Goal: Information Seeking & Learning: Learn about a topic

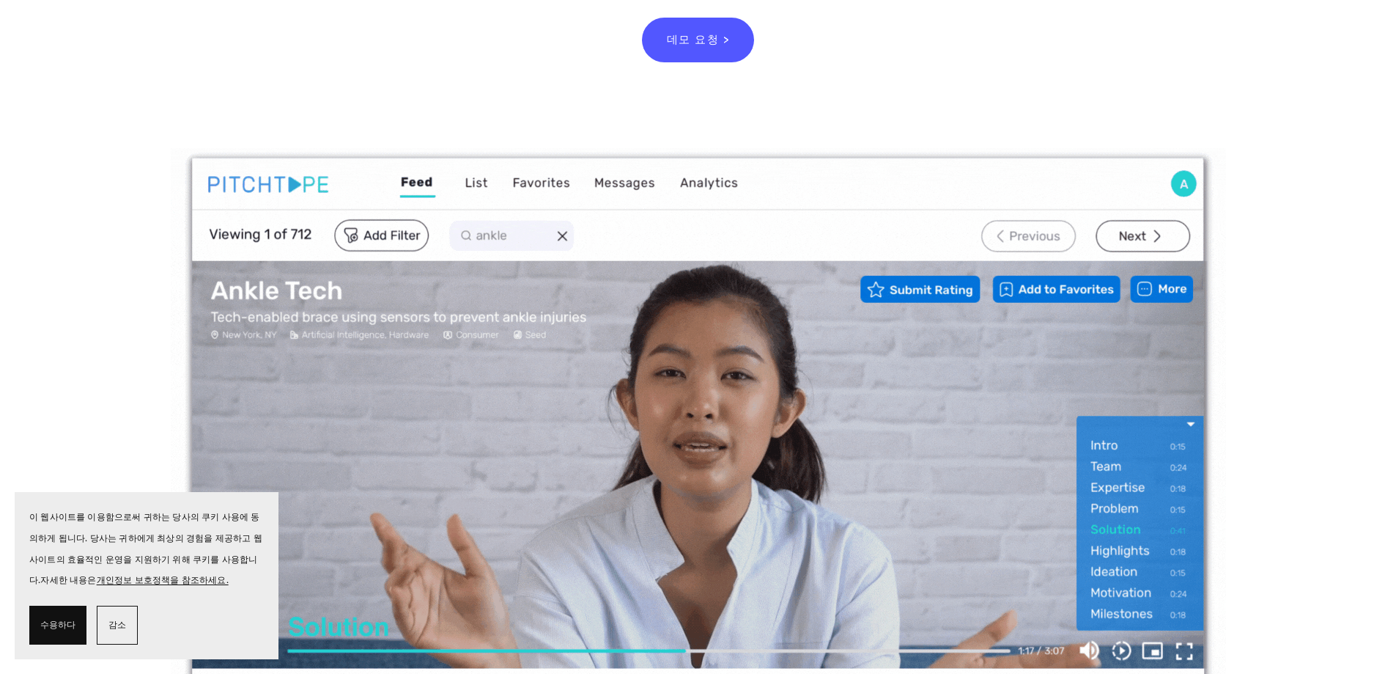
scroll to position [293, 0]
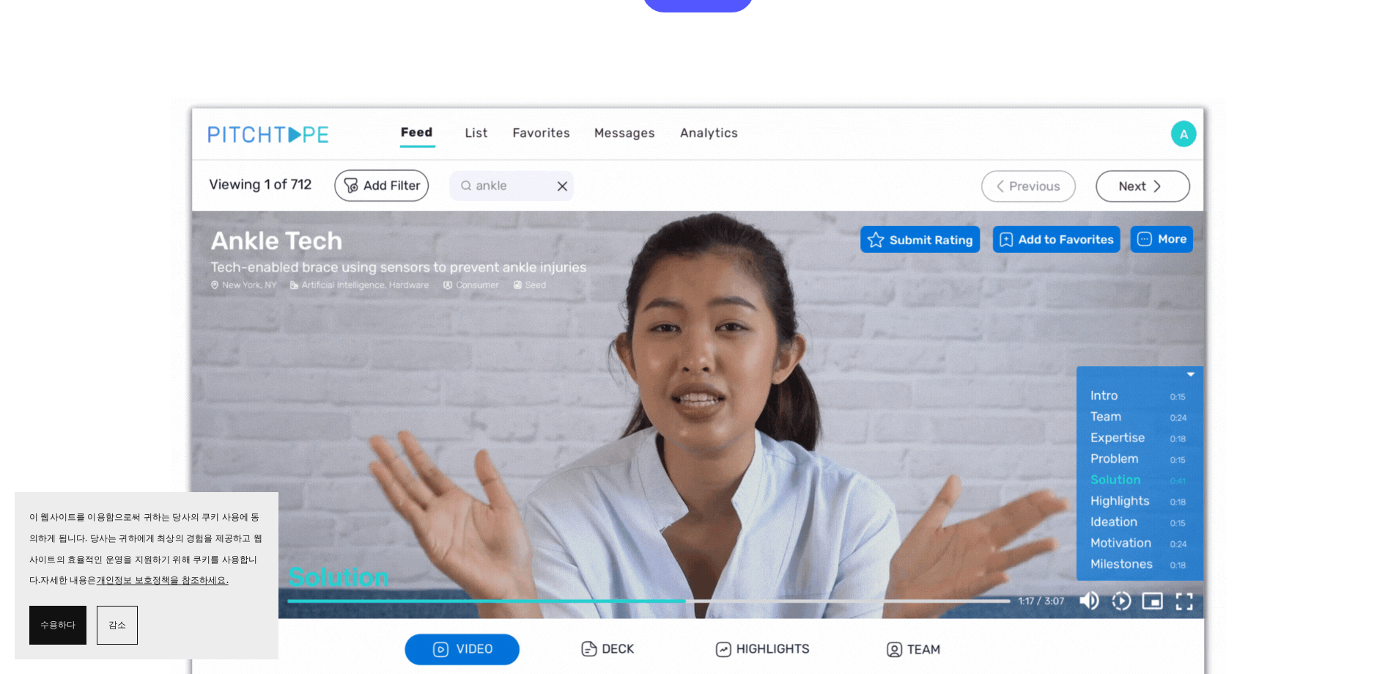
click at [60, 626] on font "수용하다" at bounding box center [57, 624] width 35 height 10
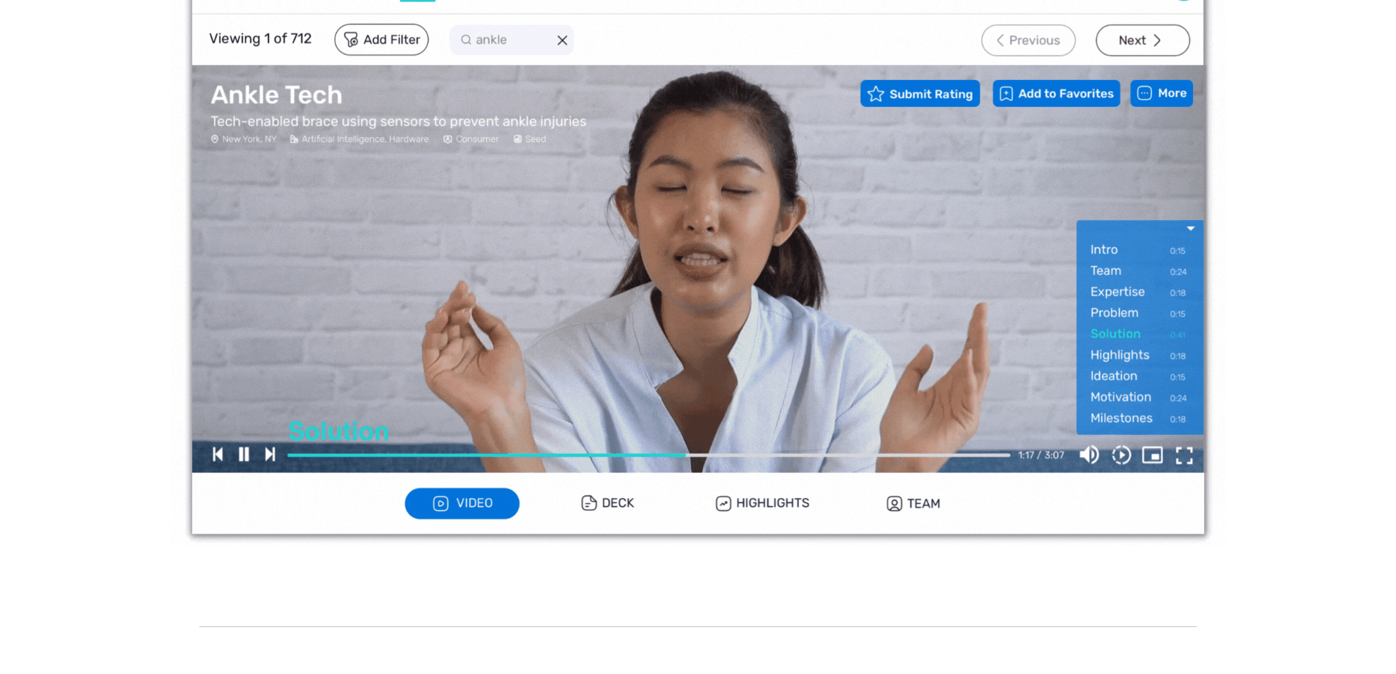
scroll to position [440, 0]
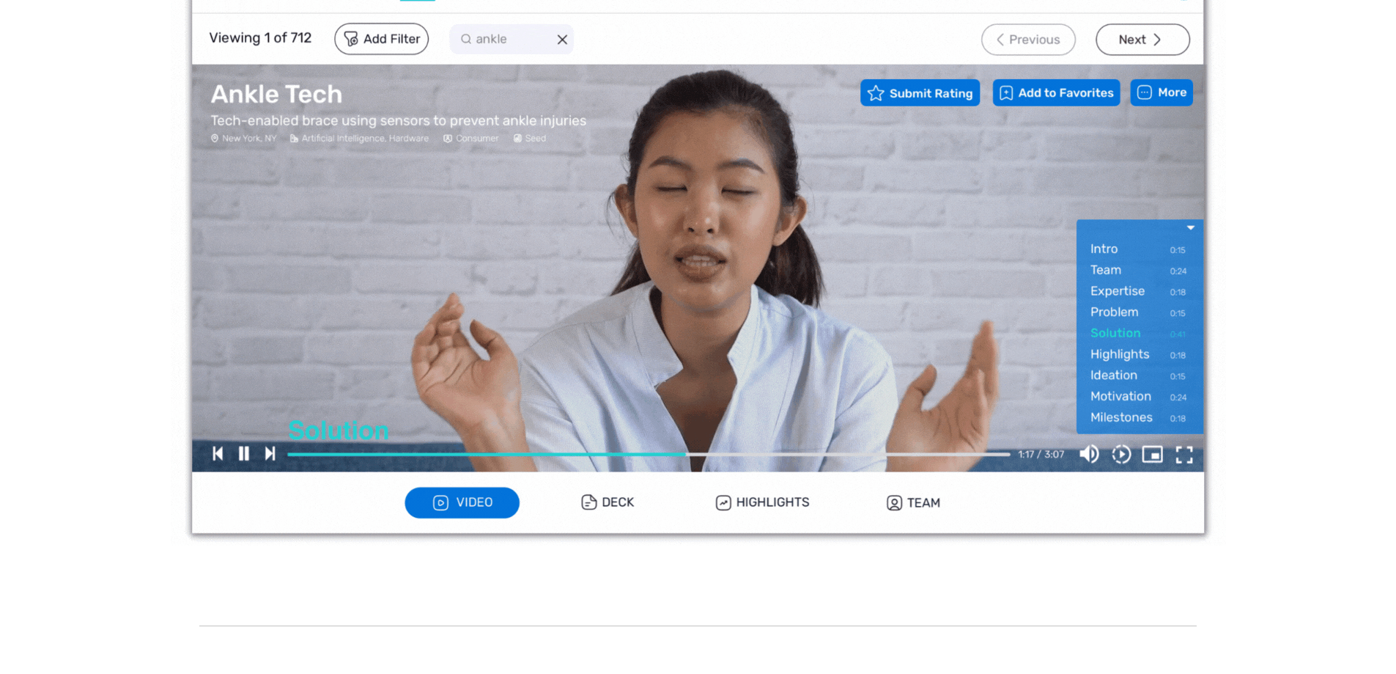
click at [610, 504] on img at bounding box center [698, 249] width 1055 height 594
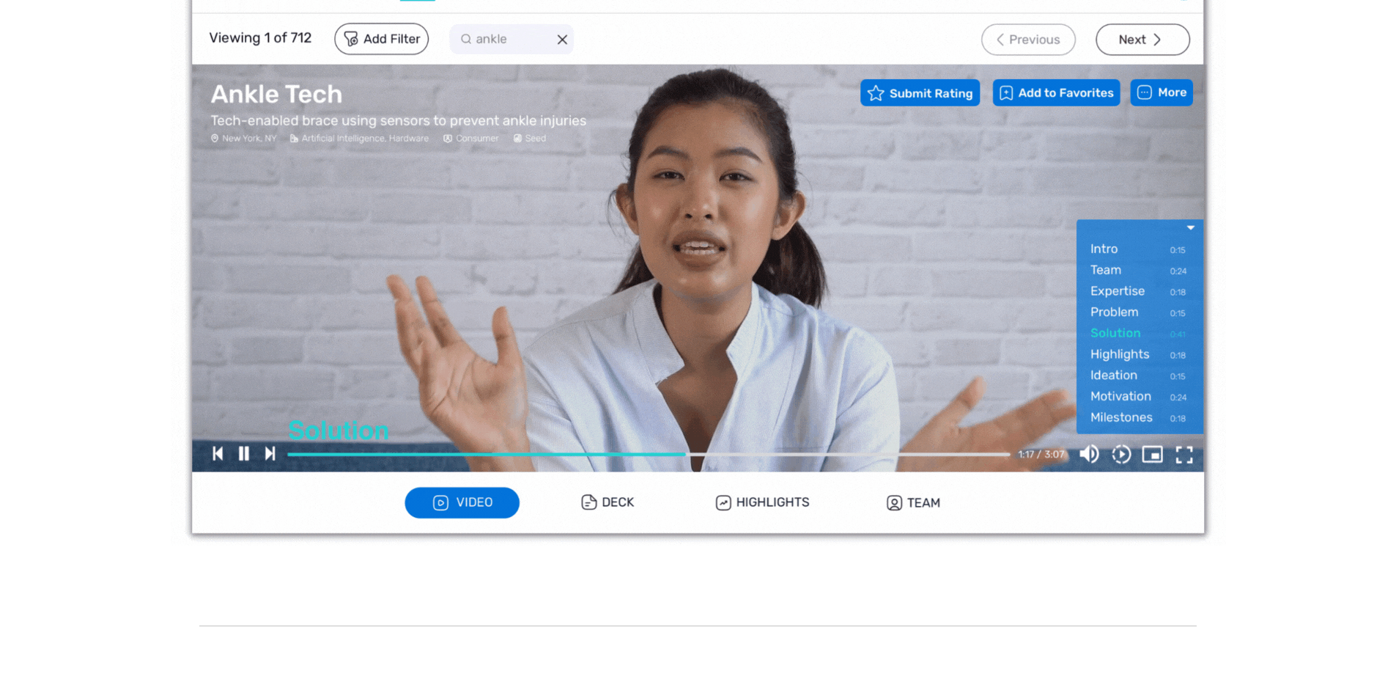
click at [617, 504] on img at bounding box center [698, 249] width 1055 height 594
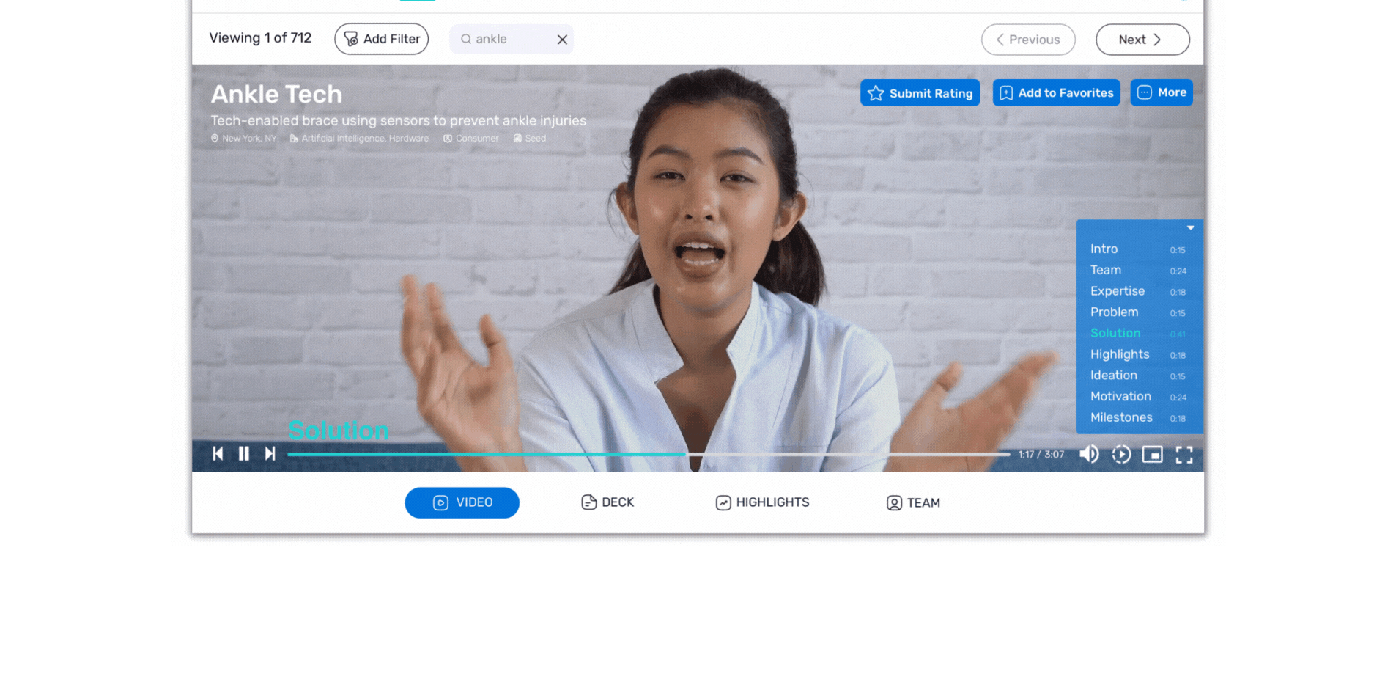
click at [600, 504] on img at bounding box center [698, 249] width 1055 height 594
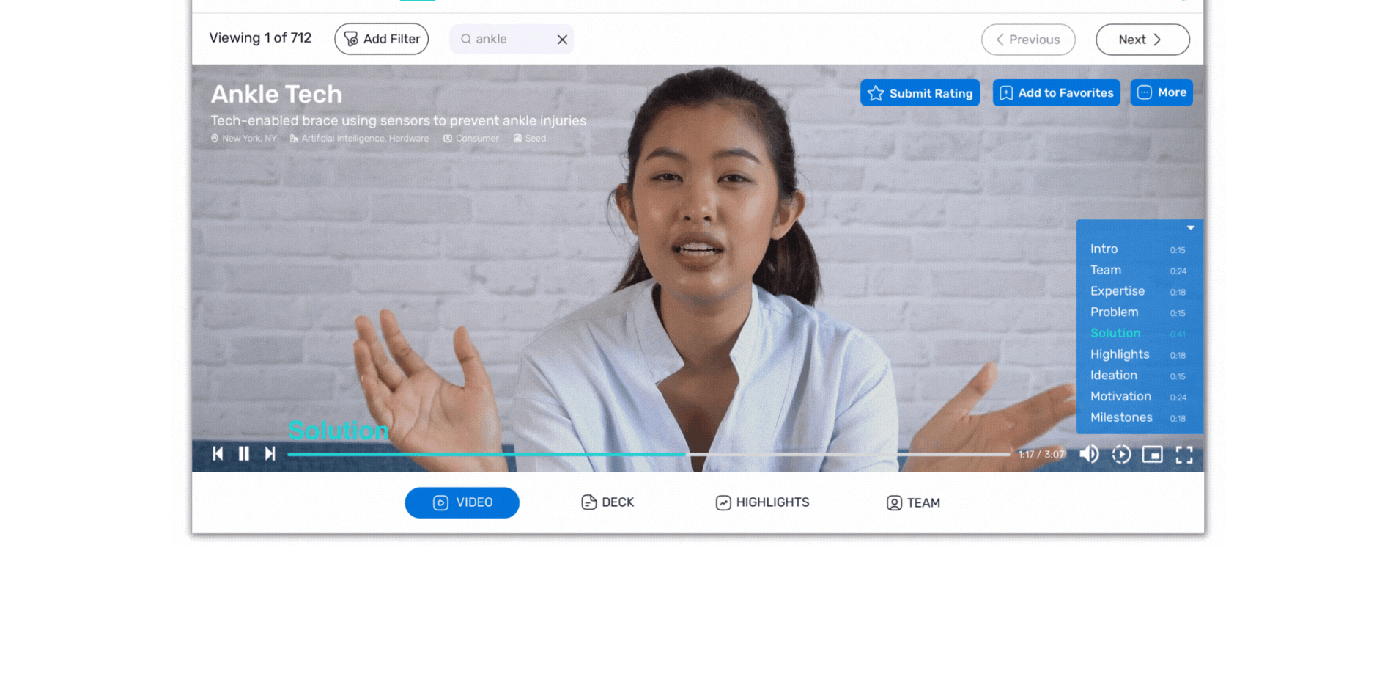
click at [745, 504] on img at bounding box center [698, 249] width 1055 height 594
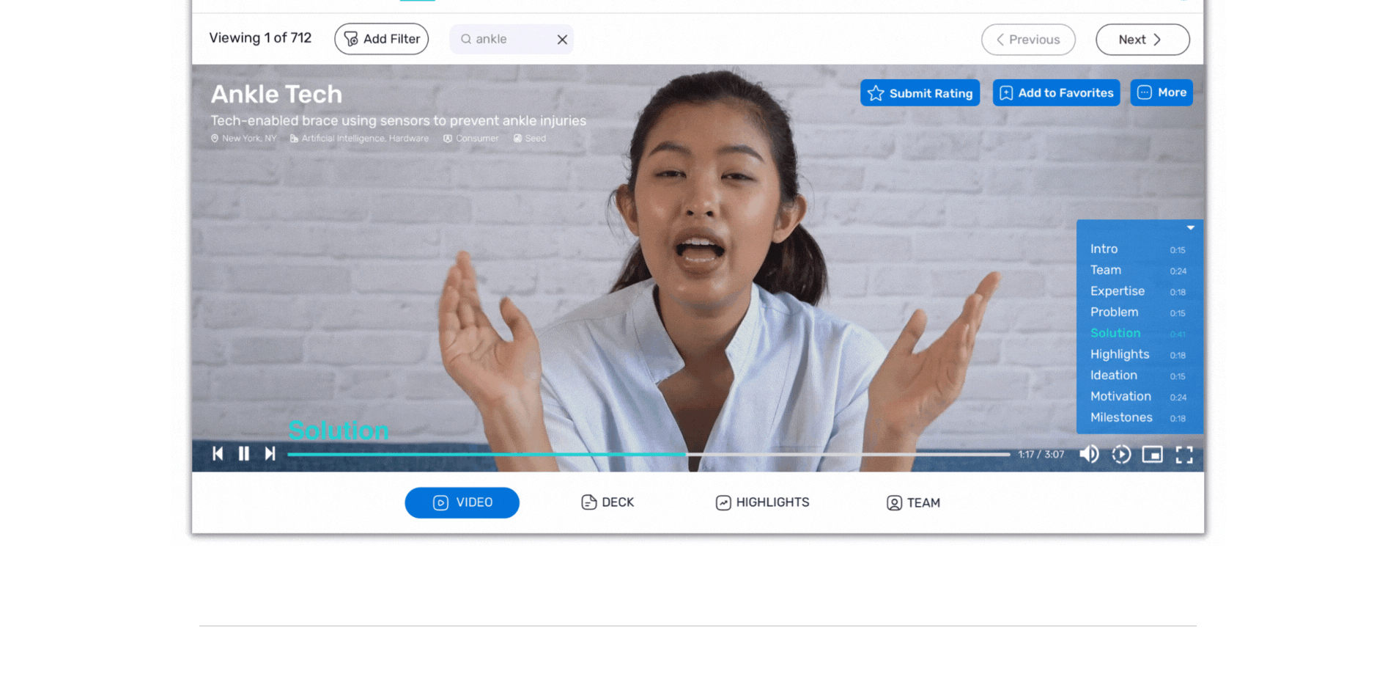
click at [932, 504] on img at bounding box center [698, 249] width 1055 height 594
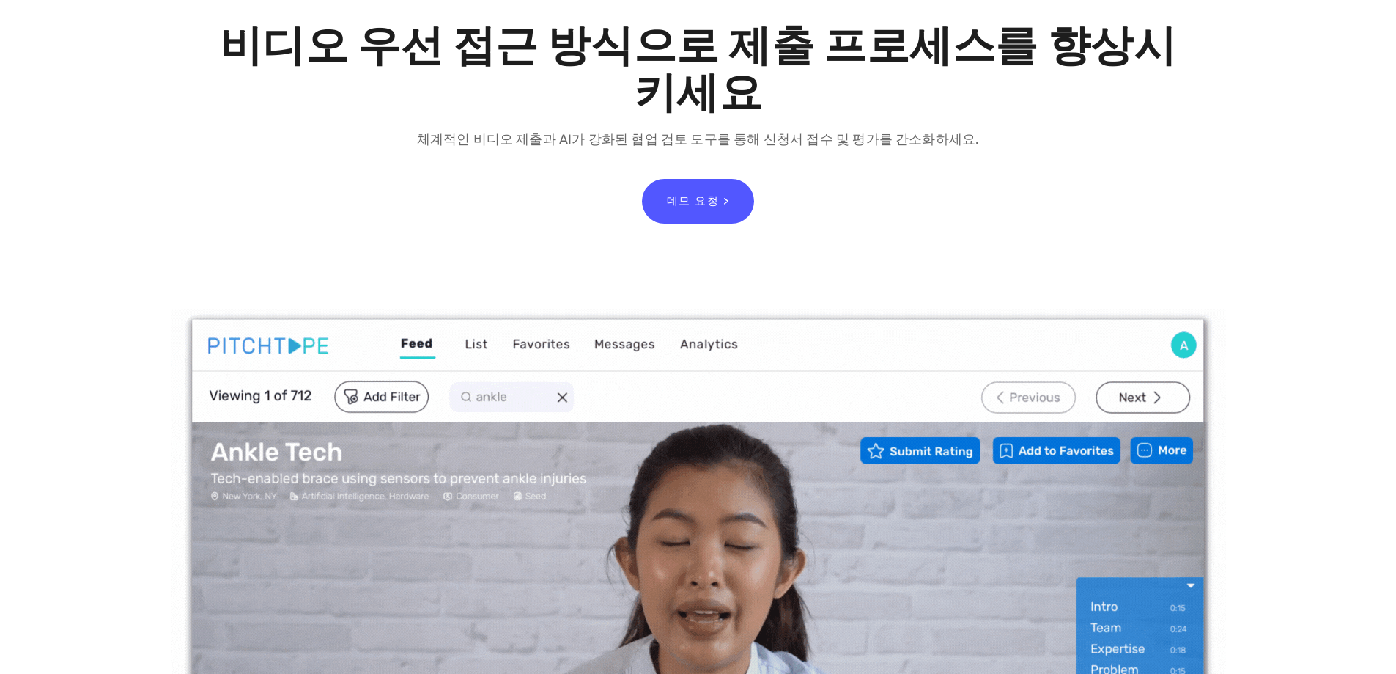
scroll to position [0, 0]
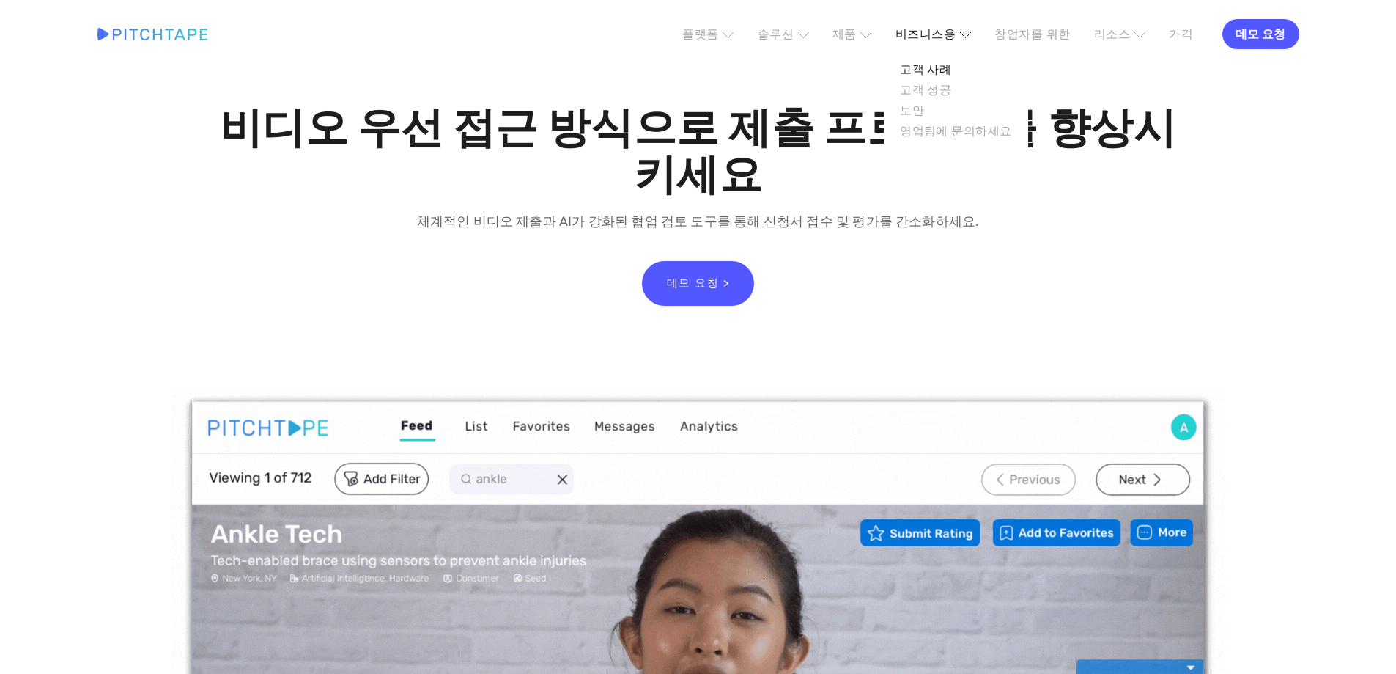
click at [951, 70] on font "고객 사례" at bounding box center [925, 69] width 51 height 14
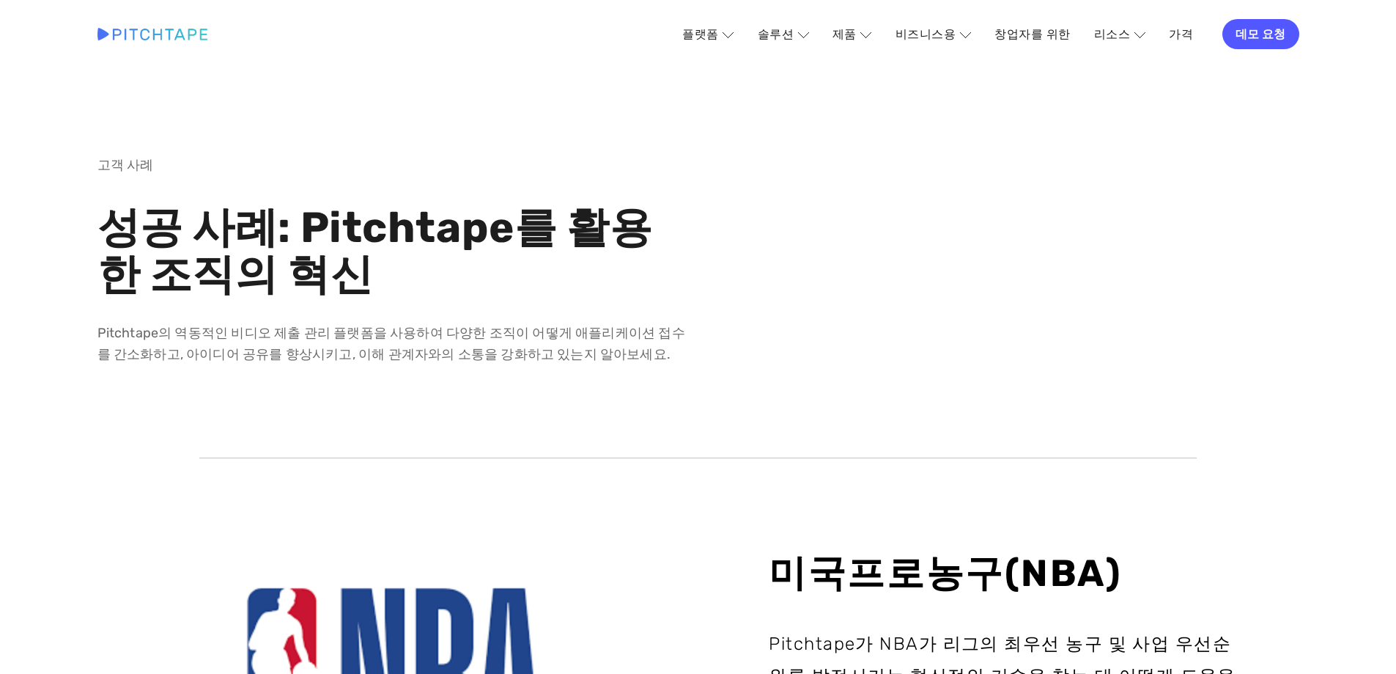
scroll to position [73, 0]
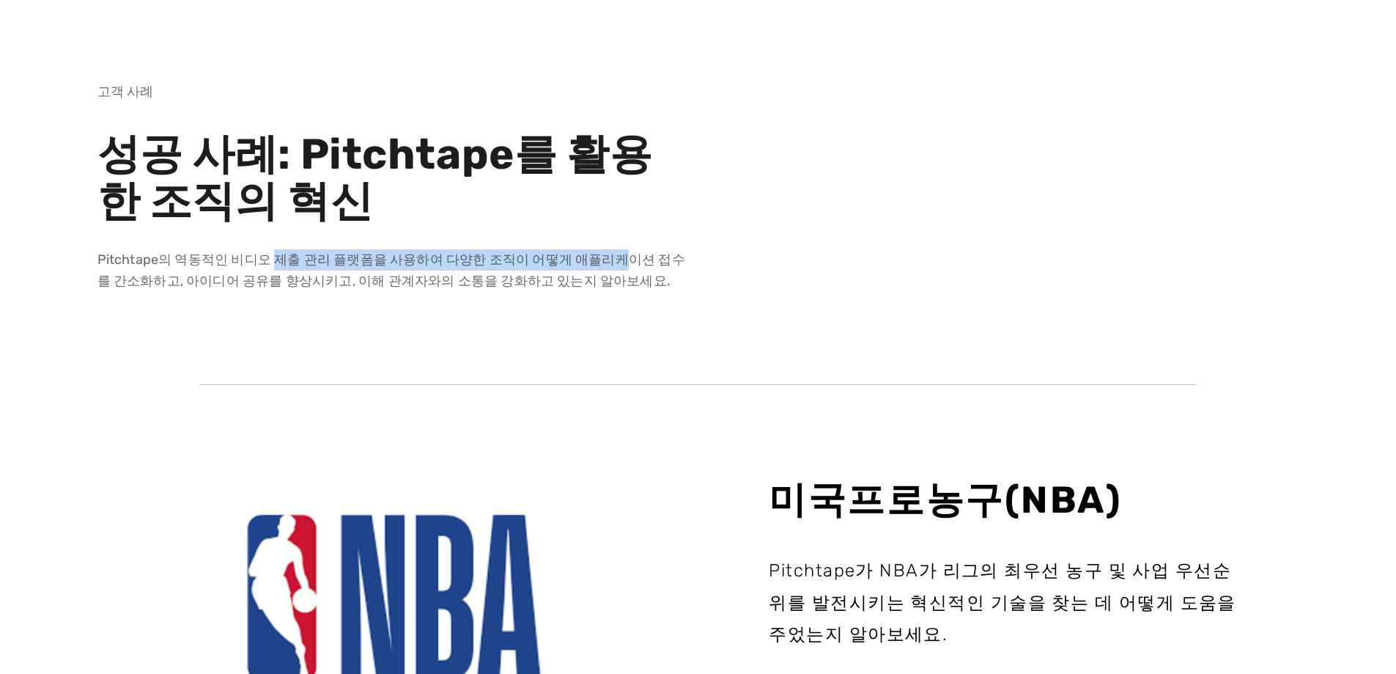
drag, startPoint x: 274, startPoint y: 261, endPoint x: 602, endPoint y: 262, distance: 327.6
click at [602, 262] on font "Pitchtape의 역동적인 비디오 제출 관리 플랫폼을 사용하여 다양한 조직이 어떻게 애플리케이션 접수를 간소화하고, 아이디어 공유를 향상시키…" at bounding box center [391, 269] width 588 height 37
click at [635, 262] on font "Pitchtape의 역동적인 비디오 제출 관리 플랫폼을 사용하여 다양한 조직이 어떻게 애플리케이션 접수를 간소화하고, 아이디어 공유를 향상시키…" at bounding box center [391, 269] width 588 height 37
click at [363, 262] on font "Pitchtape의 역동적인 비디오 제출 관리 플랫폼을 사용하여 다양한 조직이 어떻게 애플리케이션 접수를 간소화하고, 아이디어 공유를 향상시키…" at bounding box center [391, 269] width 588 height 37
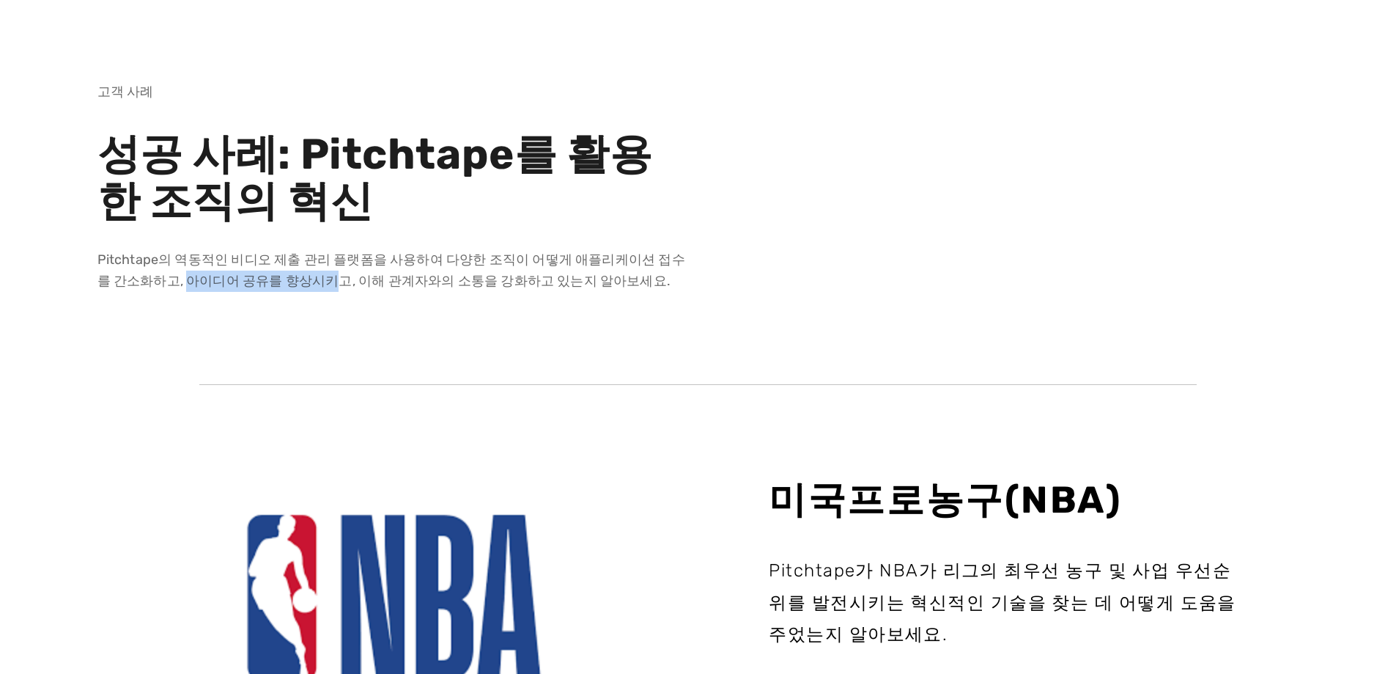
drag, startPoint x: 155, startPoint y: 276, endPoint x: 301, endPoint y: 276, distance: 145.9
click at [301, 276] on font "Pitchtape의 역동적인 비디오 제출 관리 플랫폼을 사용하여 다양한 조직이 어떻게 애플리케이션 접수를 간소화하고, 아이디어 공유를 향상시키…" at bounding box center [391, 269] width 588 height 37
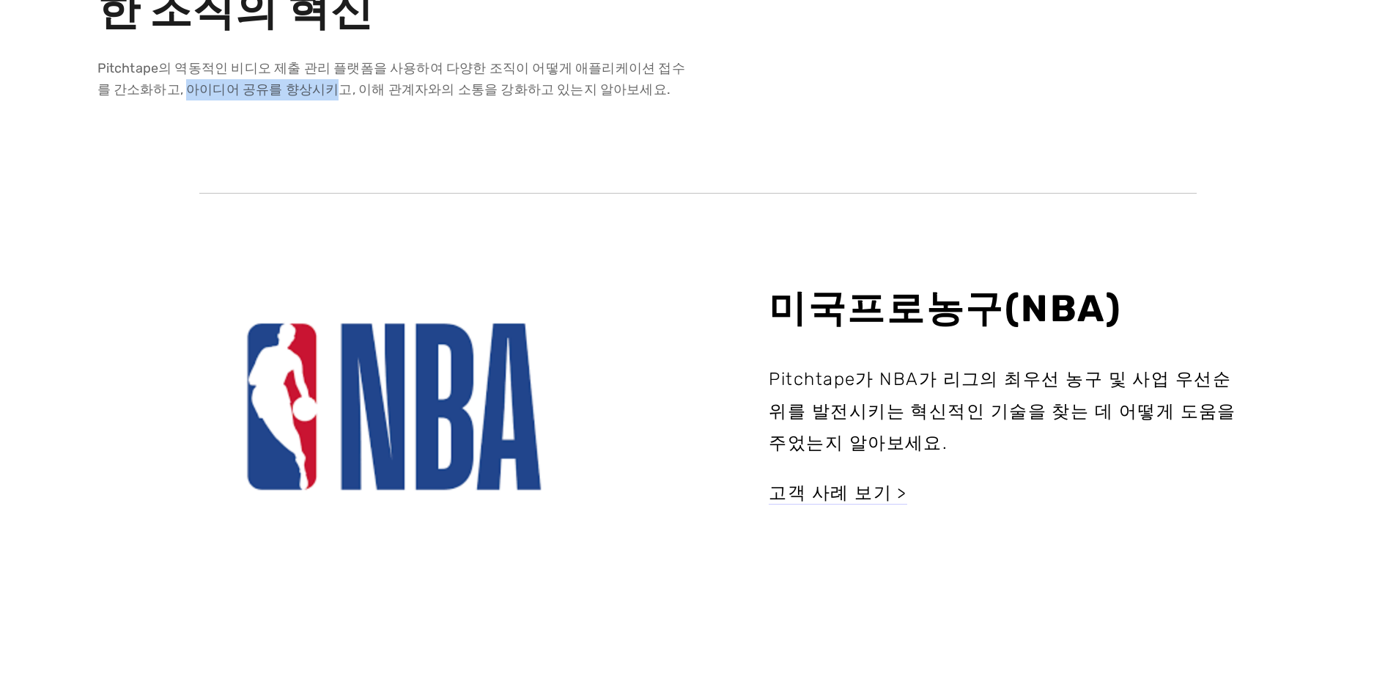
scroll to position [293, 0]
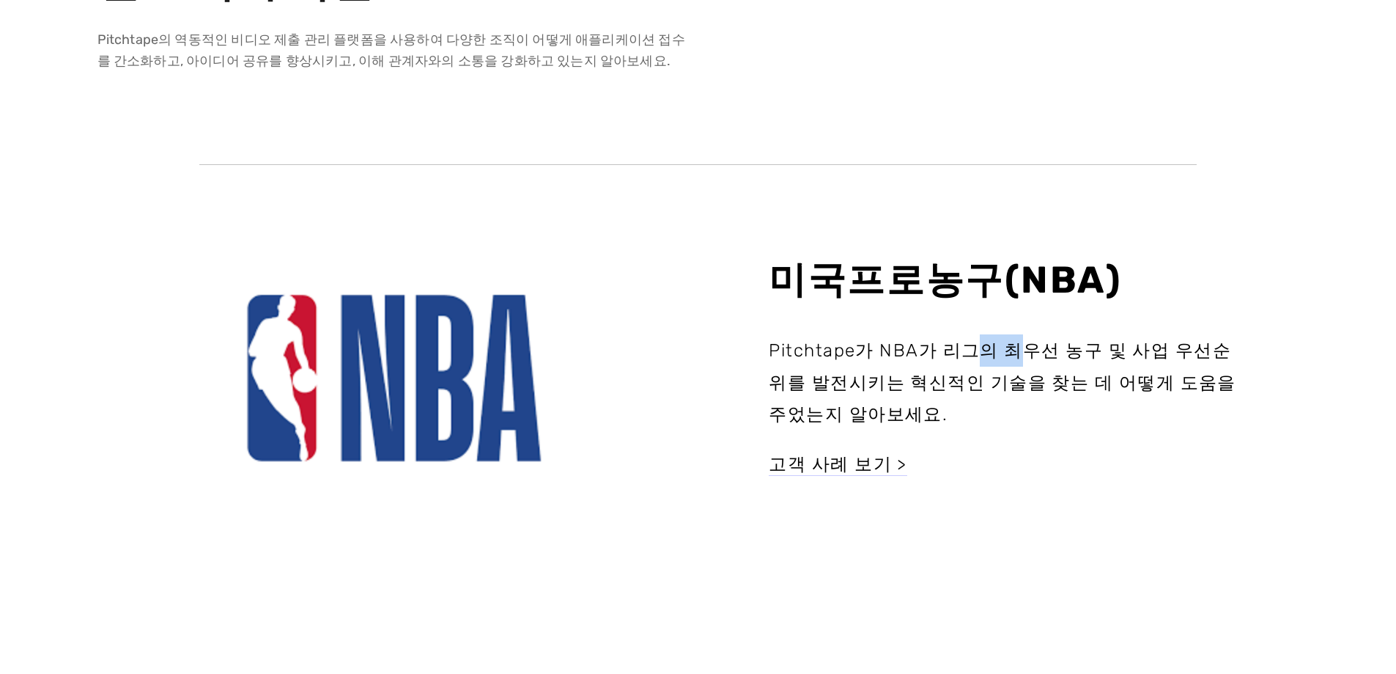
drag, startPoint x: 968, startPoint y: 347, endPoint x: 1016, endPoint y: 347, distance: 47.6
click at [1016, 347] on font "Pitchtape가 NBA가 리그의 최우선 농구 및 사업 우선순위를 발전시키는 혁신적인 기술을 찾는 데 어떻게 도움을 주었는지 알아보세요." at bounding box center [1005, 381] width 473 height 85
click at [1110, 372] on font "Pitchtape가 NBA가 리그의 최우선 농구 및 사업 우선순위를 발전시키는 혁신적인 기술을 찾는 데 어떻게 도움을 주었는지 알아보세요." at bounding box center [1005, 381] width 473 height 85
drag, startPoint x: 879, startPoint y: 391, endPoint x: 1087, endPoint y: 388, distance: 208.2
click at [1087, 388] on font "Pitchtape가 NBA가 리그의 최우선 농구 및 사업 우선순위를 발전시키는 혁신적인 기술을 찾는 데 어떻게 도움을 주었는지 알아보세요." at bounding box center [1005, 381] width 473 height 85
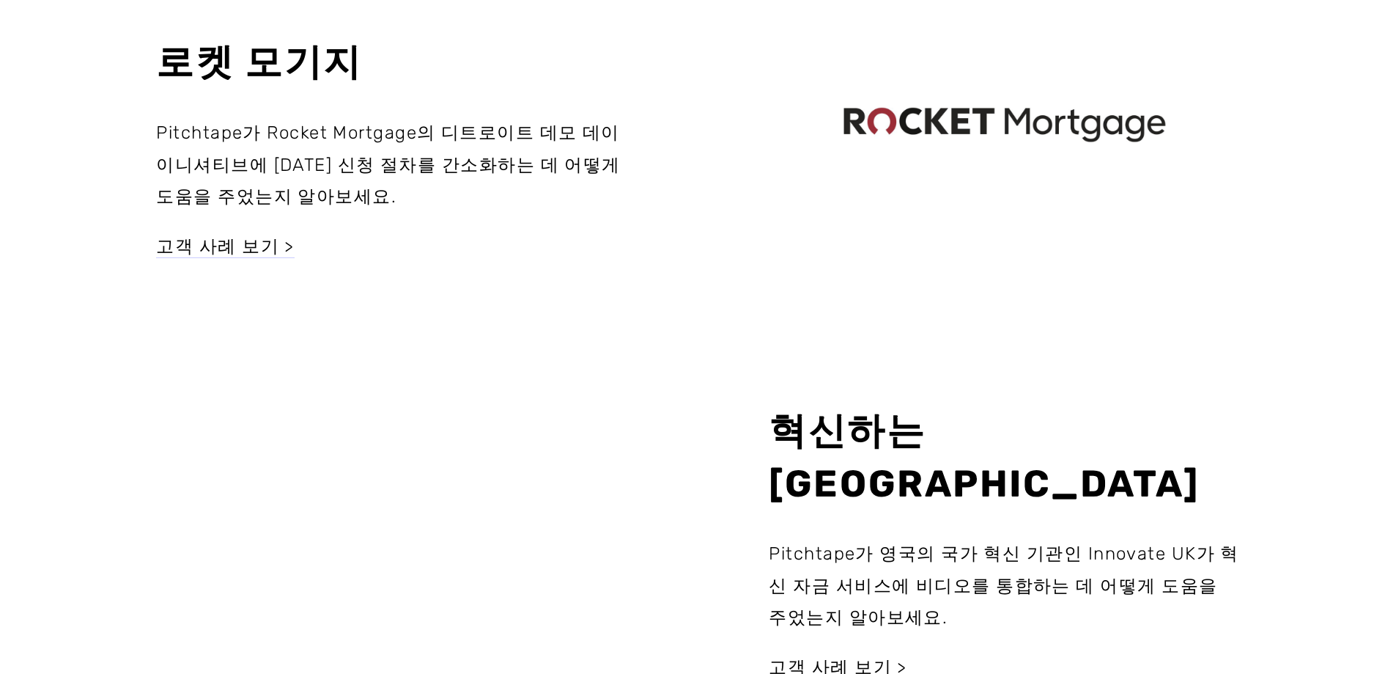
scroll to position [806, 0]
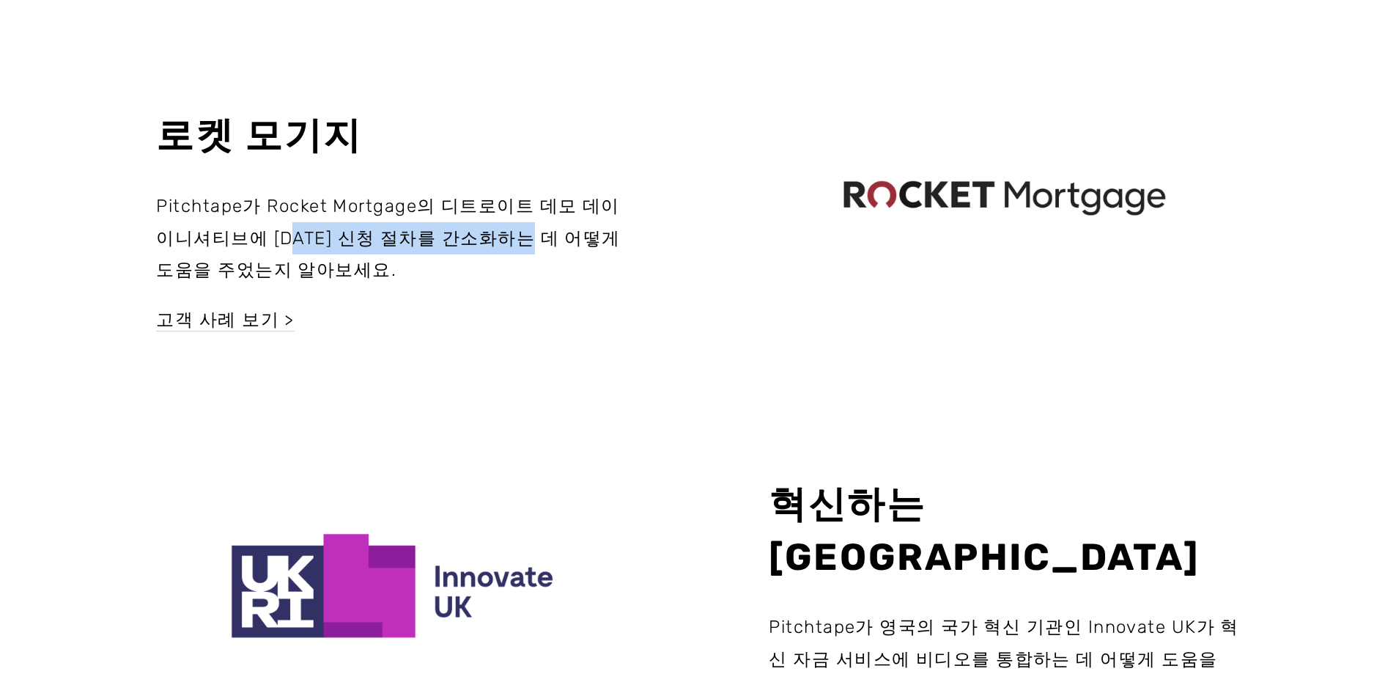
drag, startPoint x: 303, startPoint y: 238, endPoint x: 539, endPoint y: 238, distance: 235.3
click at [539, 238] on font "Pitchtape가 Rocket Mortgage의 디트로이트 데모 데이 이니셔티브에 대한 신청 절차를 간소화하는 데 어떻게 도움을 주었는지 알…" at bounding box center [391, 237] width 470 height 85
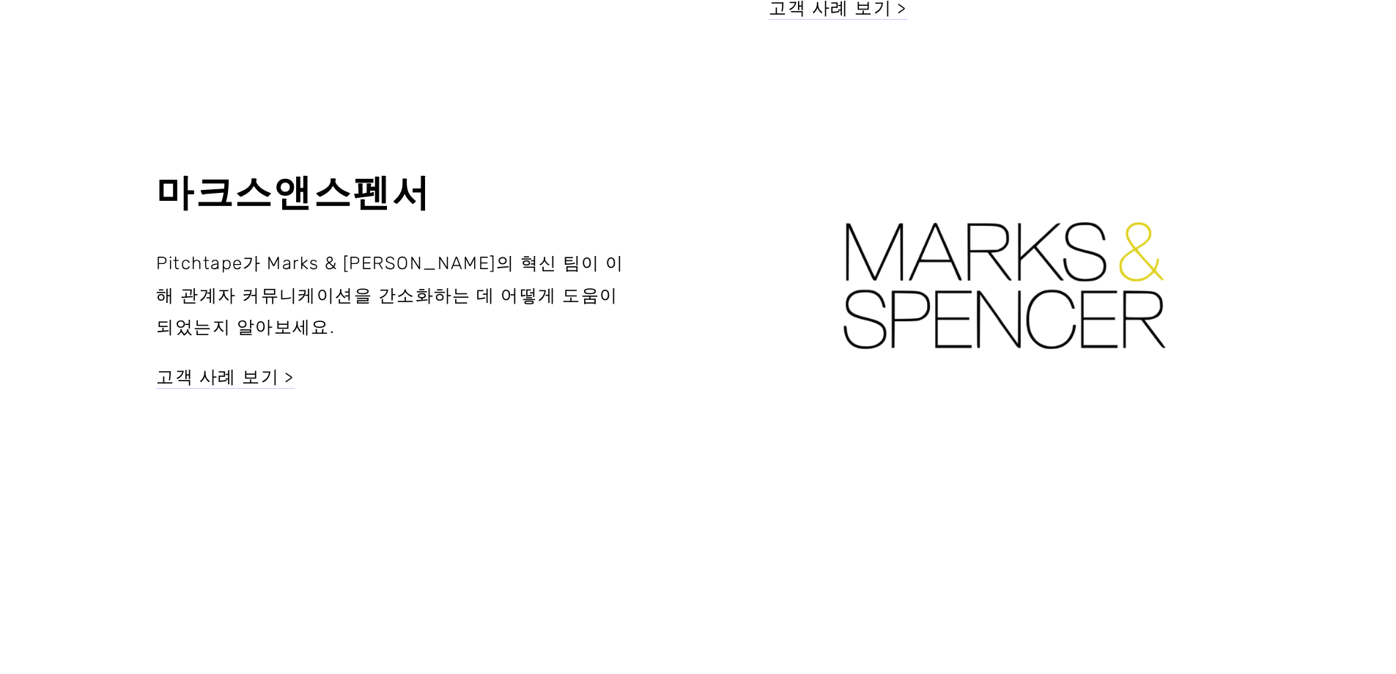
scroll to position [1539, 0]
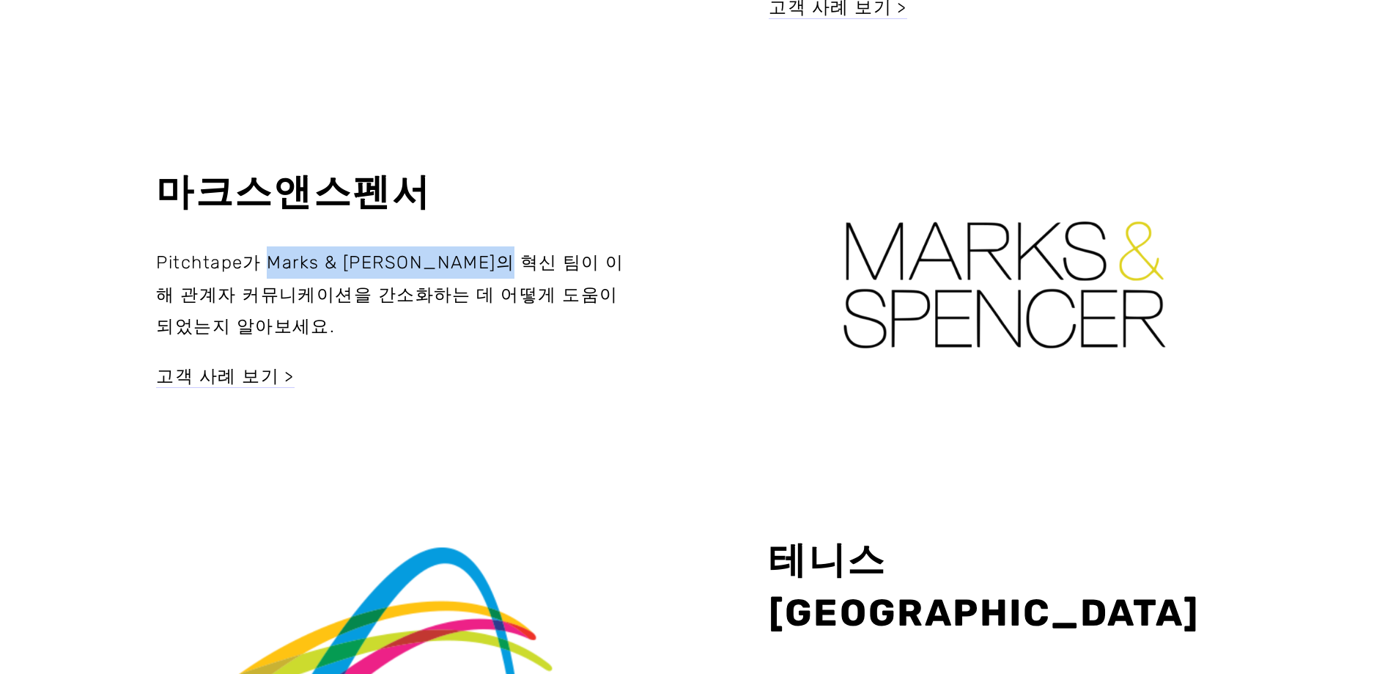
drag, startPoint x: 271, startPoint y: 213, endPoint x: 518, endPoint y: 211, distance: 247.0
click at [518, 251] on font "Pitchtape가 Marks & Spencer의 혁신 팀이 이해 관계자 커뮤니케이션을 간소화하는 데 어떻게 도움이 되었는지 알아보세요." at bounding box center [390, 293] width 468 height 85
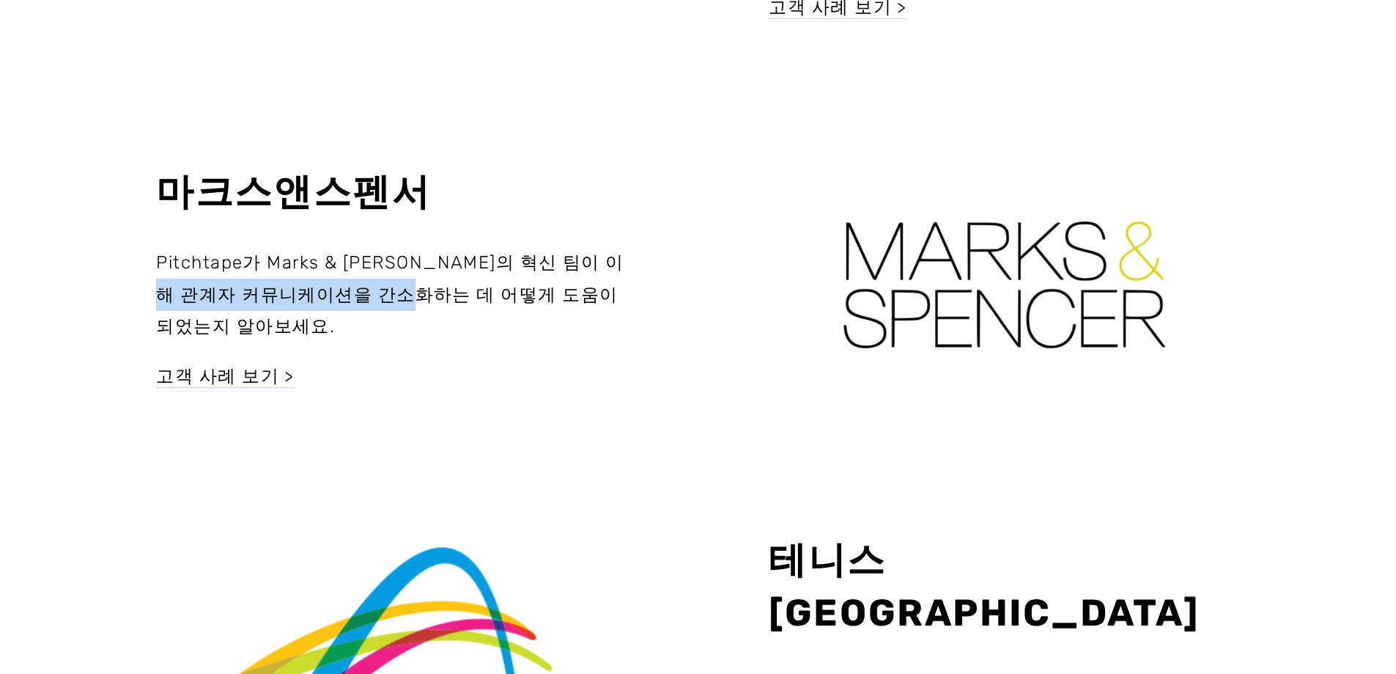
drag, startPoint x: 155, startPoint y: 248, endPoint x: 405, endPoint y: 246, distance: 249.9
click at [405, 246] on div "Pitchtape가 Marks & Spencer의 혁신 팀이 이해 관계자 커뮤니케이션을 간소화하는 데 어떻게 도움이 되었는지 알아보세요. 고객…" at bounding box center [391, 318] width 589 height 145
click at [408, 251] on font "Pitchtape가 Marks & Spencer의 혁신 팀이 이해 관계자 커뮤니케이션을 간소화하는 데 어떻게 도움이 되었는지 알아보세요." at bounding box center [390, 293] width 468 height 85
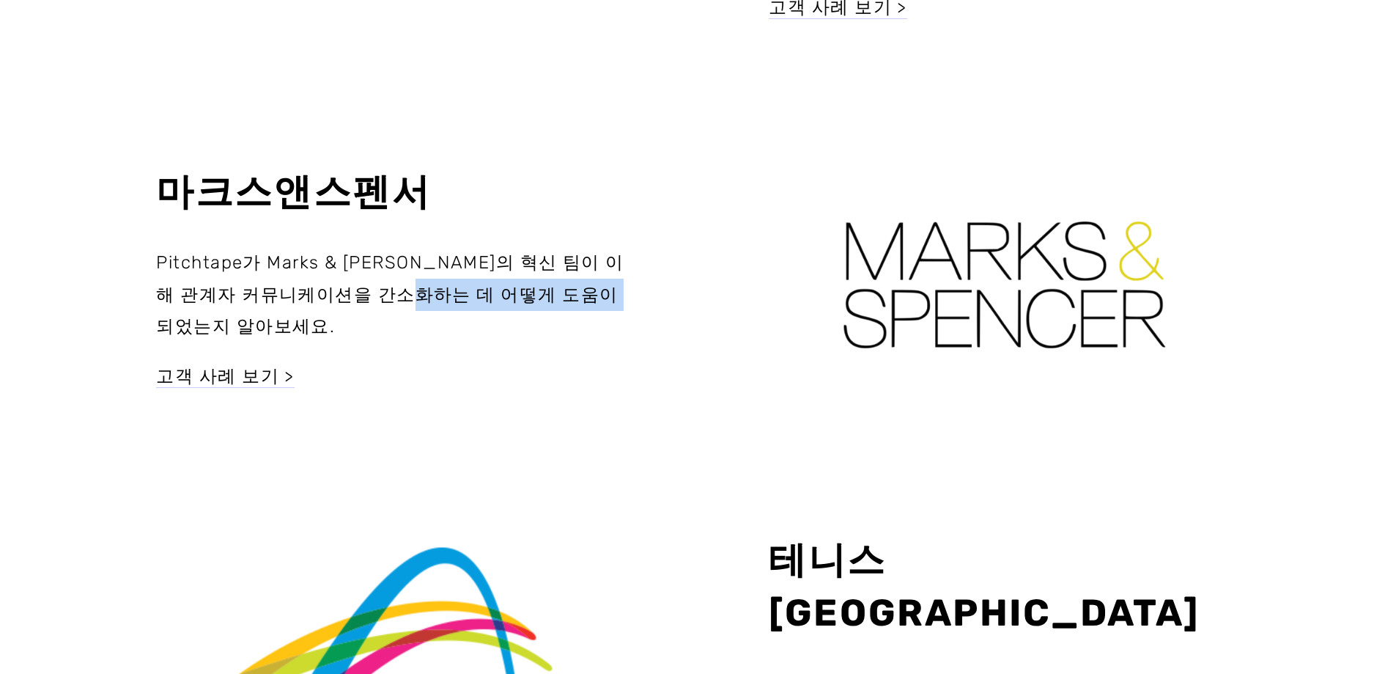
drag, startPoint x: 401, startPoint y: 245, endPoint x: 627, endPoint y: 244, distance: 226.5
click at [627, 246] on p "Pitchtape가 Marks & Spencer의 혁신 팀이 이해 관계자 커뮤니케이션을 간소화하는 데 어떻게 도움이 되었는지 알아보세요." at bounding box center [391, 294] width 471 height 96
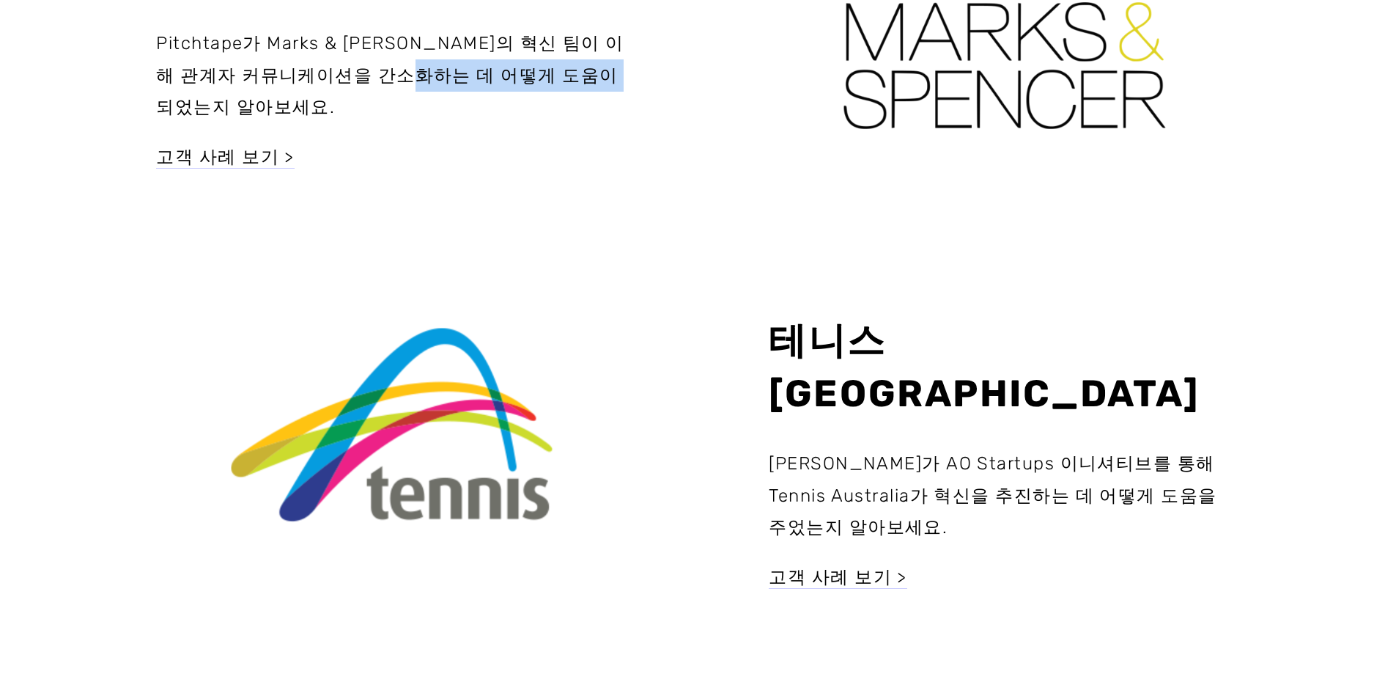
scroll to position [1759, 0]
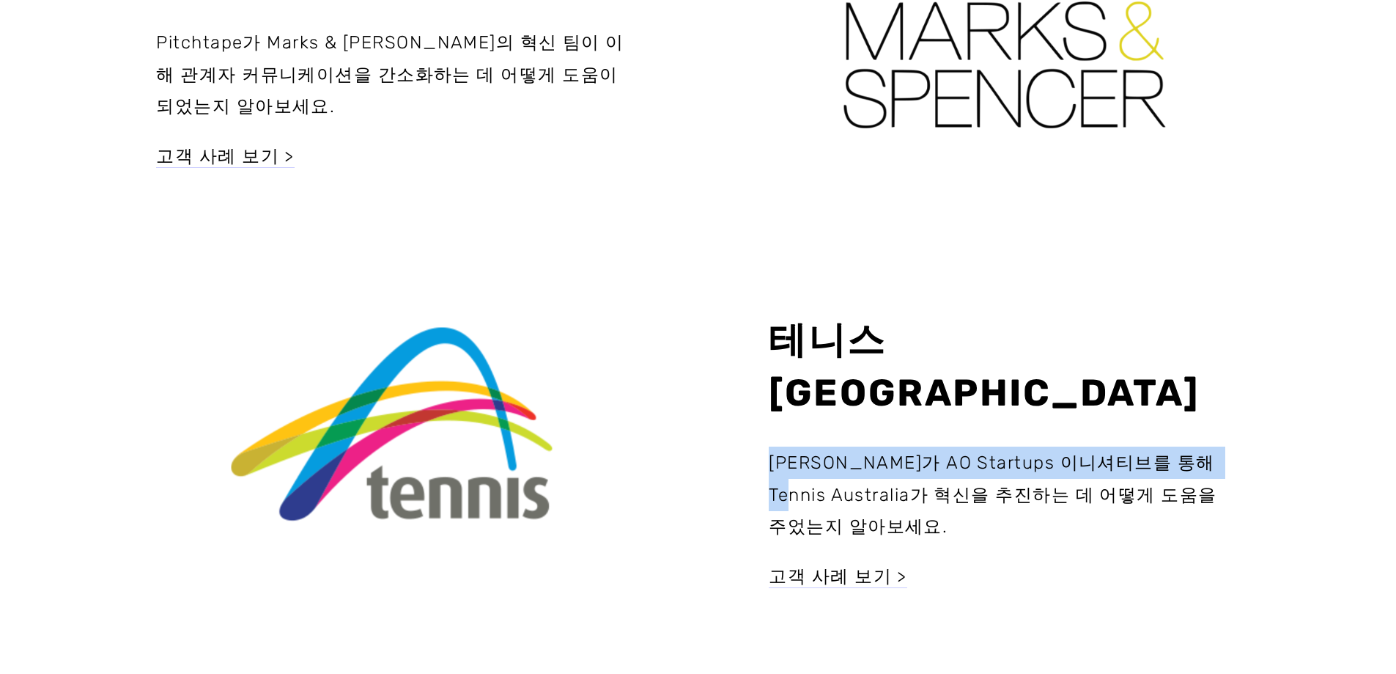
drag, startPoint x: 771, startPoint y: 364, endPoint x: 1201, endPoint y: 363, distance: 429.5
click at [1201, 452] on font "Pitchtape가 AO Startups 이니셔티브를 통해 Tennis Australia가 혁신을 추진하는 데 어떻게 도움을 주었는지 알아보세…" at bounding box center [996, 494] width 454 height 85
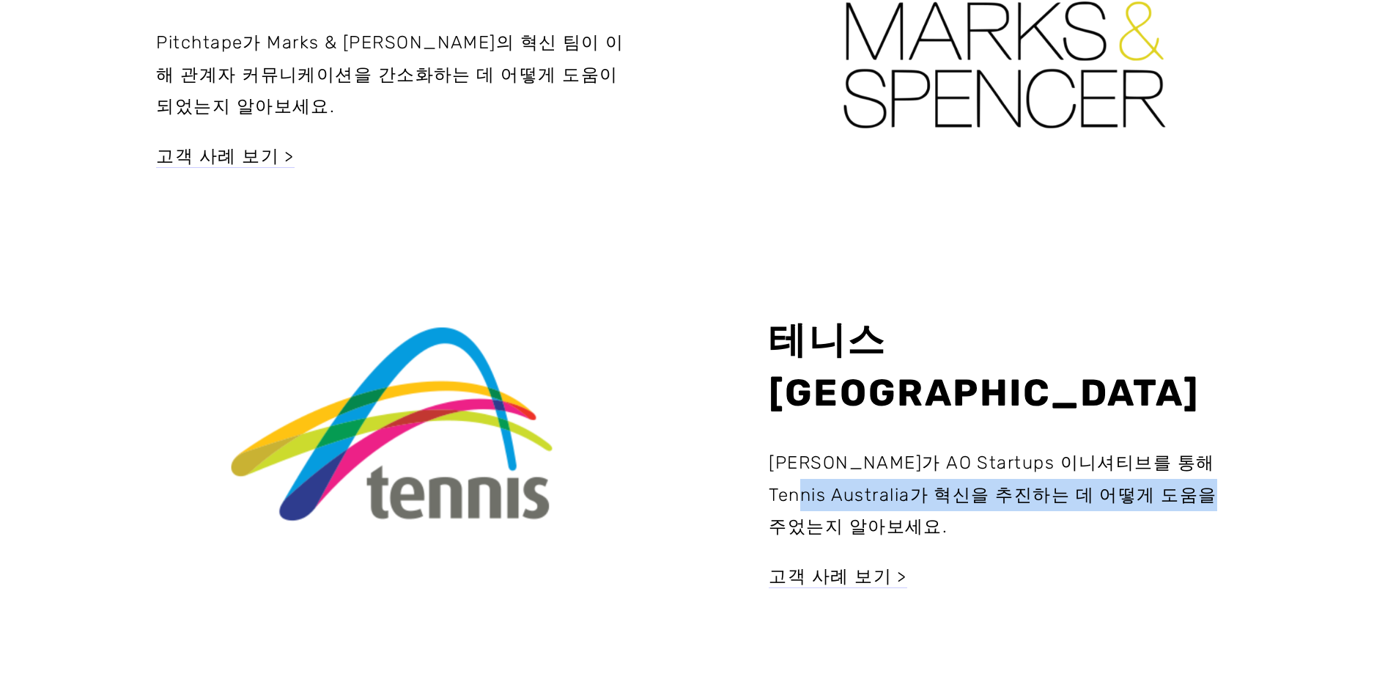
drag, startPoint x: 767, startPoint y: 397, endPoint x: 1192, endPoint y: 397, distance: 425.1
click at [1192, 447] on div "Pitchtape가 AO Startups 이니셔티브를 통해 Tennis Australia가 혁신을 추진하는 데 어떻게 도움을 주었는지 알아보세…" at bounding box center [1004, 519] width 589 height 145
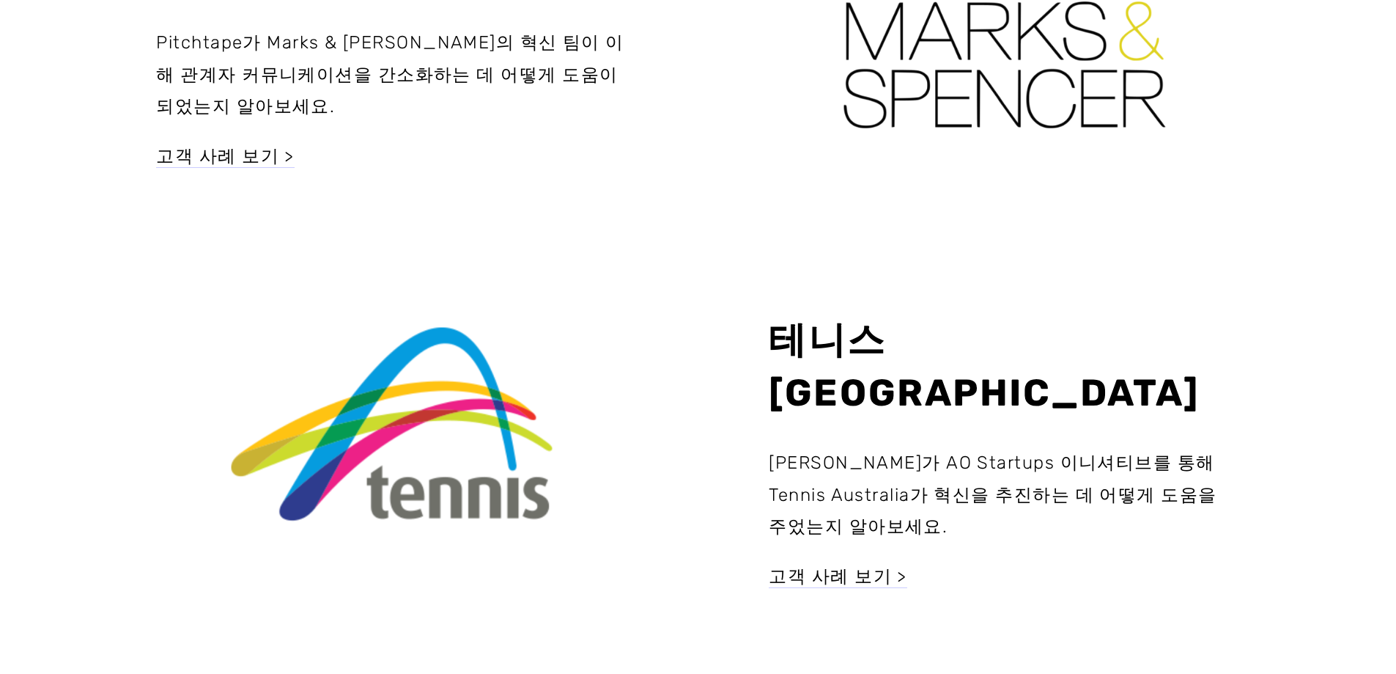
click at [1235, 450] on div "Pitchtape가 AO Startups 이니셔티브를 통해 Tennis Australia가 혁신을 추진하는 데 어떻게 도움을 주었는지 알아보세…" at bounding box center [1004, 519] width 471 height 145
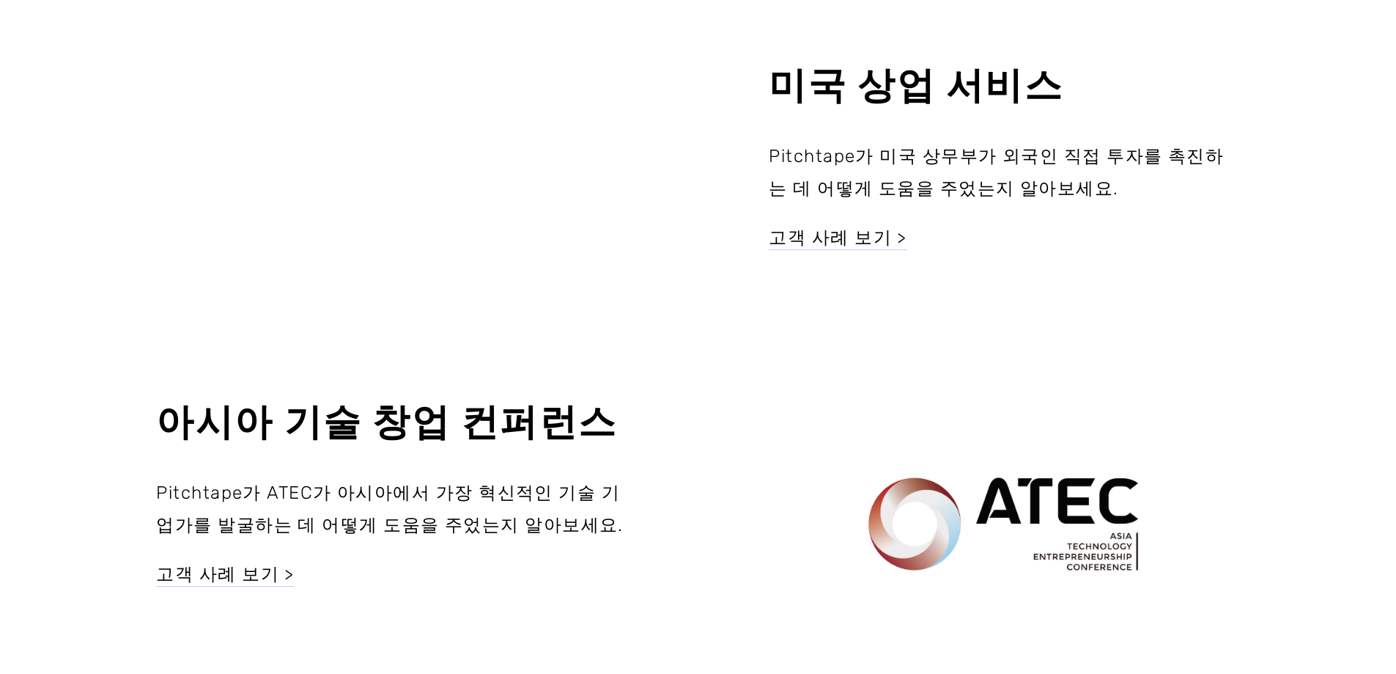
scroll to position [2858, 0]
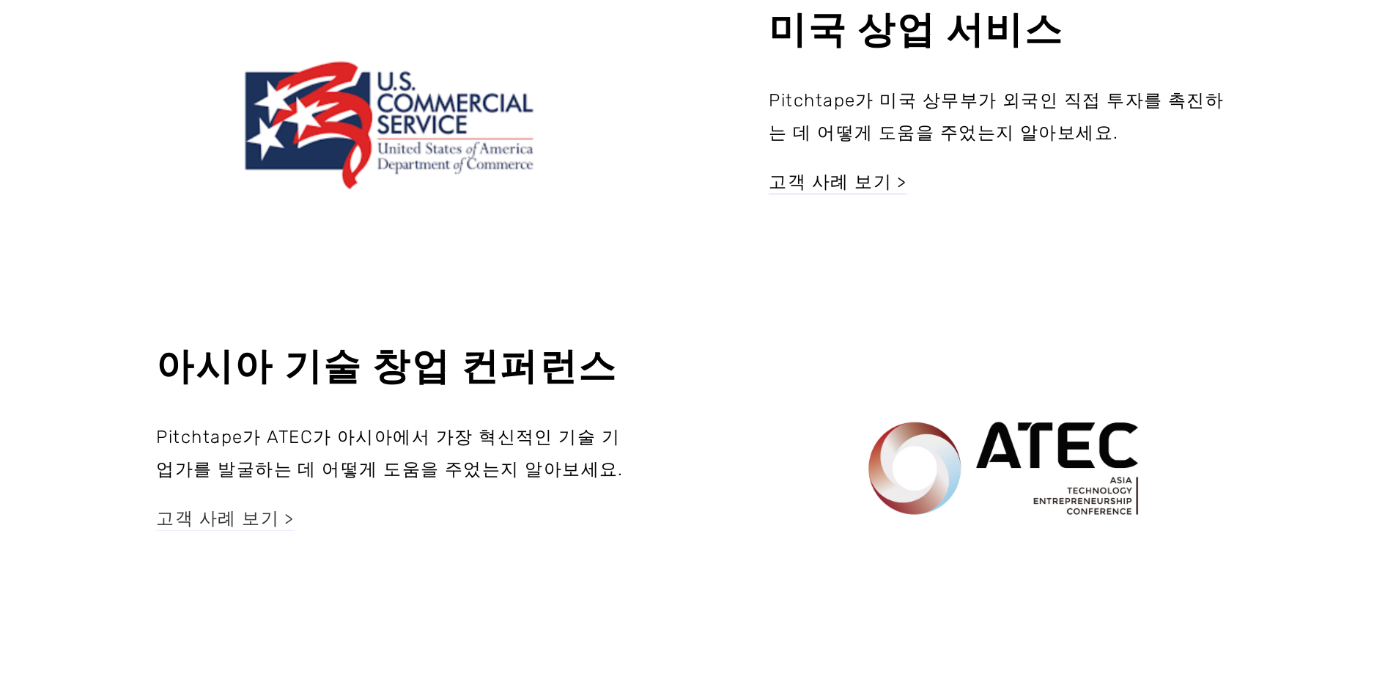
click at [207, 508] on font "고객 사례 보기 >" at bounding box center [225, 518] width 139 height 21
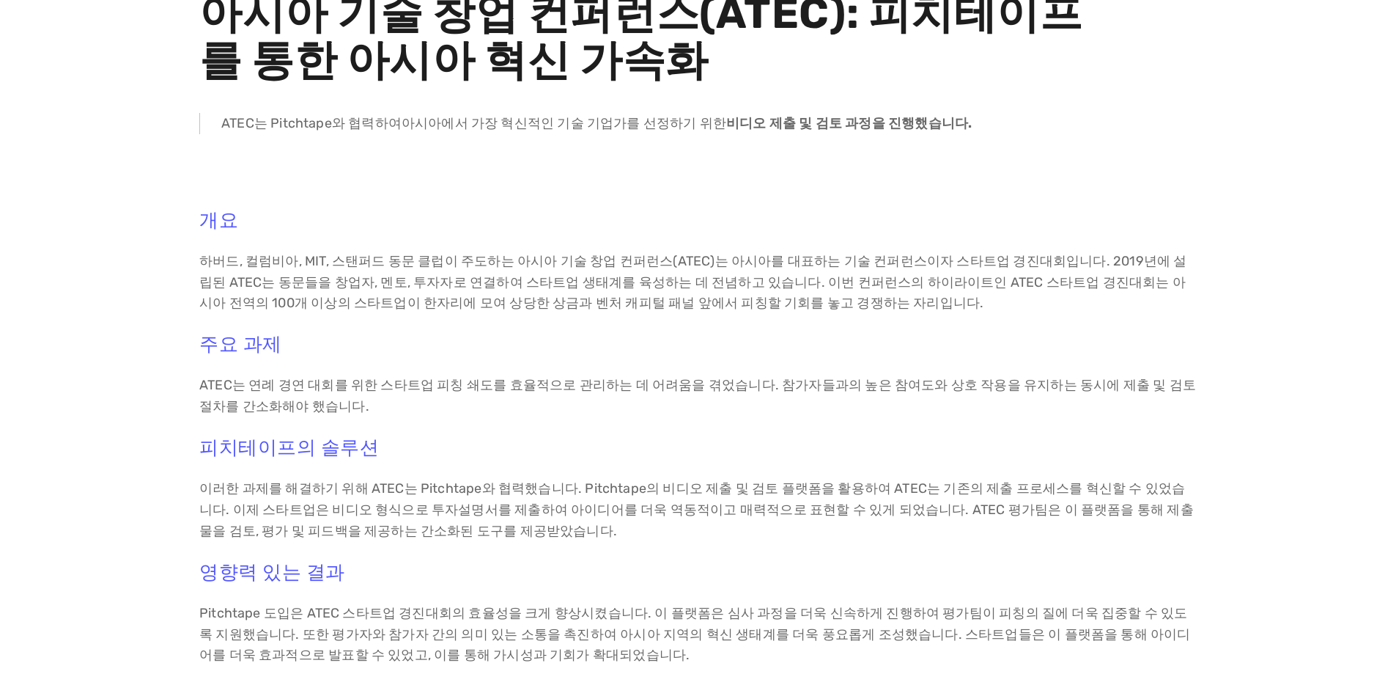
scroll to position [220, 0]
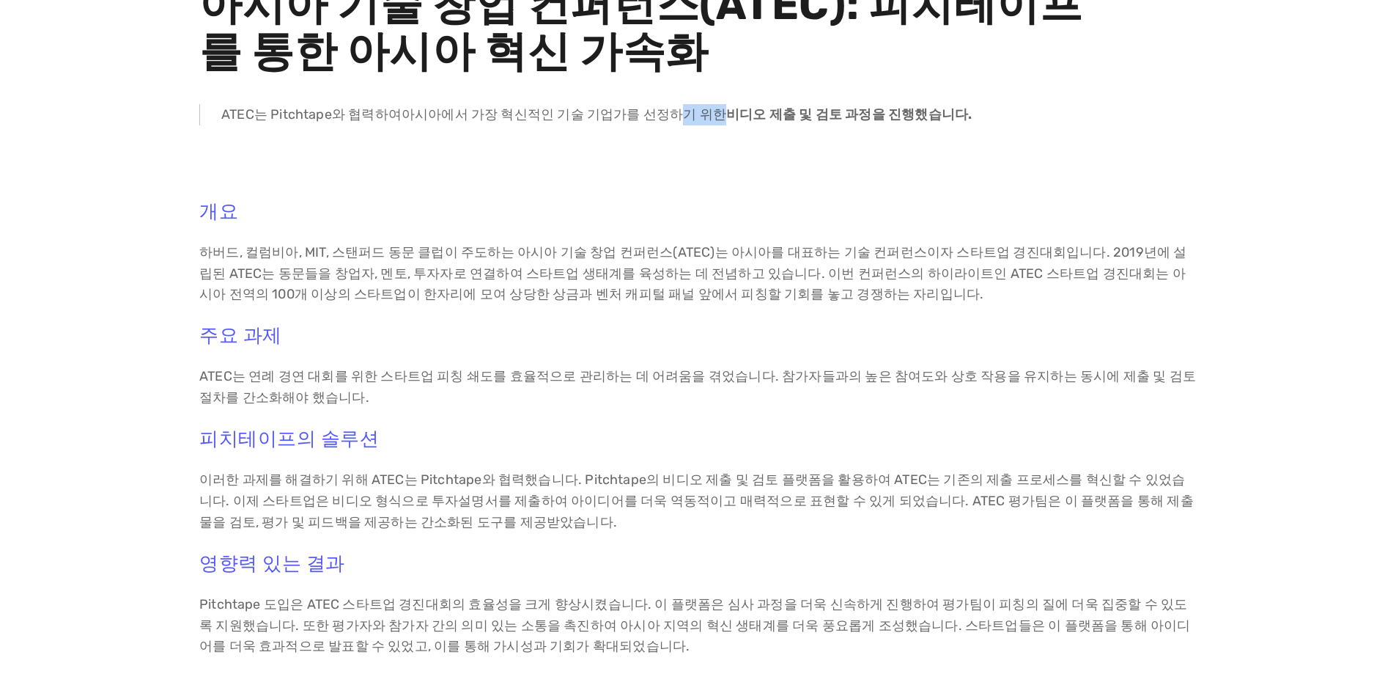
drag, startPoint x: 664, startPoint y: 110, endPoint x: 700, endPoint y: 110, distance: 35.9
click at [700, 110] on font "아시아에서 가장 혁신적인 기술 기업가를 선정하기 위한" at bounding box center [564, 114] width 325 height 16
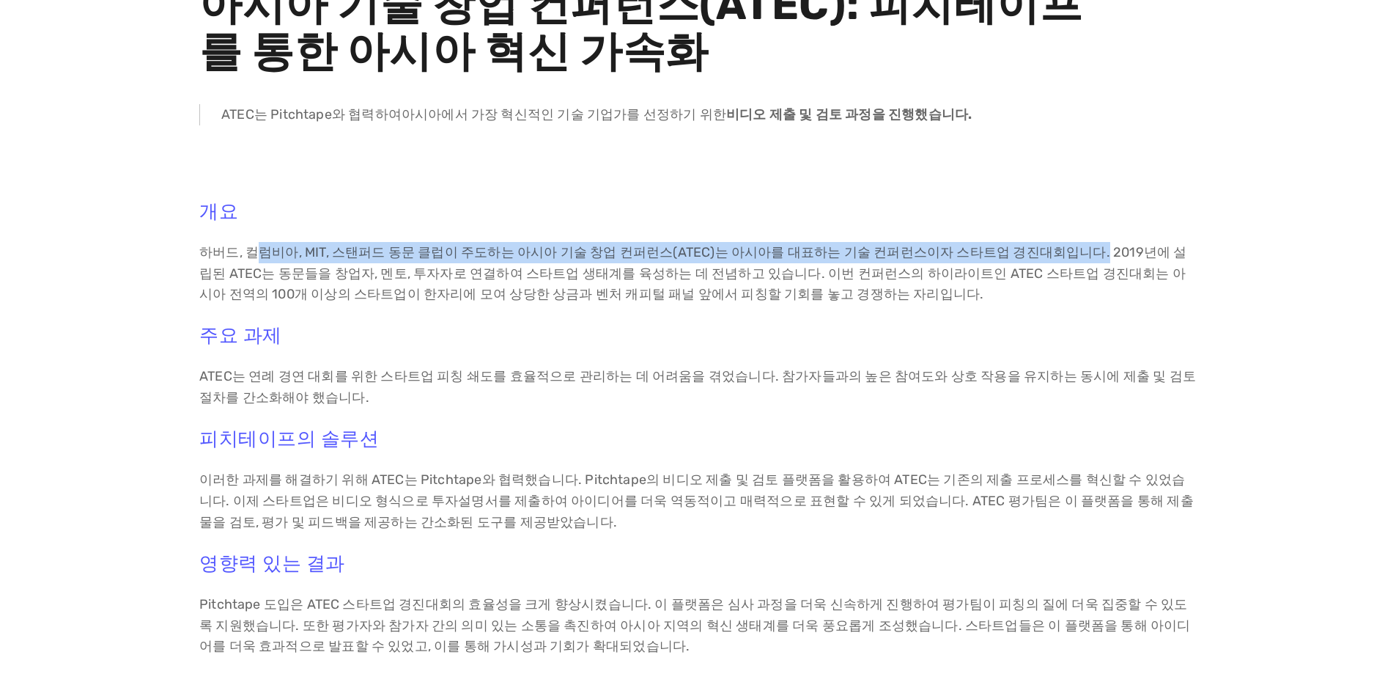
drag, startPoint x: 257, startPoint y: 250, endPoint x: 1053, endPoint y: 251, distance: 796.0
click at [1053, 251] on font "하버드, 컬럼비아, MIT, 스탠퍼드 동문 클럽이 주도하는 아시아 기술 창업 컨퍼런스(ATEC)는 아시아를 대표하는 기술 컨퍼런스이자 스타트업…" at bounding box center [692, 273] width 987 height 59
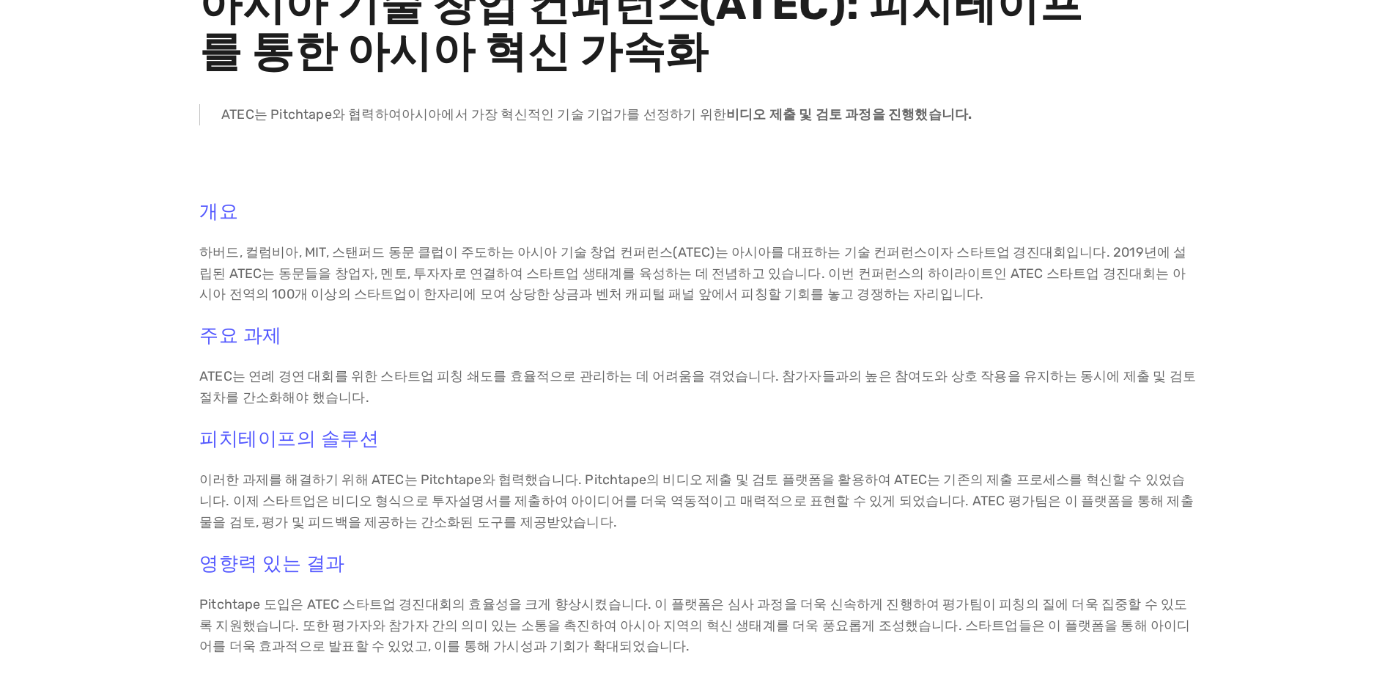
drag, startPoint x: 913, startPoint y: 295, endPoint x: 908, endPoint y: 303, distance: 9.6
click at [913, 295] on p "하버드, 컬럼비아, MIT, 스탠퍼드 동문 클럽이 주도하는 아시아 기술 창업 컨퍼런스(ATEC)는 아시아를 대표하는 기술 컨퍼런스이자 스타트업…" at bounding box center [698, 273] width 998 height 63
drag, startPoint x: 508, startPoint y: 248, endPoint x: 707, endPoint y: 250, distance: 199.4
click at [700, 247] on font "하버드, 컬럼비아, MIT, 스탠퍼드 동문 클럽이 주도하는 아시아 기술 창업 컨퍼런스(ATEC)는 아시아를 대표하는 기술 컨퍼런스이자 스타트업…" at bounding box center [692, 273] width 987 height 59
drag, startPoint x: 708, startPoint y: 250, endPoint x: 1071, endPoint y: 250, distance: 362.8
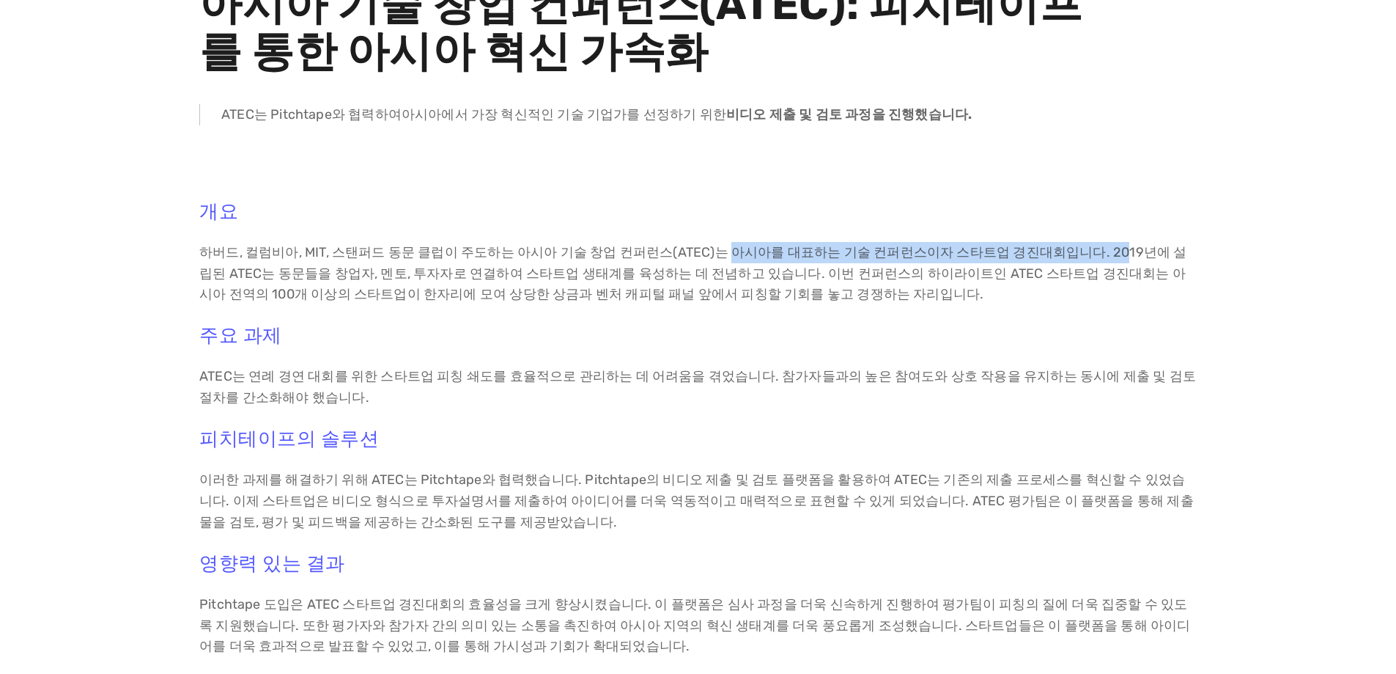
click at [1071, 250] on font "하버드, 컬럼비아, MIT, 스탠퍼드 동문 클럽이 주도하는 아시아 기술 창업 컨퍼런스(ATEC)는 아시아를 대표하는 기술 컨퍼런스이자 스타트업…" at bounding box center [692, 273] width 987 height 59
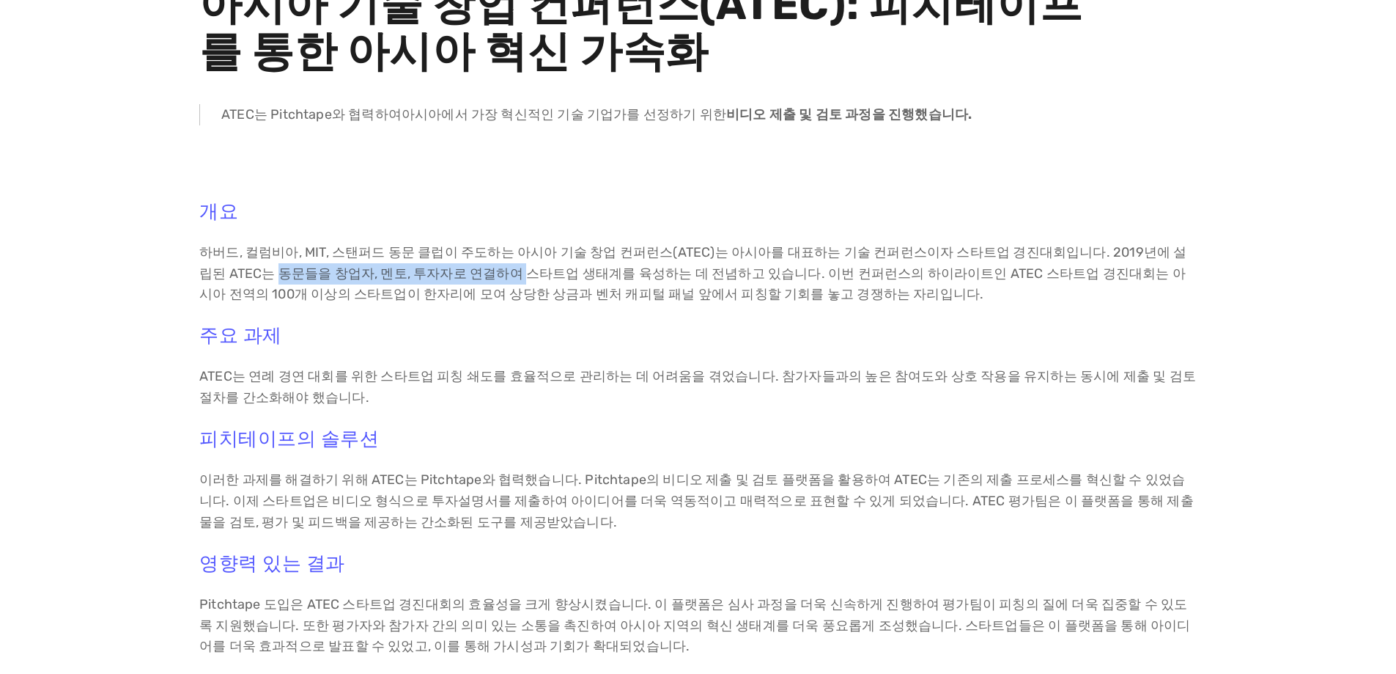
drag, startPoint x: 218, startPoint y: 271, endPoint x: 448, endPoint y: 266, distance: 230.2
click at [448, 266] on font "하버드, 컬럼비아, MIT, 스탠퍼드 동문 클럽이 주도하는 아시아 기술 창업 컨퍼런스(ATEC)는 아시아를 대표하는 기술 컨퍼런스이자 스타트업…" at bounding box center [692, 273] width 987 height 59
click at [455, 273] on font "하버드, 컬럼비아, MIT, 스탠퍼드 동문 클럽이 주도하는 아시아 기술 창업 컨퍼런스(ATEC)는 아시아를 대표하는 기술 컨퍼런스이자 스타트업…" at bounding box center [692, 273] width 987 height 59
click at [232, 272] on font "하버드, 컬럼비아, MIT, 스탠퍼드 동문 클럽이 주도하는 아시아 기술 창업 컨퍼런스(ATEC)는 아시아를 대표하는 기술 컨퍼런스이자 스타트업…" at bounding box center [692, 273] width 987 height 59
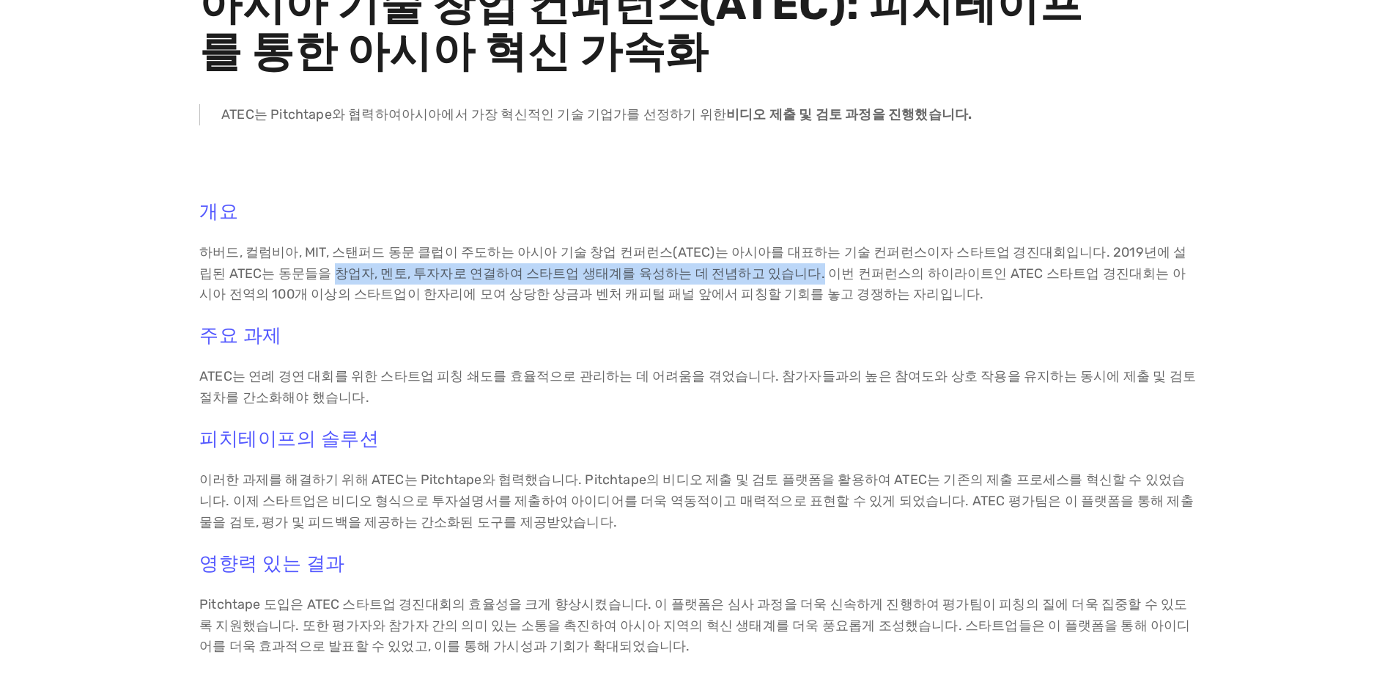
drag, startPoint x: 268, startPoint y: 272, endPoint x: 729, endPoint y: 275, distance: 461.0
click at [727, 274] on font "하버드, 컬럼비아, MIT, 스탠퍼드 동문 클럽이 주도하는 아시아 기술 창업 컨퍼런스(ATEC)는 아시아를 대표하는 기술 컨퍼런스이자 스타트업…" at bounding box center [692, 273] width 987 height 59
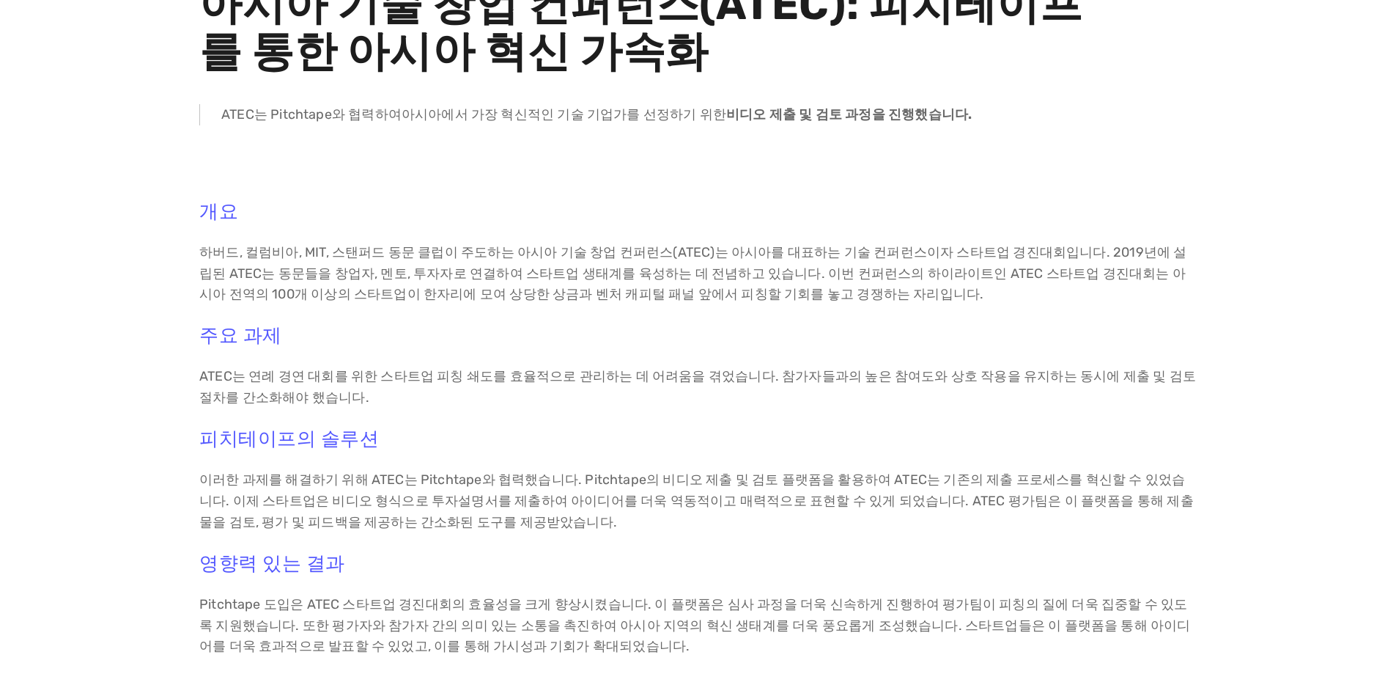
click at [736, 274] on font "하버드, 컬럼비아, MIT, 스탠퍼드 동문 클럽이 주도하는 아시아 기술 창업 컨퍼런스(ATEC)는 아시아를 대표하는 기술 컨퍼런스이자 스타트업…" at bounding box center [692, 273] width 987 height 59
drag, startPoint x: 450, startPoint y: 273, endPoint x: 728, endPoint y: 268, distance: 277.8
click at [728, 268] on font "하버드, 컬럼비아, MIT, 스탠퍼드 동문 클럽이 주도하는 아시아 기술 창업 컨퍼런스(ATEC)는 아시아를 대표하는 기술 컨퍼런스이자 스타트업…" at bounding box center [692, 273] width 987 height 59
click at [758, 268] on font "하버드, 컬럼비아, MIT, 스탠퍼드 동문 클럽이 주도하는 아시아 기술 창업 컨퍼런스(ATEC)는 아시아를 대표하는 기술 컨퍼런스이자 스타트업…" at bounding box center [692, 273] width 987 height 59
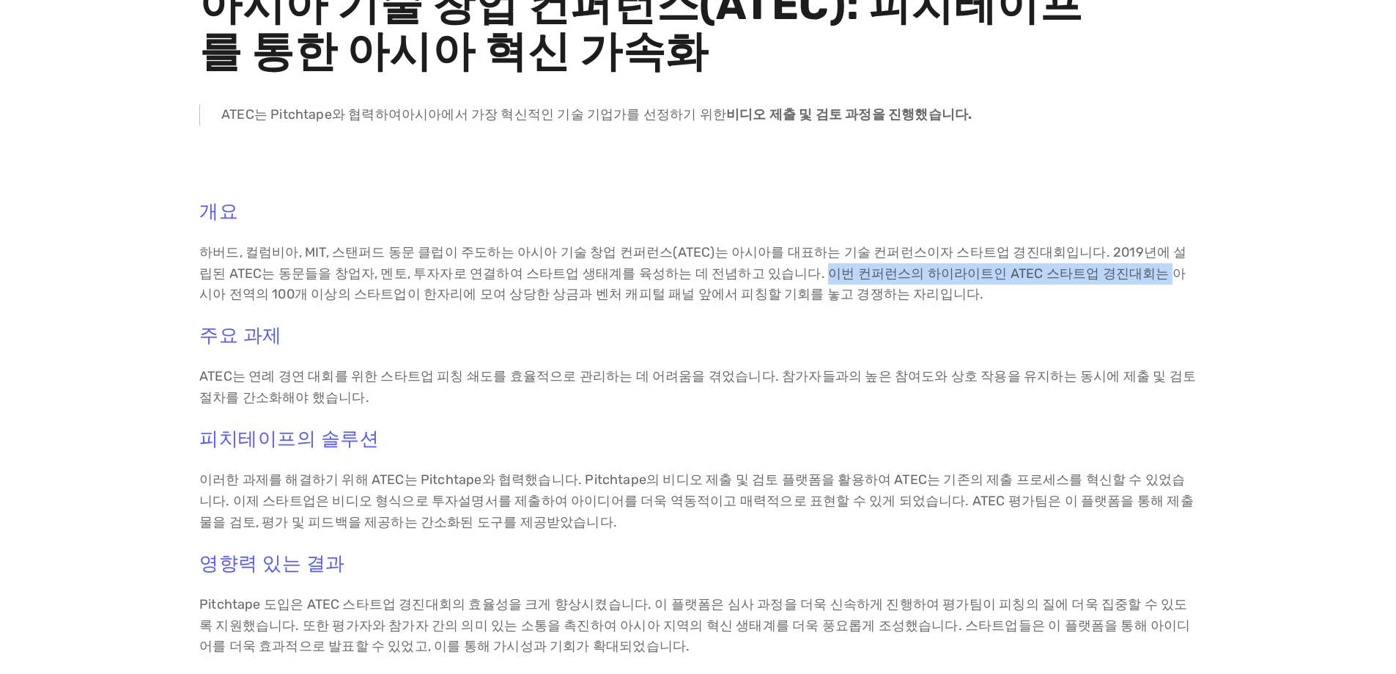
drag, startPoint x: 729, startPoint y: 270, endPoint x: 1053, endPoint y: 271, distance: 324.7
click at [1053, 271] on font "하버드, 컬럼비아, MIT, 스탠퍼드 동문 클럽이 주도하는 아시아 기술 창업 컨퍼런스(ATEC)는 아시아를 대표하는 기술 컨퍼런스이자 스타트업…" at bounding box center [692, 273] width 987 height 59
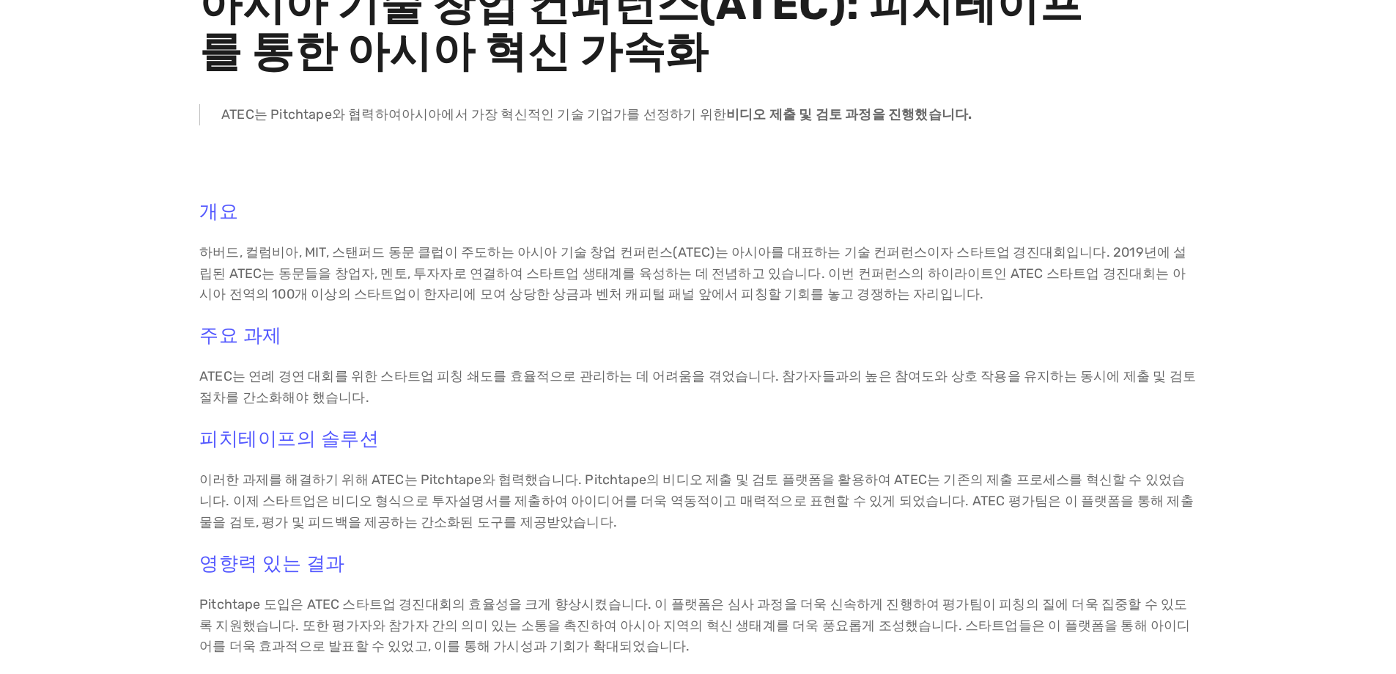
click at [1083, 271] on font "하버드, 컬럼비아, MIT, 스탠퍼드 동문 클럽이 주도하는 아시아 기술 창업 컨퍼런스(ATEC)는 아시아를 대표하는 기술 컨퍼런스이자 스타트업…" at bounding box center [692, 273] width 987 height 59
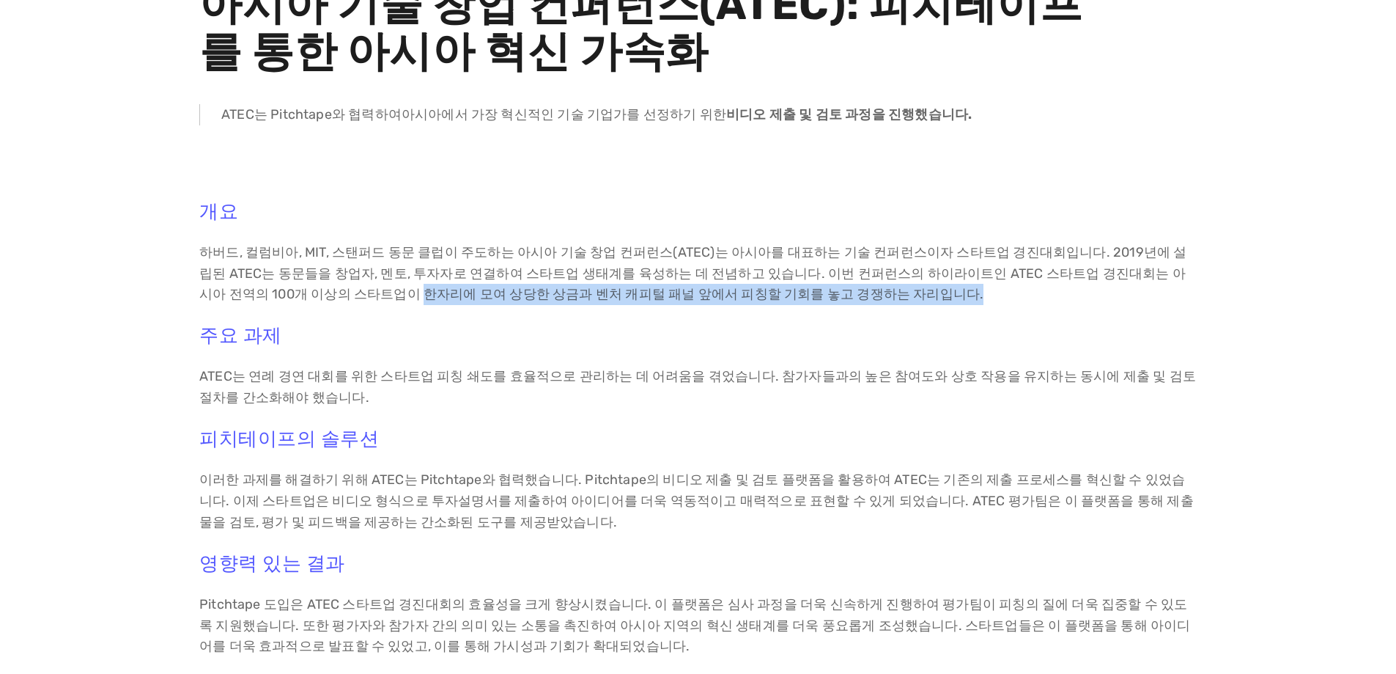
drag, startPoint x: 279, startPoint y: 294, endPoint x: 847, endPoint y: 289, distance: 568.1
click at [847, 289] on p "하버드, 컬럼비아, MIT, 스탠퍼드 동문 클럽이 주도하는 아시아 기술 창업 컨퍼런스(ATEC)는 아시아를 대표하는 기술 컨퍼런스이자 스타트업…" at bounding box center [698, 273] width 998 height 63
click at [848, 289] on p "하버드, 컬럼비아, MIT, 스탠퍼드 동문 클럽이 주도하는 아시아 기술 창업 컨퍼런스(ATEC)는 아시아를 대표하는 기술 컨퍼런스이자 스타트업…" at bounding box center [698, 273] width 998 height 63
drag, startPoint x: 267, startPoint y: 291, endPoint x: 548, endPoint y: 291, distance: 280.7
click at [548, 291] on font "하버드, 컬럼비아, MIT, 스탠퍼드 동문 클럽이 주도하는 아시아 기술 창업 컨퍼런스(ATEC)는 아시아를 대표하는 기술 컨퍼런스이자 스타트업…" at bounding box center [692, 273] width 987 height 59
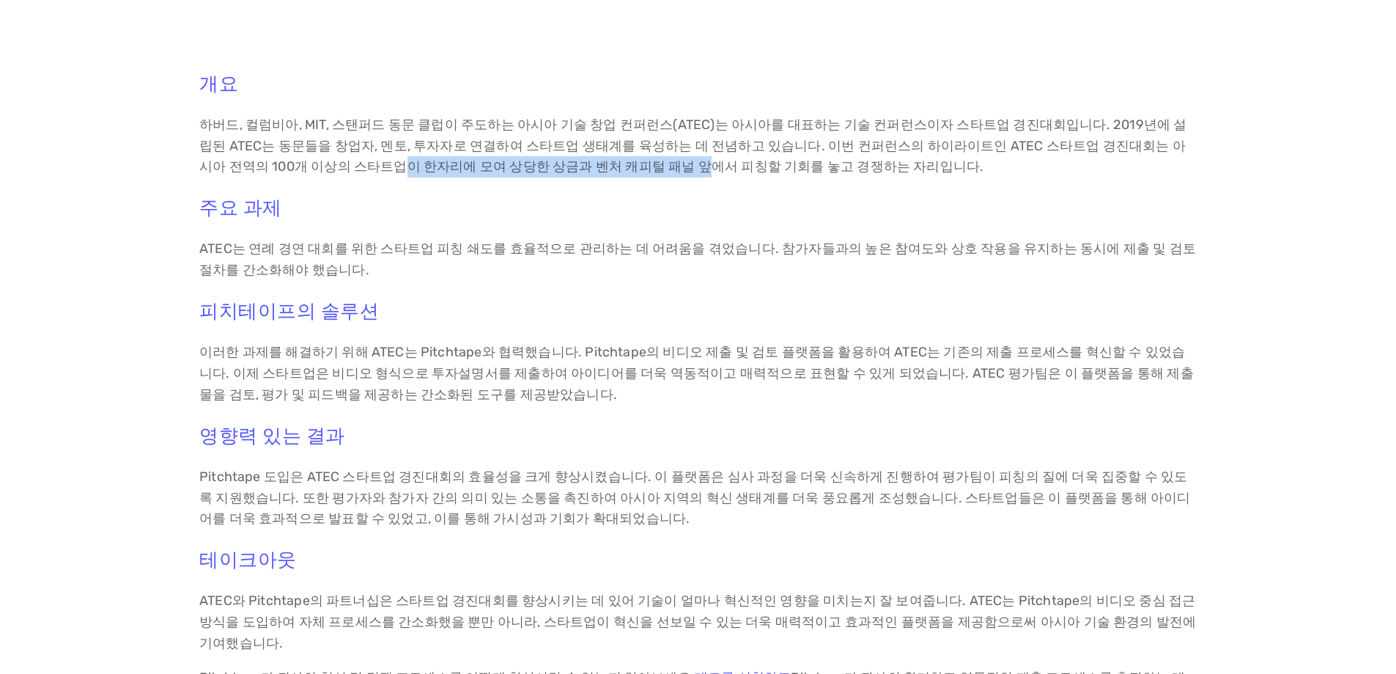
scroll to position [366, 0]
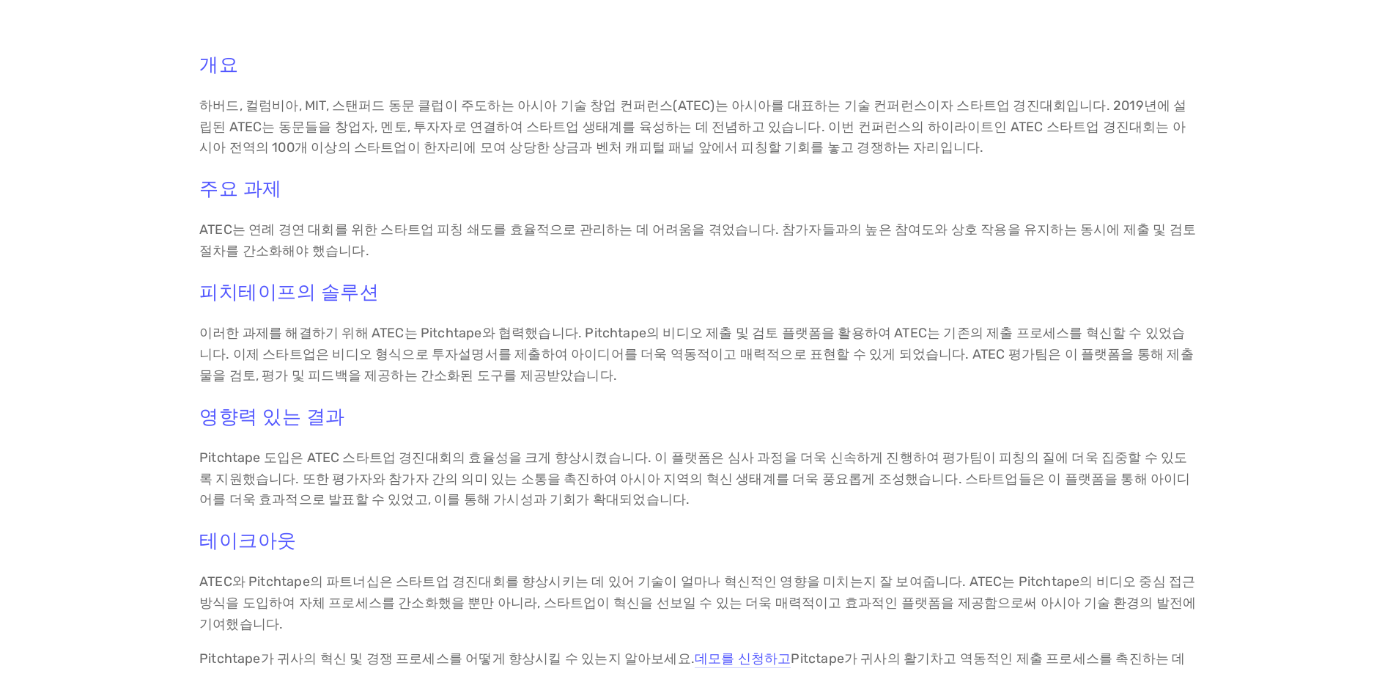
click at [132, 363] on div "개요 하버드, 컬럼비아, MIT, 스탠퍼드 동문 클럽이 주도하는 아시아 기술 창업 컨퍼런스(ATEC)는 아시아를 대표하는 기술 컨퍼런스이자 스…" at bounding box center [698, 372] width 1227 height 662
drag, startPoint x: 502, startPoint y: 231, endPoint x: 773, endPoint y: 230, distance: 270.5
click at [773, 230] on font "ATEC는 연례 경연 대회를 위한 스타트업 피칭 쇄도를 효율적으로 관리하는 데 어려움을 겪었습니다. 참가자들과의 높은 참여도와 상호 작용을 유…" at bounding box center [699, 239] width 1000 height 37
drag, startPoint x: 864, startPoint y: 231, endPoint x: 883, endPoint y: 229, distance: 19.1
click at [883, 229] on font "ATEC는 연례 경연 대회를 위한 스타트업 피칭 쇄도를 효율적으로 관리하는 데 어려움을 겪었습니다. 참가자들과의 높은 참여도와 상호 작용을 유…" at bounding box center [699, 239] width 1000 height 37
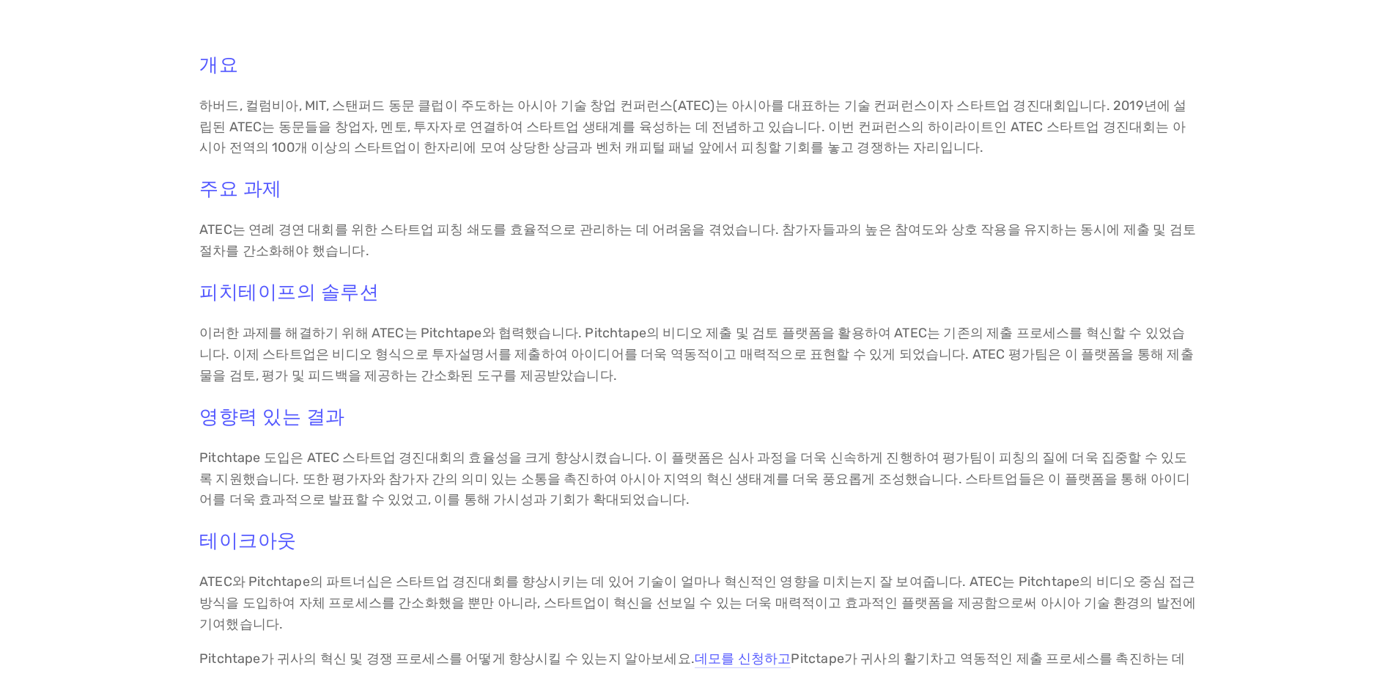
click at [992, 232] on font "ATEC는 연례 경연 대회를 위한 스타트업 피칭 쇄도를 효율적으로 관리하는 데 어려움을 겪었습니다. 참가자들과의 높은 참여도와 상호 작용을 유…" at bounding box center [699, 239] width 1000 height 37
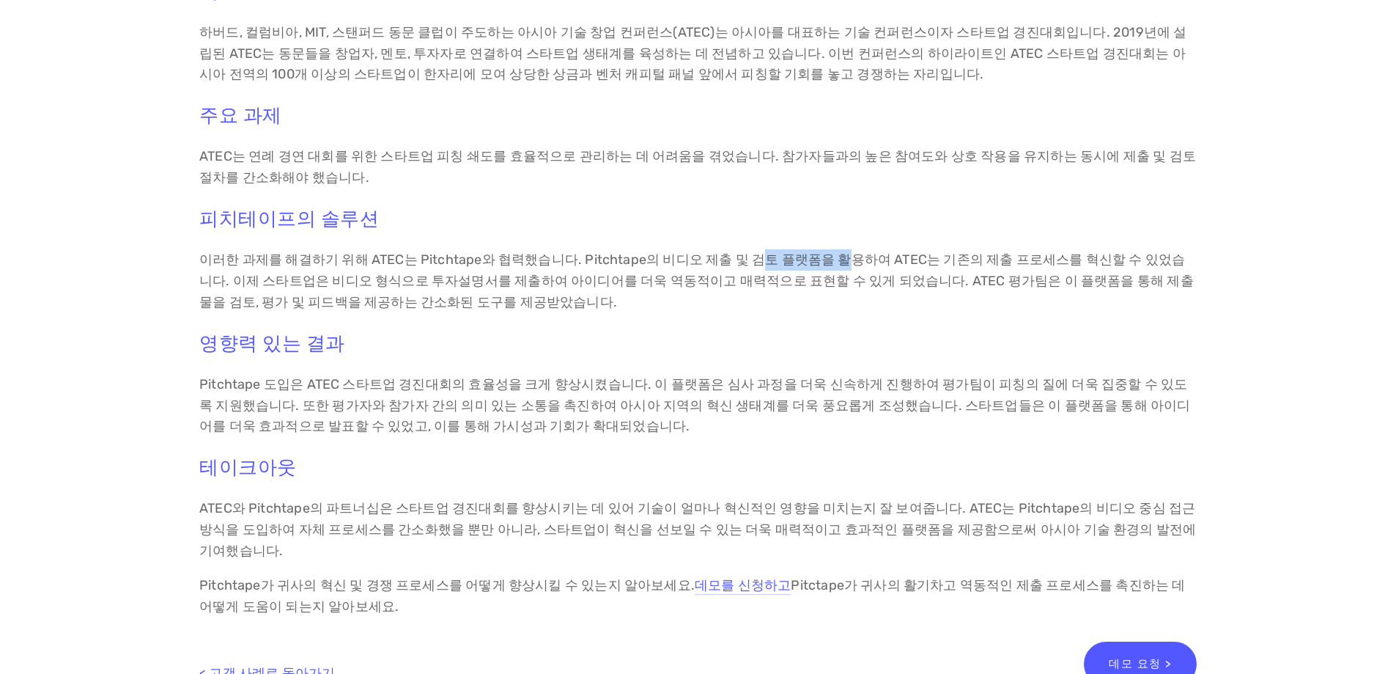
drag, startPoint x: 736, startPoint y: 265, endPoint x: 814, endPoint y: 265, distance: 78.4
click at [814, 265] on font "이러한 과제를 해결하기 위해 ATEC는 Pitchtape와 협력했습니다. Pitchtape의 비디오 제출 및 검토 플랫폼을 활용하여 ATEC는…" at bounding box center [696, 280] width 995 height 59
drag, startPoint x: 857, startPoint y: 259, endPoint x: 955, endPoint y: 257, distance: 98.2
click at [955, 257] on font "이러한 과제를 해결하기 위해 ATEC는 Pitchtape와 협력했습니다. Pitchtape의 비디오 제출 및 검토 플랫폼을 활용하여 ATEC는…" at bounding box center [696, 280] width 995 height 59
click at [914, 306] on p "이러한 과제를 해결하기 위해 ATEC는 Pitchtape와 협력했습니다. Pitchtape의 비디오 제출 및 검토 플랫폼을 활용하여 ATEC는…" at bounding box center [698, 280] width 998 height 63
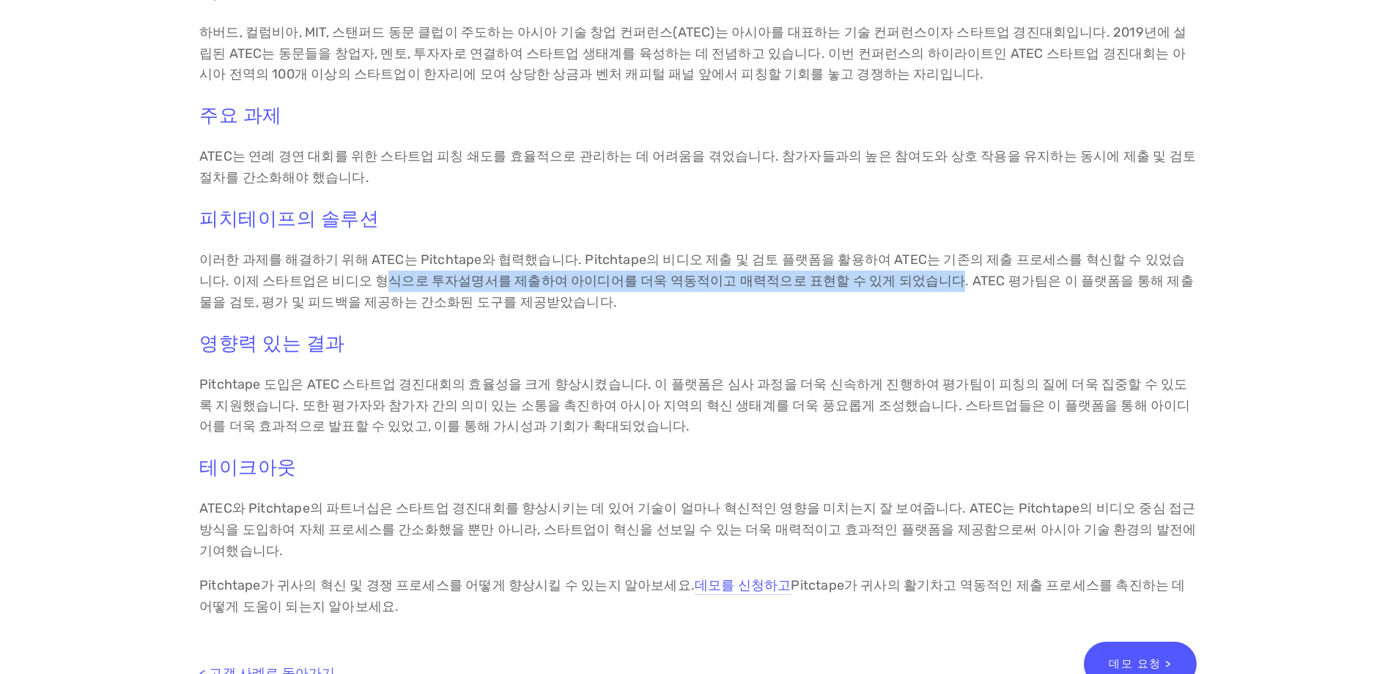
drag, startPoint x: 321, startPoint y: 284, endPoint x: 853, endPoint y: 283, distance: 532.1
click at [853, 283] on font "이러한 과제를 해결하기 위해 ATEC는 Pitchtape와 협력했습니다. Pitchtape의 비디오 제출 및 검토 플랫폼을 활용하여 ATEC는…" at bounding box center [696, 280] width 995 height 59
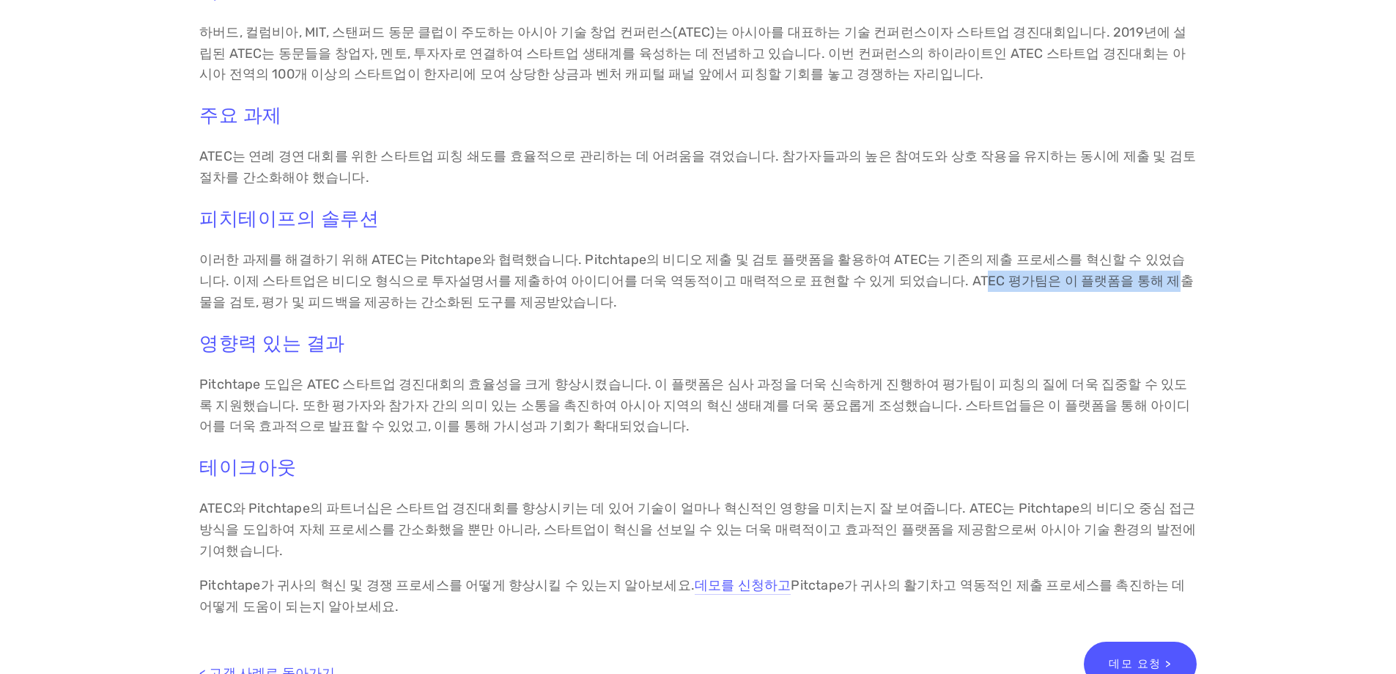
drag, startPoint x: 877, startPoint y: 281, endPoint x: 1058, endPoint y: 280, distance: 181.0
click at [1055, 280] on font "이러한 과제를 해결하기 위해 ATEC는 Pitchtape와 협력했습니다. Pitchtape의 비디오 제출 및 검토 플랫폼을 활용하여 ATEC는…" at bounding box center [696, 280] width 995 height 59
click at [1105, 279] on font "이러한 과제를 해결하기 위해 ATEC는 Pitchtape와 협력했습니다. Pitchtape의 비디오 제출 및 검토 플랫폼을 활용하여 ATEC는…" at bounding box center [696, 280] width 995 height 59
drag, startPoint x: 856, startPoint y: 282, endPoint x: 1128, endPoint y: 281, distance: 271.9
click at [1128, 281] on font "이러한 과제를 해결하기 위해 ATEC는 Pitchtape와 협력했습니다. Pitchtape의 비디오 제출 및 검토 플랫폼을 활용하여 ATEC는…" at bounding box center [696, 280] width 995 height 59
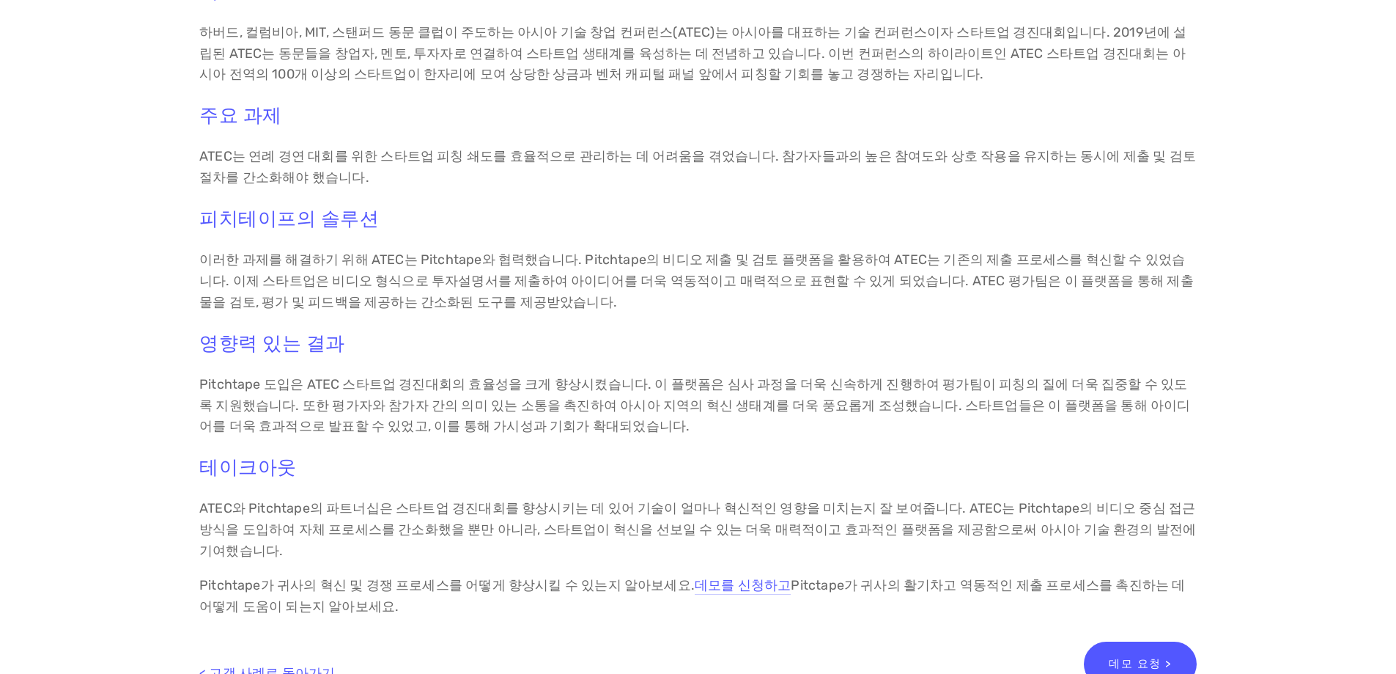
click at [80, 350] on section "아시아 기술 창업 컨퍼런스(ATEC): 피치테이프를 통한 아시아 혁신 가속화 ATEC는 Pitchtape와 협력하여 아시아에서 가장 혁신적인 …" at bounding box center [698, 217] width 1319 height 1179
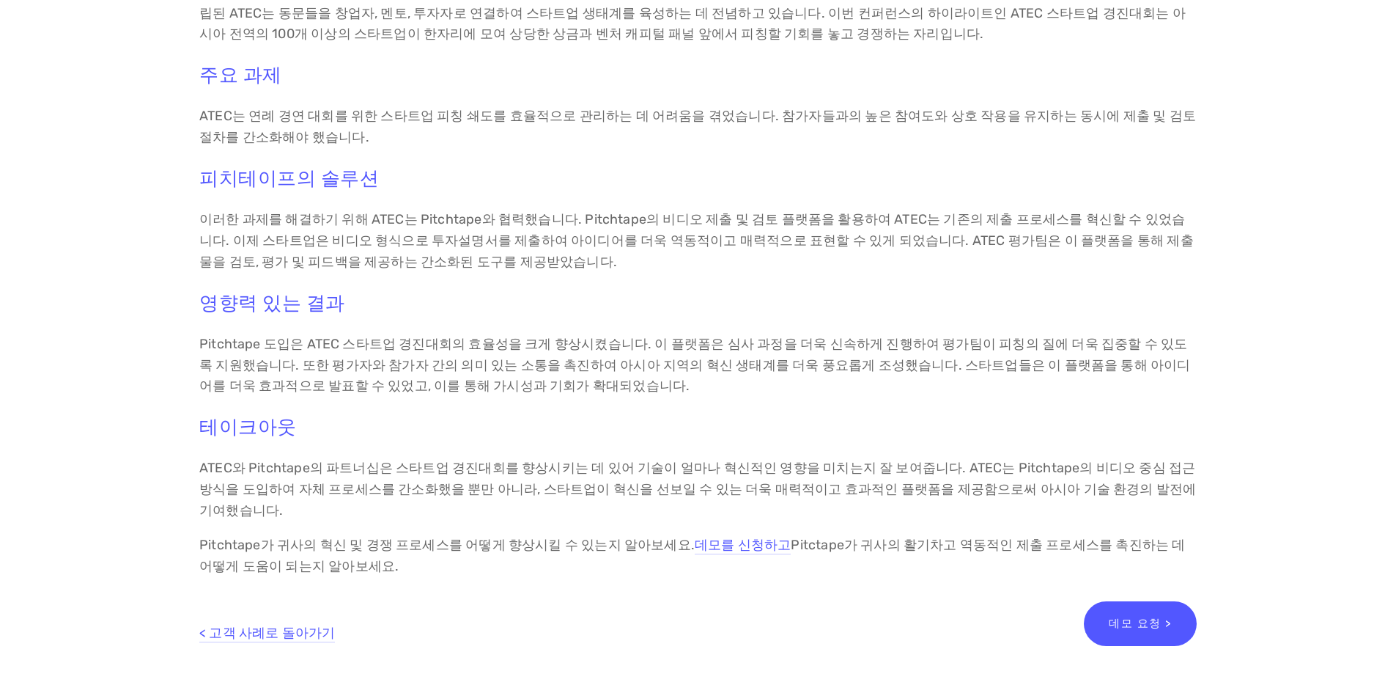
scroll to position [513, 0]
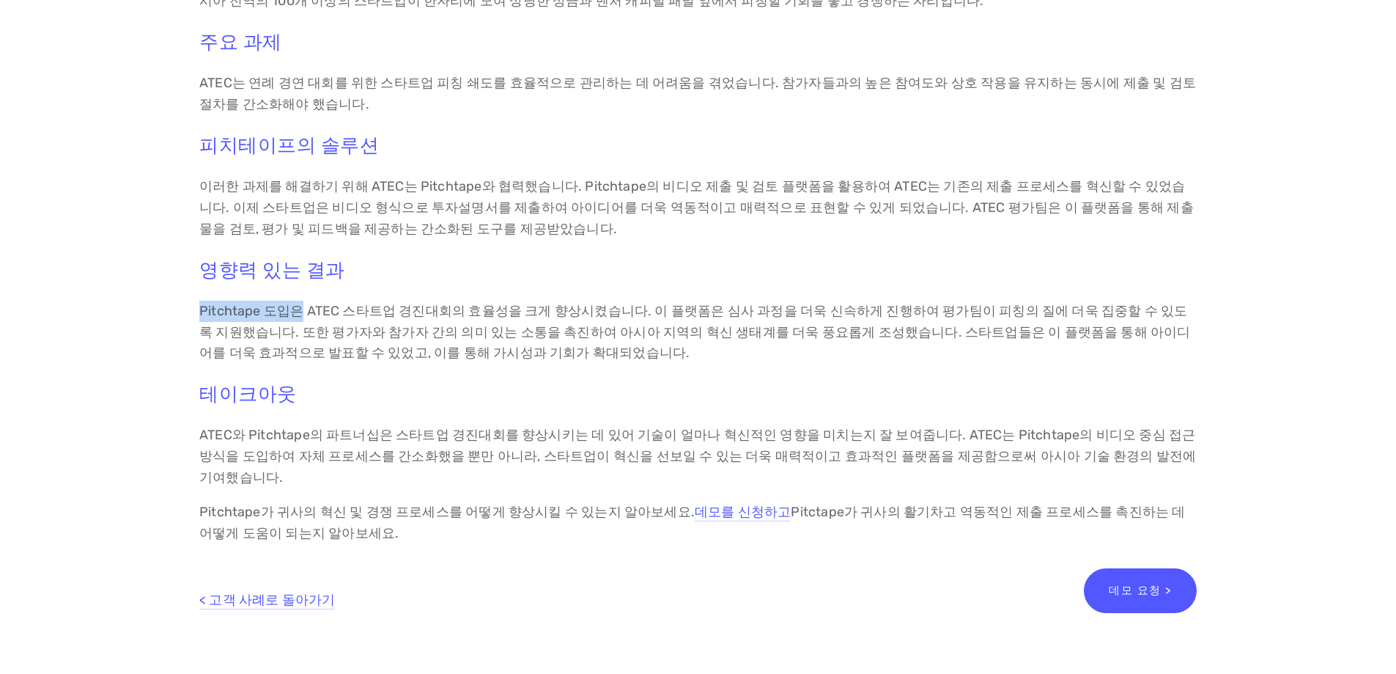
drag, startPoint x: 197, startPoint y: 309, endPoint x: 301, endPoint y: 307, distance: 103.4
click at [301, 307] on div "개요 하버드, 컬럼비아, MIT, 스탠퍼드 동문 클럽이 주도하는 아시아 기술 창업 컨퍼런스(ATEC)는 아시아를 대표하는 기술 컨퍼런스이자 스…" at bounding box center [698, 225] width 1022 height 662
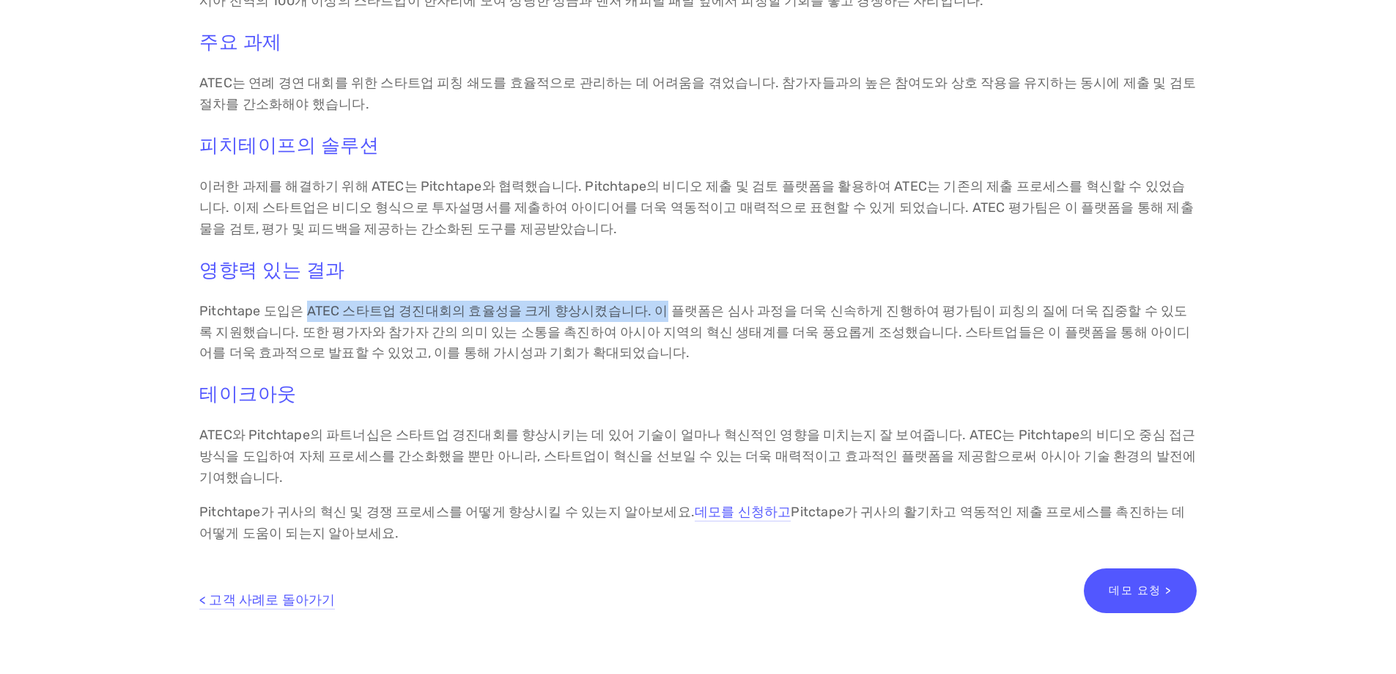
drag, startPoint x: 307, startPoint y: 307, endPoint x: 637, endPoint y: 306, distance: 329.8
click at [637, 306] on font "Pitchtape 도입은 ATEC 스타트업 경진대회의 효율성을 크게 향상시켰습니다. 이 플랫폼은 심사 과정을 더욱 신속하게 진행하여 평가팀이 …" at bounding box center [695, 332] width 992 height 59
click at [627, 309] on font "Pitchtape 도입은 ATEC 스타트업 경진대회의 효율성을 크게 향상시켰습니다. 이 플랫폼은 심사 과정을 더욱 신속하게 진행하여 평가팀이 …" at bounding box center [695, 332] width 992 height 59
drag, startPoint x: 302, startPoint y: 309, endPoint x: 636, endPoint y: 299, distance: 334.4
click at [636, 299] on div "개요 하버드, 컬럼비아, MIT, 스탠퍼드 동문 클럽이 주도하는 아시아 기술 창업 컨퍼런스(ATEC)는 아시아를 대표하는 기술 컨퍼런스이자 스…" at bounding box center [698, 225] width 998 height 637
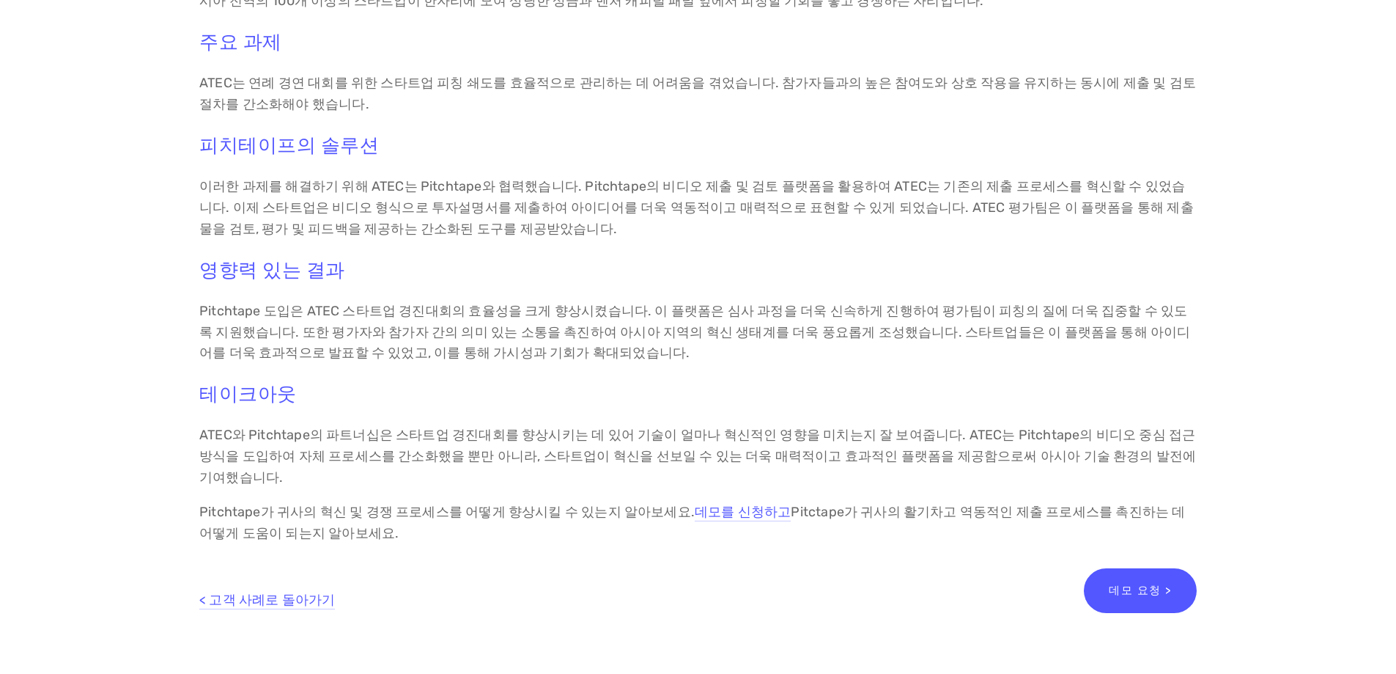
click at [648, 308] on font "Pitchtape 도입은 ATEC 스타트업 경진대회의 효율성을 크게 향상시켰습니다. 이 플랫폼은 심사 과정을 더욱 신속하게 진행하여 평가팀이 …" at bounding box center [695, 332] width 992 height 59
drag, startPoint x: 639, startPoint y: 308, endPoint x: 767, endPoint y: 309, distance: 128.3
click at [767, 309] on font "Pitchtape 도입은 ATEC 스타트업 경진대회의 효율성을 크게 향상시켰습니다. 이 플랫폼은 심사 과정을 더욱 신속하게 진행하여 평가팀이 …" at bounding box center [695, 332] width 992 height 59
drag, startPoint x: 301, startPoint y: 312, endPoint x: 631, endPoint y: 308, distance: 330.6
click at [631, 308] on font "Pitchtape 도입은 ATEC 스타트업 경진대회의 효율성을 크게 향상시켰습니다. 이 플랫폼은 심사 과정을 더욱 신속하게 진행하여 평가팀이 …" at bounding box center [695, 332] width 992 height 59
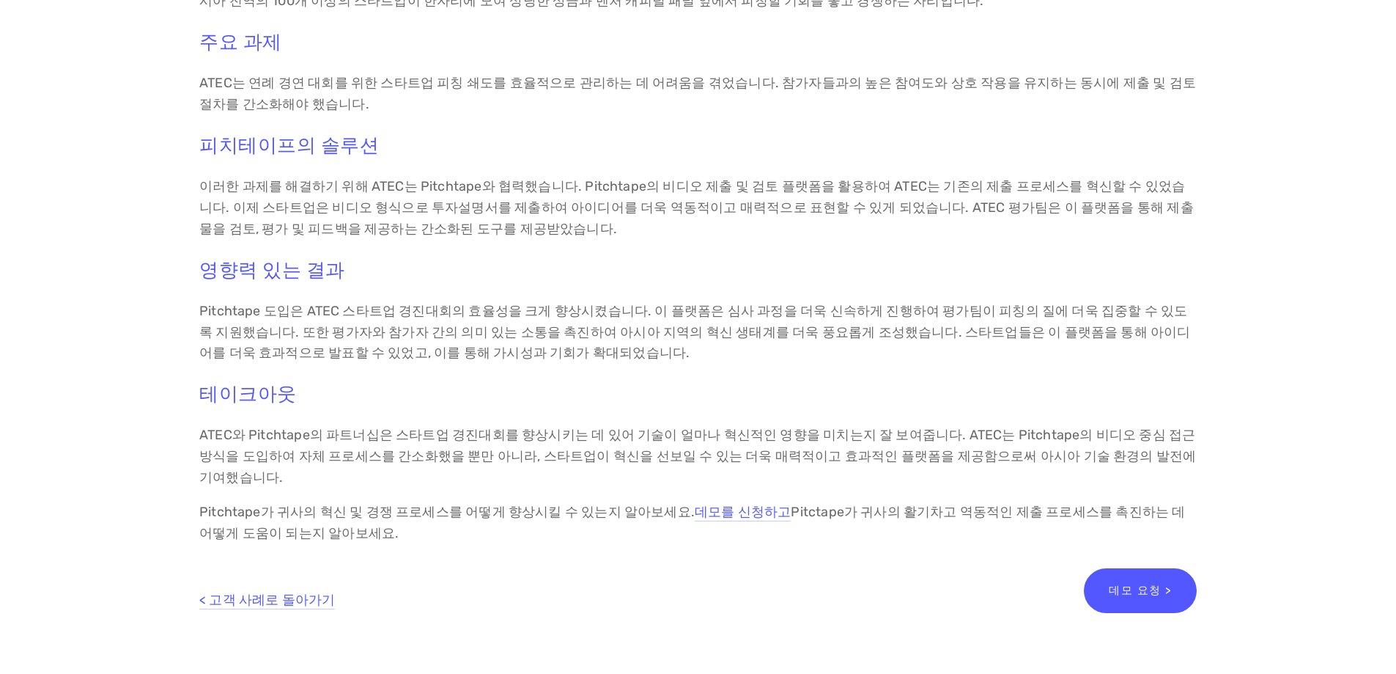
click at [652, 308] on font "Pitchtape 도입은 ATEC 스타트업 경진대회의 효율성을 크게 향상시켰습니다. 이 플랫폼은 심사 과정을 더욱 신속하게 진행하여 평가팀이 …" at bounding box center [695, 332] width 992 height 59
drag, startPoint x: 698, startPoint y: 309, endPoint x: 837, endPoint y: 303, distance: 138.7
click at [837, 303] on font "Pitchtape 도입은 ATEC 스타트업 경진대회의 효율성을 크게 향상시켰습니다. 이 플랫폼은 심사 과정을 더욱 신속하게 진행하여 평가팀이 …" at bounding box center [695, 332] width 992 height 59
click at [860, 331] on font "Pitchtape 도입은 ATEC 스타트업 경진대회의 효율성을 크게 향상시켰습니다. 이 플랫폼은 심사 과정을 더욱 신속하게 진행하여 평가팀이 …" at bounding box center [695, 332] width 992 height 59
drag, startPoint x: 765, startPoint y: 312, endPoint x: 899, endPoint y: 312, distance: 134.1
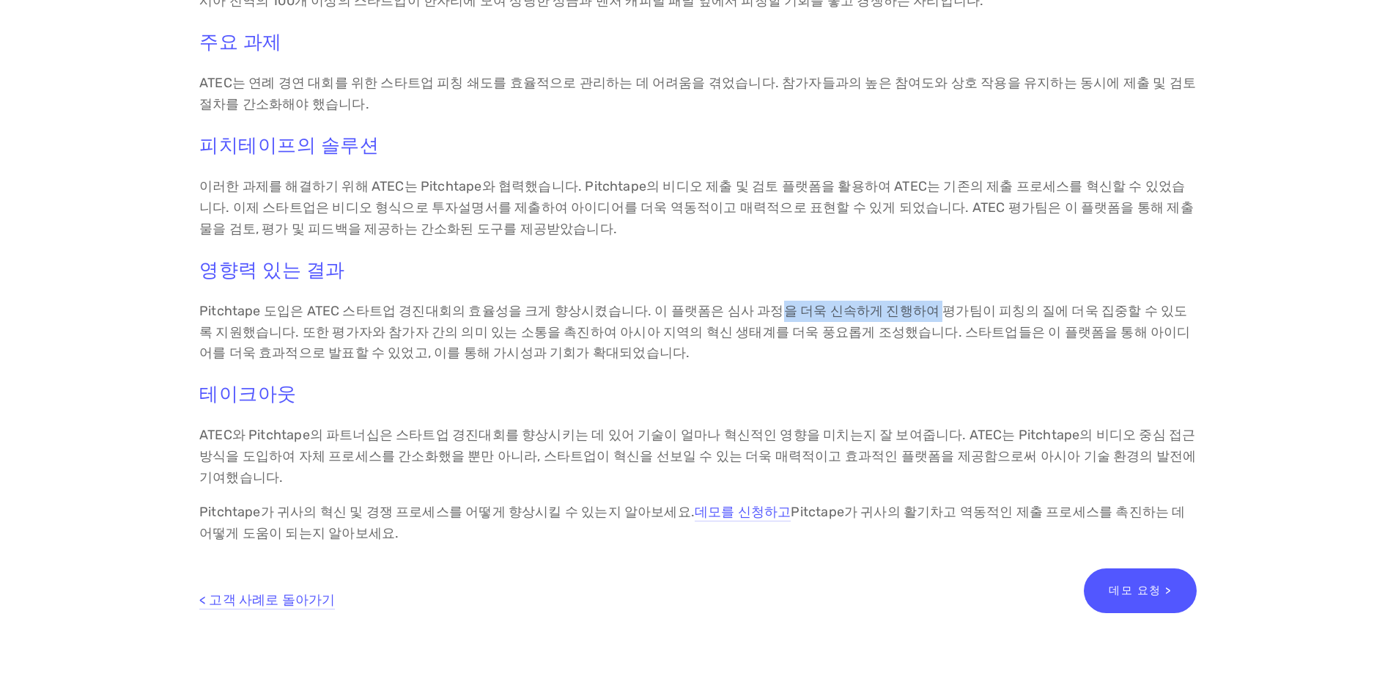
click at [899, 312] on font "Pitchtape 도입은 ATEC 스타트업 경진대회의 효율성을 크게 향상시켰습니다. 이 플랫폼은 심사 과정을 더욱 신속하게 진행하여 평가팀이 …" at bounding box center [695, 332] width 992 height 59
click at [924, 312] on font "Pitchtape 도입은 ATEC 스타트업 경진대회의 효율성을 크게 향상시켰습니다. 이 플랫폼은 심사 과정을 더욱 신속하게 진행하여 평가팀이 …" at bounding box center [695, 332] width 992 height 59
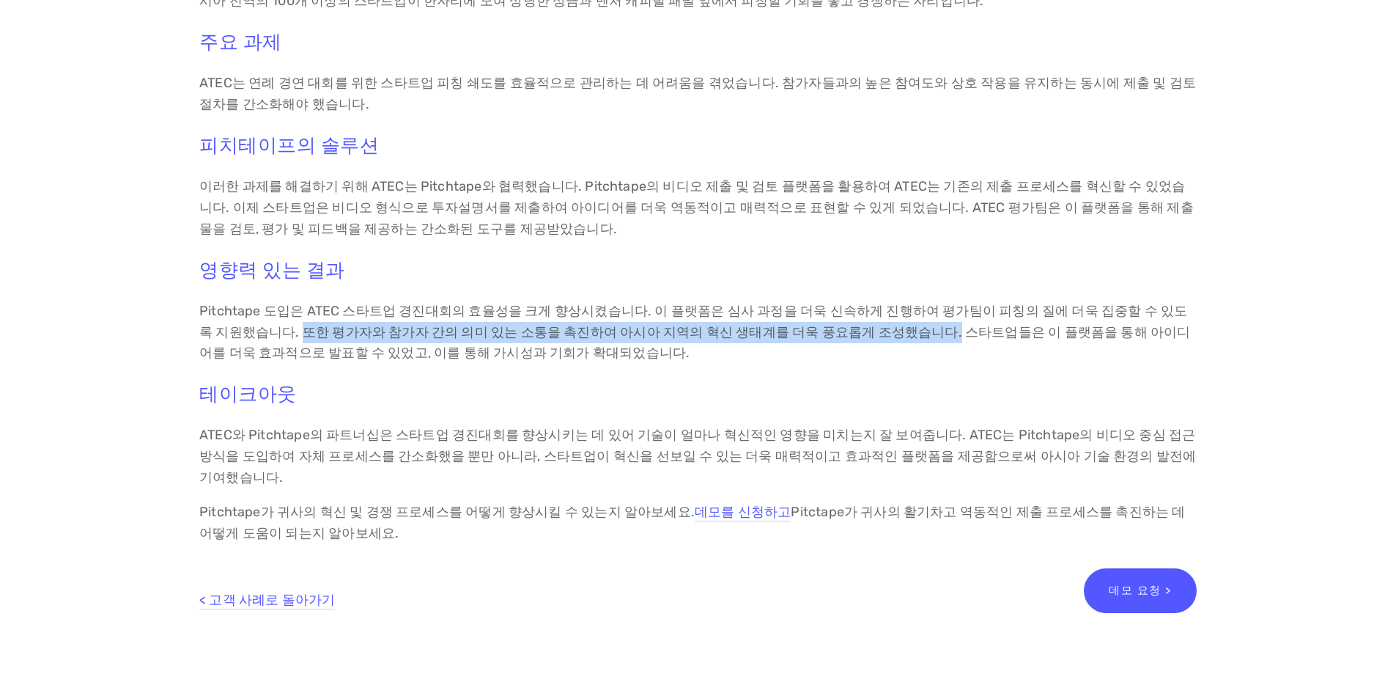
drag, startPoint x: 231, startPoint y: 331, endPoint x: 847, endPoint y: 327, distance: 616.4
click at [847, 327] on font "Pitchtape 도입은 ATEC 스타트업 경진대회의 효율성을 크게 향상시켰습니다. 이 플랫폼은 심사 과정을 더욱 신속하게 진행하여 평가팀이 …" at bounding box center [695, 332] width 992 height 59
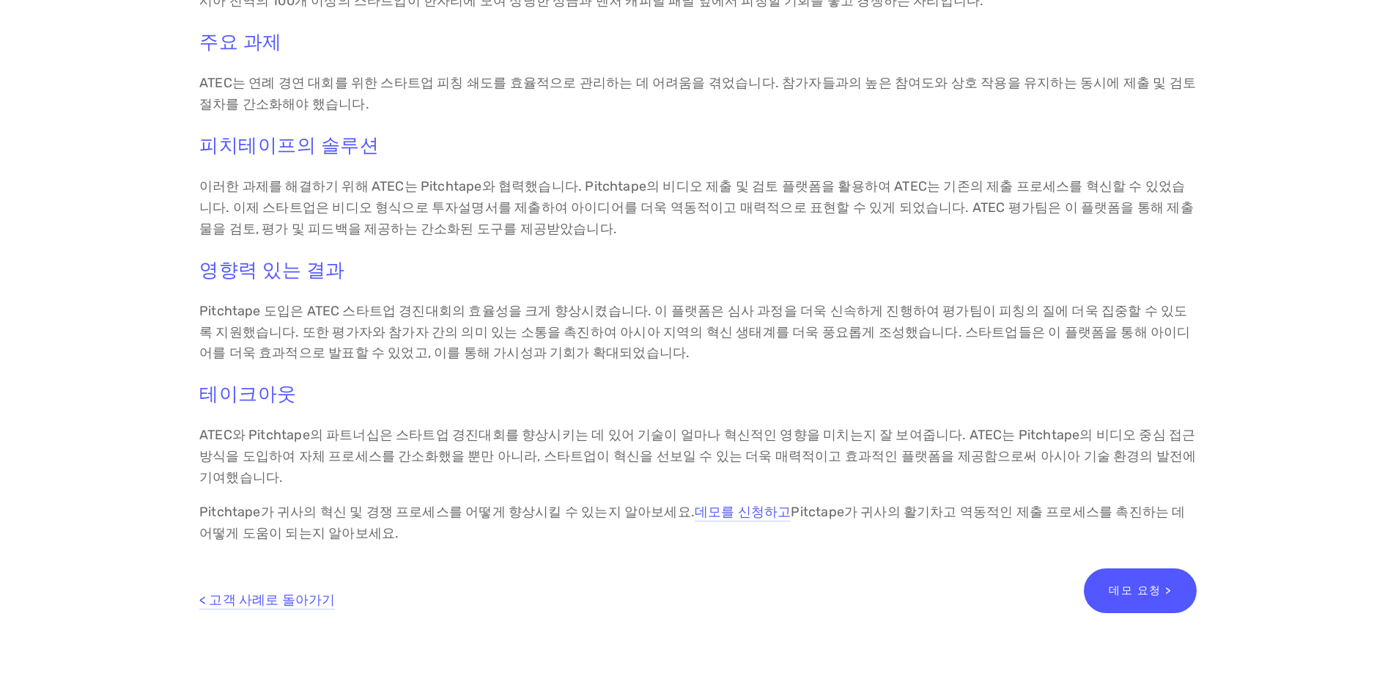
click at [698, 369] on div "개요 하버드, 컬럼비아, MIT, 스탠퍼드 동문 클럽이 주도하는 아시아 기술 창업 컨퍼런스(ATEC)는 아시아를 대표하는 기술 컨퍼런스이자 스…" at bounding box center [698, 225] width 998 height 637
drag, startPoint x: 384, startPoint y: 333, endPoint x: 510, endPoint y: 332, distance: 126.1
click at [510, 332] on font "Pitchtape 도입은 ATEC 스타트업 경진대회의 효율성을 크게 향상시켰습니다. 이 플랫폼은 심사 과정을 더욱 신속하게 진행하여 평가팀이 …" at bounding box center [695, 332] width 992 height 59
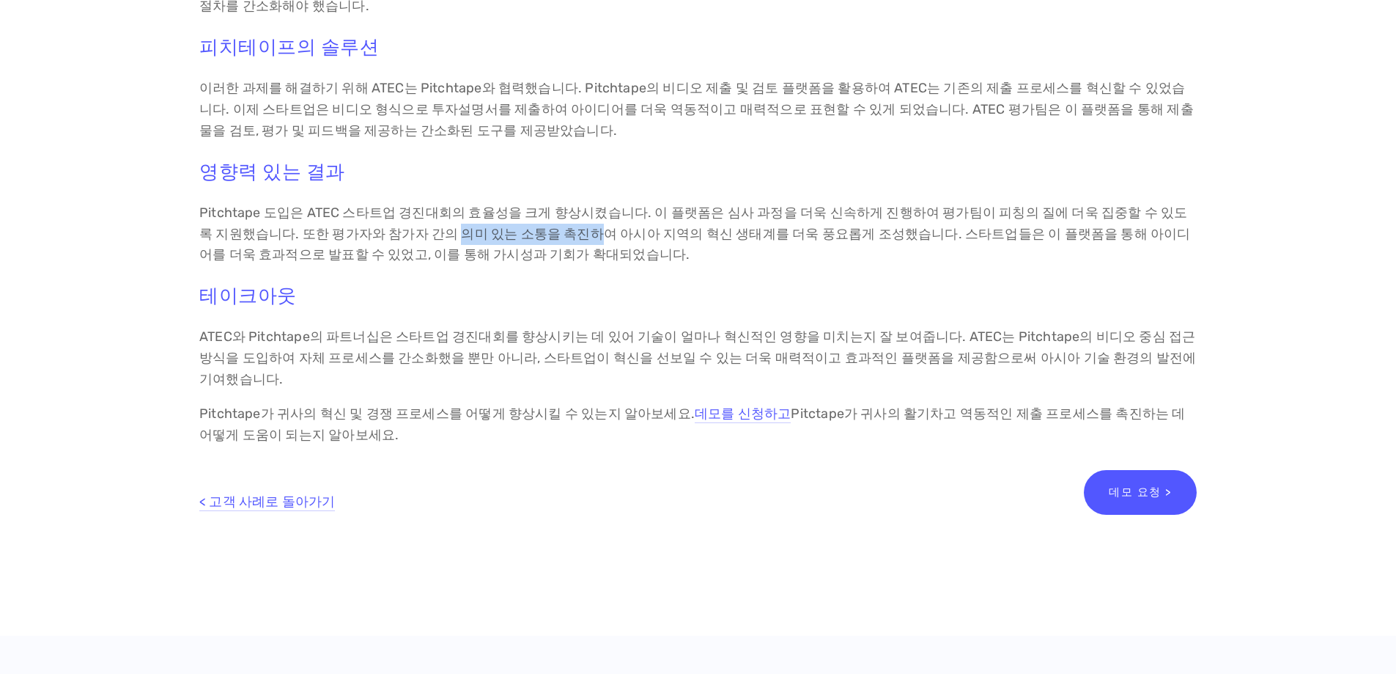
scroll to position [660, 0]
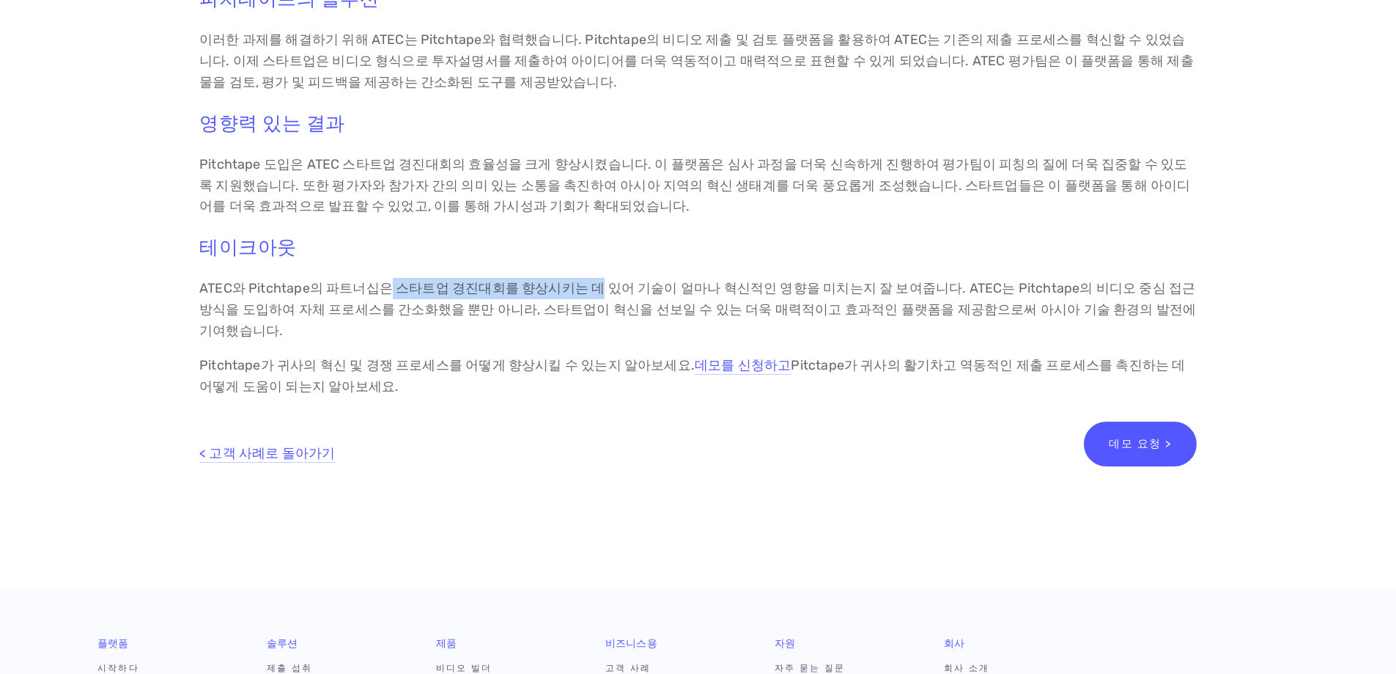
drag, startPoint x: 401, startPoint y: 290, endPoint x: 578, endPoint y: 290, distance: 176.6
click at [578, 290] on font "ATEC와 Pitchtape의 파트너십은 스타트업 경진대회를 향상시키는 데 있어 기술이 얼마나 혁신적인 영향을 미치는지 잘 보여줍니다. ATE…" at bounding box center [699, 309] width 1000 height 59
click at [639, 290] on font "ATEC와 Pitchtape의 파트너십은 스타트업 경진대회를 향상시키는 데 있어 기술이 얼마나 혁신적인 영향을 미치는지 잘 보여줍니다. ATE…" at bounding box center [699, 309] width 1000 height 59
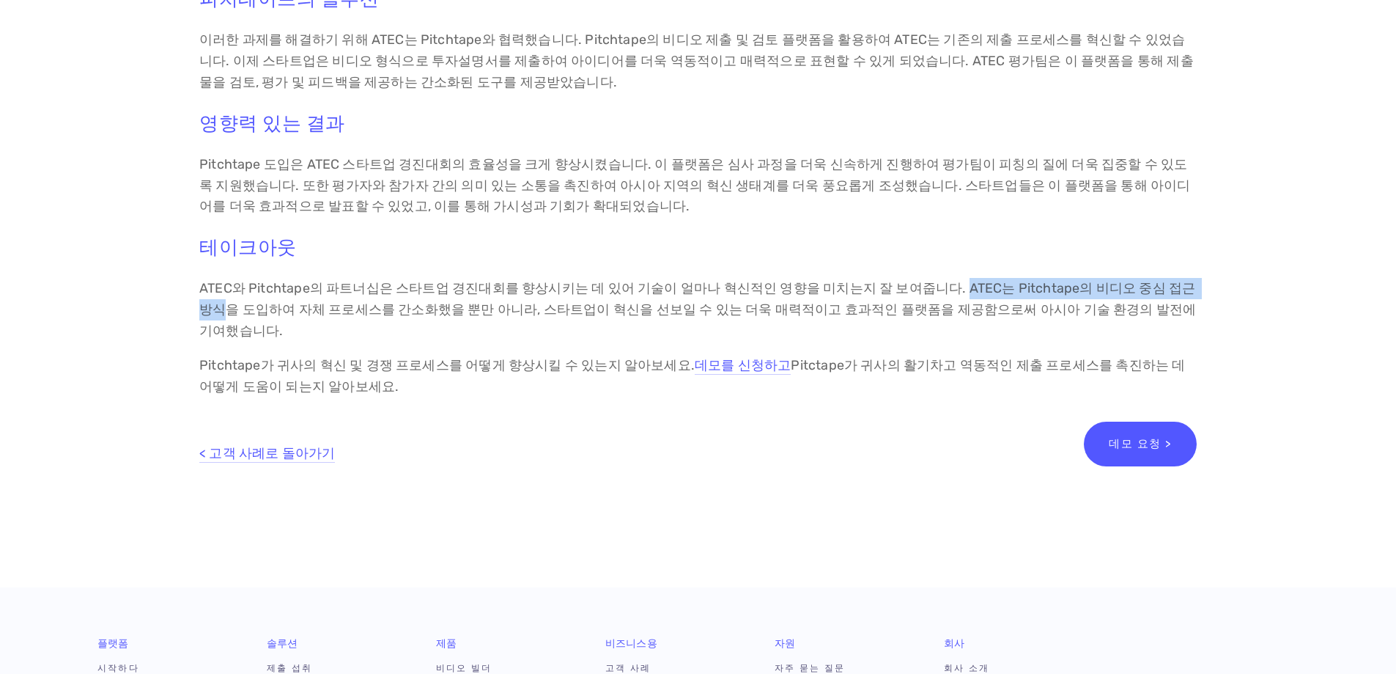
drag, startPoint x: 924, startPoint y: 286, endPoint x: 1171, endPoint y: 286, distance: 247.0
click at [1171, 286] on font "ATEC와 Pitchtape의 파트너십은 스타트업 경진대회를 향상시키는 데 있어 기술이 얼마나 혁신적인 영향을 미치는지 잘 보여줍니다. ATE…" at bounding box center [699, 309] width 1000 height 59
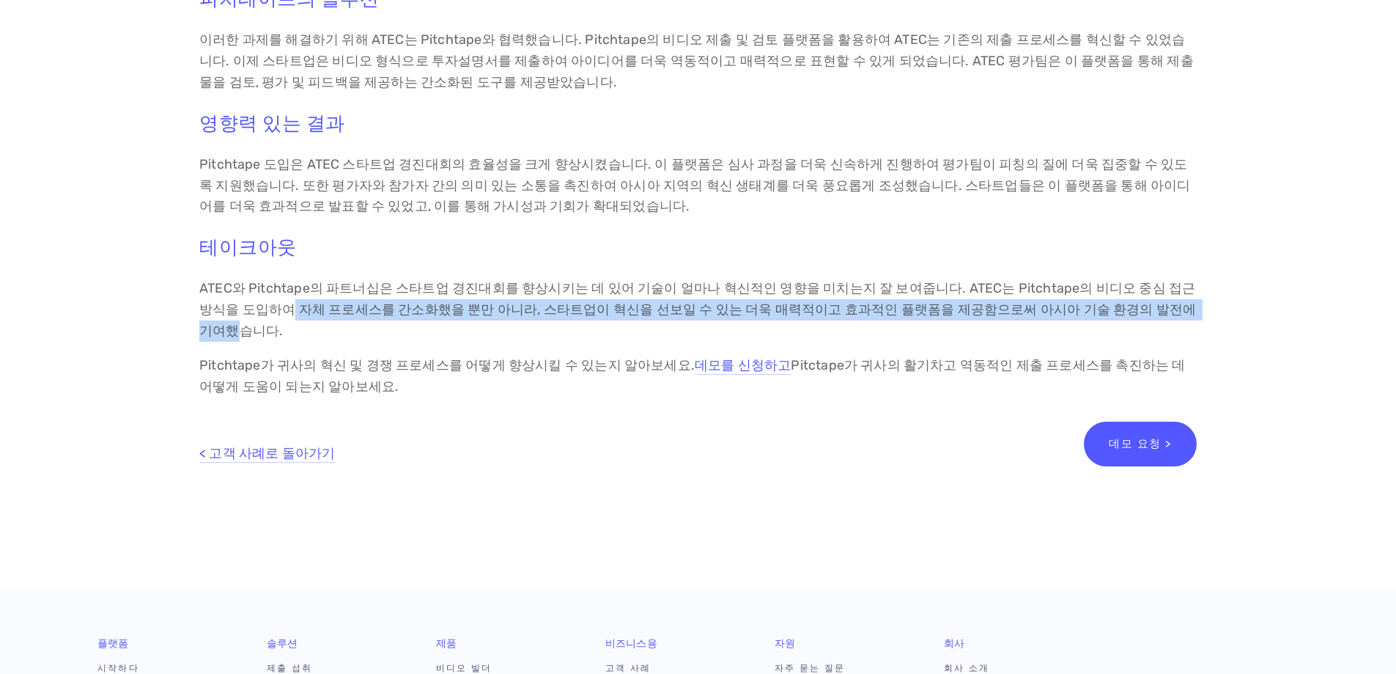
drag, startPoint x: 245, startPoint y: 311, endPoint x: 1132, endPoint y: 311, distance: 887.6
click at [1132, 311] on font "ATEC와 Pitchtape의 파트너십은 스타트업 경진대회를 향상시키는 데 있어 기술이 얼마나 혁신적인 영향을 미치는지 잘 보여줍니다. ATE…" at bounding box center [699, 309] width 1000 height 59
drag, startPoint x: 276, startPoint y: 344, endPoint x: 672, endPoint y: 339, distance: 396.6
click at [672, 355] on p "Pitchtape가 귀사의 혁신 및 경쟁 프로세스를 어떻게 향상시킬 수 있는지 알아보세요. 데모를 신청하고 Pitctape가 귀사의 활기차고 …" at bounding box center [698, 376] width 998 height 43
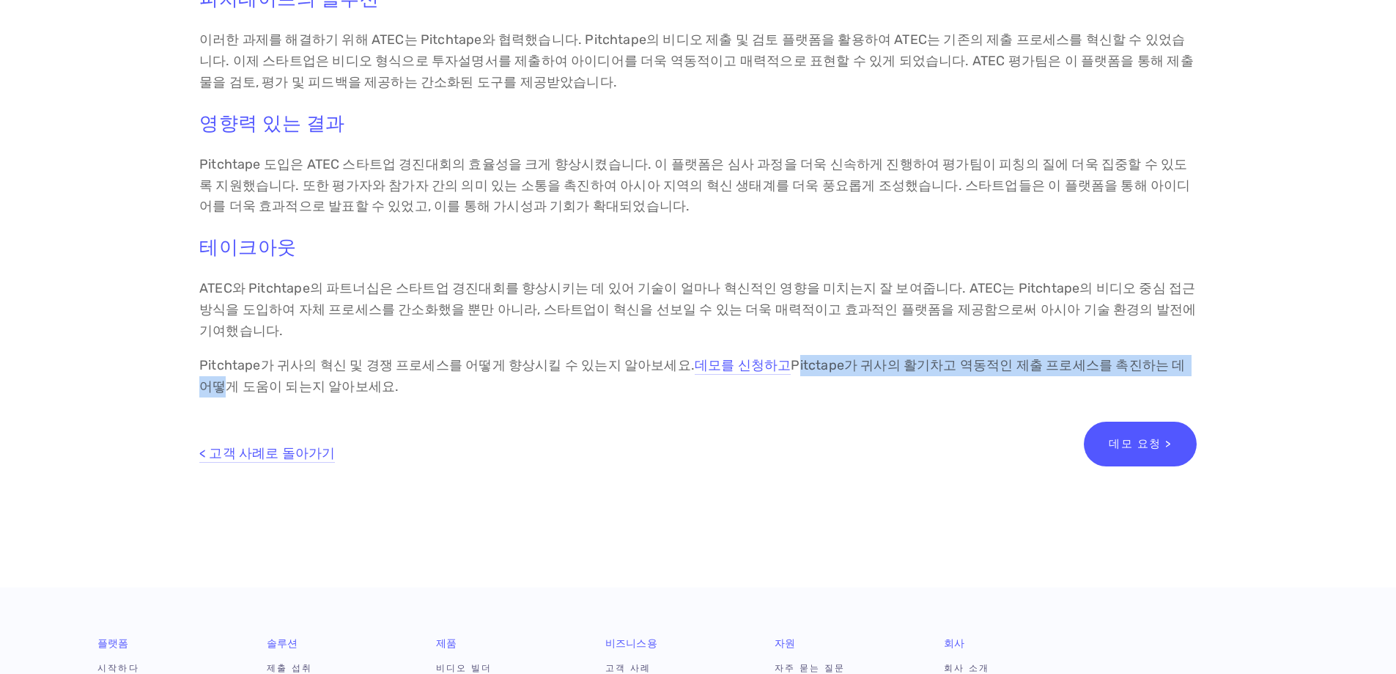
drag, startPoint x: 765, startPoint y: 341, endPoint x: 1148, endPoint y: 336, distance: 382.6
click at [1148, 357] on font "Pitctape가 귀사의 활기차고 역동적인 제출 프로세스를 촉진하는 데 어떻게 도움이 되는지 알아보세요." at bounding box center [693, 375] width 989 height 37
click at [555, 424] on p "< 고객 사례로 돌아가기" at bounding box center [391, 442] width 384 height 43
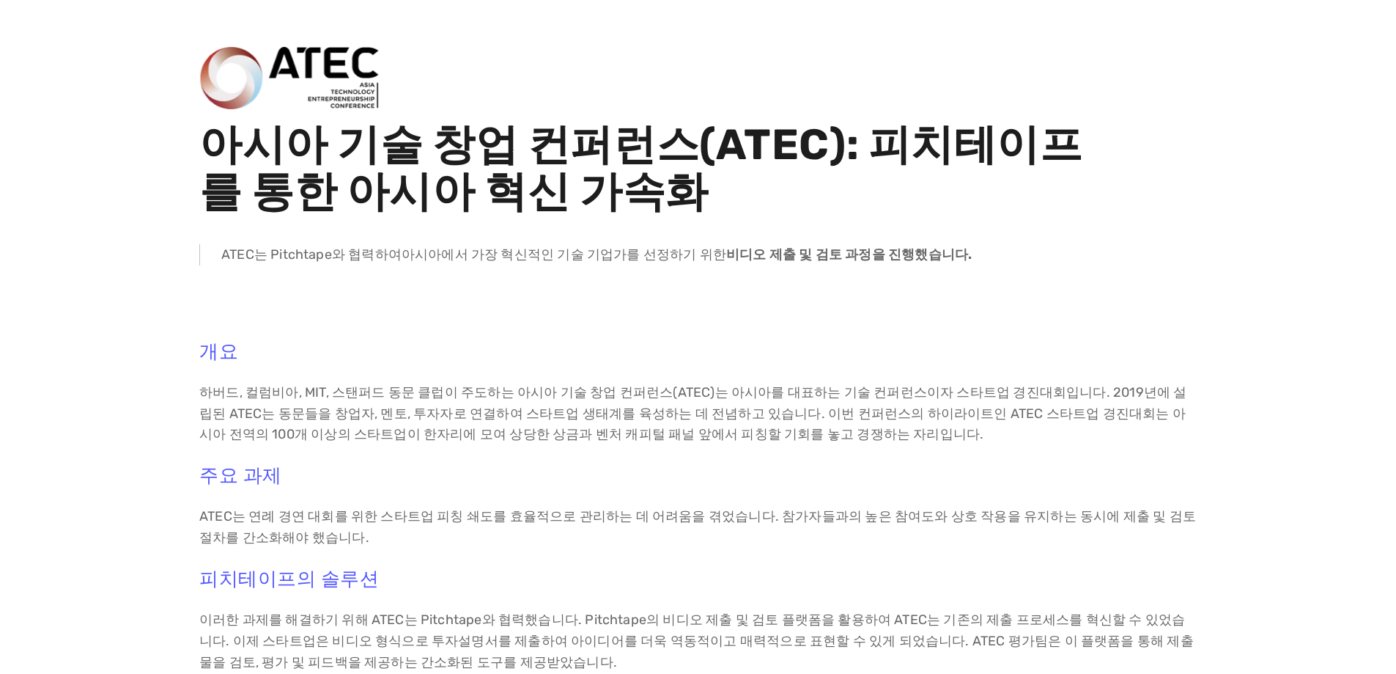
scroll to position [0, 0]
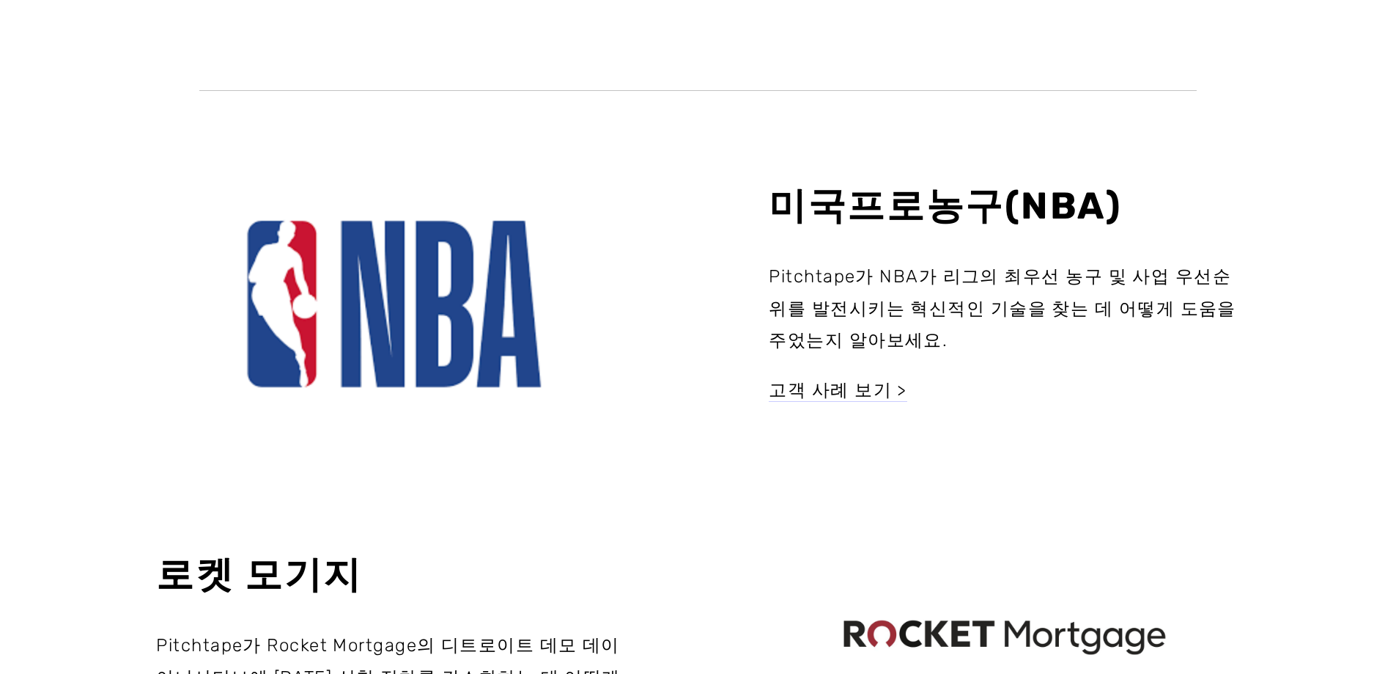
scroll to position [366, 0]
click at [838, 393] on font "고객 사례 보기 >" at bounding box center [838, 390] width 139 height 21
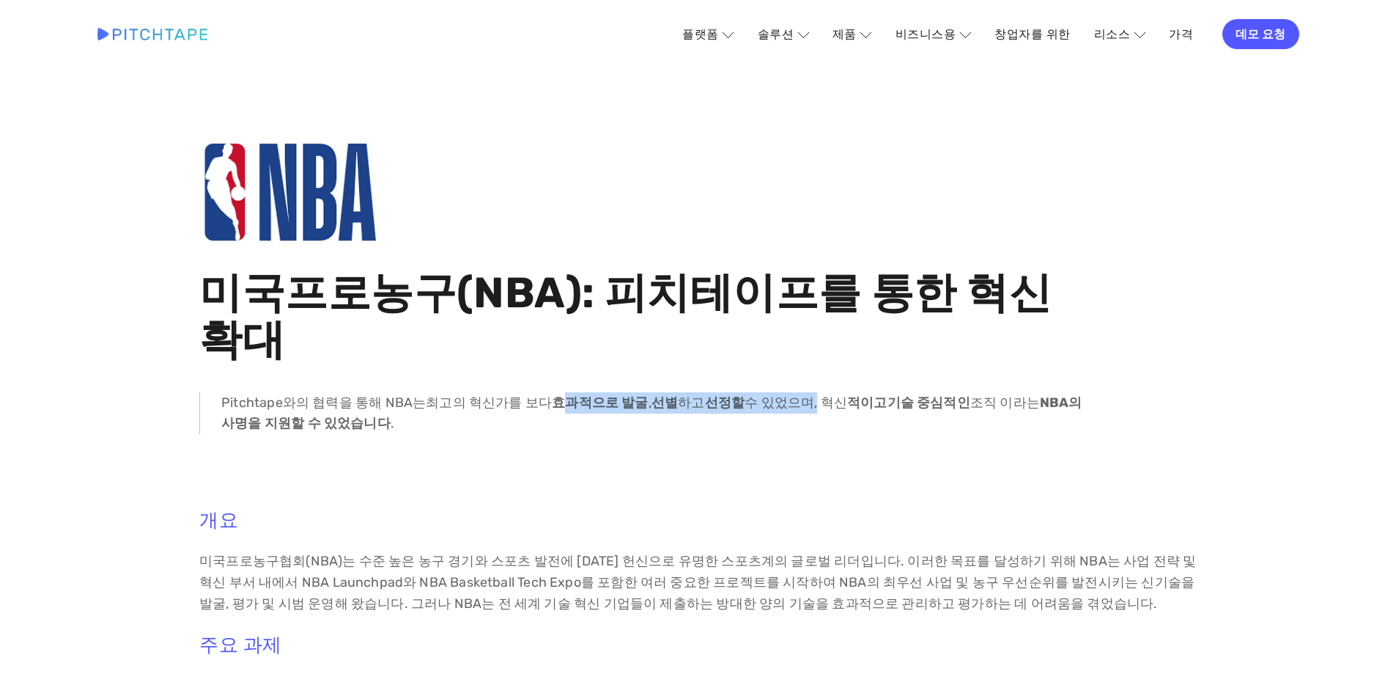
drag, startPoint x: 549, startPoint y: 358, endPoint x: 796, endPoint y: 356, distance: 247.0
click at [796, 392] on p "Pitchtape와의 협력을 통해 NBA는 최고의 혁신가를 보다 효과적으로 발굴 , 선별 하고 선정할 수 있었으며, 혁신 적이고 기술 중심적인…" at bounding box center [657, 413] width 873 height 43
click at [840, 446] on div at bounding box center [697, 471] width 613 height 50
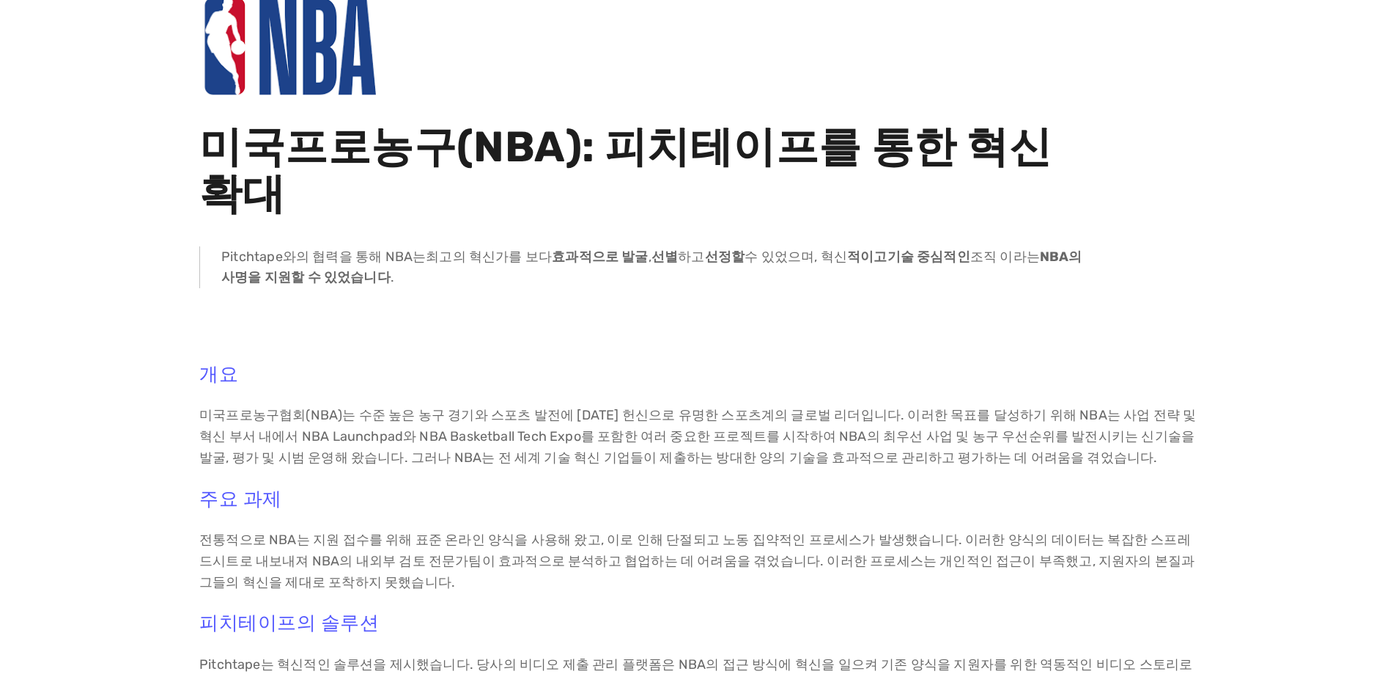
scroll to position [147, 0]
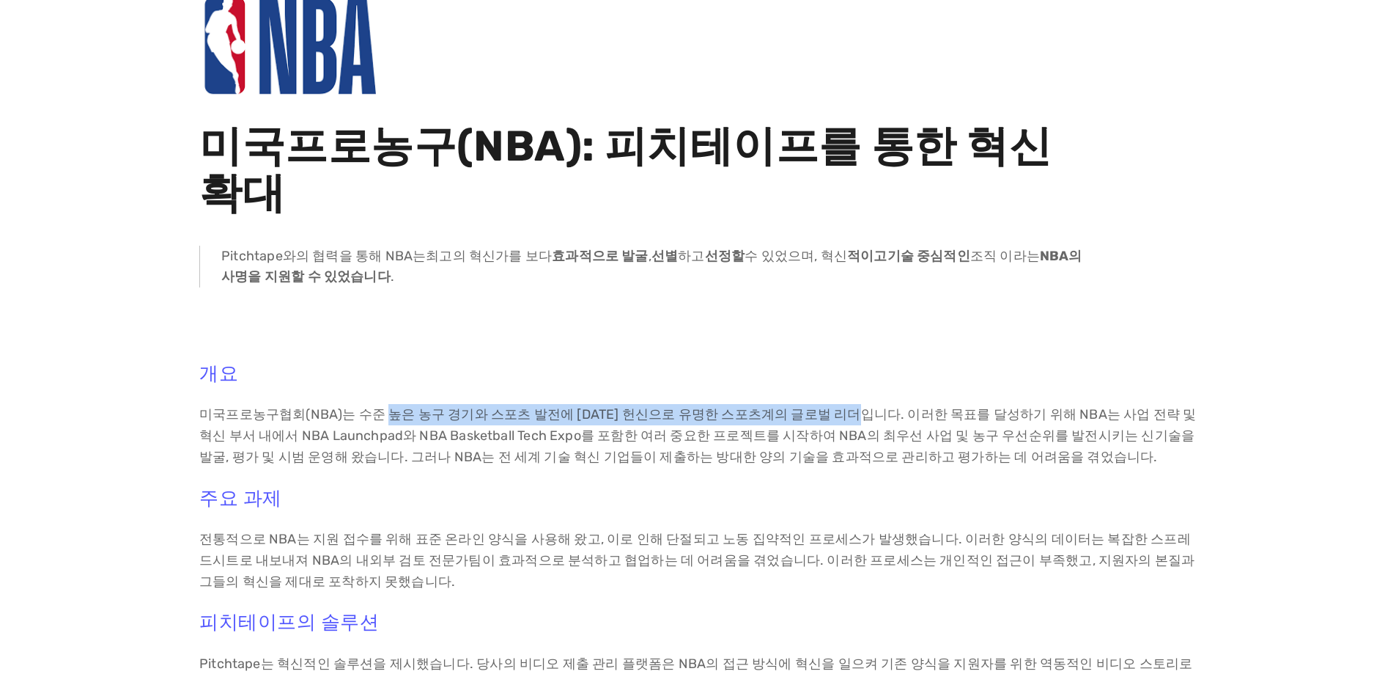
drag, startPoint x: 379, startPoint y: 368, endPoint x: 845, endPoint y: 366, distance: 466.2
click at [845, 406] on font "미국프로농구협회(NBA)는 수준 높은 농구 경기와 스포츠 발전에 [DATE] 헌신으로 유명한 스포츠계의 글로벌 리더입니다. 이러한 목표를 달성…" at bounding box center [699, 435] width 1000 height 59
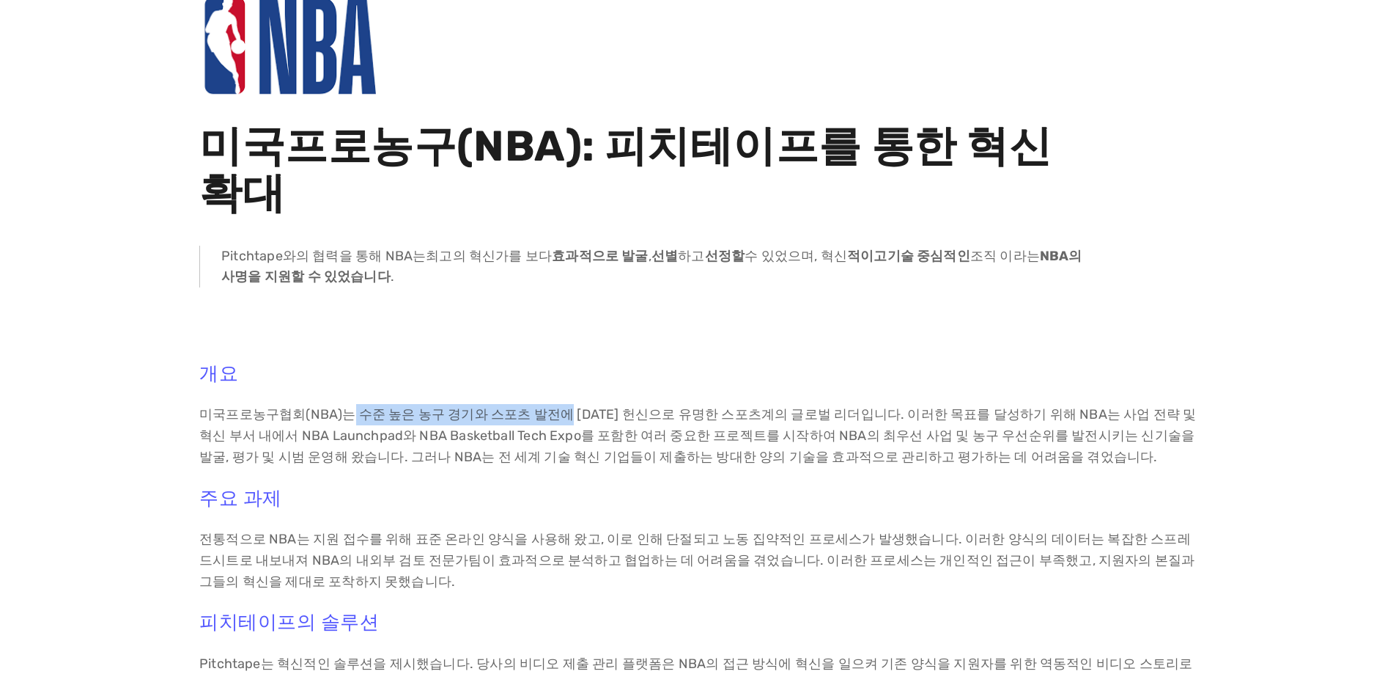
drag, startPoint x: 347, startPoint y: 364, endPoint x: 550, endPoint y: 363, distance: 202.3
click at [550, 406] on font "미국프로농구협회(NBA)는 수준 높은 농구 경기와 스포츠 발전에 대한 헌신으로 유명한 스포츠계의 글로벌 리더입니다. 이러한 목표를 달성하기 위…" at bounding box center [699, 435] width 1000 height 59
click at [867, 418] on font "미국프로농구협회(NBA)는 수준 높은 농구 경기와 스포츠 발전에 대한 헌신으로 유명한 스포츠계의 글로벌 리더입니다. 이러한 목표를 달성하기 위…" at bounding box center [699, 435] width 1000 height 59
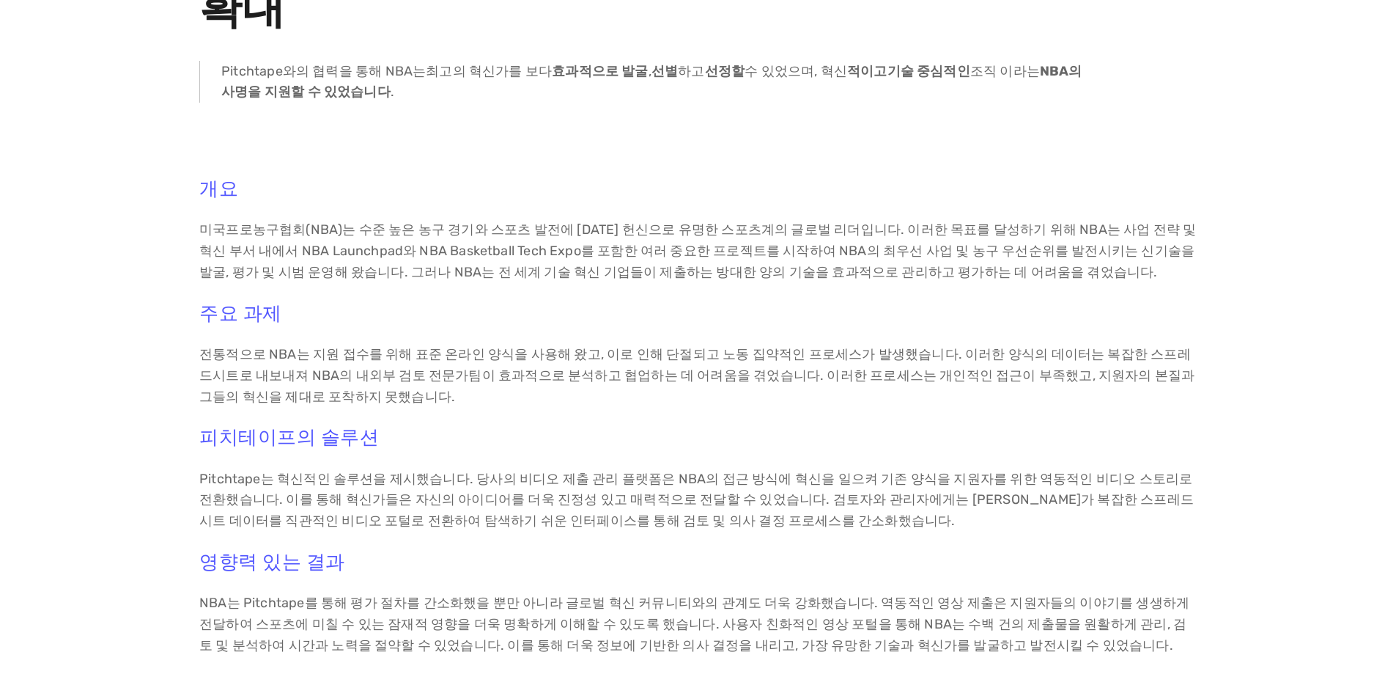
scroll to position [366, 0]
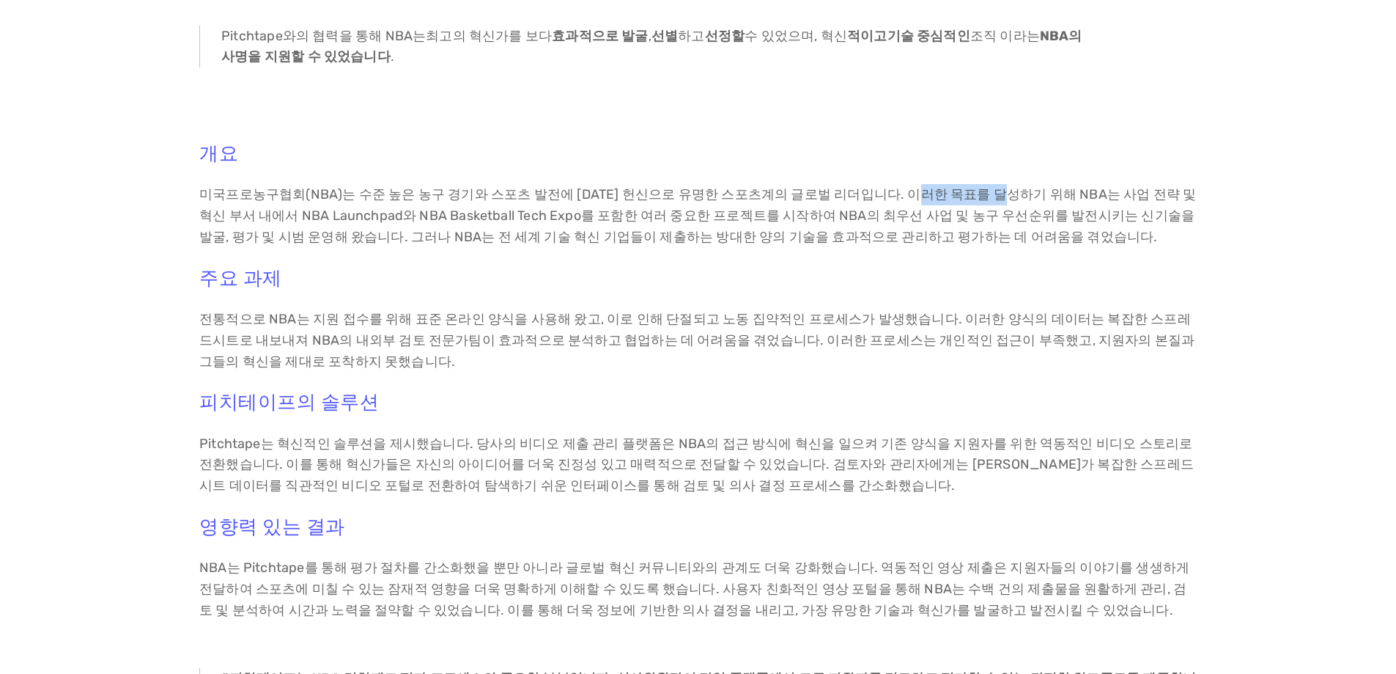
drag, startPoint x: 903, startPoint y: 152, endPoint x: 982, endPoint y: 139, distance: 80.2
click at [982, 184] on p "미국프로농구협회(NBA)는 수준 높은 농구 경기와 스포츠 발전에 대한 헌신으로 유명한 스포츠계의 글로벌 리더입니다. 이러한 목표를 달성하기 위…" at bounding box center [698, 215] width 998 height 63
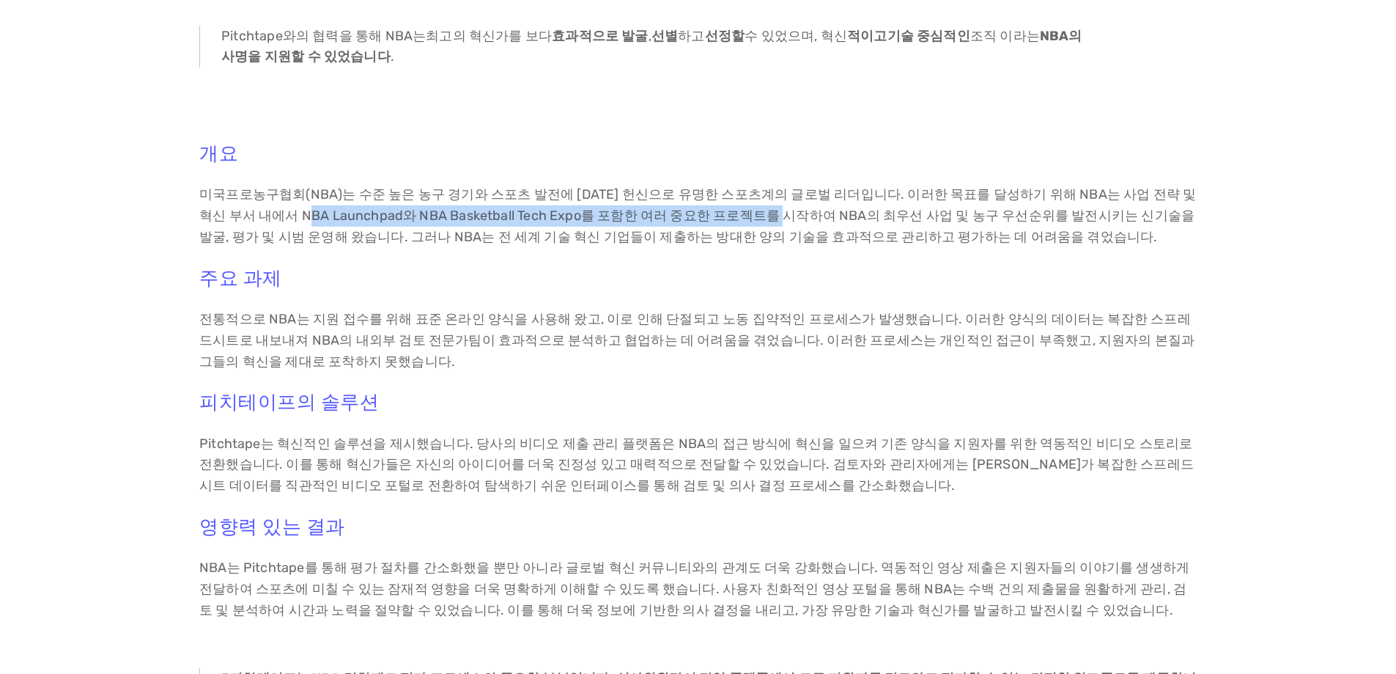
drag, startPoint x: 263, startPoint y: 168, endPoint x: 740, endPoint y: 159, distance: 476.5
click at [740, 184] on p "미국프로농구협회(NBA)는 수준 높은 농구 경기와 스포츠 발전에 대한 헌신으로 유명한 스포츠계의 글로벌 리더입니다. 이러한 목표를 달성하기 위…" at bounding box center [698, 215] width 998 height 63
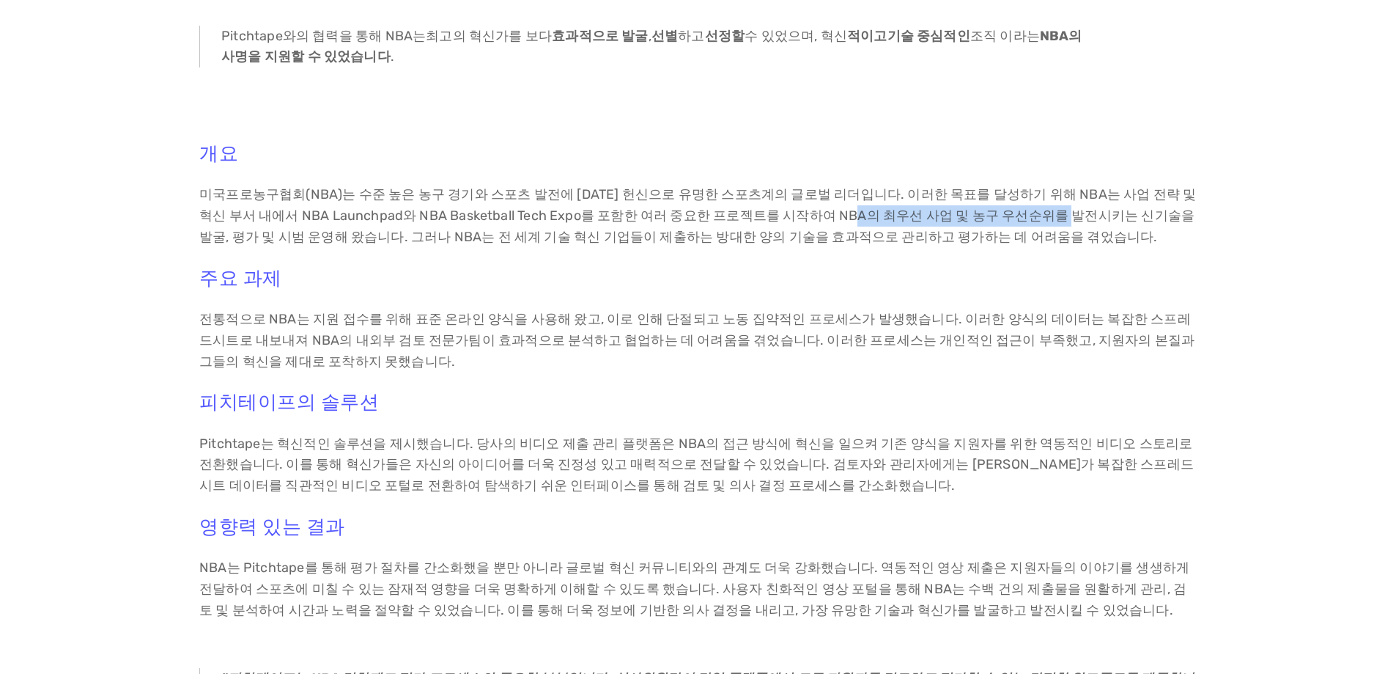
drag, startPoint x: 803, startPoint y: 166, endPoint x: 1014, endPoint y: 166, distance: 211.1
click at [1014, 186] on font "미국프로농구협회(NBA)는 수준 높은 농구 경기와 스포츠 발전에 대한 헌신으로 유명한 스포츠계의 글로벌 리더입니다. 이러한 목표를 달성하기 위…" at bounding box center [699, 215] width 1000 height 59
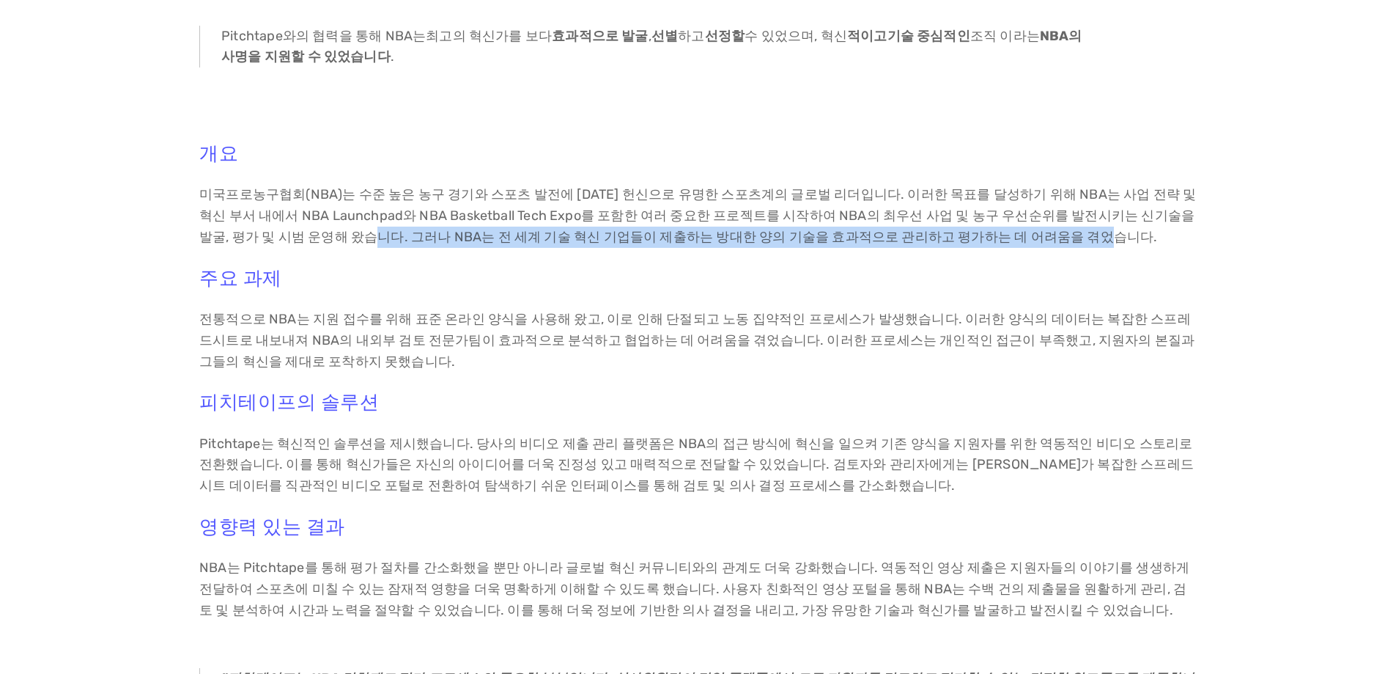
drag, startPoint x: 300, startPoint y: 186, endPoint x: 1035, endPoint y: 196, distance: 735.2
click at [1035, 196] on p "미국프로농구협회(NBA)는 수준 높은 농구 경기와 스포츠 발전에 대한 헌신으로 유명한 스포츠계의 글로벌 리더입니다. 이러한 목표를 달성하기 위…" at bounding box center [698, 215] width 998 height 63
click at [1036, 197] on p "미국프로농구협회(NBA)는 수준 높은 농구 경기와 스포츠 발전에 대한 헌신으로 유명한 스포츠계의 글로벌 리더입니다. 이러한 목표를 달성하기 위…" at bounding box center [698, 215] width 998 height 63
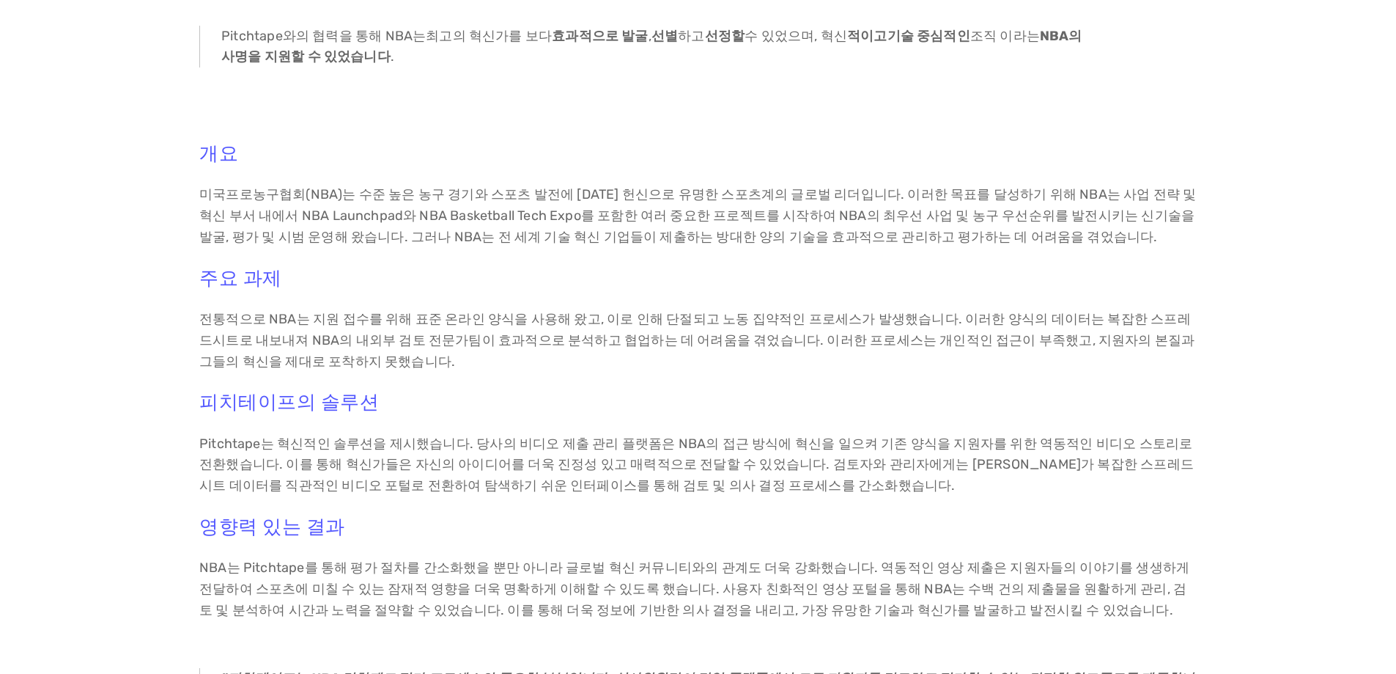
click at [625, 219] on div "개요 미국프로농구협회(NBA)는 수준 높은 농구 경기와 스포츠 발전에 대한 헌신으로 유명한 스포츠계의 글로벌 리더입니다. 이러한 목표를 달성하…" at bounding box center [698, 550] width 998 height 817
drag, startPoint x: 376, startPoint y: 188, endPoint x: 529, endPoint y: 188, distance: 153.2
click at [529, 188] on font "미국프로농구협회(NBA)는 수준 높은 농구 경기와 스포츠 발전에 대한 헌신으로 유명한 스포츠계의 글로벌 리더입니다. 이러한 목표를 달성하기 위…" at bounding box center [699, 215] width 1000 height 59
click at [542, 188] on font "미국프로농구협회(NBA)는 수준 높은 농구 경기와 스포츠 발전에 대한 헌신으로 유명한 스포츠계의 글로벌 리더입니다. 이러한 목표를 달성하기 위…" at bounding box center [699, 215] width 1000 height 59
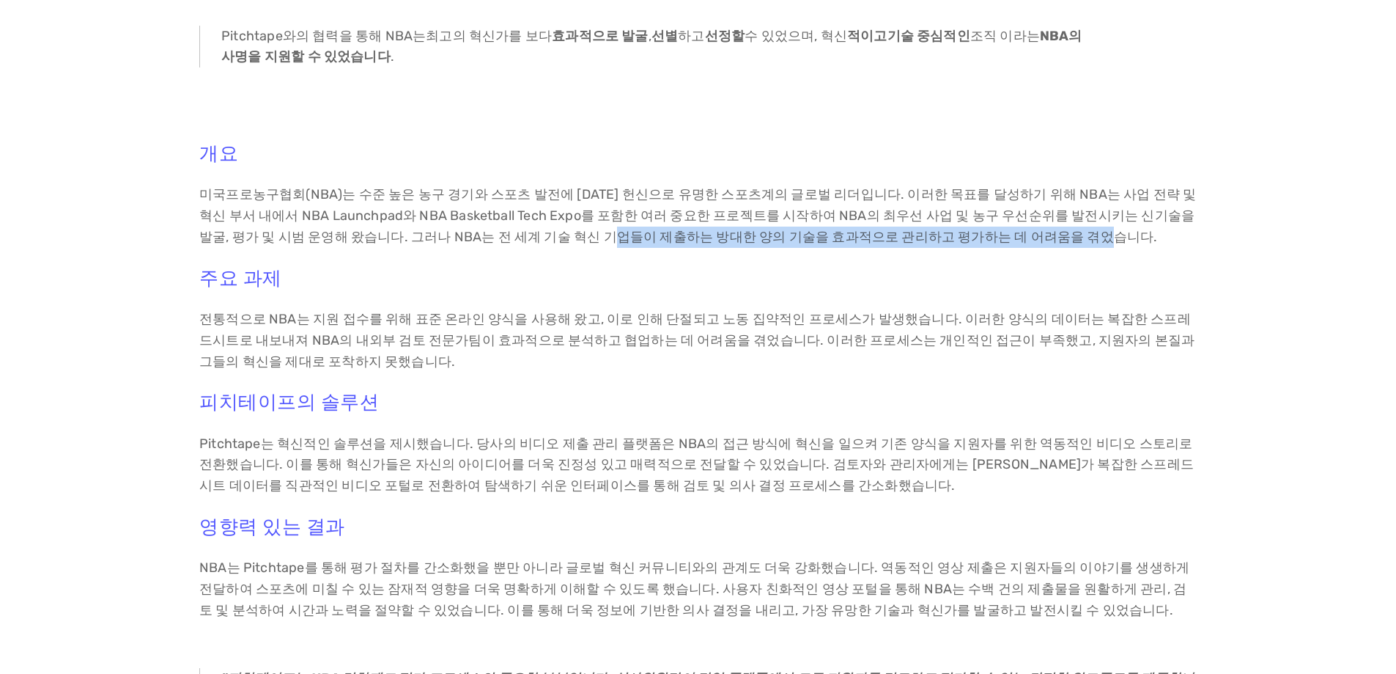
drag, startPoint x: 531, startPoint y: 189, endPoint x: 1037, endPoint y: 187, distance: 505.7
click at [1037, 187] on p "미국프로농구협회(NBA)는 수준 높은 농구 경기와 스포츠 발전에 대한 헌신으로 유명한 스포츠계의 글로벌 리더입니다. 이러한 목표를 달성하기 위…" at bounding box center [698, 215] width 998 height 63
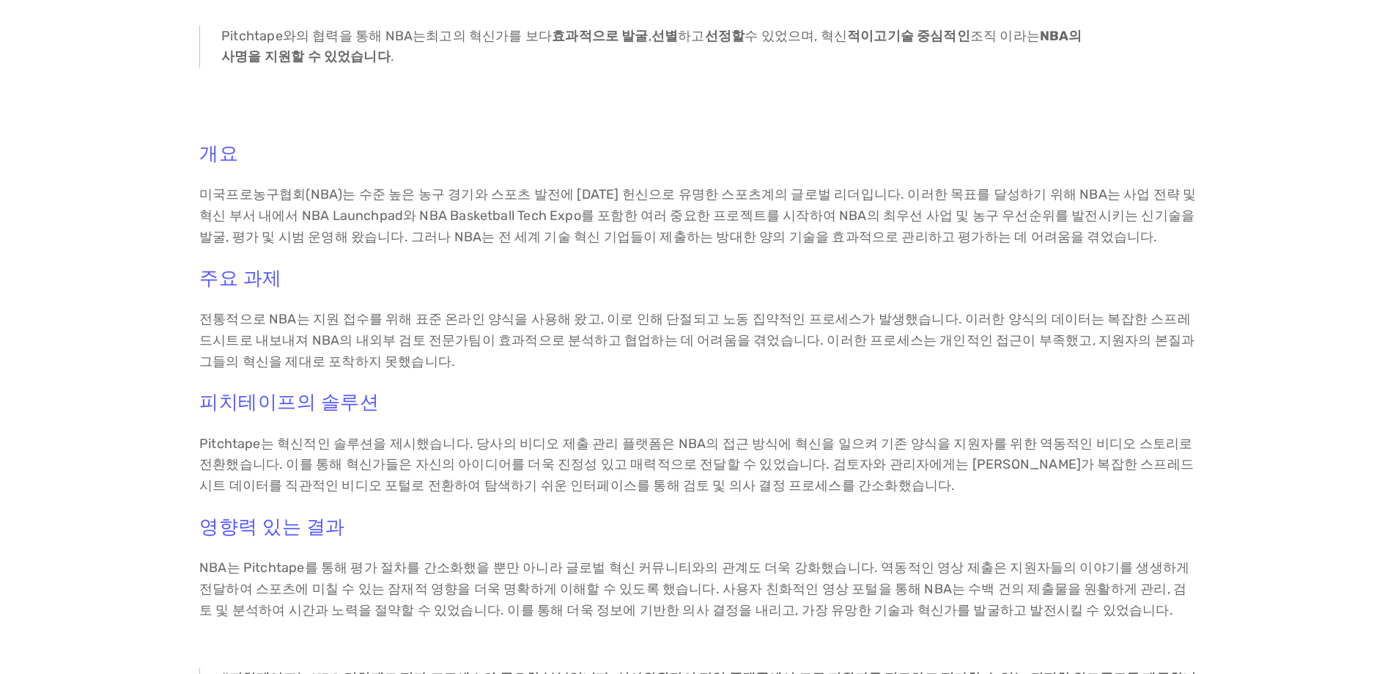
click at [372, 267] on h3 "주요 과제" at bounding box center [698, 278] width 998 height 23
drag, startPoint x: 262, startPoint y: 266, endPoint x: 559, endPoint y: 268, distance: 297.6
click at [559, 311] on font "전통적으로 NBA는 지원 접수를 위해 표준 온라인 양식을 사용해 왔고, 이로 인해 단절되고 노동 집약적인 프로세스가 발생했습니다. 이러한 양식…" at bounding box center [698, 340] width 999 height 59
click at [684, 311] on font "전통적으로 NBA는 지원 접수를 위해 표준 온라인 양식을 사용해 왔고, 이로 인해 단절되고 노동 집약적인 프로세스가 발생했습니다. 이러한 양식…" at bounding box center [698, 340] width 999 height 59
drag, startPoint x: 615, startPoint y: 275, endPoint x: 675, endPoint y: 270, distance: 60.3
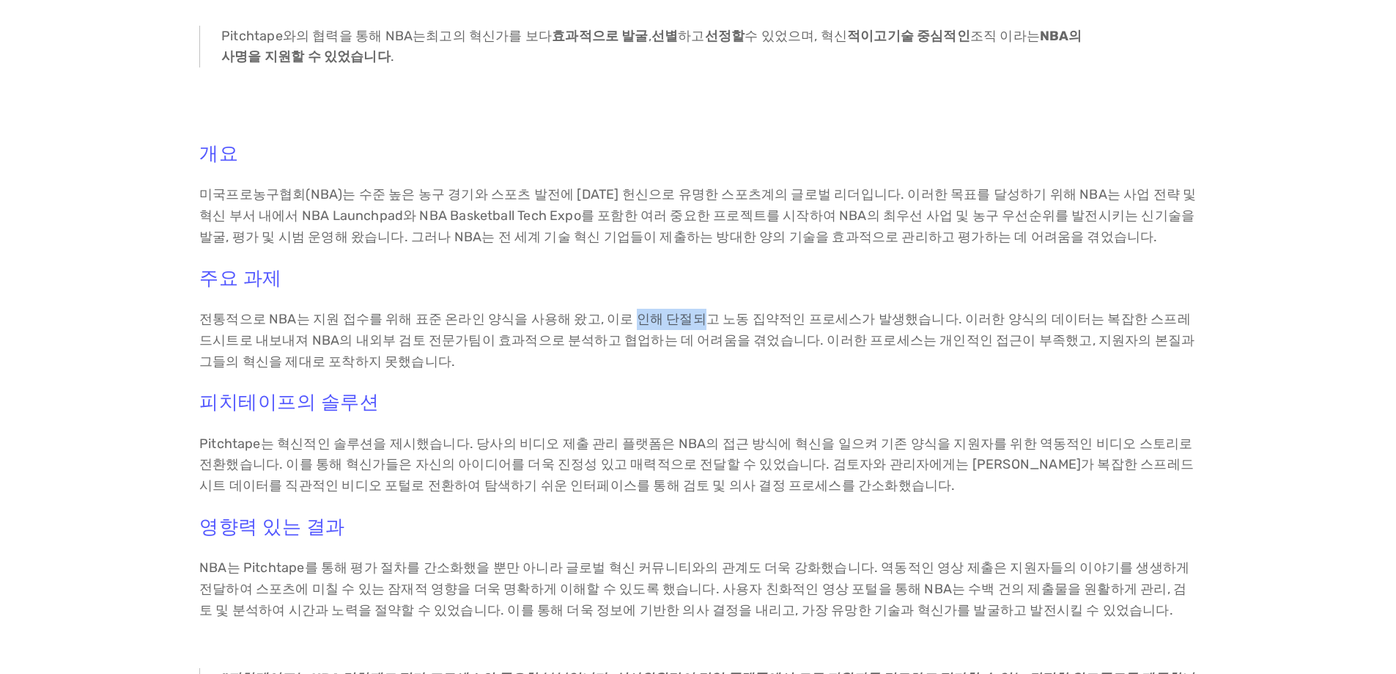
click at [675, 311] on font "전통적으로 NBA는 지원 접수를 위해 표준 온라인 양식을 사용해 왔고, 이로 인해 단절되고 노동 집약적인 프로세스가 발생했습니다. 이러한 양식…" at bounding box center [698, 340] width 999 height 59
click at [765, 311] on font "전통적으로 NBA는 지원 접수를 위해 표준 온라인 양식을 사용해 왔고, 이로 인해 단절되고 노동 집약적인 프로세스가 발생했습니다. 이러한 양식…" at bounding box center [698, 340] width 999 height 59
drag, startPoint x: 433, startPoint y: 273, endPoint x: 496, endPoint y: 270, distance: 63.1
click at [496, 311] on font "전통적으로 NBA는 지원 접수를 위해 표준 온라인 양식을 사용해 왔고, 이로 인해 단절되고 노동 집약적인 프로세스가 발생했습니다. 이러한 양식…" at bounding box center [698, 340] width 999 height 59
click at [163, 282] on div "개요 미국프로농구협회(NBA)는 수준 높은 농구 경기와 스포츠 발전에 대한 헌신으로 유명한 스포츠계의 글로벌 리더입니다. 이러한 목표를 달성하…" at bounding box center [698, 550] width 1227 height 841
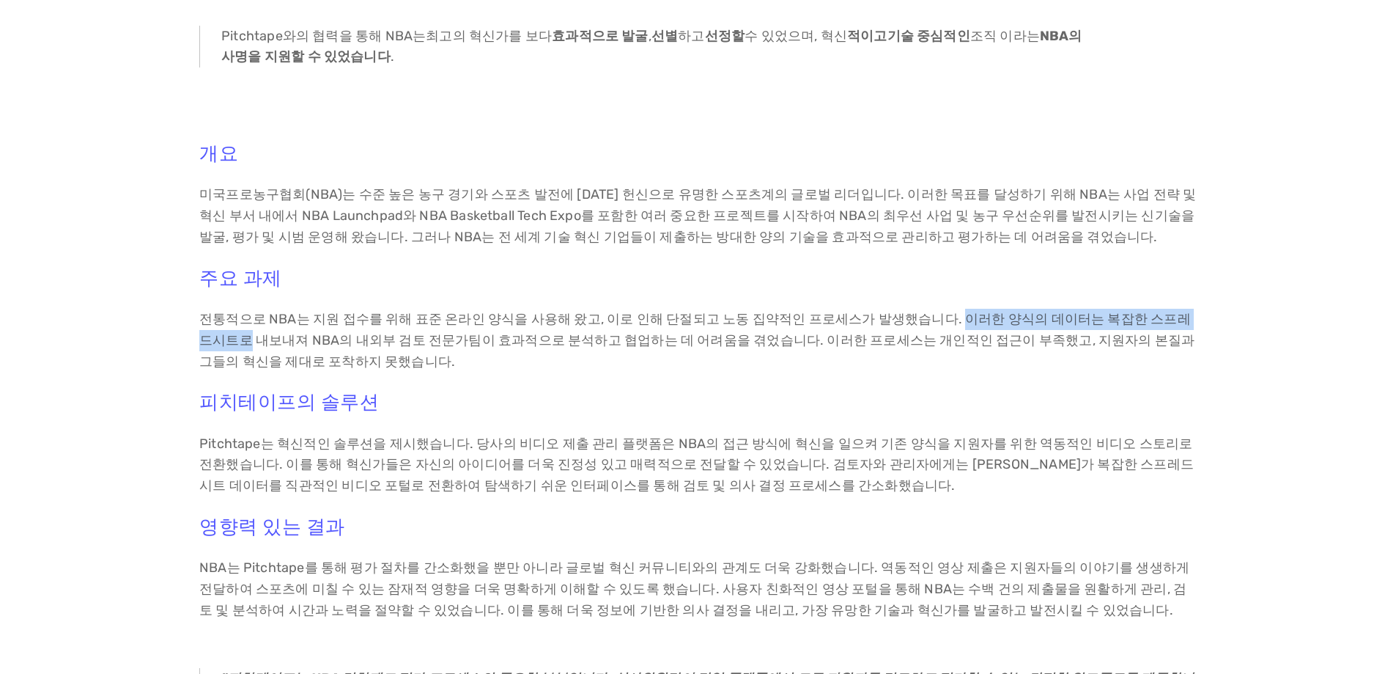
drag, startPoint x: 918, startPoint y: 266, endPoint x: 1173, endPoint y: 267, distance: 255.8
click at [1173, 311] on font "전통적으로 NBA는 지원 접수를 위해 표준 온라인 양식을 사용해 왔고, 이로 인해 단절되고 노동 집약적인 프로세스가 발생했습니다. 이러한 양식…" at bounding box center [698, 340] width 999 height 59
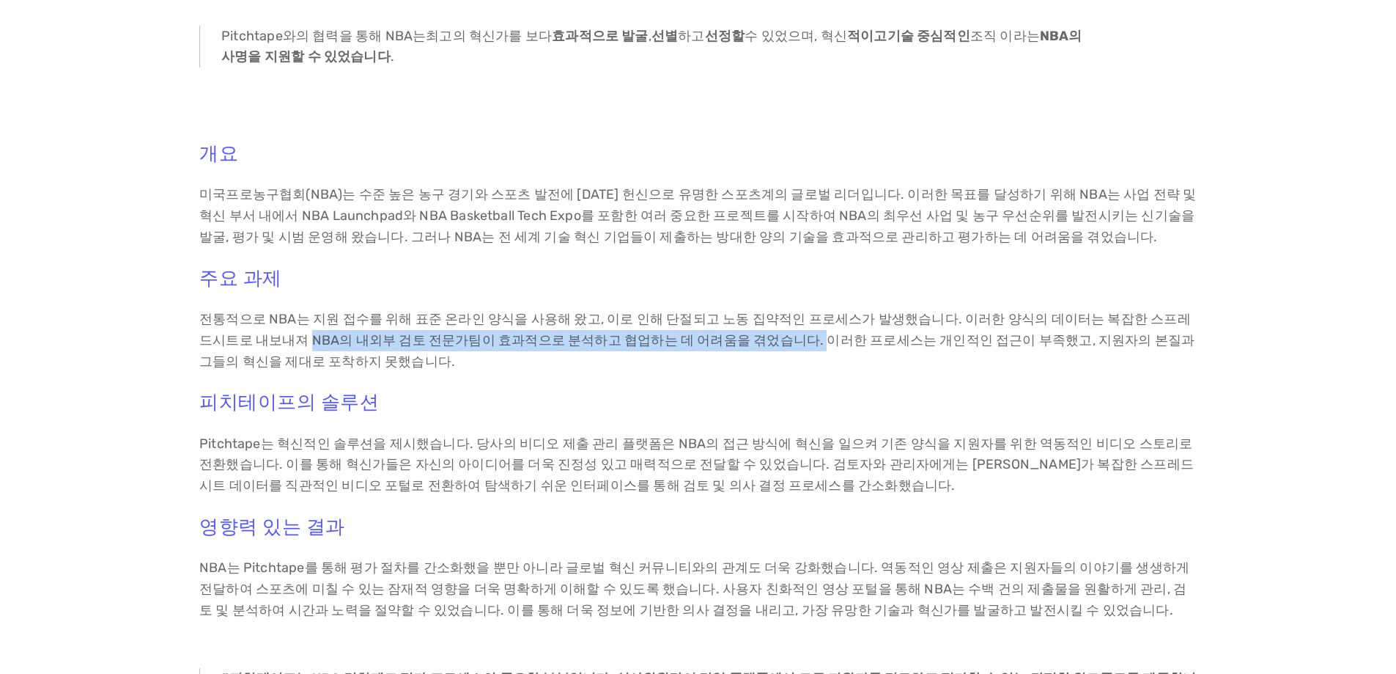
drag, startPoint x: 242, startPoint y: 292, endPoint x: 726, endPoint y: 285, distance: 484.5
click at [726, 311] on font "전통적으로 NBA는 지원 접수를 위해 표준 온라인 양식을 사용해 왔고, 이로 인해 단절되고 노동 집약적인 프로세스가 발생했습니다. 이러한 양식…" at bounding box center [698, 340] width 999 height 59
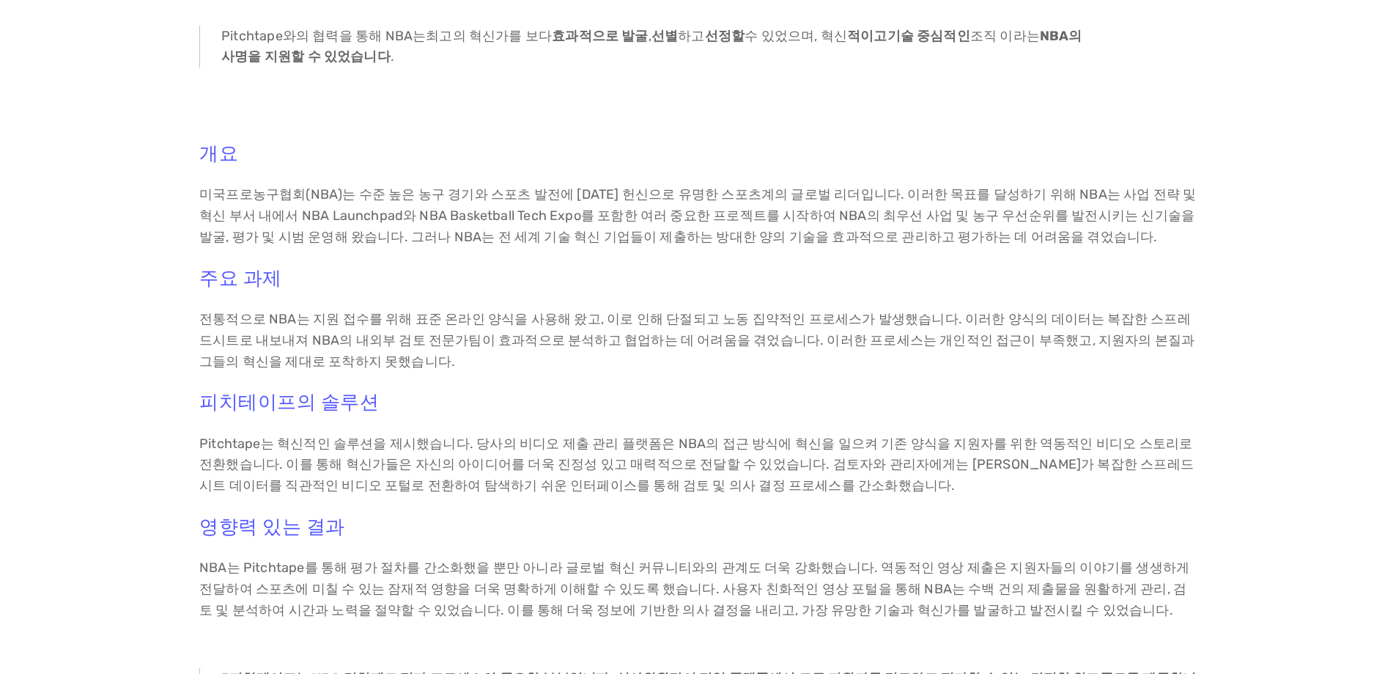
click at [767, 311] on font "전통적으로 NBA는 지원 접수를 위해 표준 온라인 양식을 사용해 왔고, 이로 인해 단절되고 노동 집약적인 프로세스가 발생했습니다. 이러한 양식…" at bounding box center [698, 340] width 999 height 59
drag, startPoint x: 203, startPoint y: 313, endPoint x: 349, endPoint y: 317, distance: 145.9
click at [344, 314] on p "전통적으로 NBA는 지원 접수를 위해 표준 온라인 양식을 사용해 왔고, 이로 인해 단절되고 노동 집약적인 프로세스가 발생했습니다. 이러한 양식…" at bounding box center [698, 340] width 998 height 63
click at [357, 317] on p "전통적으로 NBA는 지원 접수를 위해 표준 온라인 양식을 사용해 왔고, 이로 인해 단절되고 노동 집약적인 프로세스가 발생했습니다. 이러한 양식…" at bounding box center [698, 340] width 998 height 63
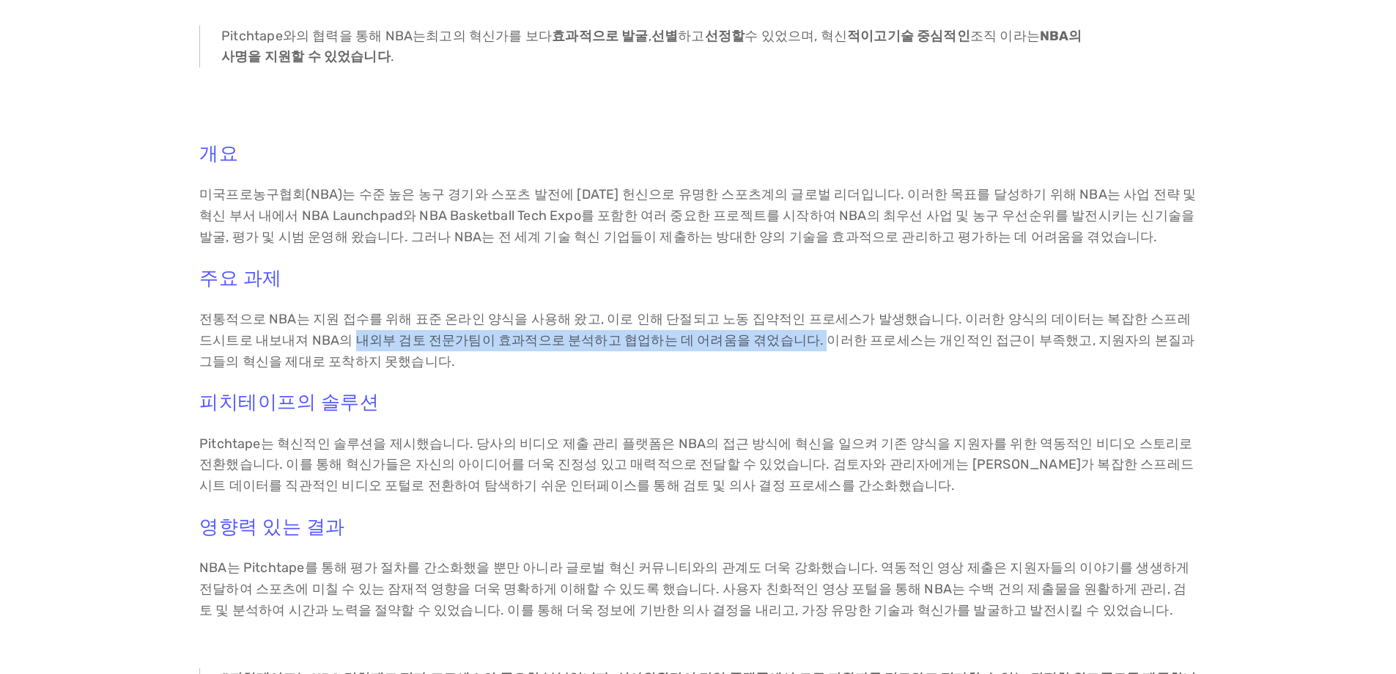
drag, startPoint x: 288, startPoint y: 290, endPoint x: 720, endPoint y: 286, distance: 432.5
click at [720, 311] on font "전통적으로 NBA는 지원 접수를 위해 표준 온라인 양식을 사용해 왔고, 이로 인해 단절되고 노동 집약적인 프로세스가 발생했습니다. 이러한 양식…" at bounding box center [698, 340] width 999 height 59
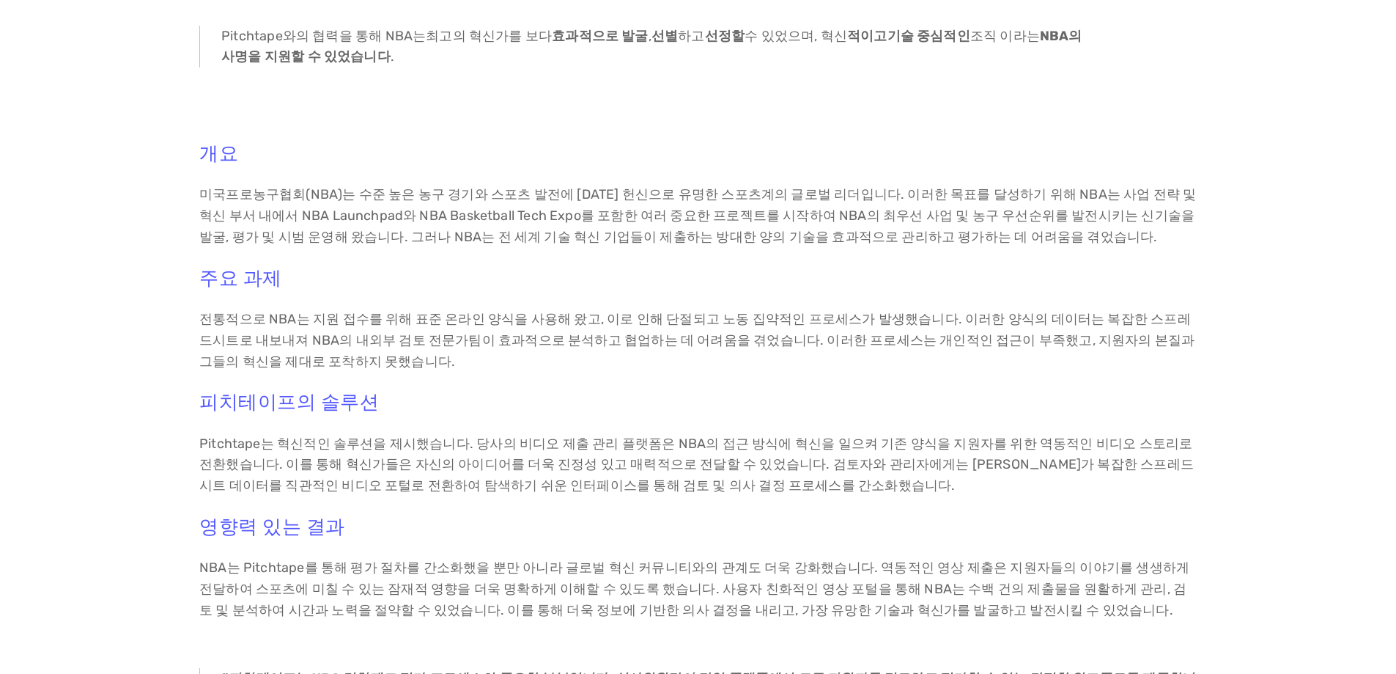
click at [732, 327] on div "개요 미국프로농구협회(NBA)는 수준 높은 농구 경기와 스포츠 발전에 대한 헌신으로 유명한 스포츠계의 글로벌 리더입니다. 이러한 목표를 달성하…" at bounding box center [698, 550] width 998 height 817
drag, startPoint x: 942, startPoint y: 267, endPoint x: 1053, endPoint y: 267, distance: 111.4
click at [1053, 311] on font "전통적으로 NBA는 지원 접수를 위해 표준 온라인 양식을 사용해 왔고, 이로 인해 단절되고 노동 집약적인 프로세스가 발생했습니다. 이러한 양식…" at bounding box center [698, 340] width 999 height 59
click at [1064, 317] on p "전통적으로 NBA는 지원 접수를 위해 표준 온라인 양식을 사용해 왔고, 이로 인해 단절되고 노동 집약적인 프로세스가 발생했습니다. 이러한 양식…" at bounding box center [698, 340] width 998 height 63
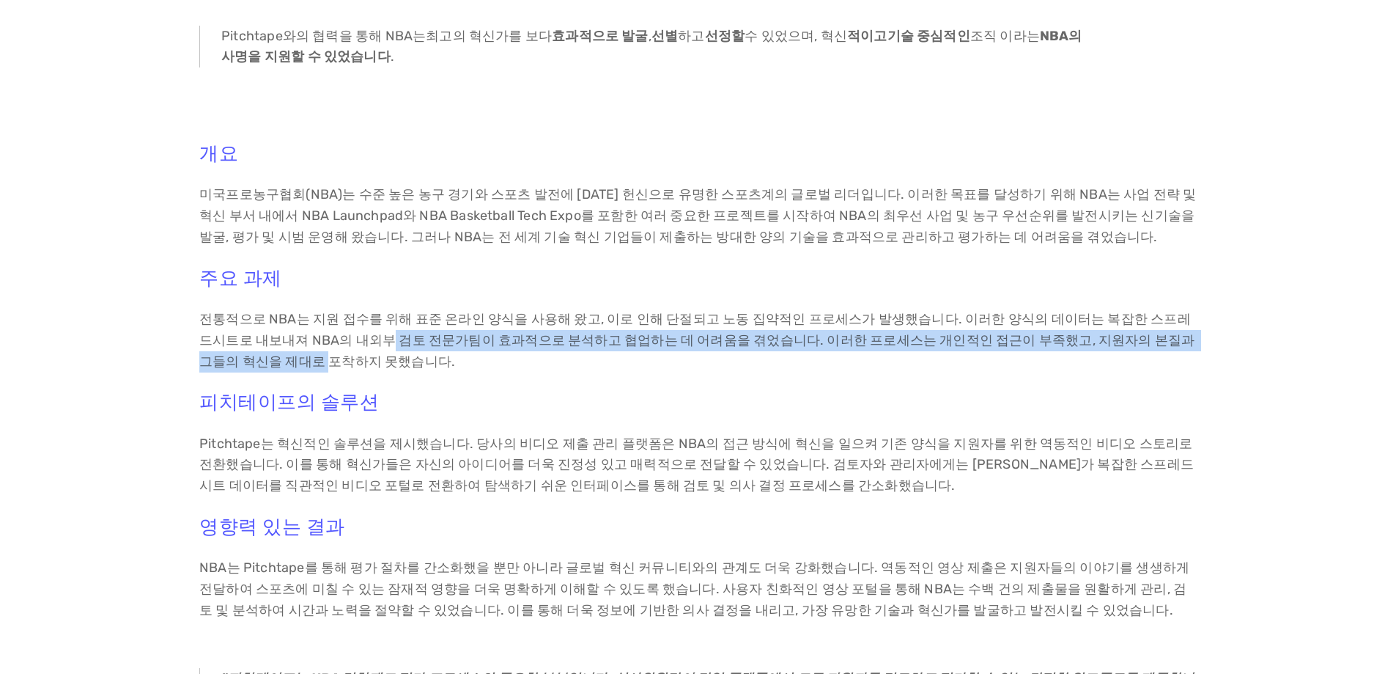
drag, startPoint x: 314, startPoint y: 298, endPoint x: 1209, endPoint y: 297, distance: 895.7
click at [1209, 297] on div "개요 미국프로농구협회(NBA)는 수준 높은 농구 경기와 스포츠 발전에 대한 헌신으로 유명한 스포츠계의 글로벌 리더입니다. 이러한 목표를 달성하…" at bounding box center [698, 550] width 1227 height 841
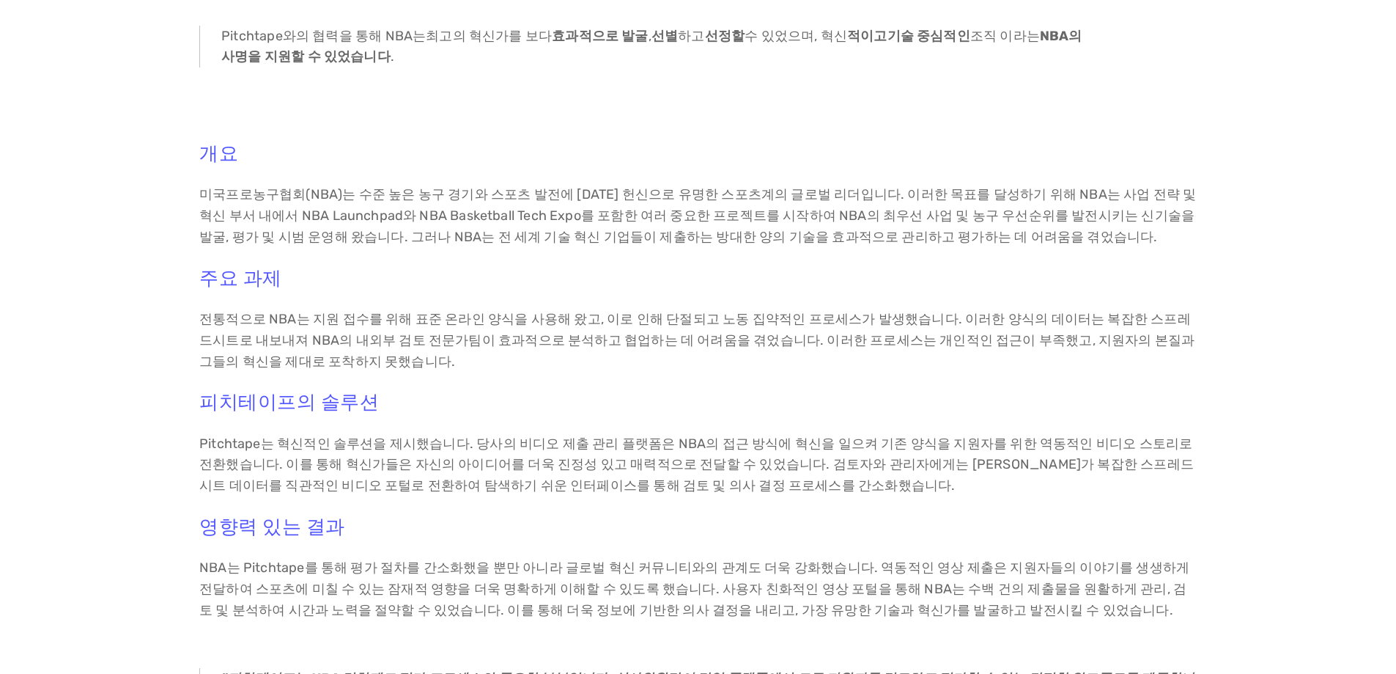
click at [144, 382] on div "개요 미국프로농구협회(NBA)는 수준 높은 농구 경기와 스포츠 발전에 대한 헌신으로 유명한 스포츠계의 글로벌 리더입니다. 이러한 목표를 달성하…" at bounding box center [698, 550] width 1227 height 841
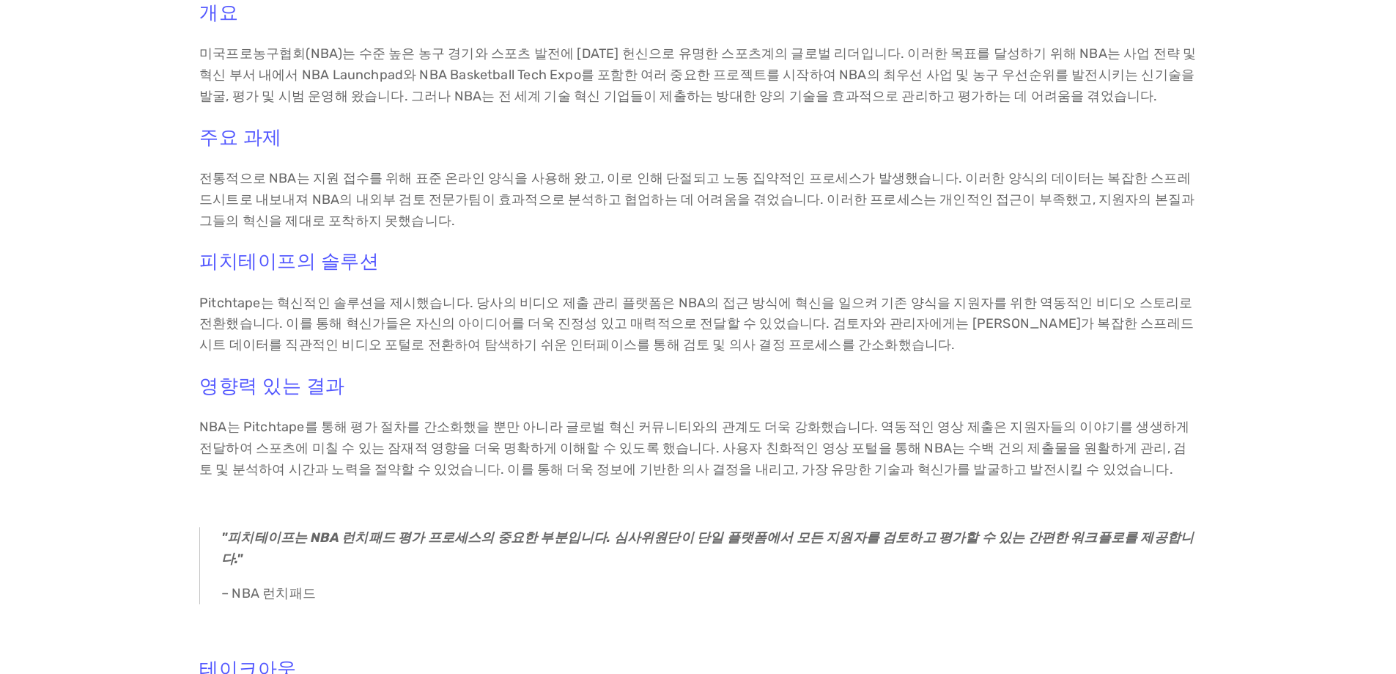
scroll to position [513, 0]
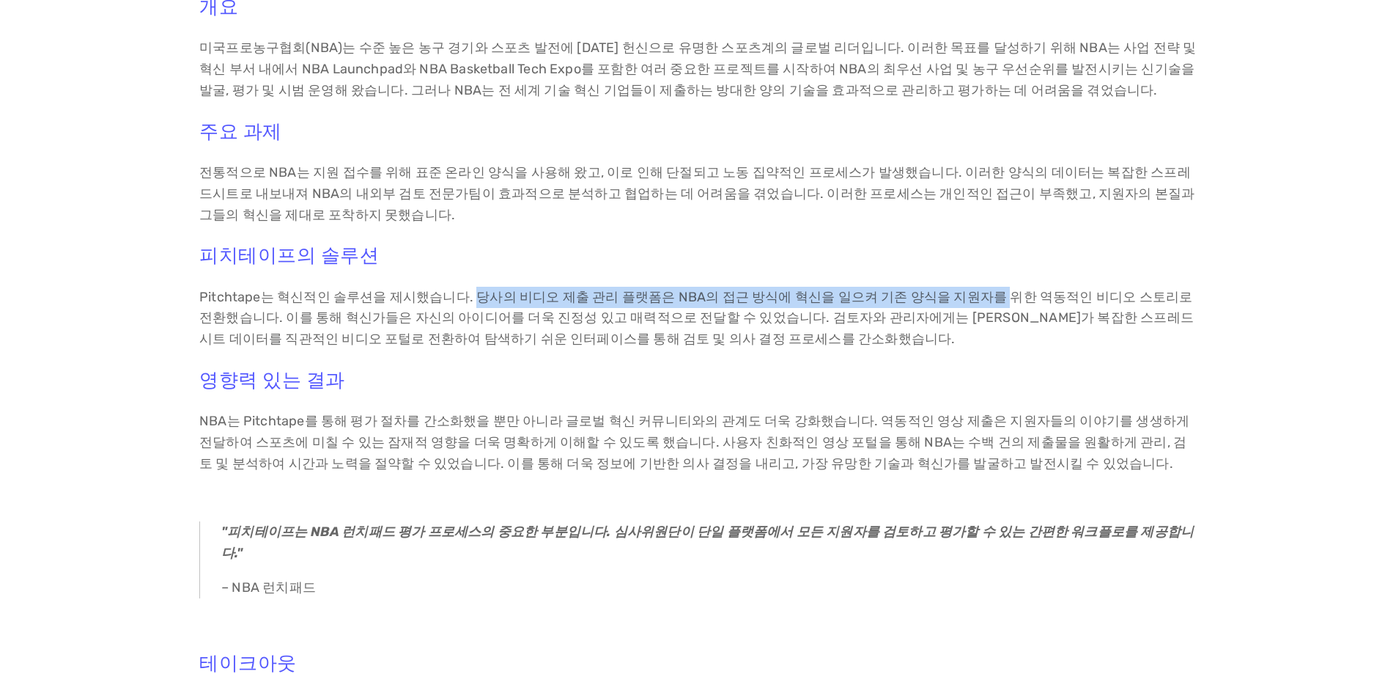
drag, startPoint x: 463, startPoint y: 250, endPoint x: 962, endPoint y: 247, distance: 498.4
click at [962, 289] on font "Pitchtape는 혁신적인 솔루션을 제시했습니다. 당사의 비디오 제출 관리 플랫폼은 NBA의 접근 방식에 혁신을 일으켜 기존 양식을 지원자를…" at bounding box center [697, 318] width 996 height 59
click at [942, 221] on div "개요 미국프로농구협회(NBA)는 수준 높은 농구 경기와 스포츠 발전에 대한 헌신으로 유명한 스포츠계의 글로벌 리더입니다. 이러한 목표를 달성하…" at bounding box center [698, 404] width 998 height 817
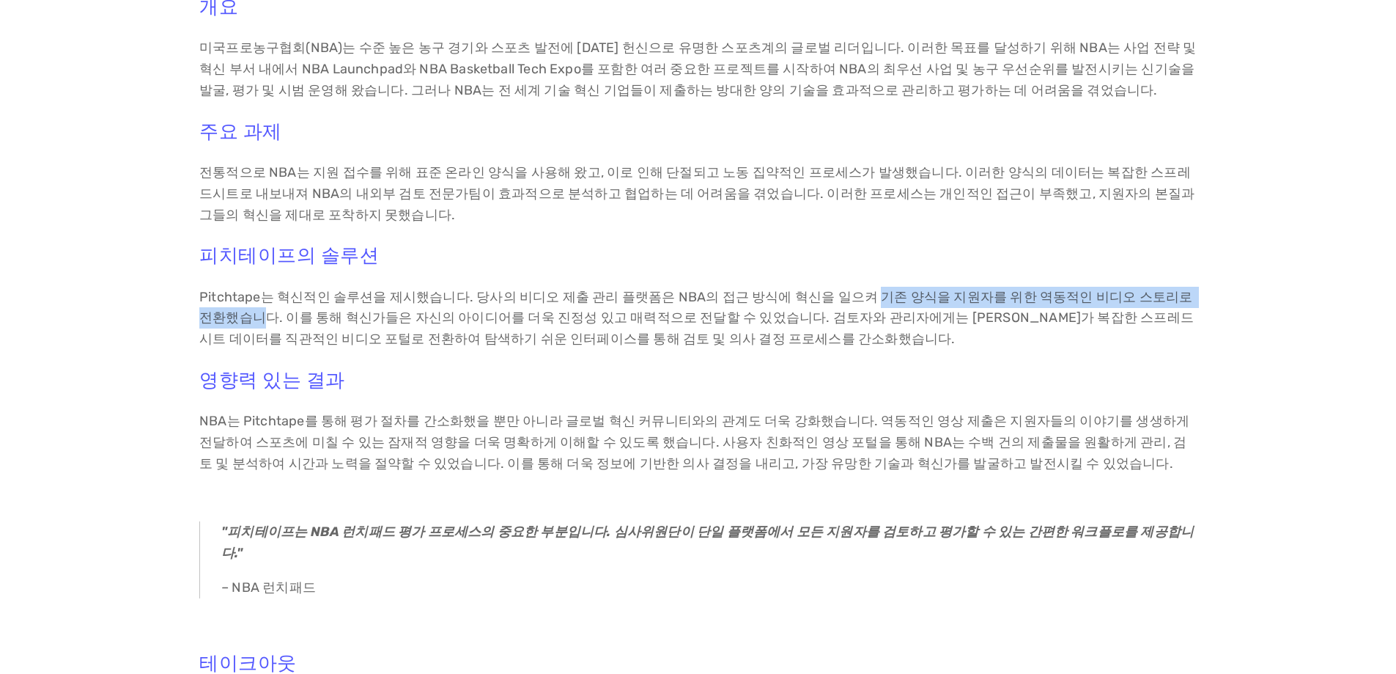
drag, startPoint x: 842, startPoint y: 249, endPoint x: 1146, endPoint y: 270, distance: 304.9
click at [1218, 248] on div "개요 미국프로농구협회(NBA)는 수준 높은 농구 경기와 스포츠 발전에 대한 헌신으로 유명한 스포츠계의 글로벌 리더입니다. 이러한 목표를 달성하…" at bounding box center [698, 403] width 1227 height 841
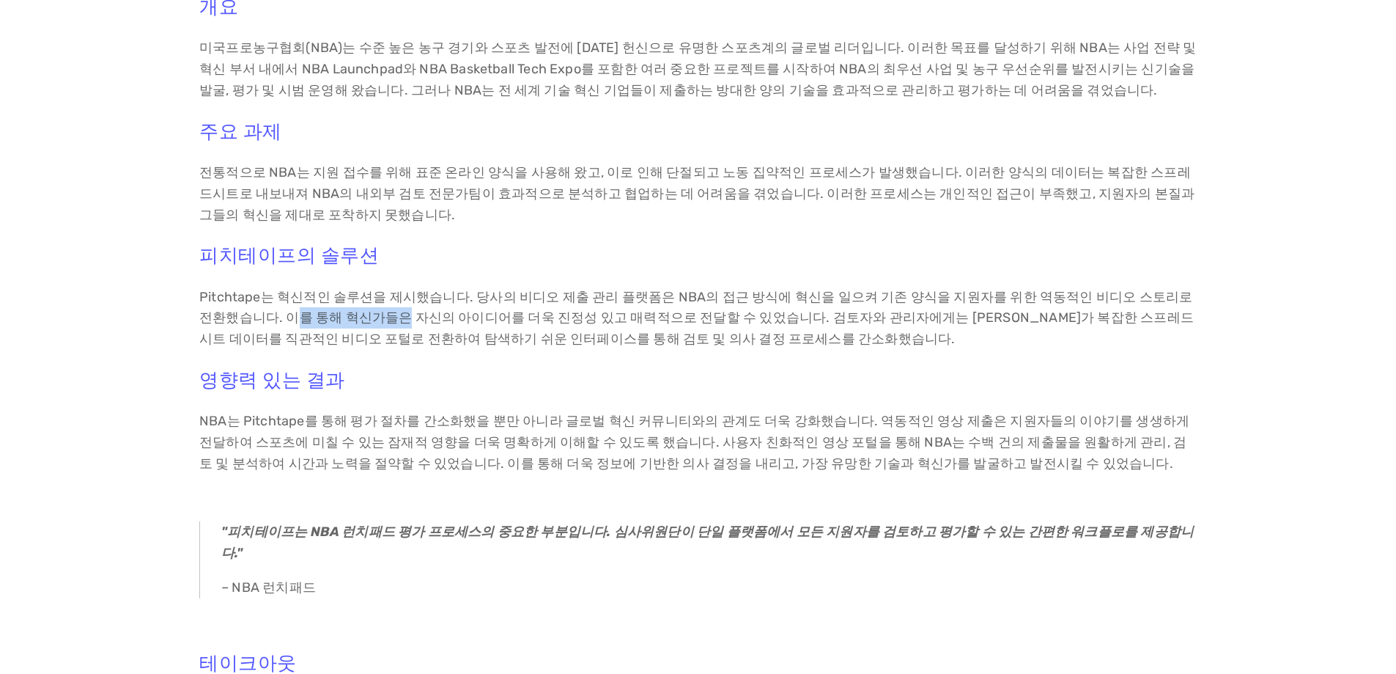
drag, startPoint x: 225, startPoint y: 268, endPoint x: 333, endPoint y: 268, distance: 108.5
click at [333, 289] on font "Pitchtape는 혁신적인 솔루션을 제시했습니다. 당사의 비디오 제출 관리 플랫폼은 NBA의 접근 방식에 혁신을 일으켜 기존 양식을 지원자를…" at bounding box center [697, 318] width 996 height 59
click at [90, 327] on div "개요 미국프로농구협회(NBA)는 수준 높은 농구 경기와 스포츠 발전에 대한 헌신으로 유명한 스포츠계의 글로벌 리더입니다. 이러한 목표를 달성하…" at bounding box center [698, 403] width 1227 height 841
drag, startPoint x: 463, startPoint y: 246, endPoint x: 644, endPoint y: 235, distance: 180.7
click at [644, 235] on div "개요 미국프로농구협회(NBA)는 수준 높은 농구 경기와 스포츠 발전에 대한 헌신으로 유명한 스포츠계의 글로벌 리더입니다. 이러한 목표를 달성하…" at bounding box center [698, 404] width 998 height 817
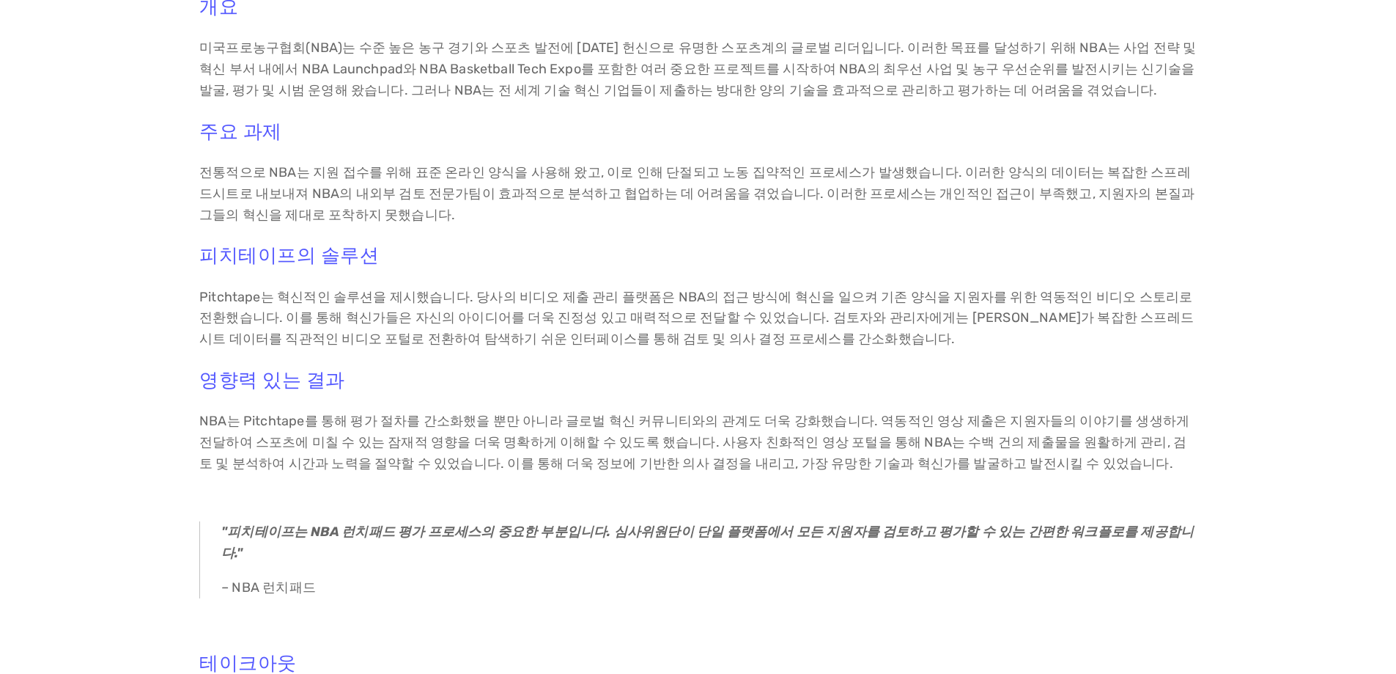
click at [663, 289] on font "Pitchtape는 혁신적인 솔루션을 제시했습니다. 당사의 비디오 제출 관리 플랫폼은 NBA의 접근 방식에 혁신을 일으켜 기존 양식을 지원자를…" at bounding box center [697, 318] width 996 height 59
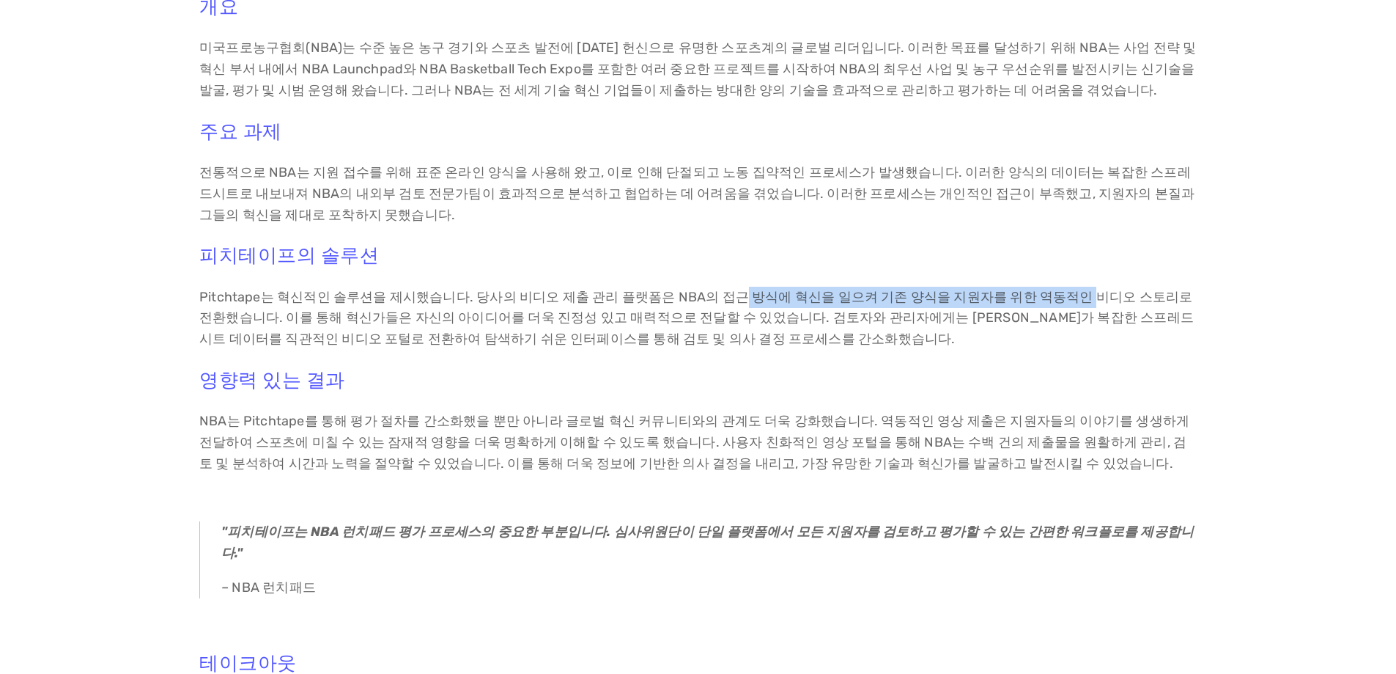
drag, startPoint x: 723, startPoint y: 248, endPoint x: 1047, endPoint y: 248, distance: 324.7
click at [1047, 289] on font "Pitchtape는 혁신적인 솔루션을 제시했습니다. 당사의 비디오 제출 관리 플랫폼은 NBA의 접근 방식에 혁신을 일으켜 기존 양식을 지원자를…" at bounding box center [697, 318] width 996 height 59
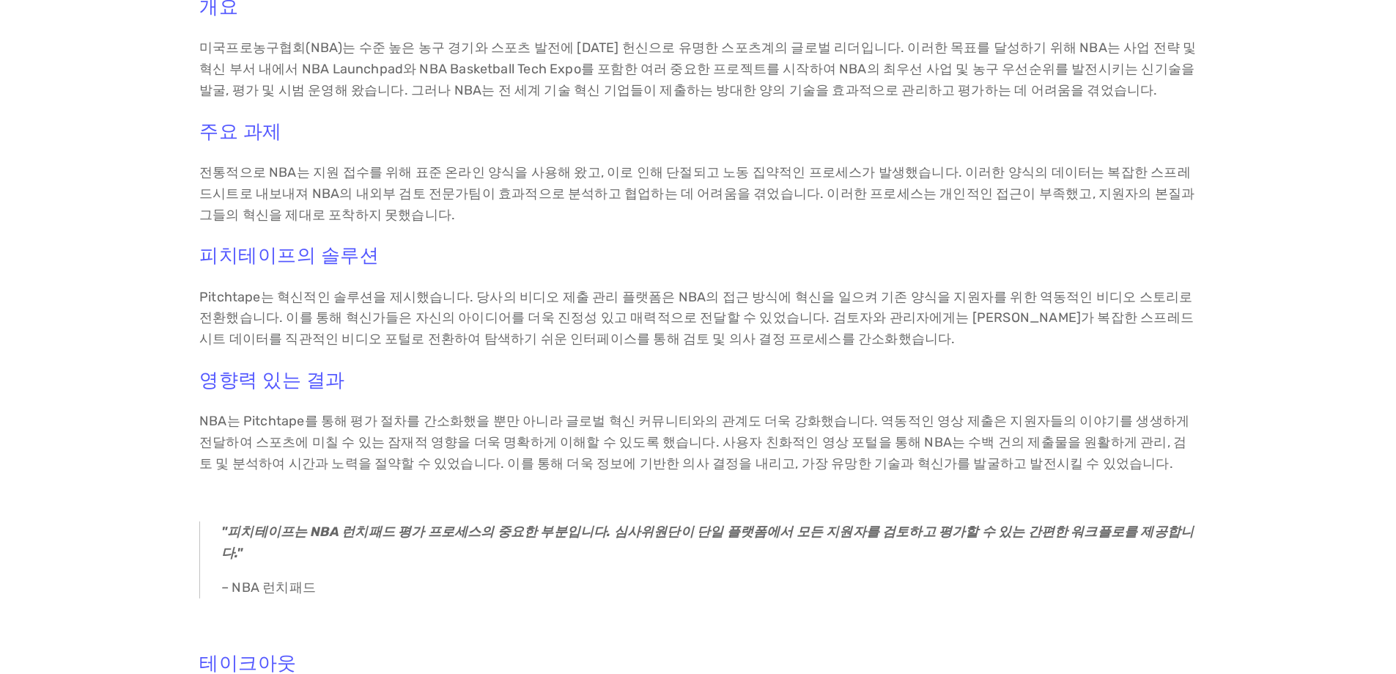
click at [1059, 289] on font "Pitchtape는 혁신적인 솔루션을 제시했습니다. 당사의 비디오 제출 관리 플랫폼은 NBA의 접근 방식에 혁신을 일으켜 기존 양식을 지원자를…" at bounding box center [697, 318] width 996 height 59
drag, startPoint x: 223, startPoint y: 269, endPoint x: 444, endPoint y: 268, distance: 221.4
click at [444, 289] on font "Pitchtape는 혁신적인 솔루션을 제시했습니다. 당사의 비디오 제출 관리 플랫폼은 NBA의 접근 방식에 혁신을 일으켜 기존 양식을 지원자를…" at bounding box center [697, 318] width 996 height 59
click at [454, 289] on font "Pitchtape는 혁신적인 솔루션을 제시했습니다. 당사의 비디오 제출 관리 플랫폼은 NBA의 접근 방식에 혁신을 일으켜 기존 양식을 지원자를…" at bounding box center [697, 318] width 996 height 59
drag, startPoint x: 444, startPoint y: 271, endPoint x: 732, endPoint y: 274, distance: 288.1
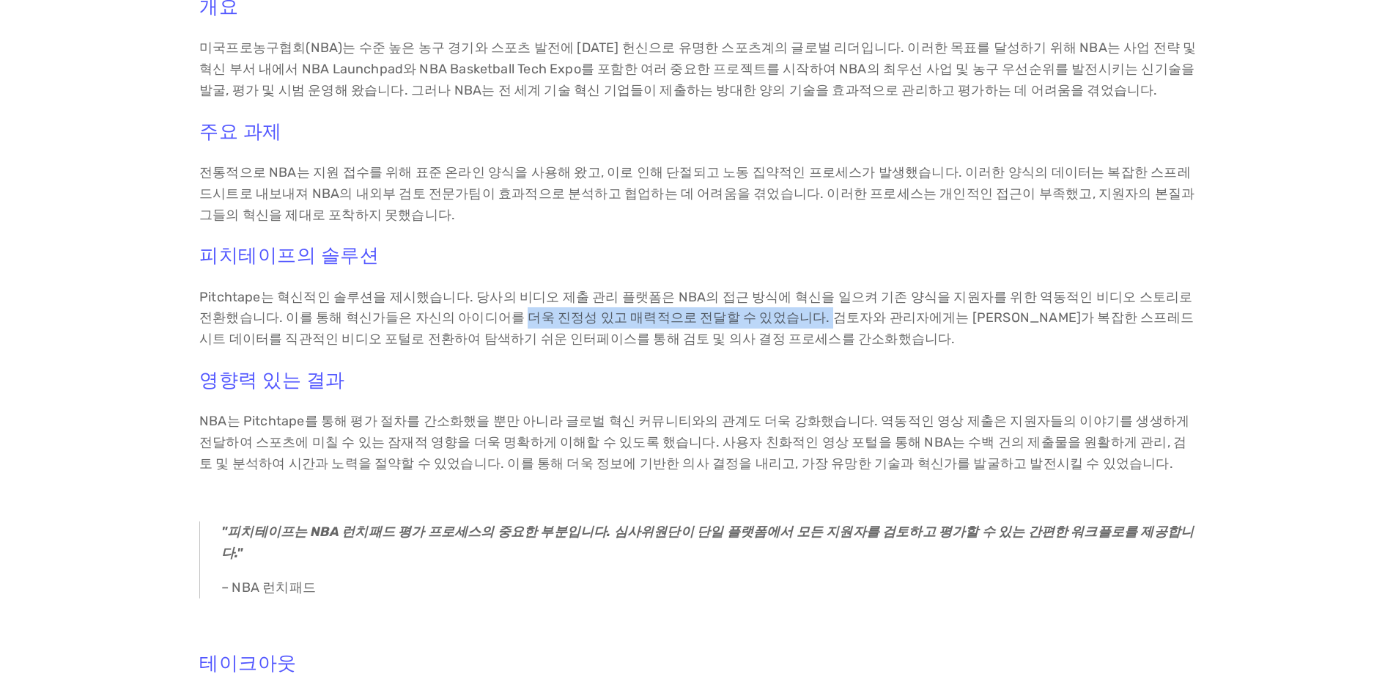
click at [732, 289] on font "Pitchtape는 혁신적인 솔루션을 제시했습니다. 당사의 비디오 제출 관리 플랫폼은 NBA의 접근 방식에 혁신을 일으켜 기존 양식을 지원자를…" at bounding box center [697, 318] width 996 height 59
drag, startPoint x: 235, startPoint y: 270, endPoint x: 729, endPoint y: 272, distance: 493.3
click at [729, 289] on font "Pitchtape는 혁신적인 솔루션을 제시했습니다. 당사의 비디오 제출 관리 플랫폼은 NBA의 접근 방식에 혁신을 일으켜 기존 양식을 지원자를…" at bounding box center [697, 318] width 996 height 59
click at [770, 289] on font "Pitchtape는 혁신적인 솔루션을 제시했습니다. 당사의 비디오 제출 관리 플랫폼은 NBA의 접근 방식에 혁신을 일으켜 기존 양식을 지원자를…" at bounding box center [697, 318] width 996 height 59
drag, startPoint x: 299, startPoint y: 273, endPoint x: 621, endPoint y: 273, distance: 321.8
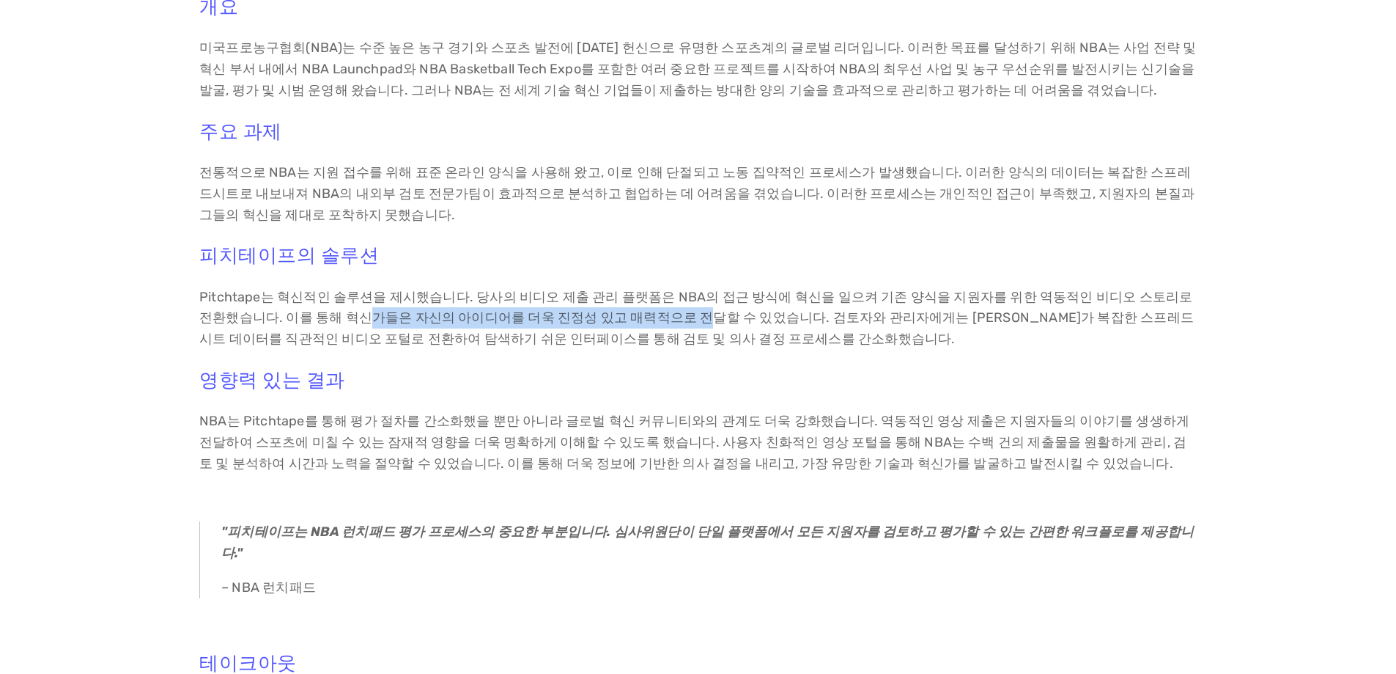
click at [621, 289] on font "Pitchtape는 혁신적인 솔루션을 제시했습니다. 당사의 비디오 제출 관리 플랫폼은 NBA의 접근 방식에 혁신을 일으켜 기존 양식을 지원자를…" at bounding box center [697, 318] width 996 height 59
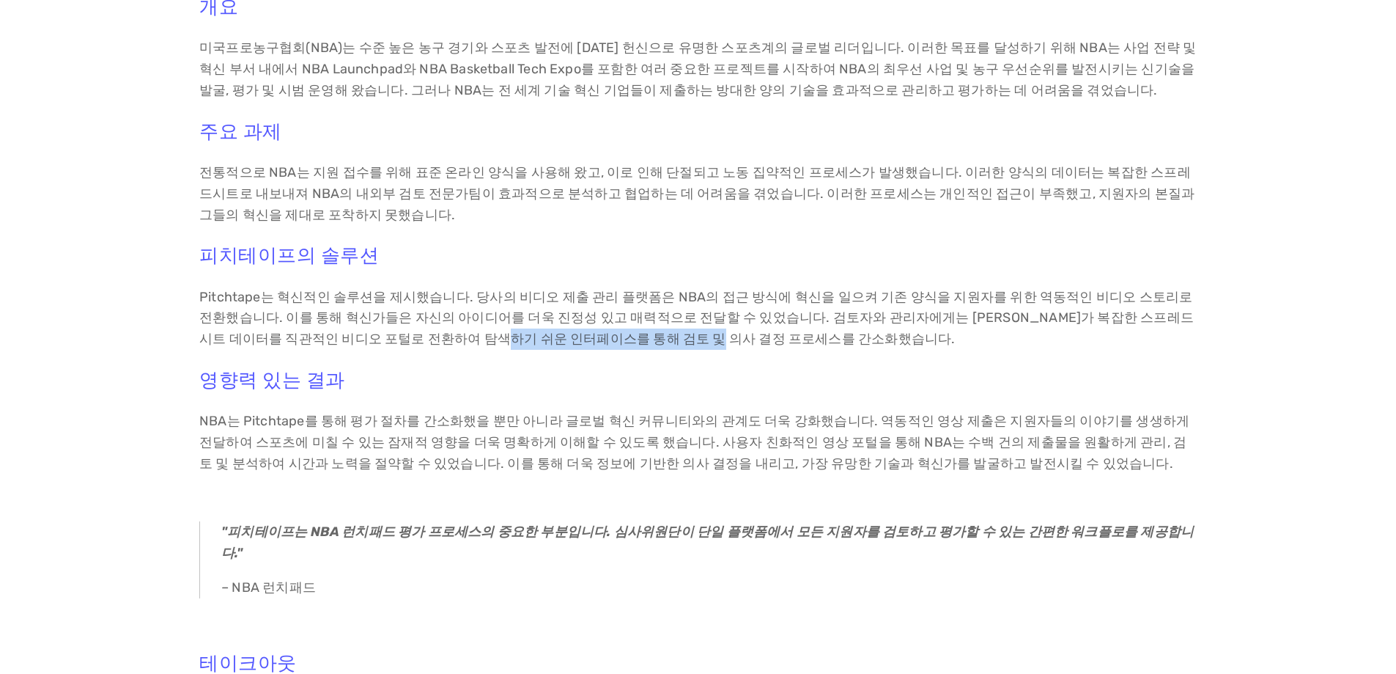
drag, startPoint x: 353, startPoint y: 298, endPoint x: 552, endPoint y: 294, distance: 199.4
click at [552, 294] on font "Pitchtape는 혁신적인 솔루션을 제시했습니다. 당사의 비디오 제출 관리 플랫폼은 NBA의 접근 방식에 혁신을 일으켜 기존 양식을 지원자를…" at bounding box center [697, 318] width 996 height 59
click at [591, 292] on font "Pitchtape는 혁신적인 솔루션을 제시했습니다. 당사의 비디오 제출 관리 플랫폼은 NBA의 접근 방식에 혁신을 일으켜 기존 양식을 지원자를…" at bounding box center [697, 318] width 996 height 59
click at [1080, 289] on font "Pitchtape는 혁신적인 솔루션을 제시했습니다. 당사의 비디오 제출 관리 플랫폼은 NBA의 접근 방식에 혁신을 일으켜 기존 양식을 지원자를…" at bounding box center [697, 318] width 996 height 59
drag, startPoint x: 263, startPoint y: 292, endPoint x: 548, endPoint y: 282, distance: 284.6
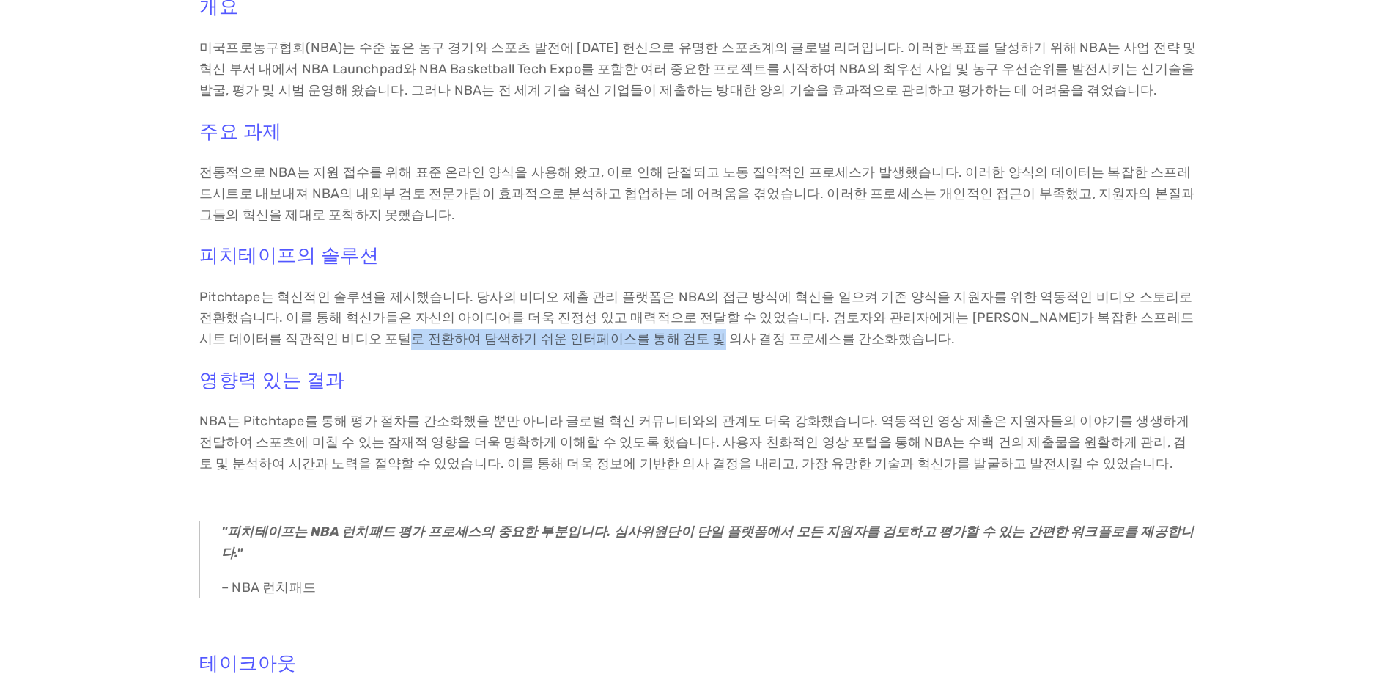
click at [548, 287] on p "Pitchtape는 혁신적인 솔루션을 제시했습니다. 당사의 비디오 제출 관리 플랫폼은 NBA의 접근 방식에 혁신을 일으켜 기존 양식을 지원자를…" at bounding box center [698, 318] width 998 height 63
click at [135, 370] on div "개요 미국프로농구협회(NBA)는 수준 높은 농구 경기와 스포츠 발전에 대한 헌신으로 유명한 스포츠계의 글로벌 리더입니다. 이러한 목표를 달성하…" at bounding box center [698, 403] width 1227 height 841
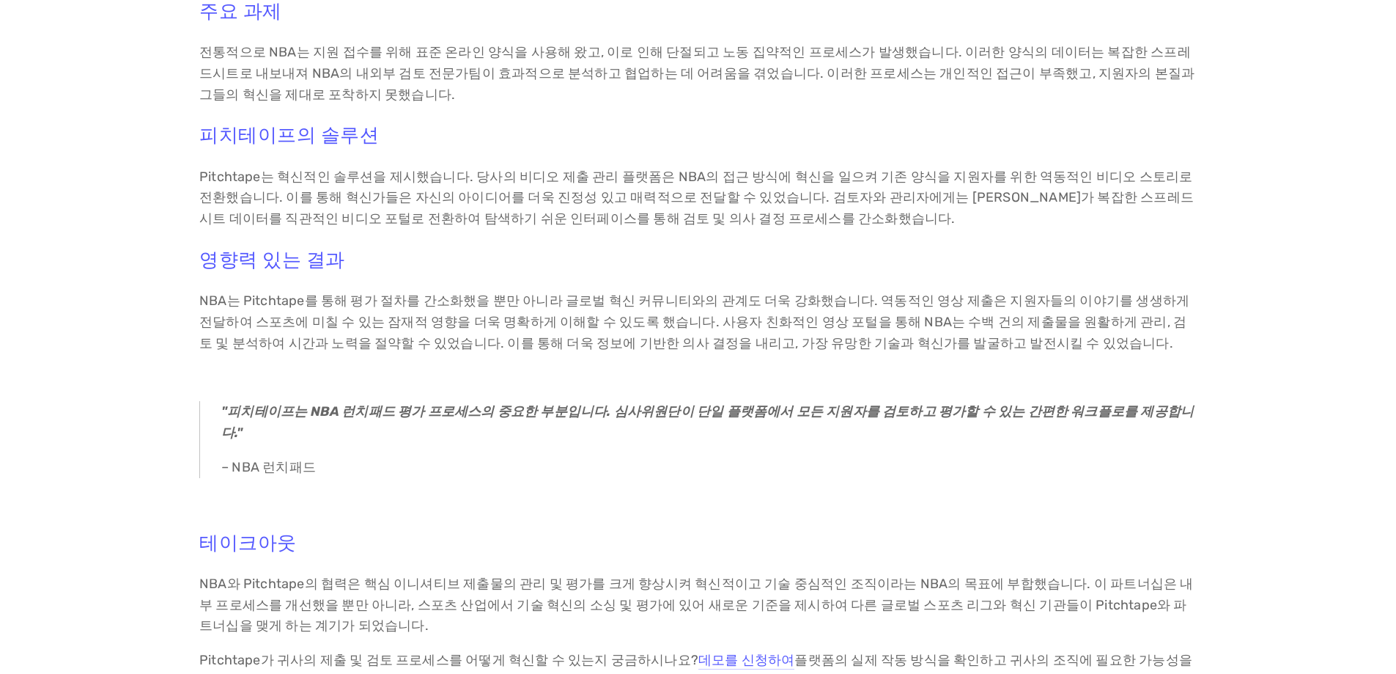
scroll to position [660, 0]
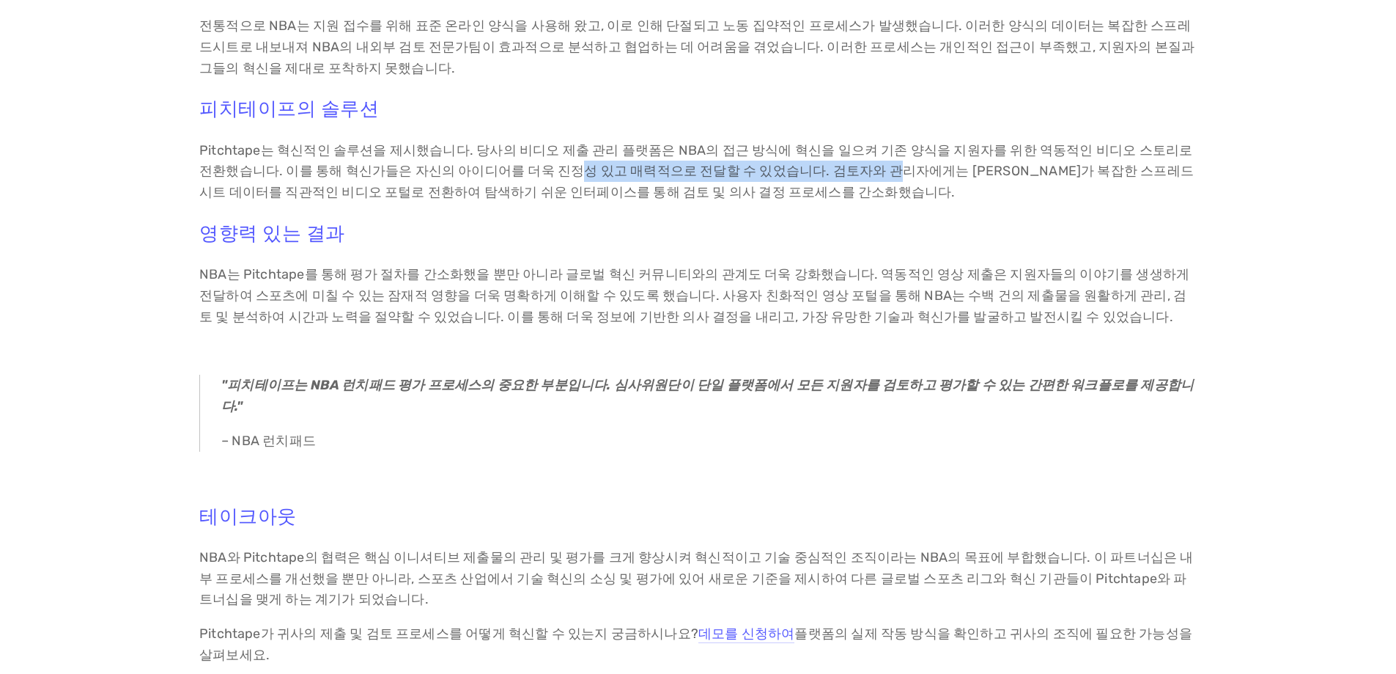
drag, startPoint x: 498, startPoint y: 125, endPoint x: 789, endPoint y: 125, distance: 291.0
click at [789, 142] on font "Pitchtape는 혁신적인 솔루션을 제시했습니다. 당사의 비디오 제출 관리 플랫폼은 NBA의 접근 방식에 혁신을 일으켜 기존 양식을 지원자를…" at bounding box center [697, 171] width 996 height 59
drag, startPoint x: 675, startPoint y: 216, endPoint x: 708, endPoint y: 214, distance: 33.1
click at [674, 217] on div "개요 미국프로농구협회(NBA)는 수준 높은 농구 경기와 스포츠 발전에 대한 헌신으로 유명한 스포츠계의 글로벌 리더입니다. 이러한 목표를 달성하…" at bounding box center [698, 257] width 998 height 817
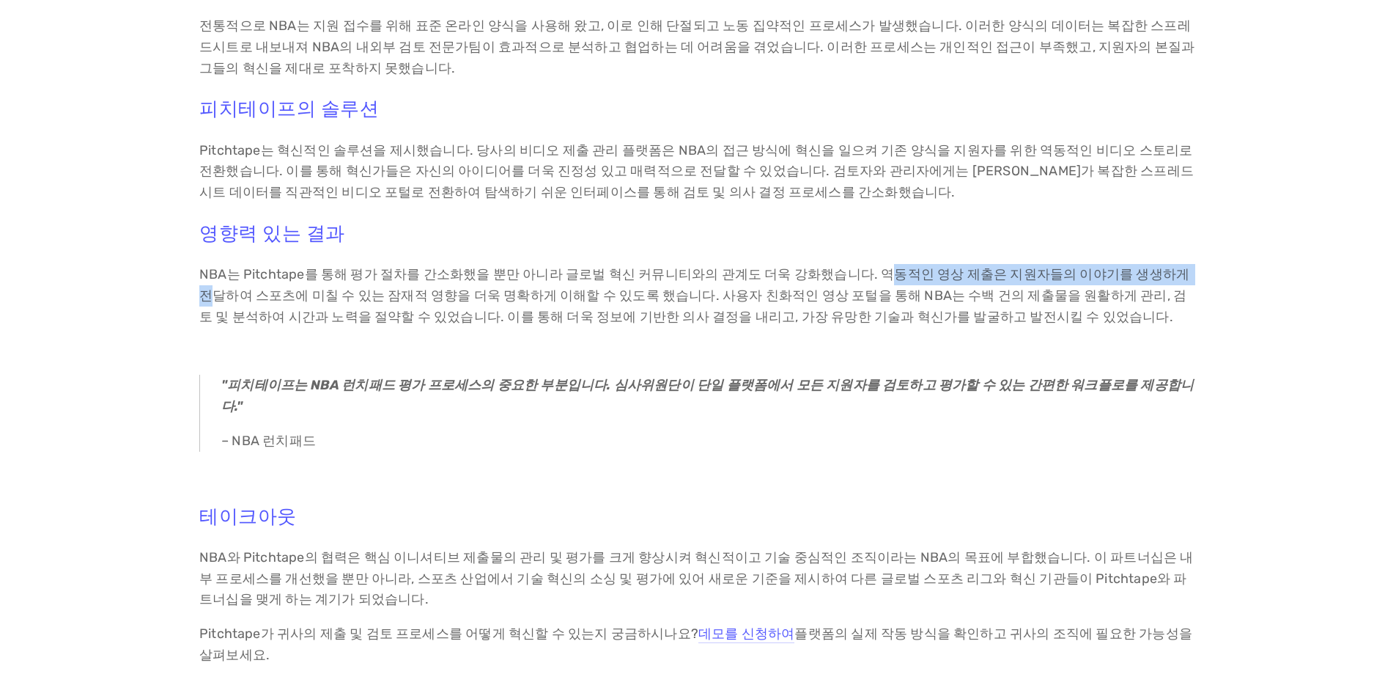
drag, startPoint x: 849, startPoint y: 227, endPoint x: 1148, endPoint y: 236, distance: 298.4
click at [1148, 264] on p "NBA는 Pitchtape를 통해 평가 절차를 간소화했을 뿐만 아니라 글로벌 혁신 커뮤니티와의 관계도 더욱 강화했습니다. 역동적인 영상 제출은…" at bounding box center [698, 295] width 998 height 63
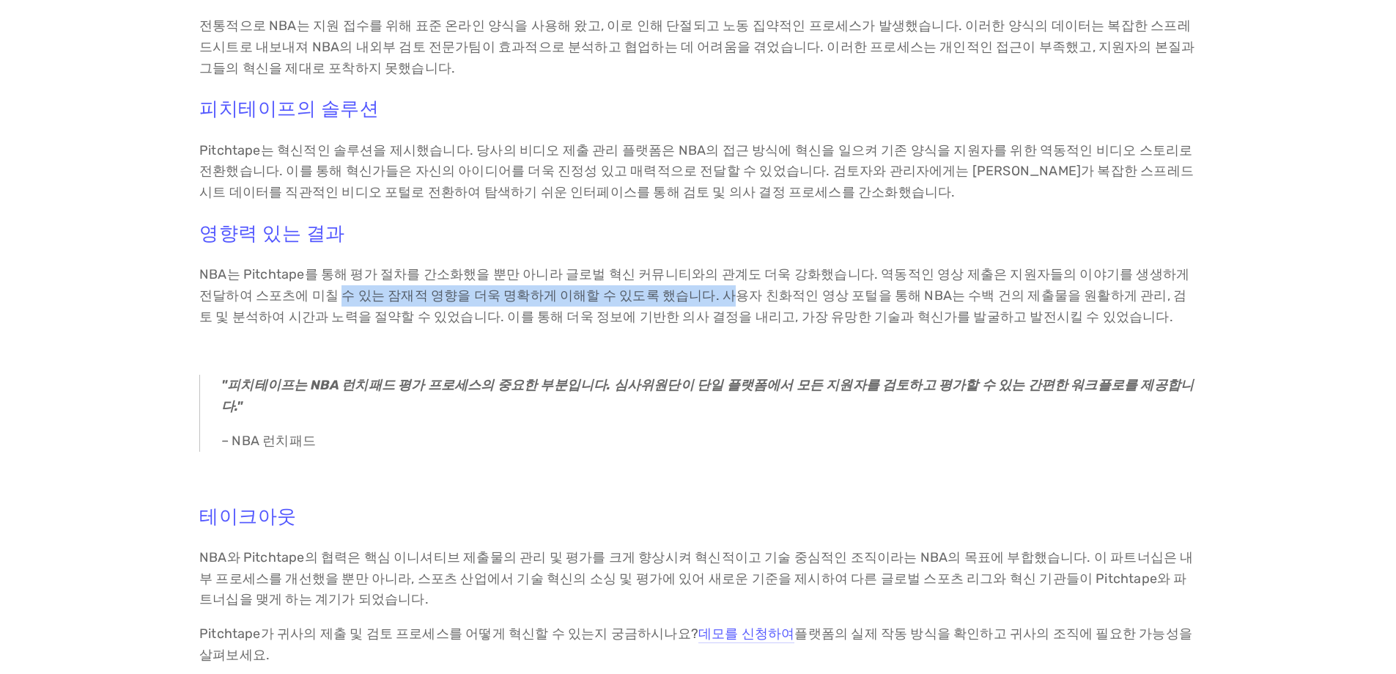
drag, startPoint x: 309, startPoint y: 248, endPoint x: 633, endPoint y: 250, distance: 324.0
click at [633, 266] on font "NBA는 Pitchtape를 통해 평가 절차를 간소화했을 뿐만 아니라 글로벌 혁신 커뮤니티와의 관계도 더욱 강화했습니다. 역동적인 영상 제출은…" at bounding box center [695, 295] width 993 height 59
click at [674, 266] on font "NBA는 Pitchtape를 통해 평가 절차를 간소화했을 뿐만 아니라 글로벌 혁신 커뮤니티와의 관계도 더욱 강화했습니다. 역동적인 영상 제출은…" at bounding box center [695, 295] width 993 height 59
click at [649, 274] on font "NBA는 Pitchtape를 통해 평가 절차를 간소화했을 뿐만 아니라 글로벌 혁신 커뮤니티와의 관계도 더욱 강화했습니다. 역동적인 영상 제출은…" at bounding box center [695, 295] width 993 height 59
click at [133, 323] on div "개요 미국프로농구협회(NBA)는 수준 높은 농구 경기와 스포츠 발전에 대한 헌신으로 유명한 스포츠계의 글로벌 리더입니다. 이러한 목표를 달성하…" at bounding box center [698, 257] width 1227 height 841
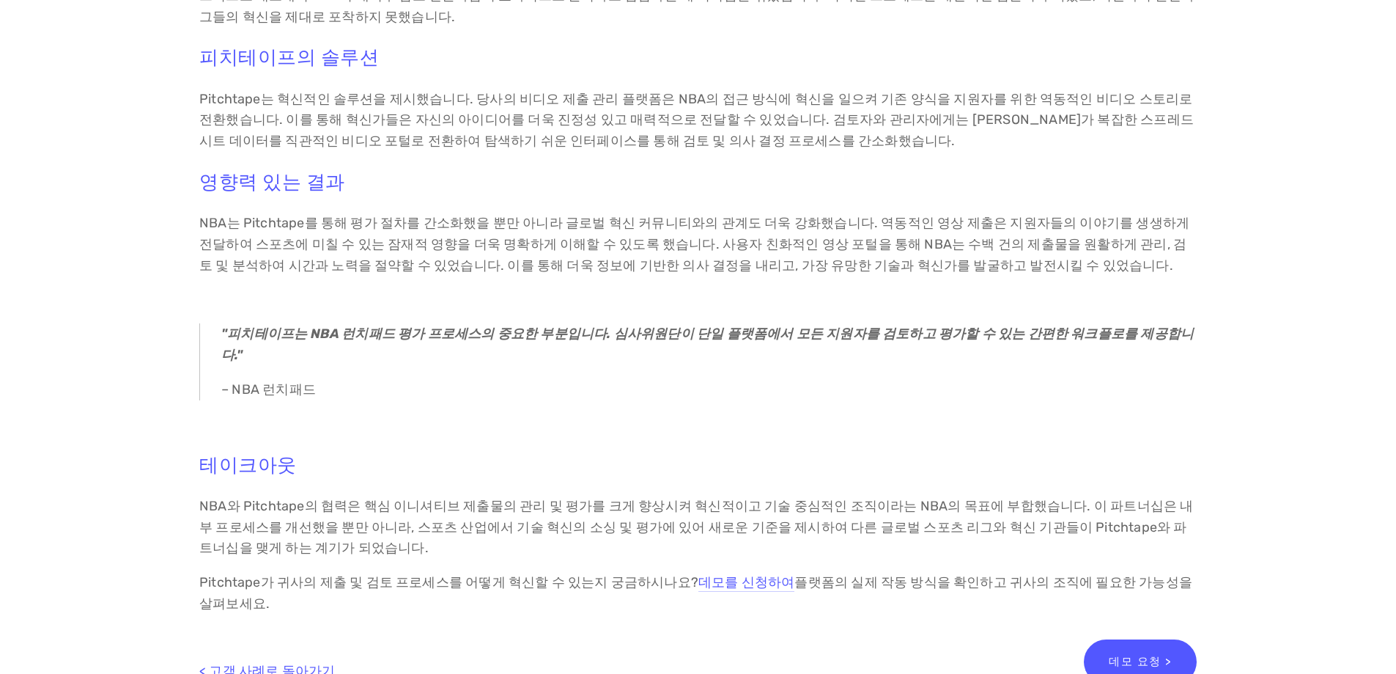
scroll to position [733, 0]
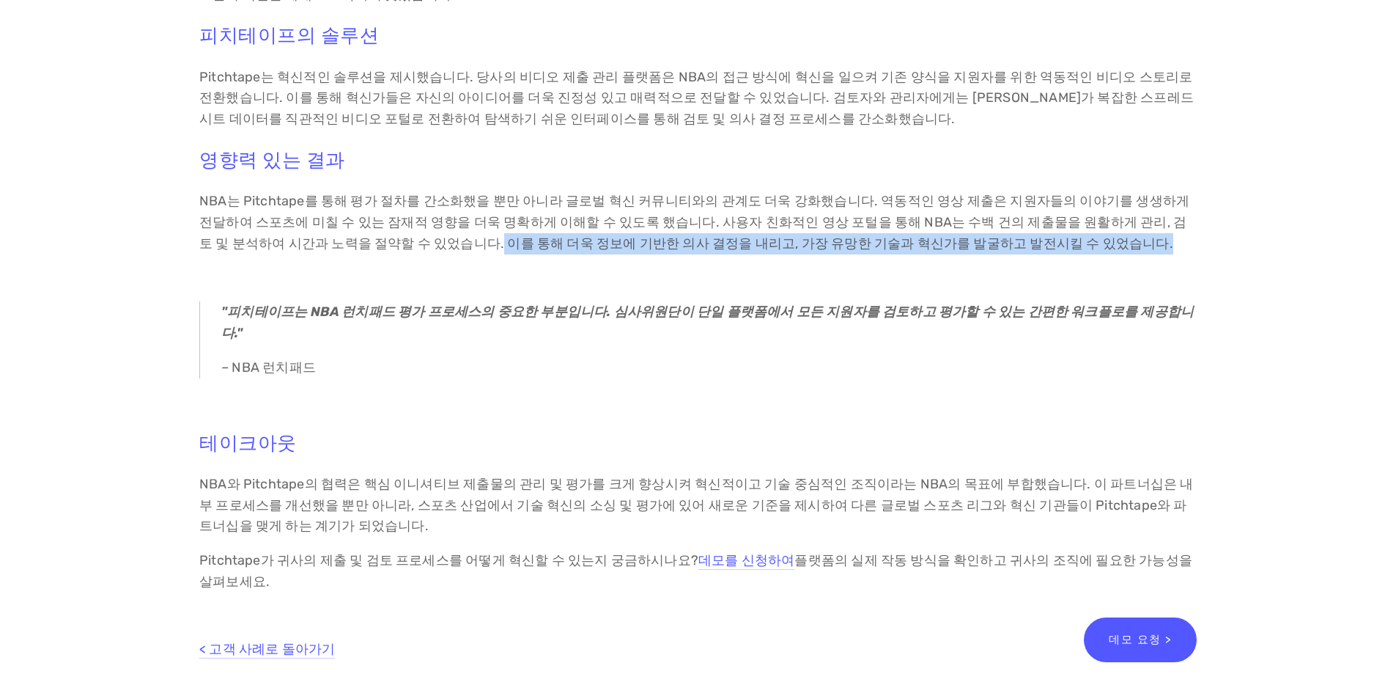
drag, startPoint x: 347, startPoint y: 198, endPoint x: 1013, endPoint y: 211, distance: 665.6
click at [1013, 211] on div "개요 미국프로농구협회(NBA)는 수준 높은 농구 경기와 스포츠 발전에 대한 헌신으로 유명한 스포츠계의 글로벌 리더입니다. 이러한 목표를 달성하…" at bounding box center [698, 184] width 998 height 817
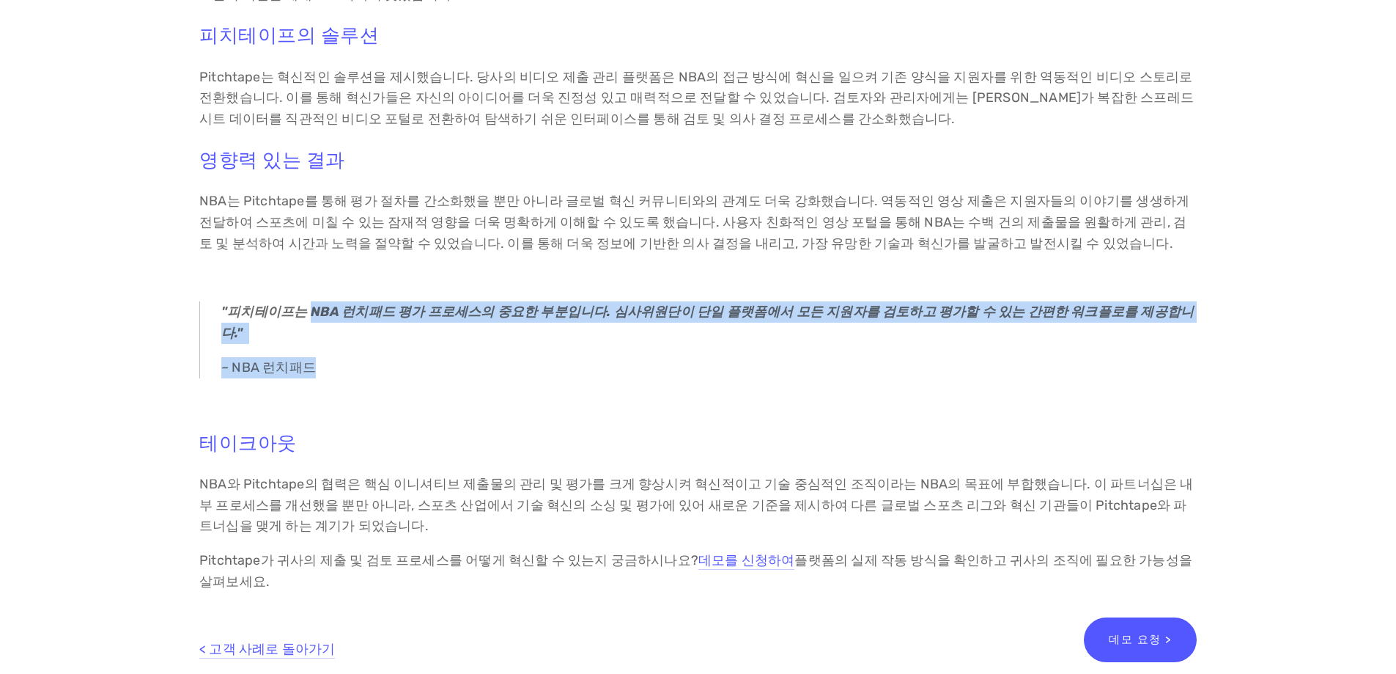
drag, startPoint x: 304, startPoint y: 272, endPoint x: 987, endPoint y: 312, distance: 684.3
click at [1169, 308] on blockquote ""피치테이프는 NBA 런치패드 평가 프로세스의 중요한 부분입니다. 심사위원단이 단일 플랫폼에서 모든 지원자를 검토하고 평가할 수 있는 간편한 …" at bounding box center [698, 339] width 998 height 76
click at [314, 303] on font ""피치테이프는 NBA 런치패드 평가 프로세스의 중요한 부분입니다. 심사위원단이 단일 플랫폼에서 모든 지원자를 검토하고 평가할 수 있는 간편한 …" at bounding box center [707, 321] width 973 height 37
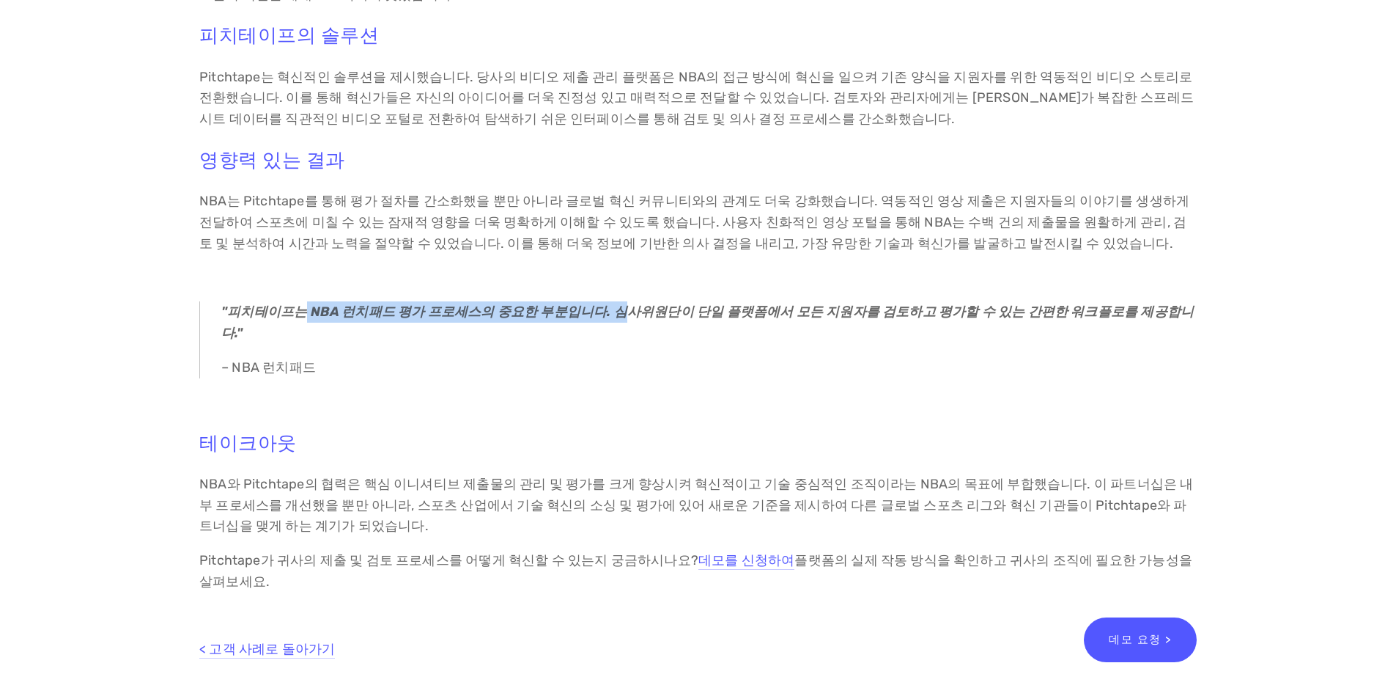
drag, startPoint x: 299, startPoint y: 265, endPoint x: 594, endPoint y: 265, distance: 294.6
click at [594, 303] on font ""피치테이프는 NBA 런치패드 평가 프로세스의 중요한 부분입니다. 심사위원단이 단일 플랫폼에서 모든 지원자를 검토하고 평가할 수 있는 간편한 …" at bounding box center [707, 321] width 973 height 37
click at [636, 301] on p ""피치테이프는 NBA 런치패드 평가 프로세스의 중요한 부분입니다. 심사위원단이 단일 플랫폼에서 모든 지원자를 검토하고 평가할 수 있는 간편한 …" at bounding box center [709, 322] width 976 height 43
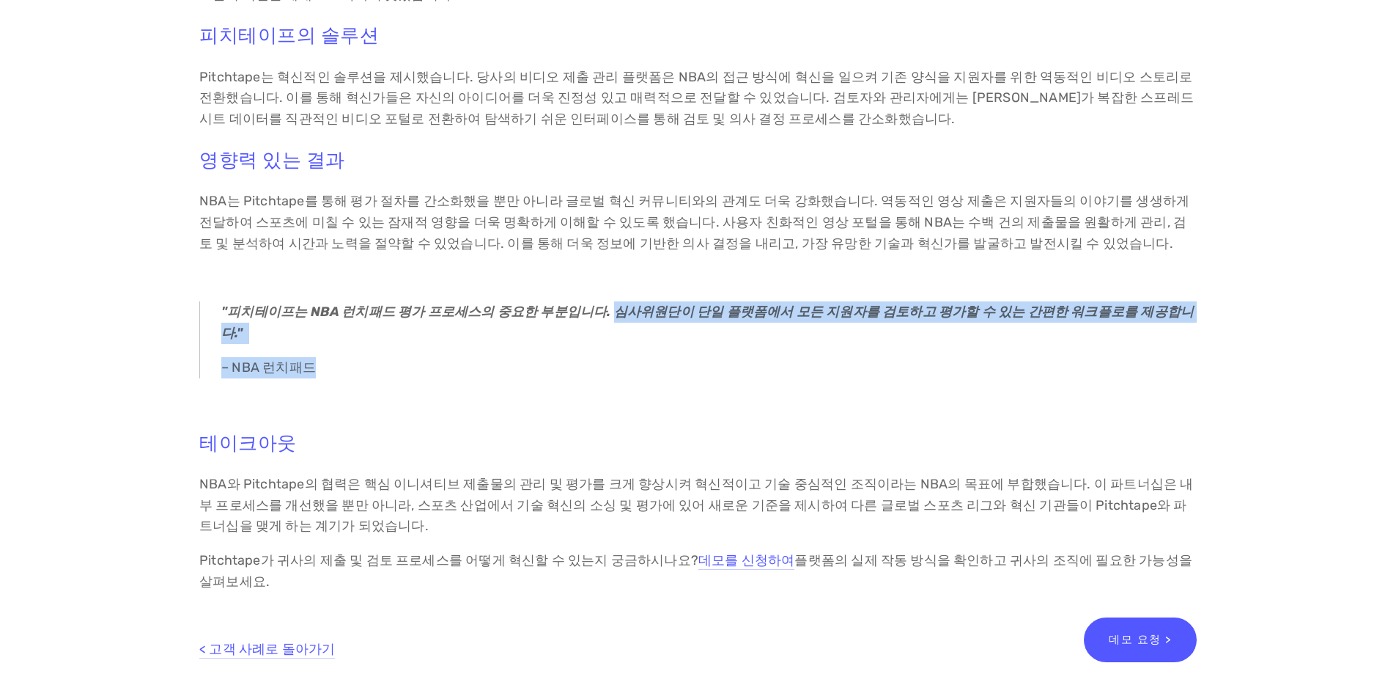
drag, startPoint x: 588, startPoint y: 268, endPoint x: 770, endPoint y: 279, distance: 182.1
click at [770, 301] on blockquote ""피치테이프는 NBA 런치패드 평가 프로세스의 중요한 부분입니다. 심사위원단이 단일 플랫폼에서 모든 지원자를 검토하고 평가할 수 있는 간편한 …" at bounding box center [698, 339] width 998 height 76
click at [770, 357] on p "– NBA 런치패드" at bounding box center [709, 367] width 976 height 21
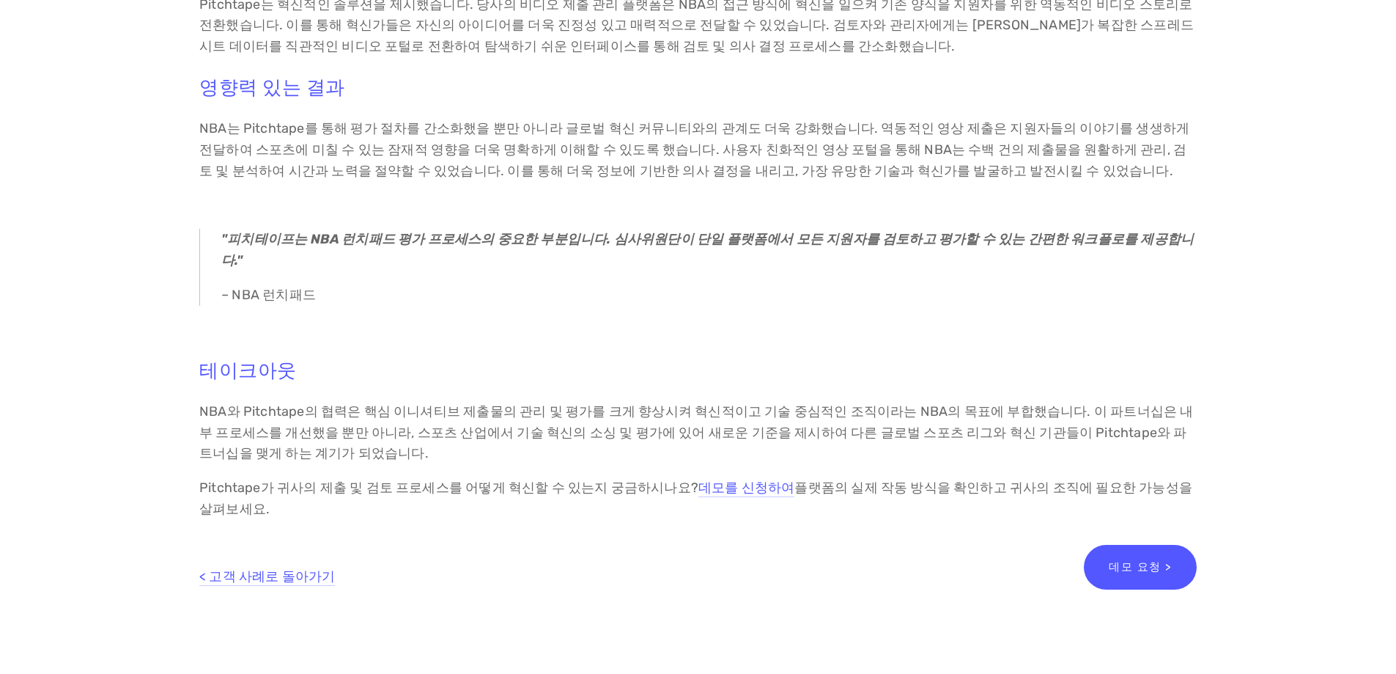
scroll to position [806, 0]
click at [517, 402] on font "NBA와 Pitchtape의 협력은 핵심 이니셔티브 제출물의 관리 및 평가를 크게 향상시켜 혁신적이고 기술 중심적인 조직이라는 NBA의 목표에…" at bounding box center [696, 431] width 994 height 59
drag, startPoint x: 445, startPoint y: 341, endPoint x: 869, endPoint y: 342, distance: 424.4
click at [869, 402] on font "NBA와 Pitchtape의 협력은 핵심 이니셔티브 제출물의 관리 및 평가를 크게 향상시켜 혁신적이고 기술 중심적인 조직이라는 NBA의 목표에…" at bounding box center [696, 431] width 994 height 59
click at [892, 358] on h3 "테이크아웃" at bounding box center [698, 369] width 998 height 23
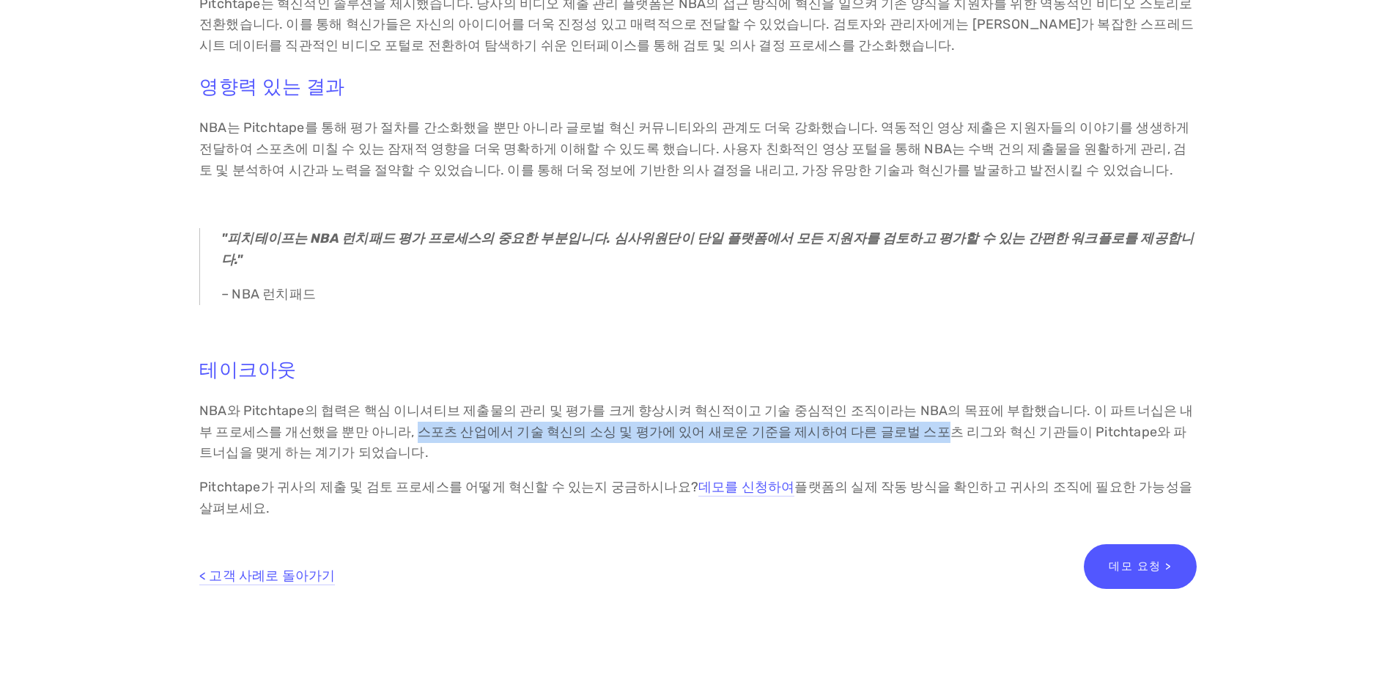
drag, startPoint x: 357, startPoint y: 364, endPoint x: 844, endPoint y: 364, distance: 486.7
click at [844, 402] on font "NBA와 Pitchtape의 협력은 핵심 이니셔티브 제출물의 관리 및 평가를 크게 향상시켜 혁신적이고 기술 중심적인 조직이라는 NBA의 목표에…" at bounding box center [696, 431] width 994 height 59
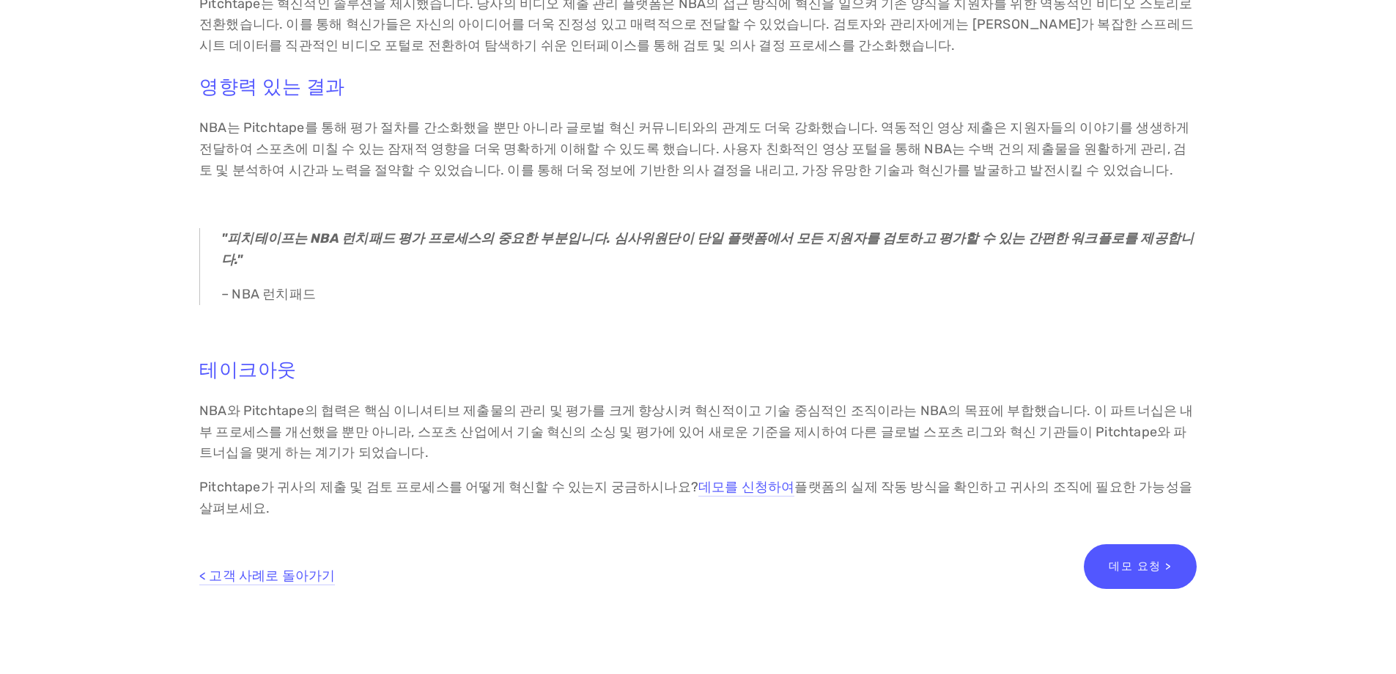
drag, startPoint x: 542, startPoint y: 423, endPoint x: 518, endPoint y: 453, distance: 38.6
click at [542, 479] on font "Pitchtape가 귀사의 제출 및 검토 프로세스를 어떻게 혁신할 수 있는지 궁금하시나요?" at bounding box center [448, 487] width 499 height 16
drag, startPoint x: 901, startPoint y: 422, endPoint x: 1167, endPoint y: 416, distance: 266.1
click at [1167, 479] on font "플랫폼의 실제 작동 방식을 확인하고 귀사의 조직에 필요한 가능성을 살펴보세요." at bounding box center [697, 497] width 996 height 37
click at [974, 544] on div "데모 요청 >" at bounding box center [953, 566] width 487 height 45
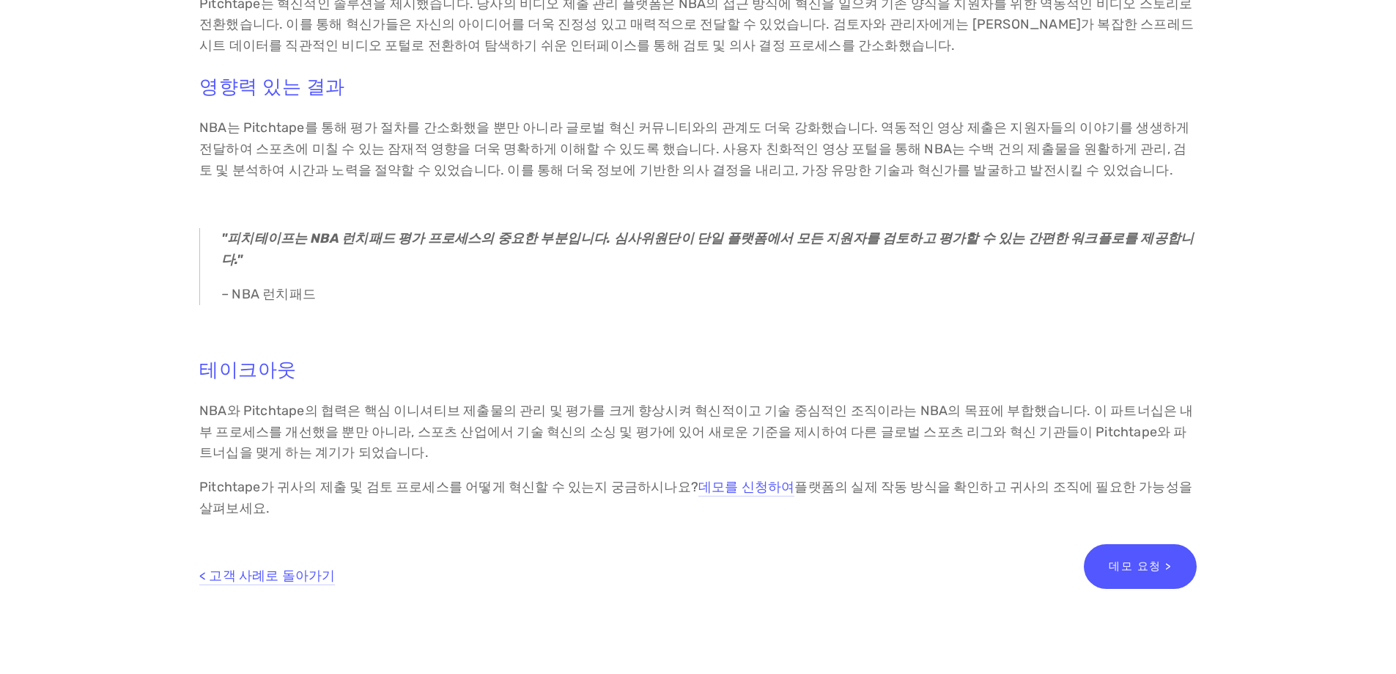
click at [108, 255] on div "개요 미국프로농구협회(NBA)는 수준 높은 농구 경기와 스포츠 발전에 대한 헌신으로 유명한 스포츠계의 글로벌 리더입니다. 이러한 목표를 달성하…" at bounding box center [698, 110] width 1227 height 841
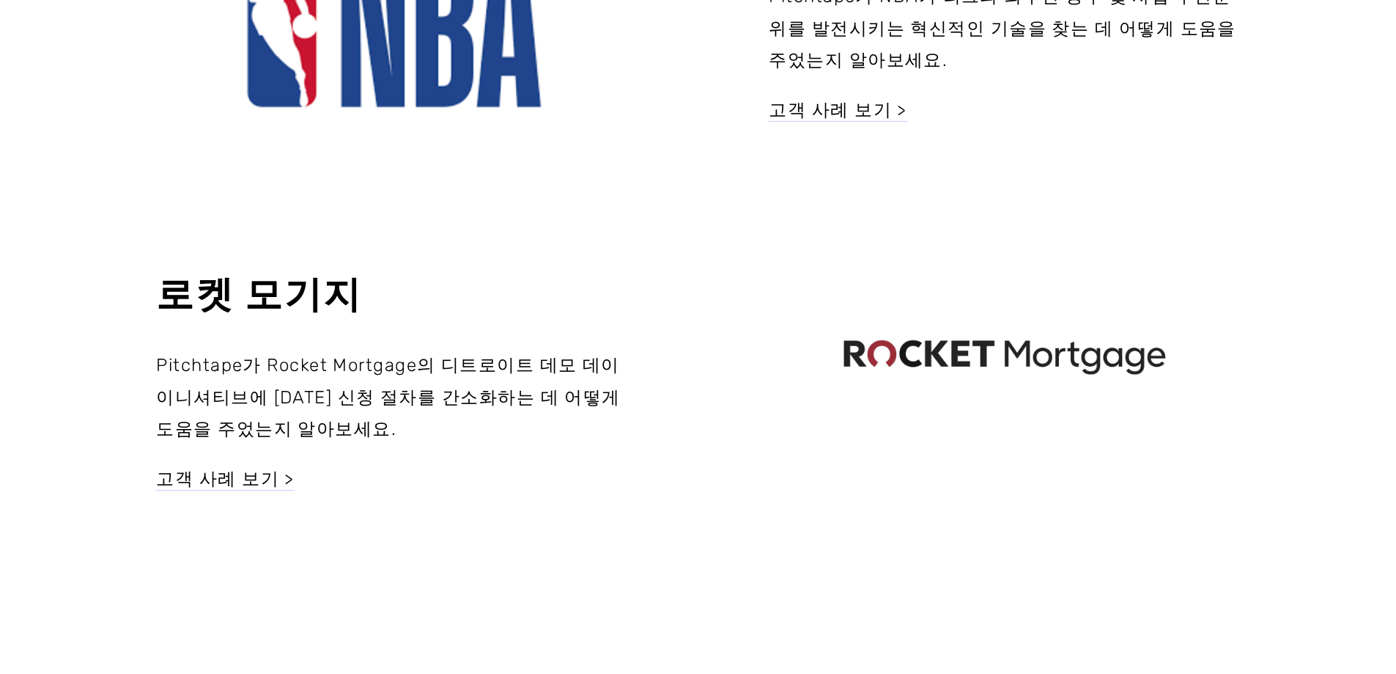
scroll to position [660, 0]
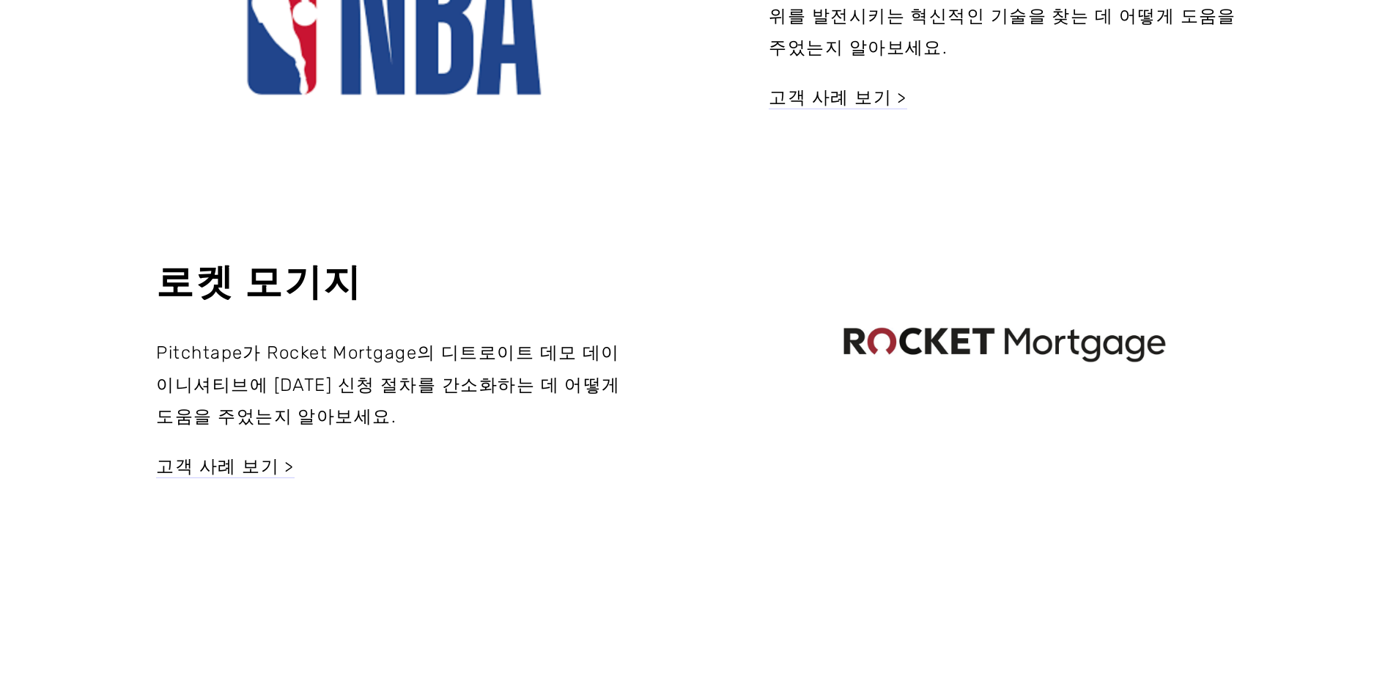
click at [994, 338] on div at bounding box center [1004, 344] width 589 height 295
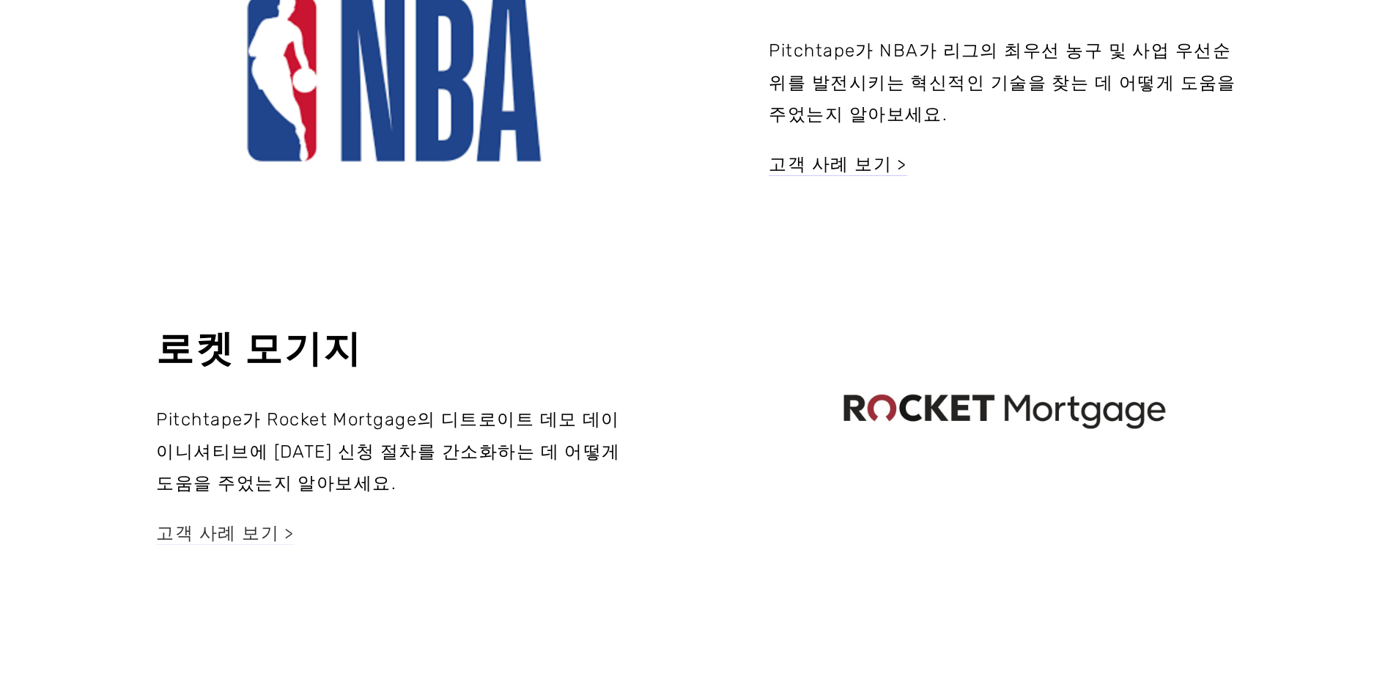
click at [220, 537] on font "고객 사례 보기 >" at bounding box center [225, 532] width 139 height 21
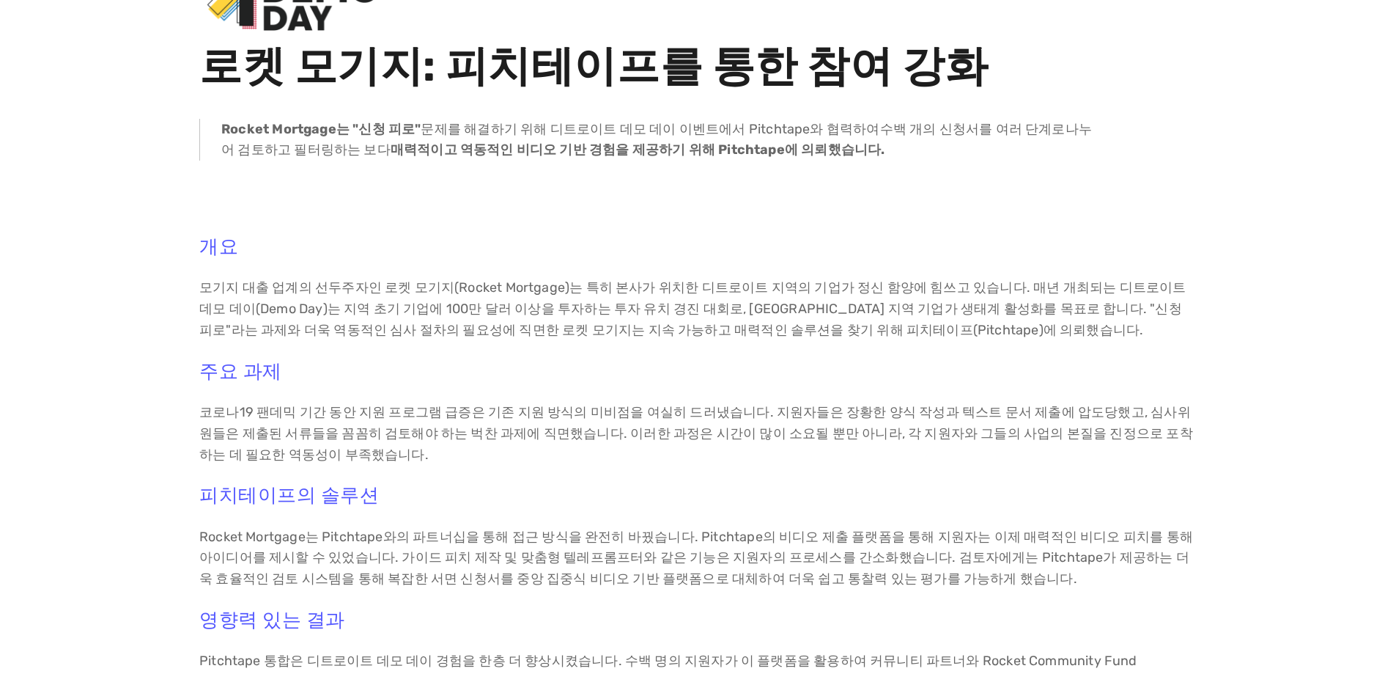
scroll to position [220, 0]
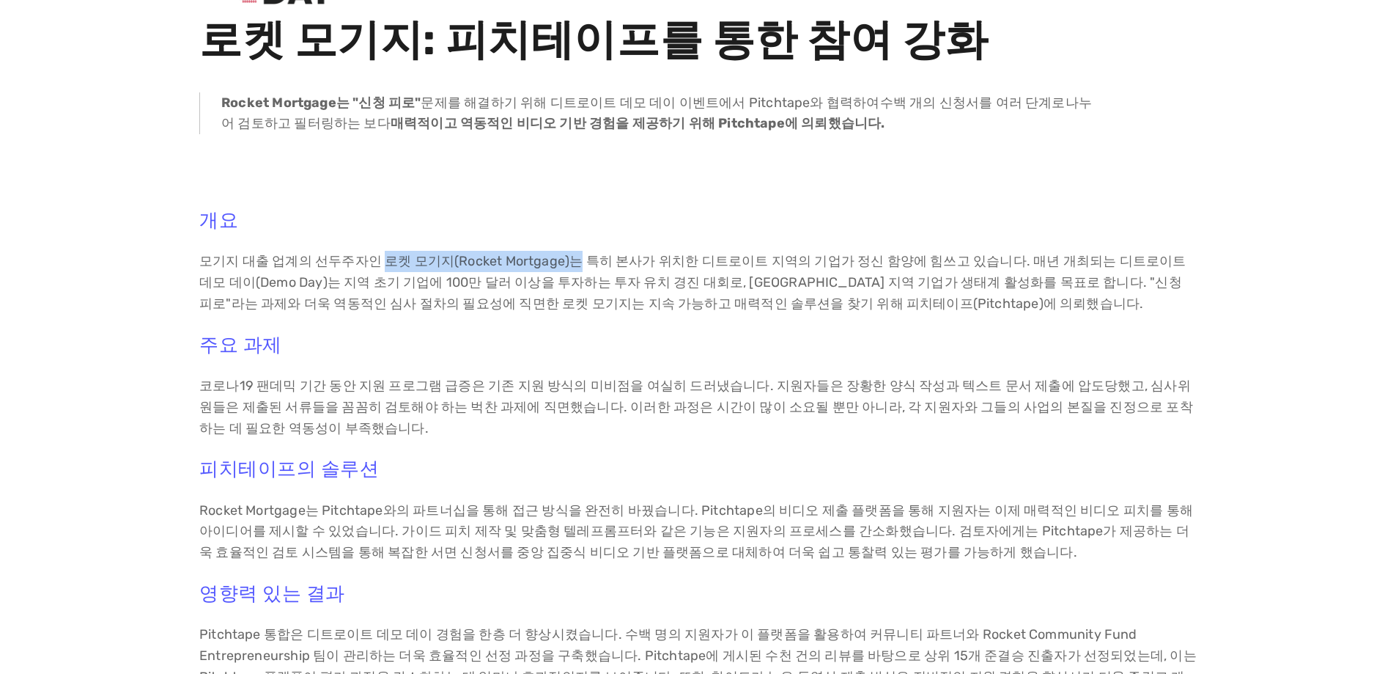
drag, startPoint x: 378, startPoint y: 262, endPoint x: 559, endPoint y: 256, distance: 181.1
click at [559, 256] on font "모기지 대출 업계의 선두주자인 로켓 모기지(Rocket Mortgage)는 특히 본사가 위치한 디트로이트 지역의 기업가 정신 함양에 힘쓰고 있…" at bounding box center [694, 282] width 990 height 59
drag, startPoint x: 568, startPoint y: 259, endPoint x: 679, endPoint y: 251, distance: 111.6
click at [679, 251] on p "모기지 대출 업계의 선두주자인 로켓 모기지(Rocket Mortgage)는 특히 본사가 위치한 디트로이트 지역의 기업가 정신 함양에 힘쓰고 있…" at bounding box center [698, 282] width 998 height 63
click at [687, 251] on p "모기지 대출 업계의 선두주자인 로켓 모기지(Rocket Mortgage)는 특히 본사가 위치한 디트로이트 지역의 기업가 정신 함양에 힘쓰고 있…" at bounding box center [698, 282] width 998 height 63
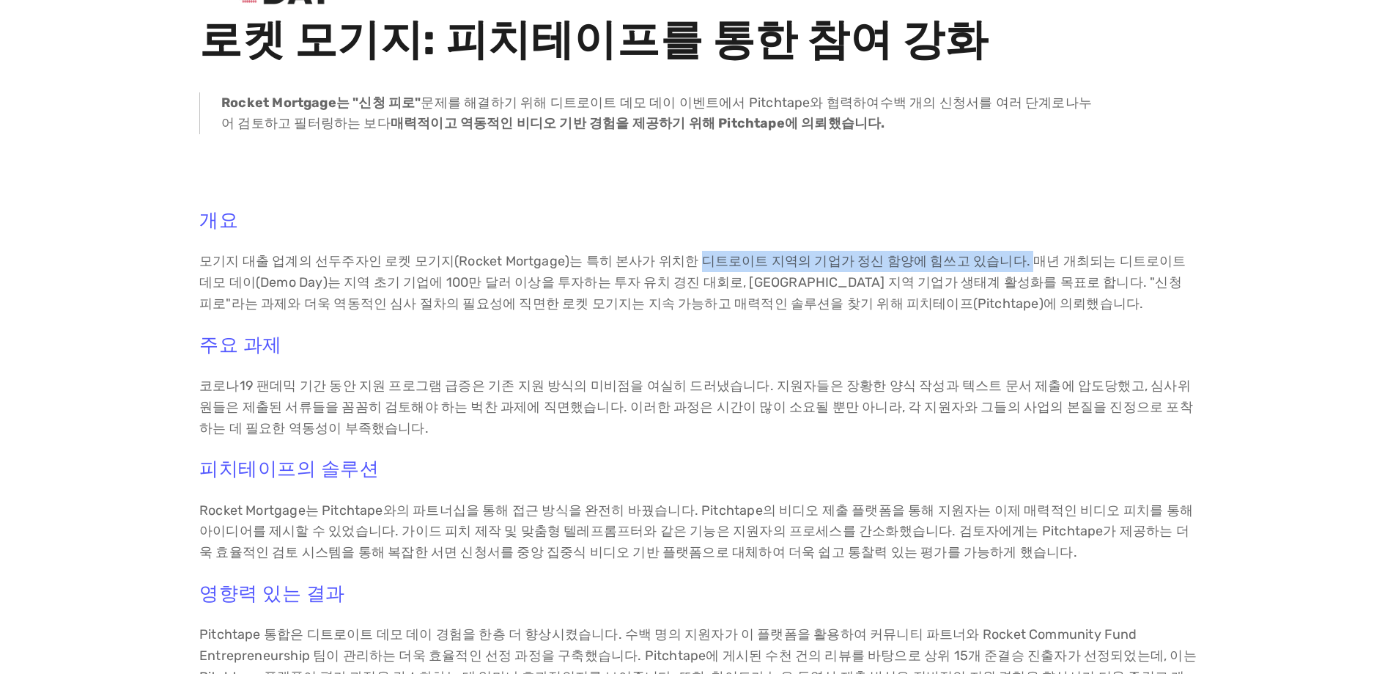
drag, startPoint x: 682, startPoint y: 257, endPoint x: 989, endPoint y: 258, distance: 306.4
click at [989, 258] on font "모기지 대출 업계의 선두주자인 로켓 모기지(Rocket Mortgage)는 특히 본사가 위치한 디트로이트 지역의 기업가 정신 함양에 힘쓰고 있…" at bounding box center [694, 282] width 990 height 59
click at [1022, 259] on font "모기지 대출 업계의 선두주자인 로켓 모기지(Rocket Mortgage)는 특히 본사가 위치한 디트로이트 지역의 기업가 정신 함양에 힘쓰고 있…" at bounding box center [694, 282] width 990 height 59
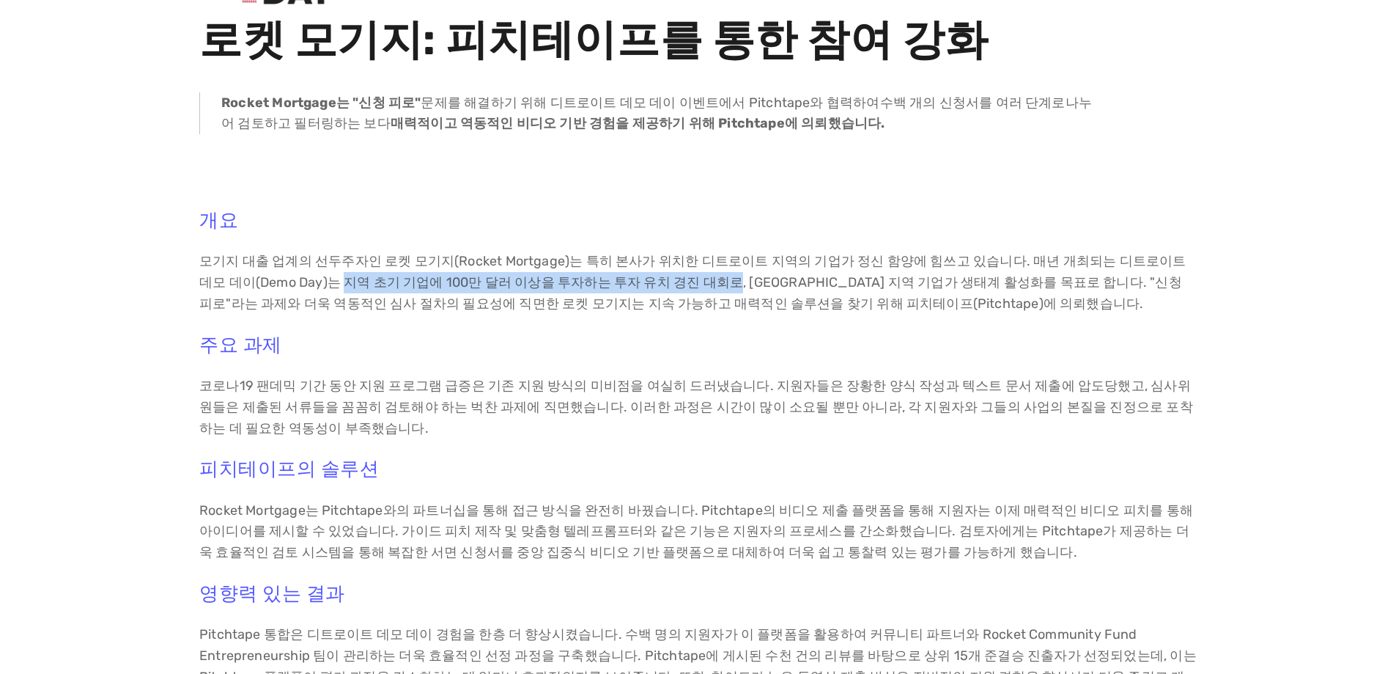
drag, startPoint x: 290, startPoint y: 284, endPoint x: 660, endPoint y: 273, distance: 370.3
click at [660, 273] on p "모기지 대출 업계의 선두주자인 로켓 모기지(Rocket Mortgage)는 특히 본사가 위치한 디트로이트 지역의 기업가 정신 함양에 힘쓰고 있…" at bounding box center [698, 282] width 998 height 63
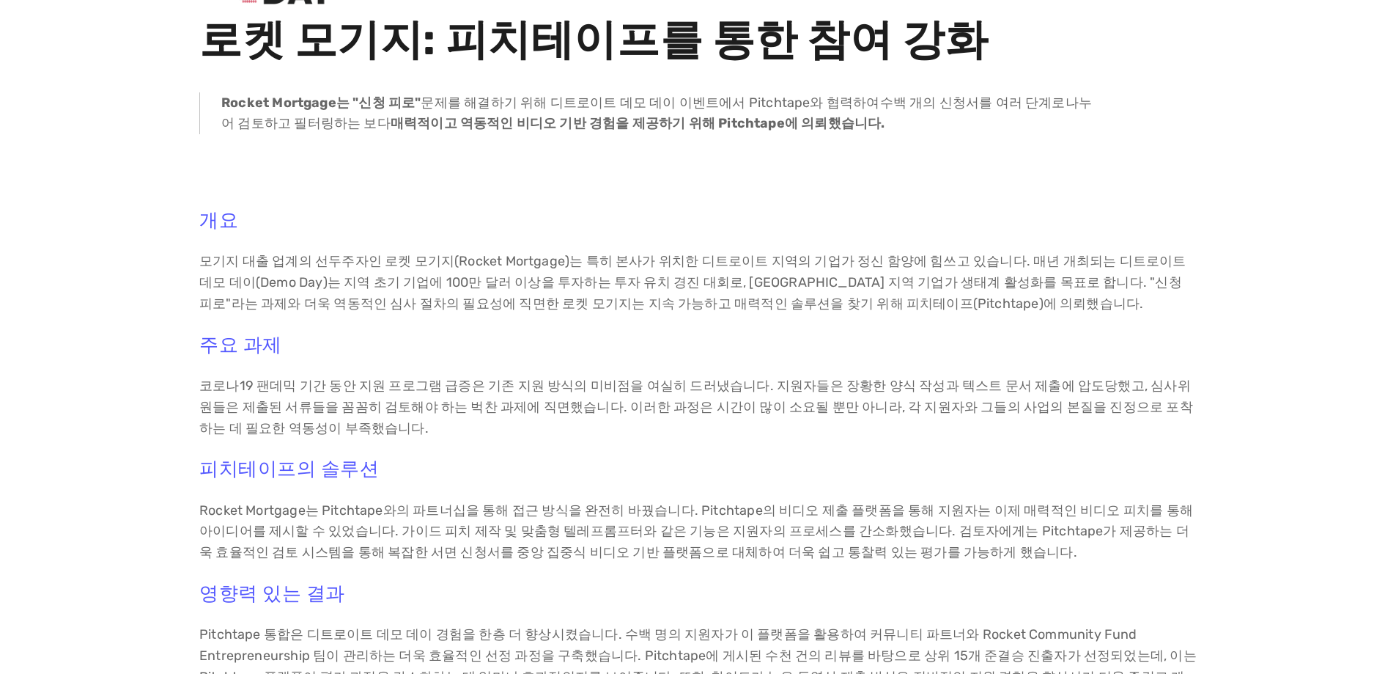
click at [678, 279] on font "모기지 대출 업계의 선두주자인 로켓 모기지(Rocket Mortgage)는 특히 본사가 위치한 디트로이트 지역의 기업가 정신 함양에 힘쓰고 있…" at bounding box center [694, 282] width 990 height 59
drag, startPoint x: 668, startPoint y: 281, endPoint x: 978, endPoint y: 280, distance: 310.8
click at [981, 279] on font "모기지 대출 업계의 선두주자인 로켓 모기지(Rocket Mortgage)는 특히 본사가 위치한 디트로이트 지역의 기업가 정신 함양에 힘쓰고 있…" at bounding box center [694, 282] width 990 height 59
drag, startPoint x: 269, startPoint y: 268, endPoint x: 578, endPoint y: 266, distance: 308.6
click at [578, 266] on font "모기지 대출 업계의 선두주자인 로켓 모기지(Rocket Mortgage)는 특히 본사가 위치한 디트로이트 지역의 기업가 정신 함양에 힘쓰고 있…" at bounding box center [694, 282] width 990 height 59
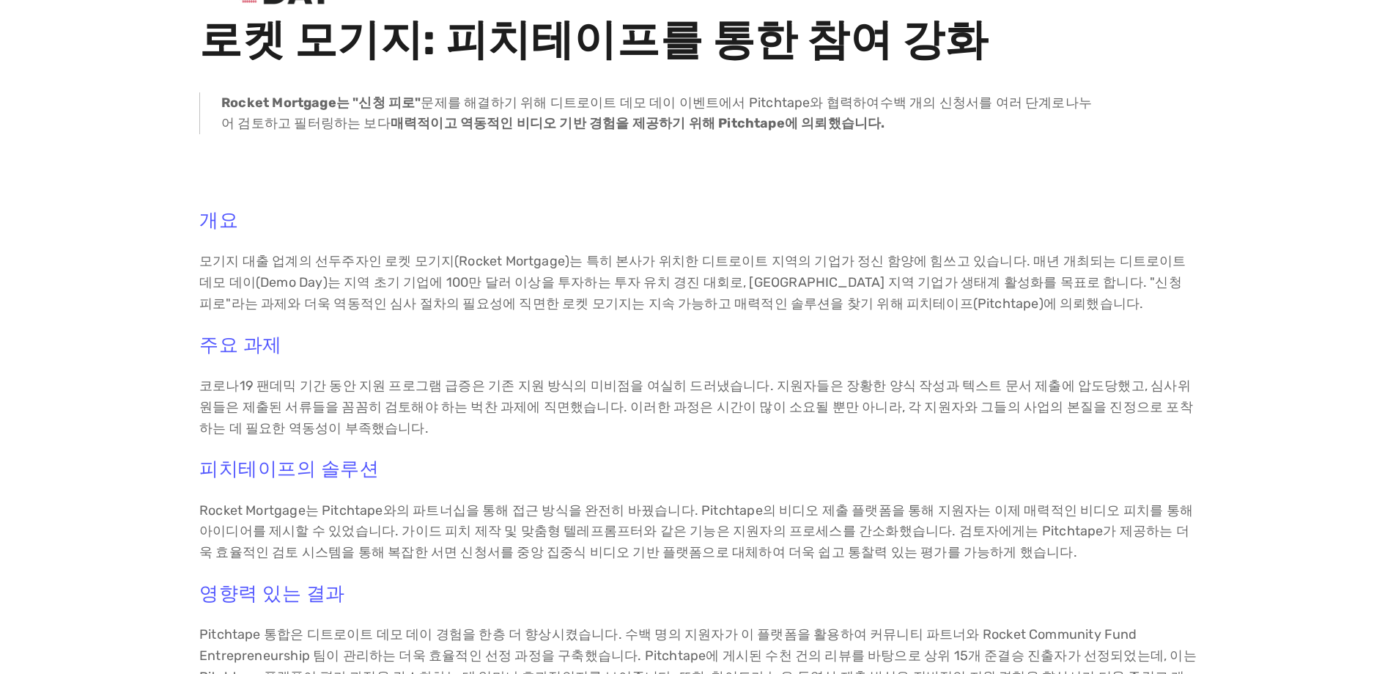
click at [558, 336] on h3 "주요 과제" at bounding box center [698, 344] width 998 height 23
drag, startPoint x: 364, startPoint y: 288, endPoint x: 676, endPoint y: 283, distance: 312.3
click at [665, 286] on font "모기지 대출 업계의 선두주자인 로켓 모기지(Rocket Mortgage)는 특히 본사가 위치한 디트로이트 지역의 기업가 정신 함양에 힘쓰고 있…" at bounding box center [694, 282] width 990 height 59
click at [764, 283] on font "모기지 대출 업계의 선두주자인 로켓 모기지(Rocket Mortgage)는 특히 본사가 위치한 디트로이트 지역의 기업가 정신 함양에 힘쓰고 있…" at bounding box center [694, 282] width 990 height 59
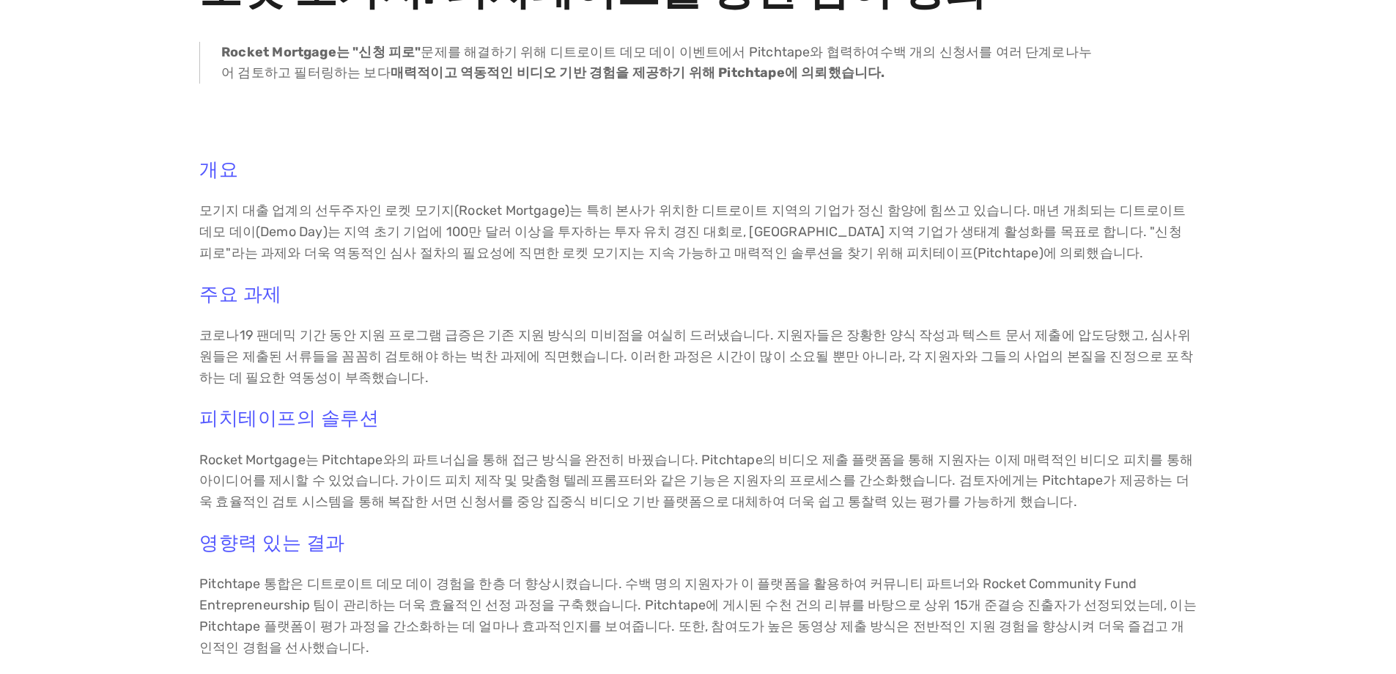
scroll to position [293, 0]
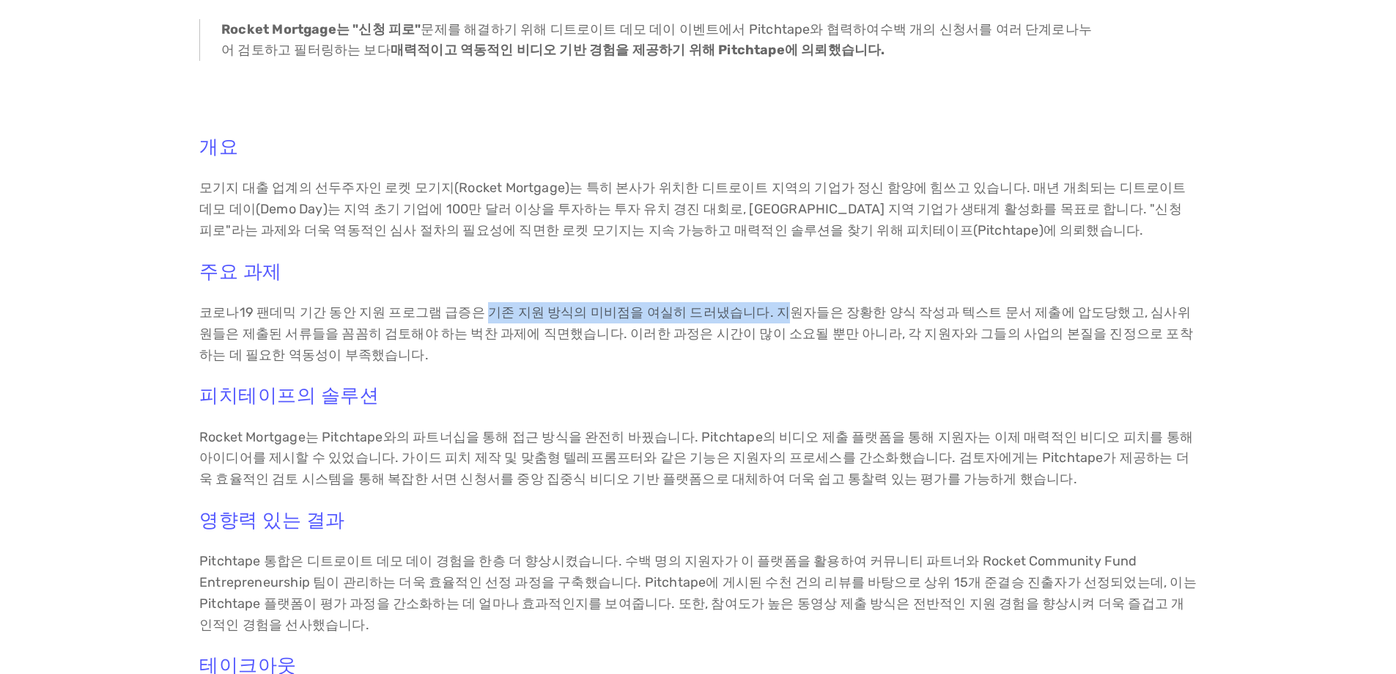
drag, startPoint x: 474, startPoint y: 314, endPoint x: 755, endPoint y: 314, distance: 280.7
click at [755, 314] on font "코로나19 팬데믹 기간 동안 지원 프로그램 급증은 기존 지원 방식의 미비점을 여실히 드러냈습니다. 지원자들은 장황한 양식 작성과 텍스트 문서 …" at bounding box center [696, 333] width 994 height 59
click at [909, 317] on font "코로나19 팬데믹 기간 동안 지원 프로그램 급증은 기존 지원 방식의 미비점을 여실히 드러냈습니다. 지원자들은 장황한 양식 작성과 텍스트 문서 …" at bounding box center [696, 333] width 994 height 59
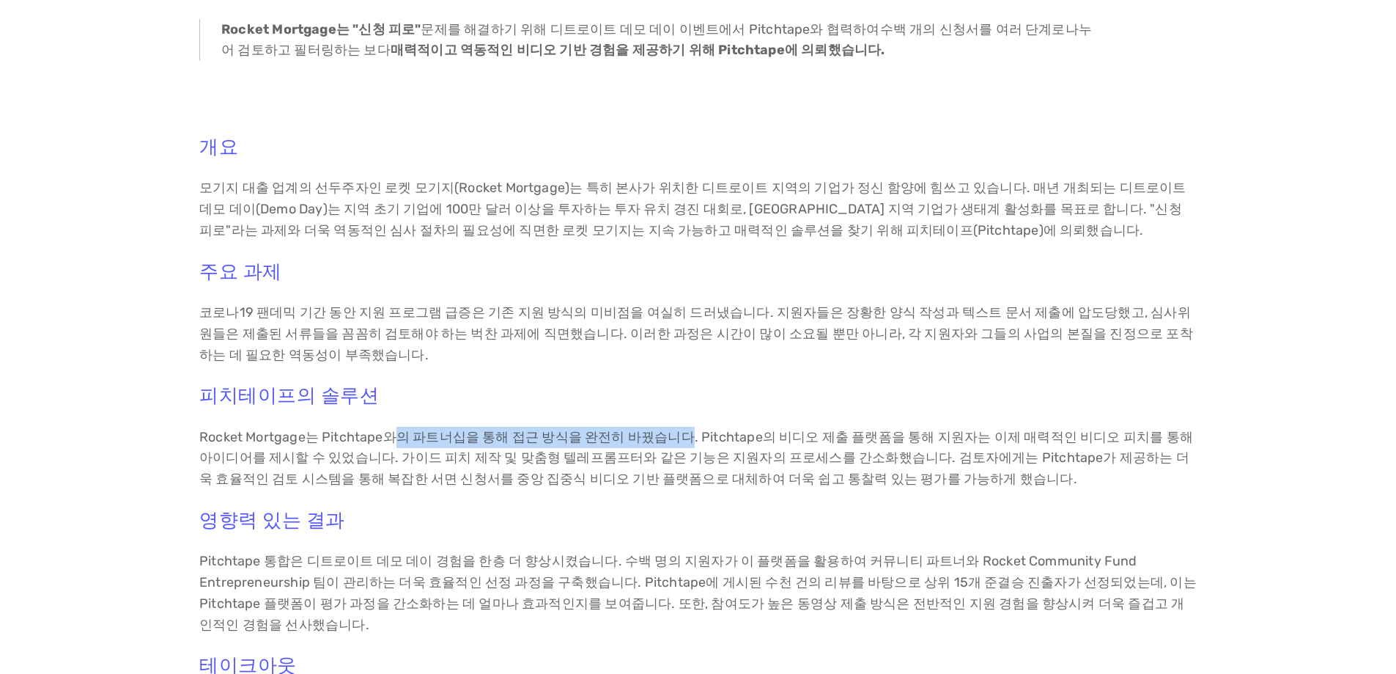
drag, startPoint x: 404, startPoint y: 433, endPoint x: 673, endPoint y: 442, distance: 269.1
click at [673, 442] on font "Rocket Mortgage는 Pitchtape와의 파트너십을 통해 접근 방식을 완전히 바꿨습니다. Pitchtape의 비디오 제출 플랫폼을 …" at bounding box center [697, 458] width 997 height 59
click at [803, 442] on font "Rocket Mortgage는 Pitchtape와의 파트너십을 통해 접근 방식을 완전히 바꿨습니다. Pitchtape의 비디오 제출 플랫폼을 …" at bounding box center [697, 458] width 997 height 59
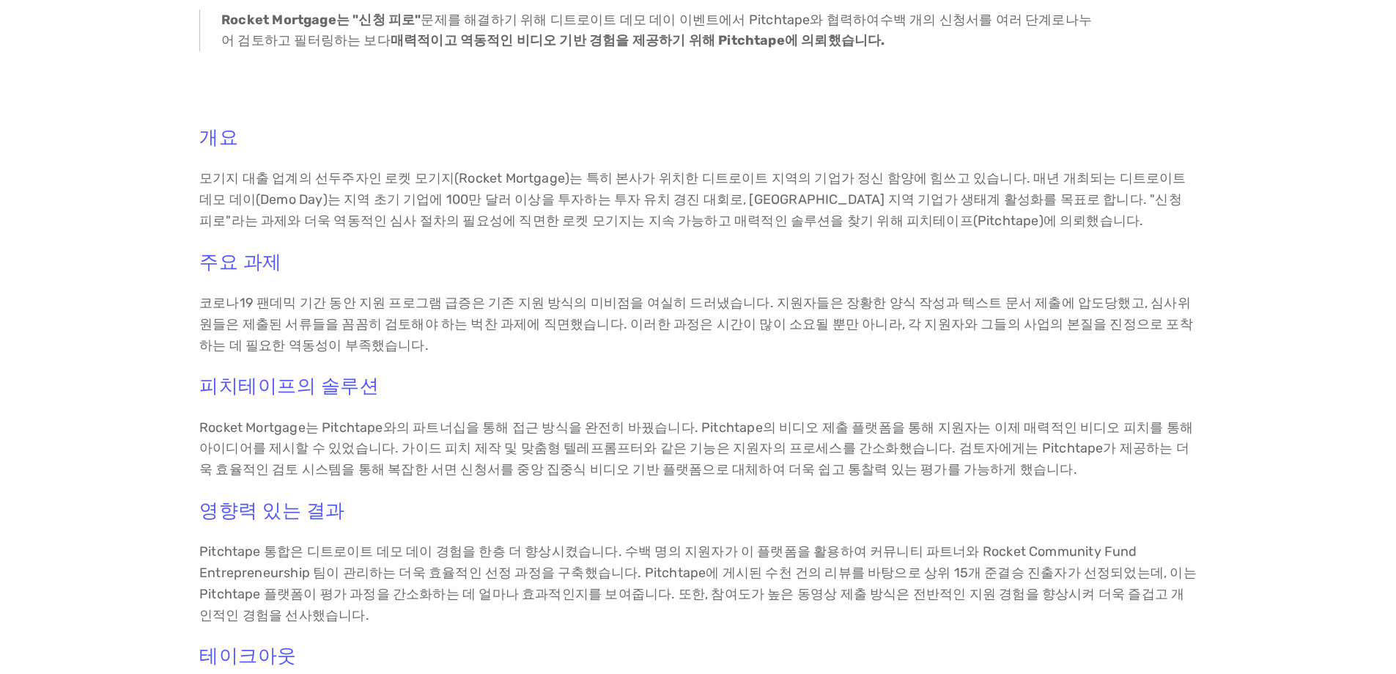
scroll to position [366, 0]
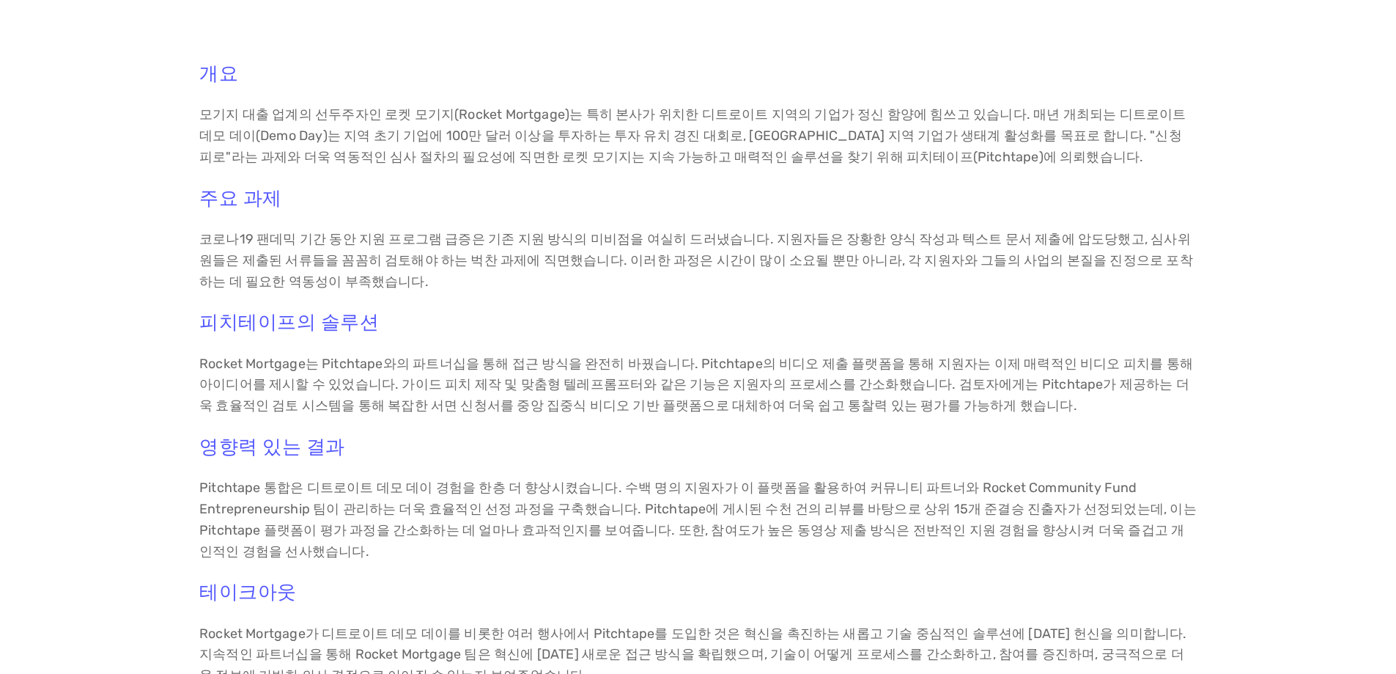
click at [343, 257] on font "코로나19 팬데믹 기간 동안 지원 프로그램 급증은 기존 지원 방식의 미비점을 여실히 드러냈습니다. 지원자들은 장황한 양식 작성과 텍스트 문서 …" at bounding box center [696, 260] width 994 height 59
click at [416, 243] on font "코로나19 팬데믹 기간 동안 지원 프로그램 급증은 기존 지원 방식의 미비점을 여실히 드러냈습니다. 지원자들은 장황한 양식 작성과 텍스트 문서 …" at bounding box center [696, 260] width 994 height 59
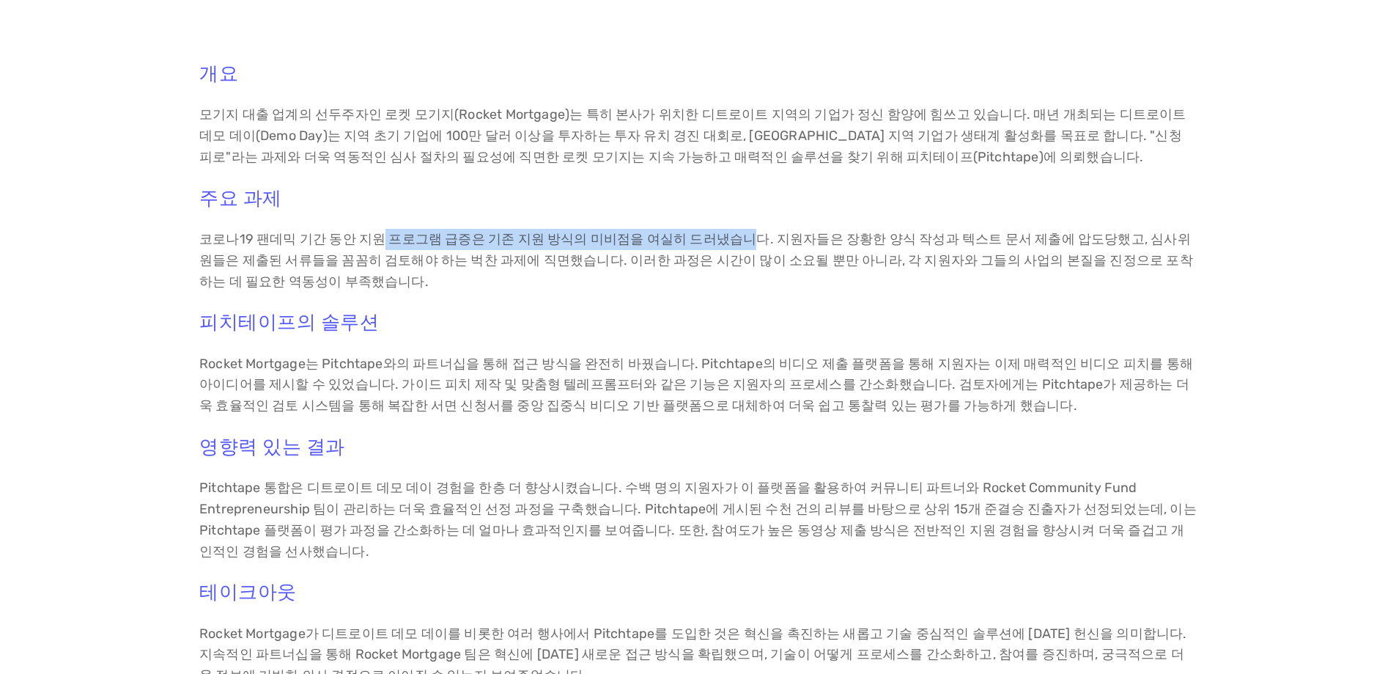
drag, startPoint x: 370, startPoint y: 243, endPoint x: 723, endPoint y: 243, distance: 353.3
click at [723, 243] on font "코로나19 팬데믹 기간 동안 지원 프로그램 급증은 기존 지원 방식의 미비점을 여실히 드러냈습니다. 지원자들은 장황한 양식 작성과 텍스트 문서 …" at bounding box center [696, 260] width 994 height 59
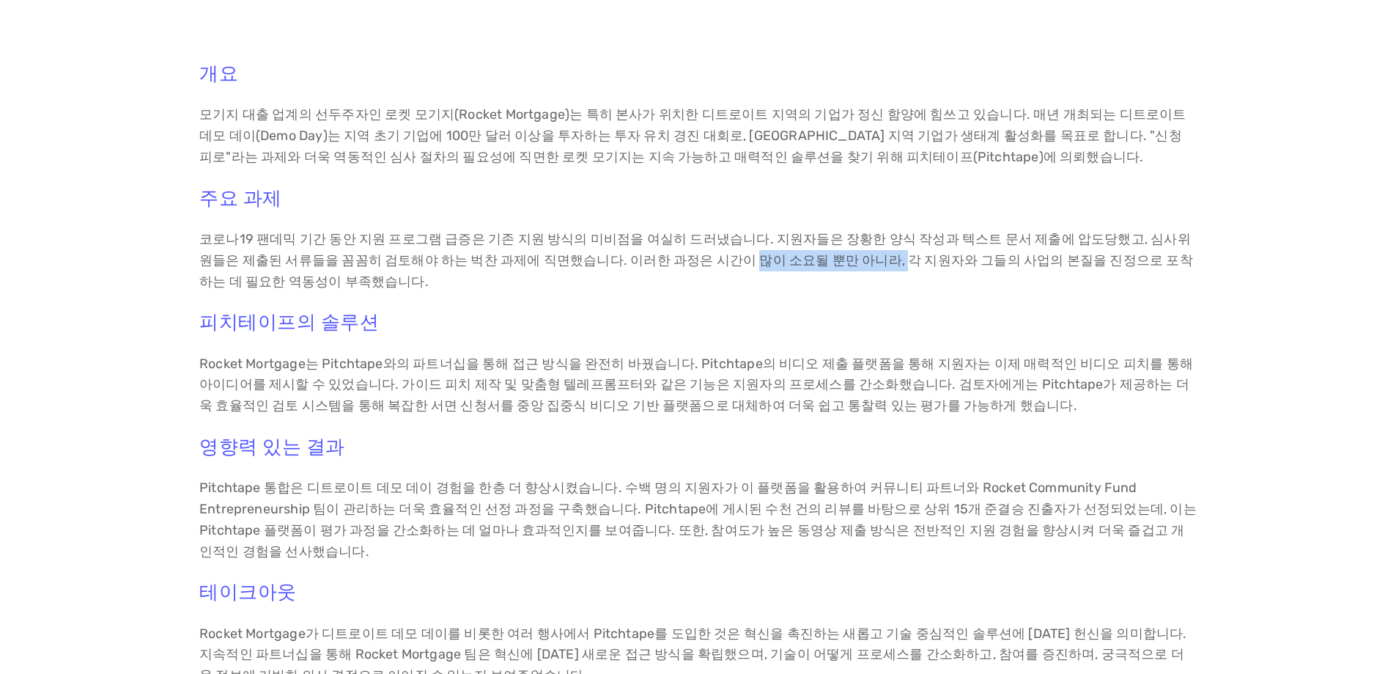
drag, startPoint x: 660, startPoint y: 256, endPoint x: 800, endPoint y: 256, distance: 140.0
click at [800, 256] on font "코로나19 팬데믹 기간 동안 지원 프로그램 급증은 기존 지원 방식의 미비점을 여실히 드러냈습니다. 지원자들은 장황한 양식 작성과 텍스트 문서 …" at bounding box center [696, 260] width 994 height 59
drag, startPoint x: 431, startPoint y: 355, endPoint x: 670, endPoint y: 362, distance: 239.0
click at [670, 362] on font "Rocket Mortgage는 Pitchtape와의 파트너십을 통해 접근 방식을 완전히 바꿨습니다. Pitchtape의 비디오 제출 플랫폼을 …" at bounding box center [697, 384] width 997 height 59
drag, startPoint x: 764, startPoint y: 361, endPoint x: 934, endPoint y: 360, distance: 169.3
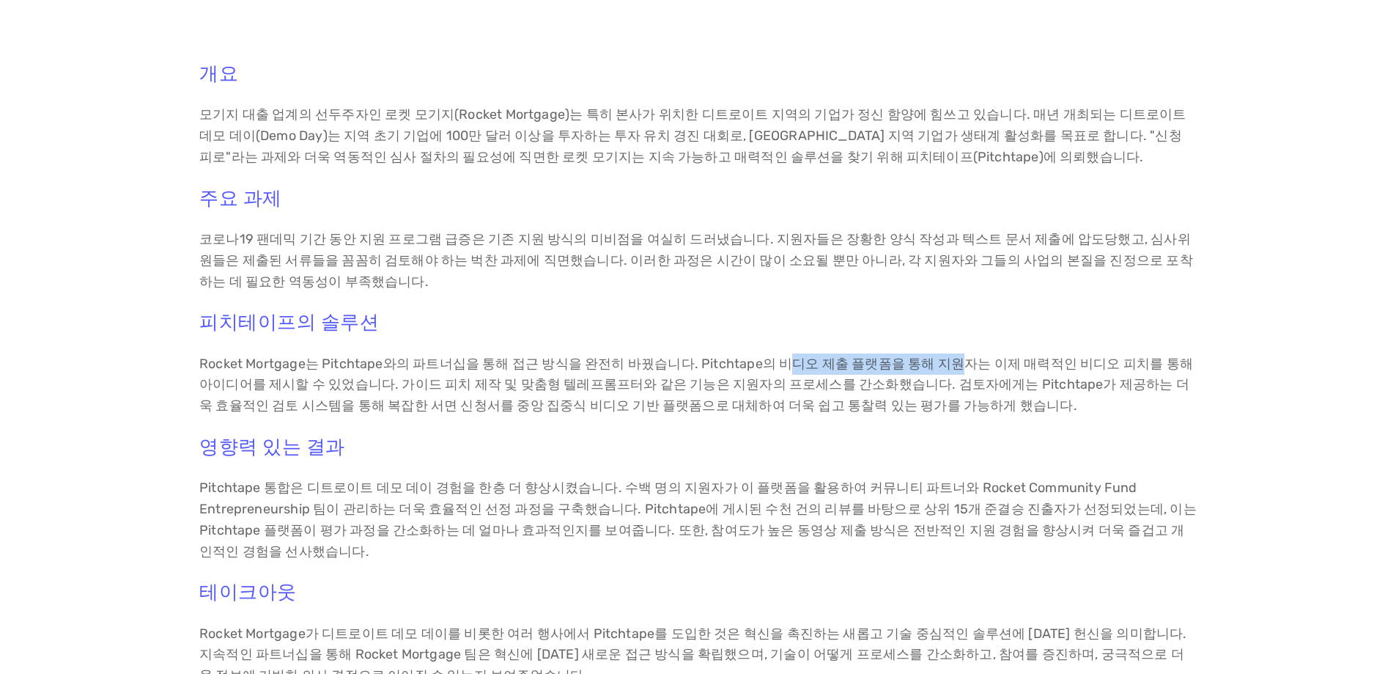
click at [933, 360] on font "Rocket Mortgage는 Pitchtape와의 파트너십을 통해 접근 방식을 완전히 바꿨습니다. Pitchtape의 비디오 제출 플랫폼을 …" at bounding box center [697, 384] width 997 height 59
click at [965, 360] on font "Rocket Mortgage는 Pitchtape와의 파트너십을 통해 접근 방식을 완전히 바꿨습니다. Pitchtape의 비디오 제출 플랫폼을 …" at bounding box center [697, 384] width 997 height 59
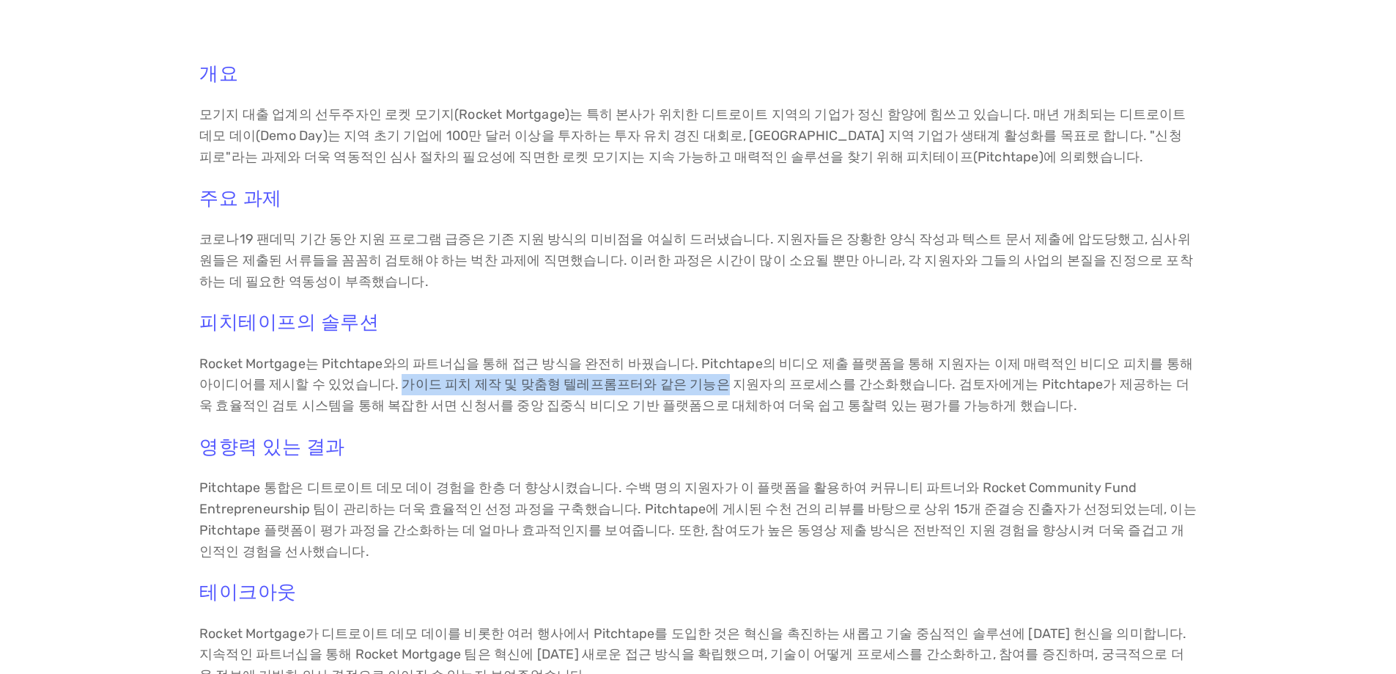
drag, startPoint x: 339, startPoint y: 383, endPoint x: 658, endPoint y: 384, distance: 318.8
click at [646, 386] on font "Rocket Mortgage는 Pitchtape와의 파트너십을 통해 접근 방식을 완전히 바꿨습니다. Pitchtape의 비디오 제출 플랫폼을 …" at bounding box center [697, 384] width 997 height 59
click at [662, 383] on font "Rocket Mortgage는 Pitchtape와의 파트너십을 통해 접근 방식을 완전히 바꿨습니다. Pitchtape의 비디오 제출 플랫폼을 …" at bounding box center [697, 384] width 997 height 59
drag, startPoint x: 457, startPoint y: 365, endPoint x: 494, endPoint y: 367, distance: 36.7
click at [494, 367] on font "Rocket Mortgage는 Pitchtape와의 파트너십을 통해 접근 방식을 완전히 바꿨습니다. Pitchtape의 비디오 제출 플랫폼을 …" at bounding box center [697, 384] width 997 height 59
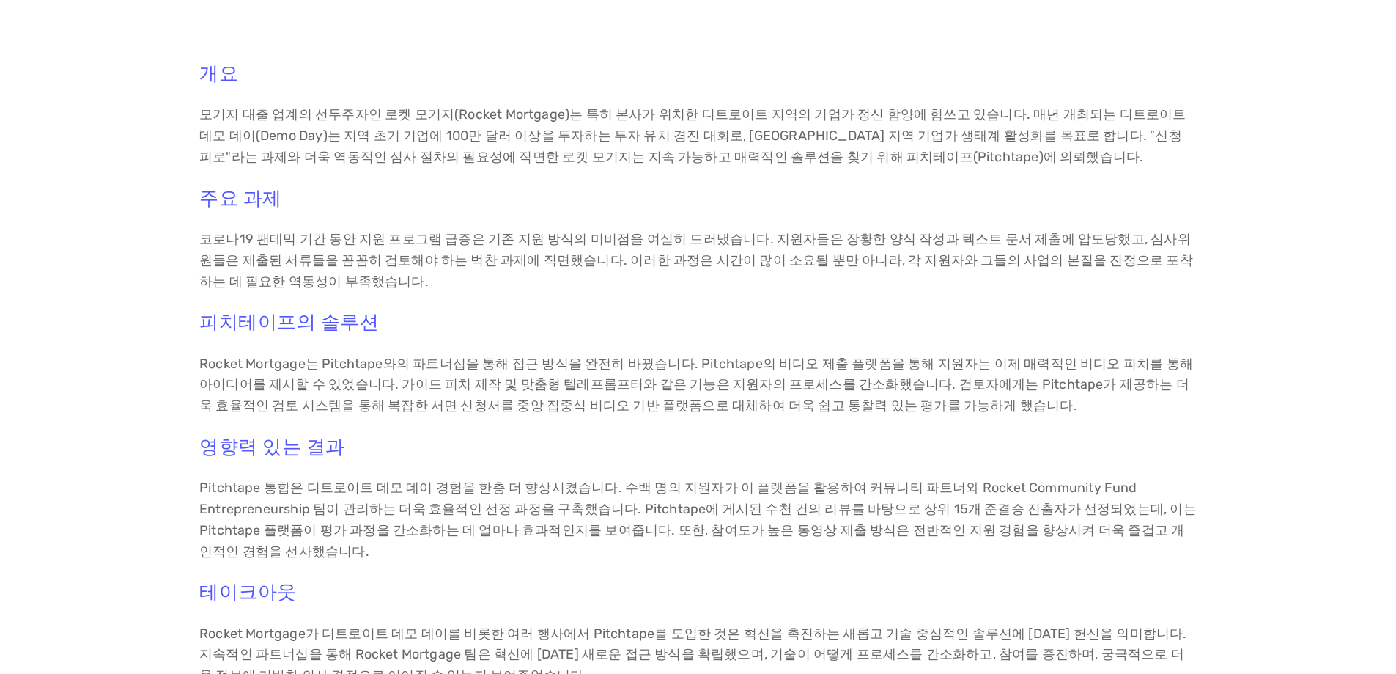
click at [507, 367] on font "Rocket Mortgage는 Pitchtape와의 파트너십을 통해 접근 방식을 완전히 바꿨습니다. Pitchtape의 비디오 제출 플랫폼을 …" at bounding box center [697, 384] width 997 height 59
drag, startPoint x: 498, startPoint y: 364, endPoint x: 602, endPoint y: 364, distance: 104.1
click at [597, 364] on font "Rocket Mortgage는 Pitchtape와의 파트너십을 통해 접근 방식을 완전히 바꿨습니다. Pitchtape의 비디오 제출 플랫폼을 …" at bounding box center [697, 384] width 997 height 59
drag, startPoint x: 675, startPoint y: 361, endPoint x: 1003, endPoint y: 360, distance: 328.4
click at [1000, 361] on font "Rocket Mortgage는 Pitchtape와의 파트너십을 통해 접근 방식을 완전히 바꿨습니다. Pitchtape의 비디오 제출 플랫폼을 …" at bounding box center [697, 384] width 997 height 59
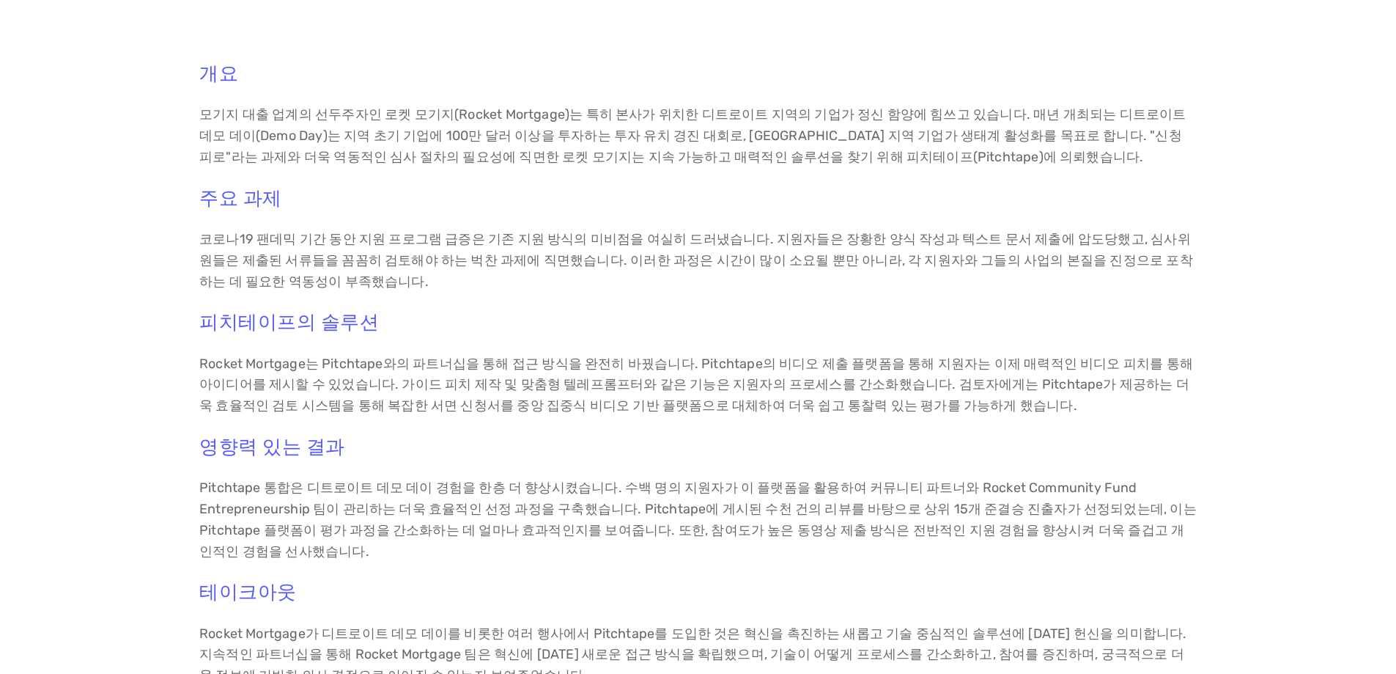
click at [1091, 344] on div "개요 모기지 대출 업계의 선두주자인 로켓 모기지(Rocket Mortgage)는 특히 본사가 위치한 디트로이트 지역의 기업가 정신 함양에 힘쓰…" at bounding box center [698, 391] width 998 height 658
click at [855, 364] on font "Rocket Mortgage는 Pitchtape와의 파트너십을 통해 접근 방식을 완전히 바꿨습니다. Pitchtape의 비디오 제출 플랫폼을 …" at bounding box center [697, 384] width 997 height 59
drag, startPoint x: 760, startPoint y: 364, endPoint x: 857, endPoint y: 363, distance: 96.8
click at [857, 363] on font "Rocket Mortgage는 Pitchtape와의 파트너십을 통해 접근 방식을 완전히 바꿨습니다. Pitchtape의 비디오 제출 플랫폼을 …" at bounding box center [697, 384] width 997 height 59
click at [1006, 355] on font "Rocket Mortgage는 Pitchtape와의 파트너십을 통해 접근 방식을 완전히 바꿨습니다. Pitchtape의 비디오 제출 플랫폼을 …" at bounding box center [697, 384] width 997 height 59
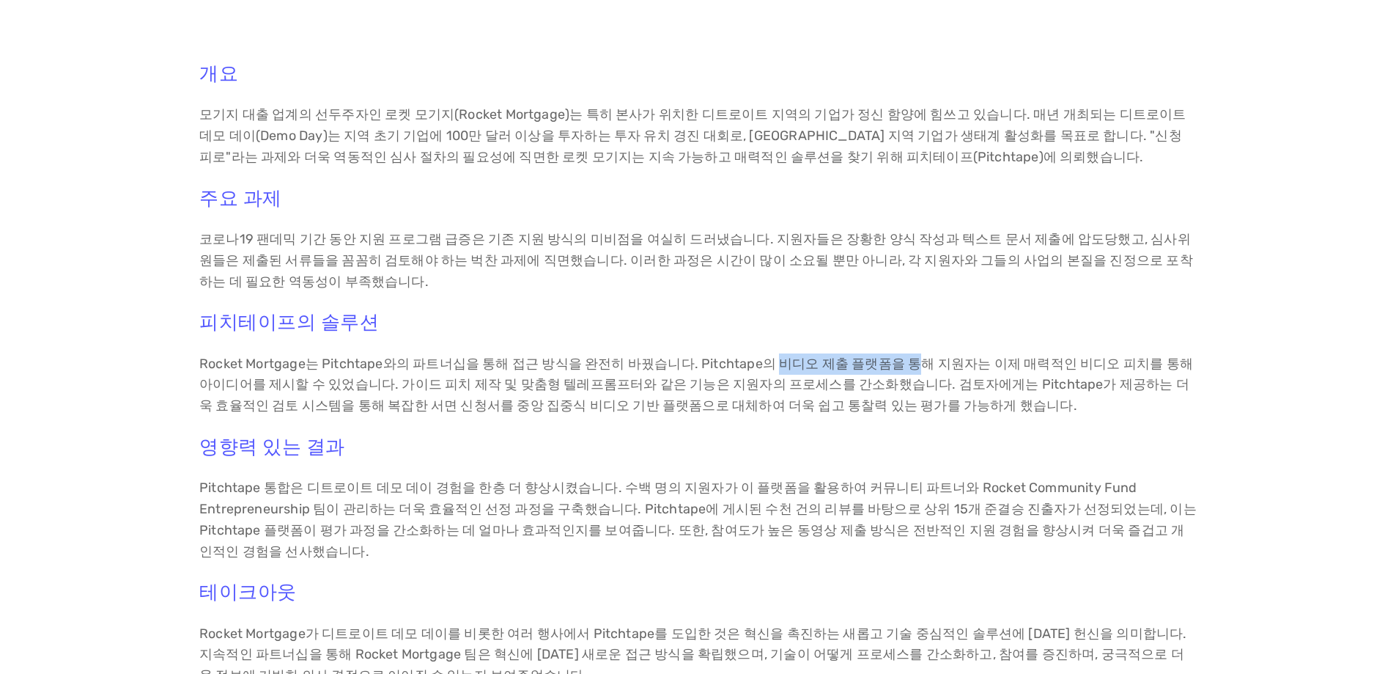
drag, startPoint x: 759, startPoint y: 364, endPoint x: 890, endPoint y: 352, distance: 131.8
click at [890, 352] on div "개요 모기지 대출 업계의 선두주자인 로켓 모기지(Rocket Mortgage)는 특히 본사가 위치한 디트로이트 지역의 기업가 정신 함양에 힘쓰…" at bounding box center [698, 391] width 998 height 658
drag, startPoint x: 963, startPoint y: 325, endPoint x: 981, endPoint y: 323, distance: 18.4
click at [964, 325] on h3 "피치테이프의 솔루션" at bounding box center [698, 322] width 998 height 23
drag, startPoint x: 759, startPoint y: 364, endPoint x: 1120, endPoint y: 362, distance: 361.3
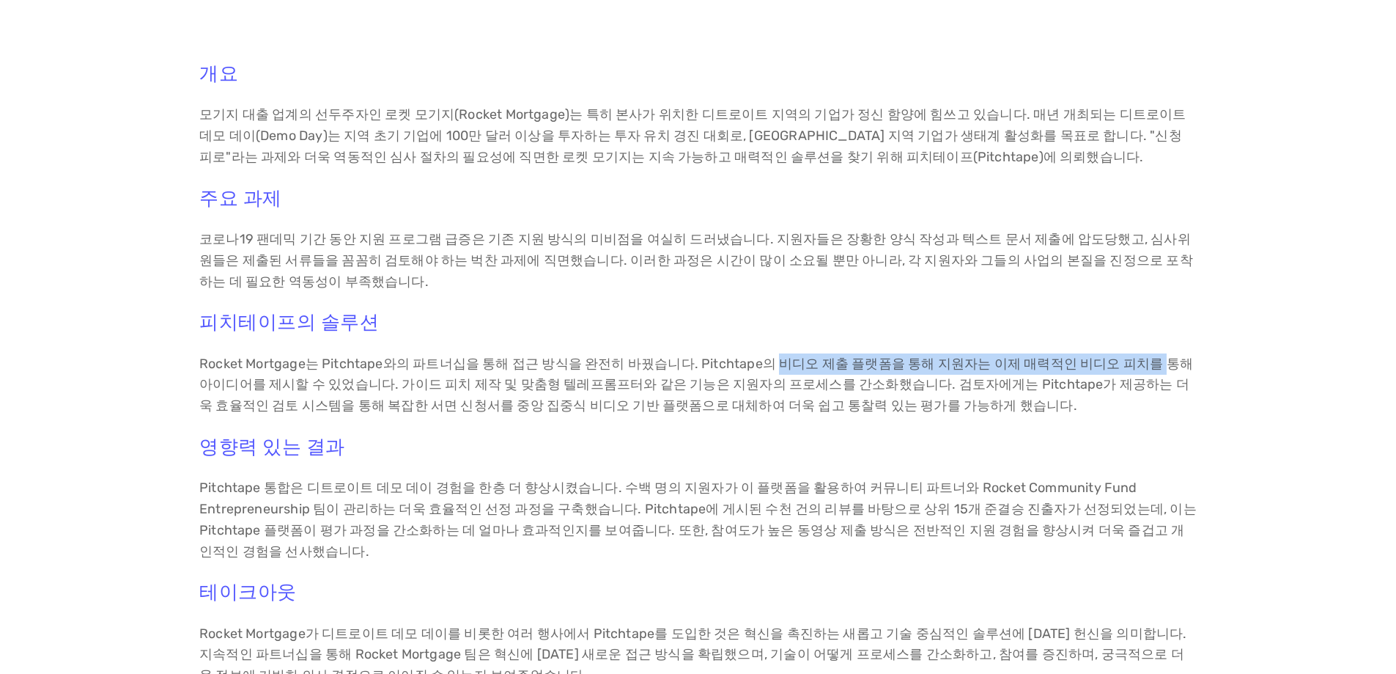
click at [1118, 362] on font "Rocket Mortgage는 Pitchtape와의 파트너십을 통해 접근 방식을 완전히 바꿨습니다. Pitchtape의 비디오 제출 플랫폼을 …" at bounding box center [697, 384] width 997 height 59
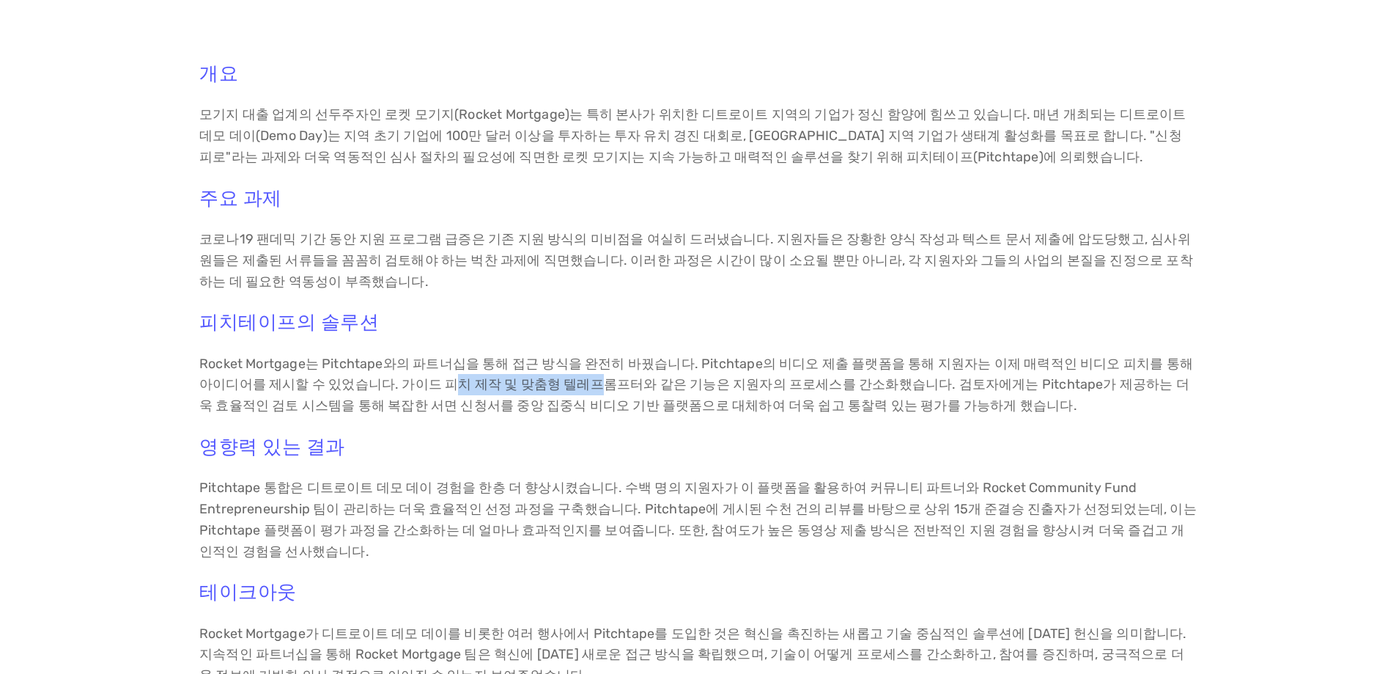
drag, startPoint x: 393, startPoint y: 386, endPoint x: 523, endPoint y: 386, distance: 130.5
click at [523, 386] on font "Rocket Mortgage는 Pitchtape와의 파트너십을 통해 접근 방식을 완전히 바꿨습니다. Pitchtape의 비디오 제출 플랫폼을 …" at bounding box center [697, 384] width 997 height 59
click at [657, 436] on h3 "영향력 있는 결과" at bounding box center [698, 446] width 998 height 23
drag, startPoint x: 355, startPoint y: 383, endPoint x: 850, endPoint y: 383, distance: 495.5
click at [850, 383] on font "Rocket Mortgage는 Pitchtape와의 파트너십을 통해 접근 방식을 완전히 바꿨습니다. Pitchtape의 비디오 제출 플랫폼을 …" at bounding box center [697, 384] width 997 height 59
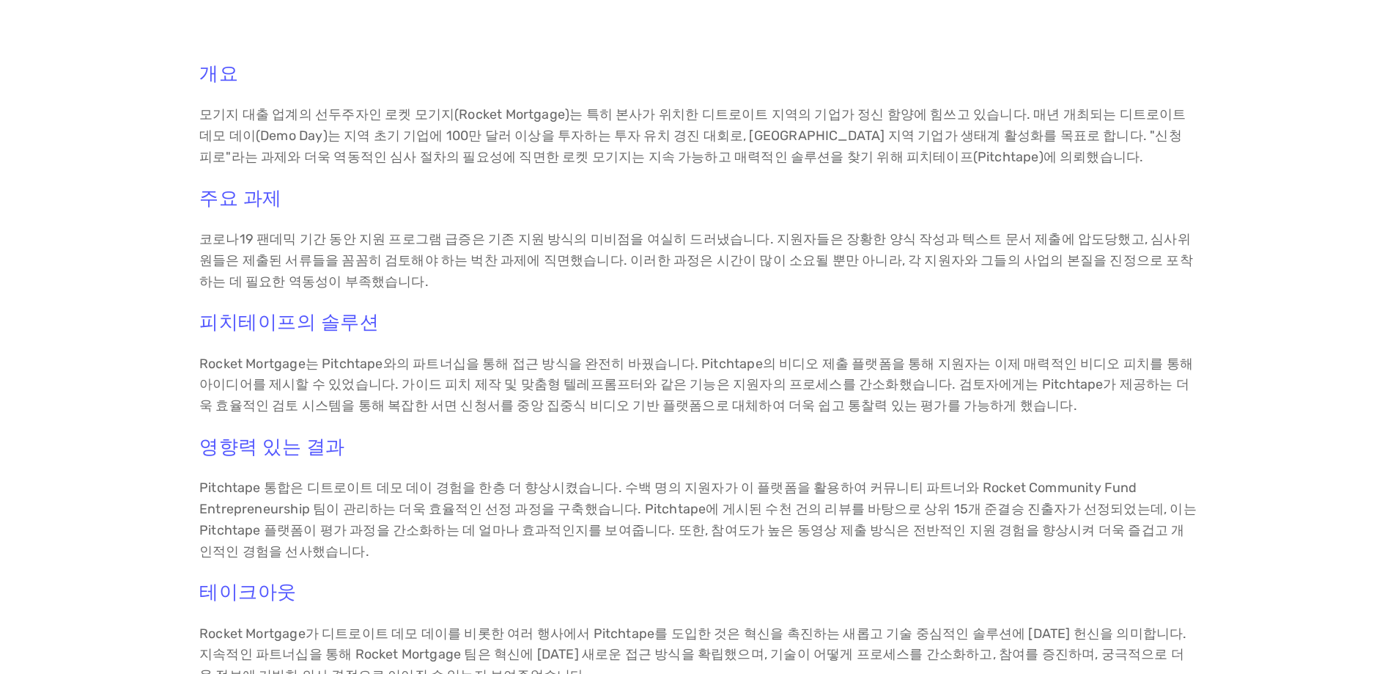
click at [892, 382] on font "Rocket Mortgage는 Pitchtape와의 파트너십을 통해 접근 방식을 완전히 바꿨습니다. Pitchtape의 비디오 제출 플랫폼을 …" at bounding box center [697, 384] width 997 height 59
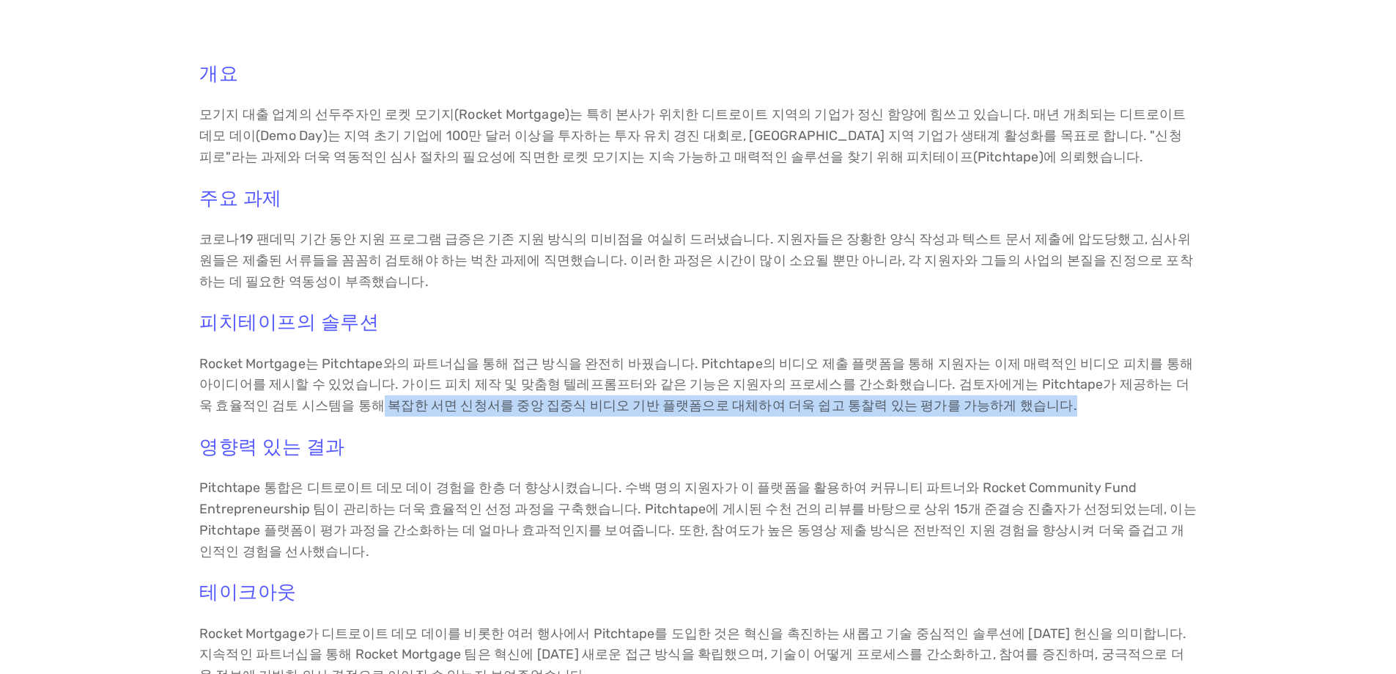
drag, startPoint x: 252, startPoint y: 405, endPoint x: 907, endPoint y: 403, distance: 654.5
click at [907, 403] on p "Rocket Mortgage는 Pitchtape와의 파트너십을 통해 접근 방식을 완전히 바꿨습니다. Pitchtape의 비디오 제출 플랫폼을 …" at bounding box center [698, 384] width 998 height 63
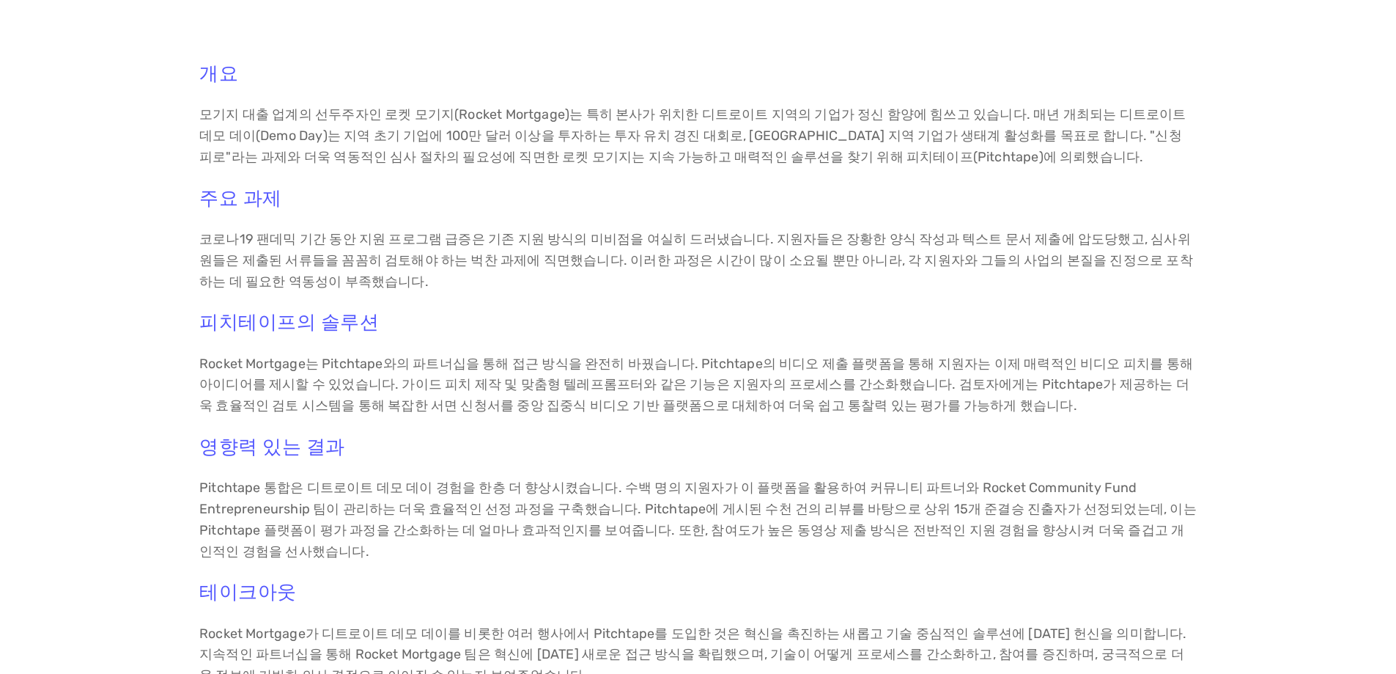
click at [757, 446] on h3 "영향력 있는 결과" at bounding box center [698, 446] width 998 height 23
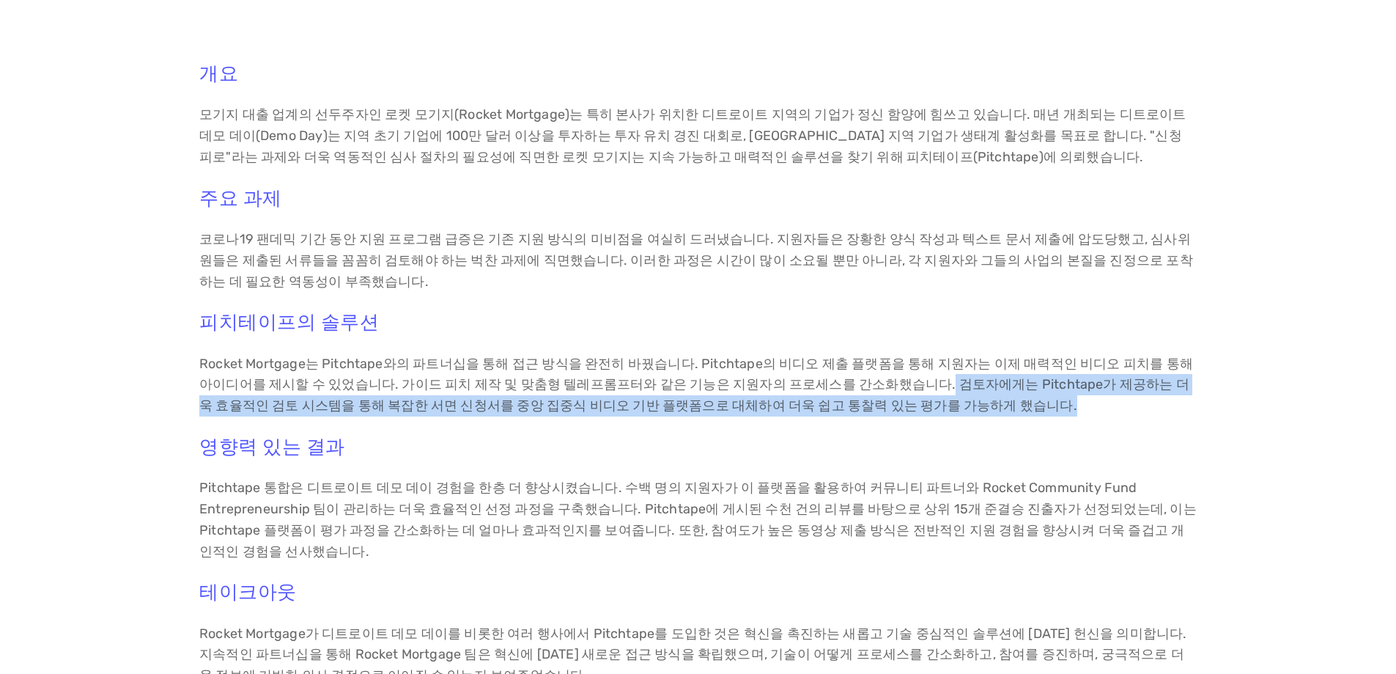
drag, startPoint x: 856, startPoint y: 389, endPoint x: 913, endPoint y: 410, distance: 60.1
click at [913, 410] on p "Rocket Mortgage는 Pitchtape와의 파트너십을 통해 접근 방식을 완전히 바꿨습니다. Pitchtape의 비디오 제출 플랫폼을 …" at bounding box center [698, 384] width 998 height 63
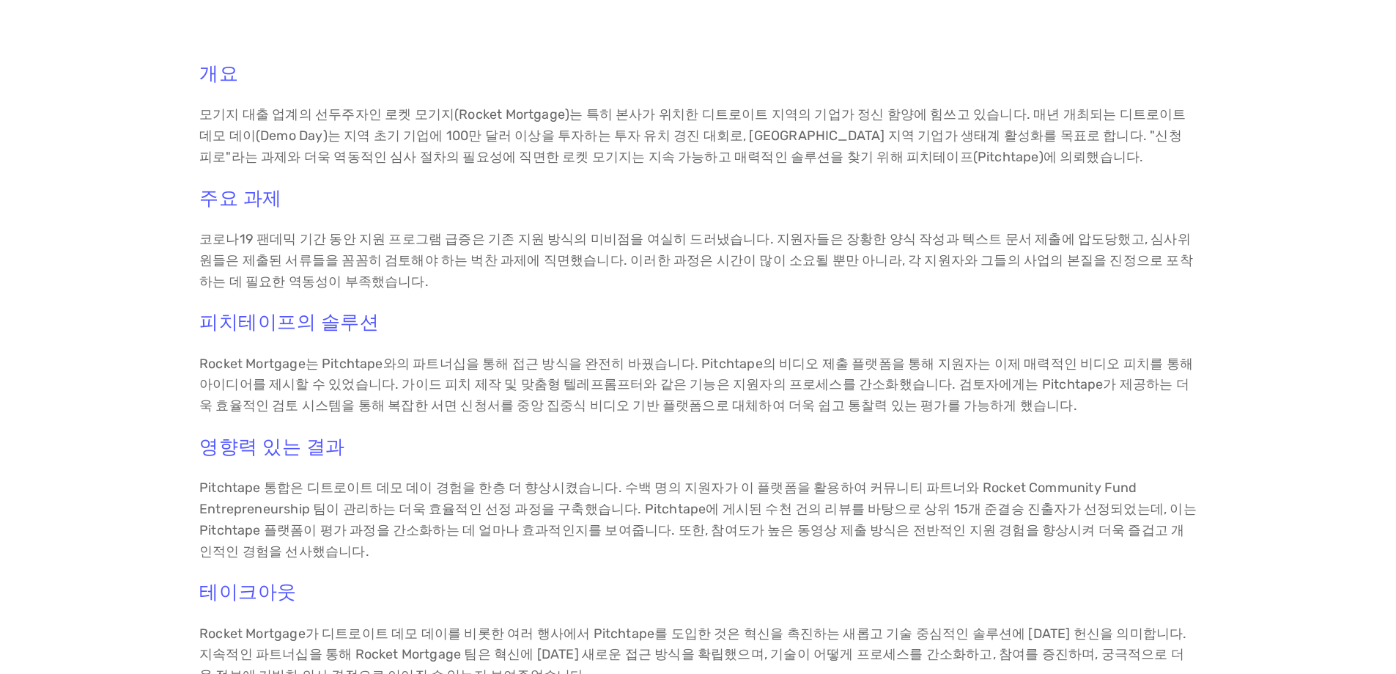
click at [97, 460] on div "개요 모기지 대출 업계의 선두주자인 로켓 모기지(Rocket Mortgage)는 특히 본사가 위치한 디트로이트 지역의 기업가 정신 함양에 힘쓰…" at bounding box center [698, 391] width 1227 height 683
drag, startPoint x: 383, startPoint y: 403, endPoint x: 542, endPoint y: 403, distance: 159.8
click at [542, 403] on font "Rocket Mortgage는 Pitchtape와의 파트너십을 통해 접근 방식을 완전히 바꿨습니다. Pitchtape의 비디오 제출 플랫폼을 …" at bounding box center [697, 384] width 997 height 59
click at [79, 495] on section "로켓 모기지: 피치테이프를 통한 참여 강화 Rocket Mortgage는 "신청 피로" 문제를 해결하기 위해 디트로이트 데모 데이 이벤트에서 …" at bounding box center [698, 306] width 1319 height 1209
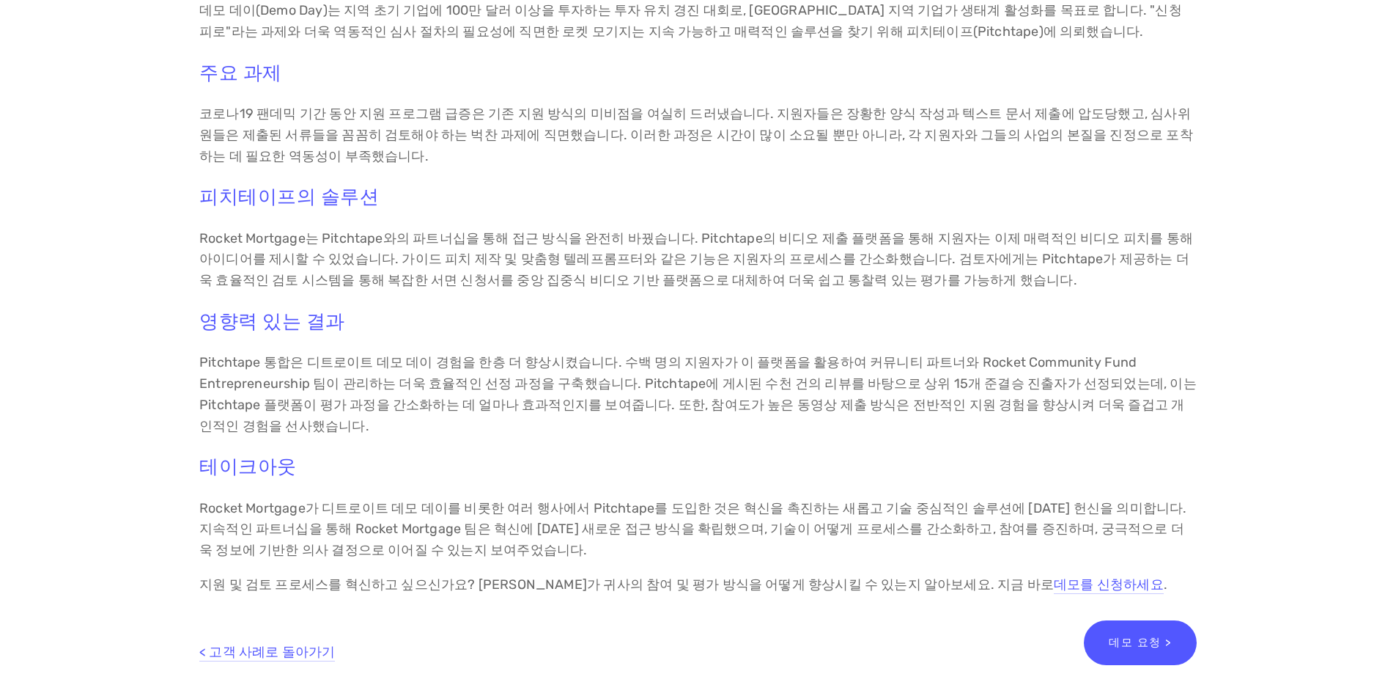
scroll to position [513, 0]
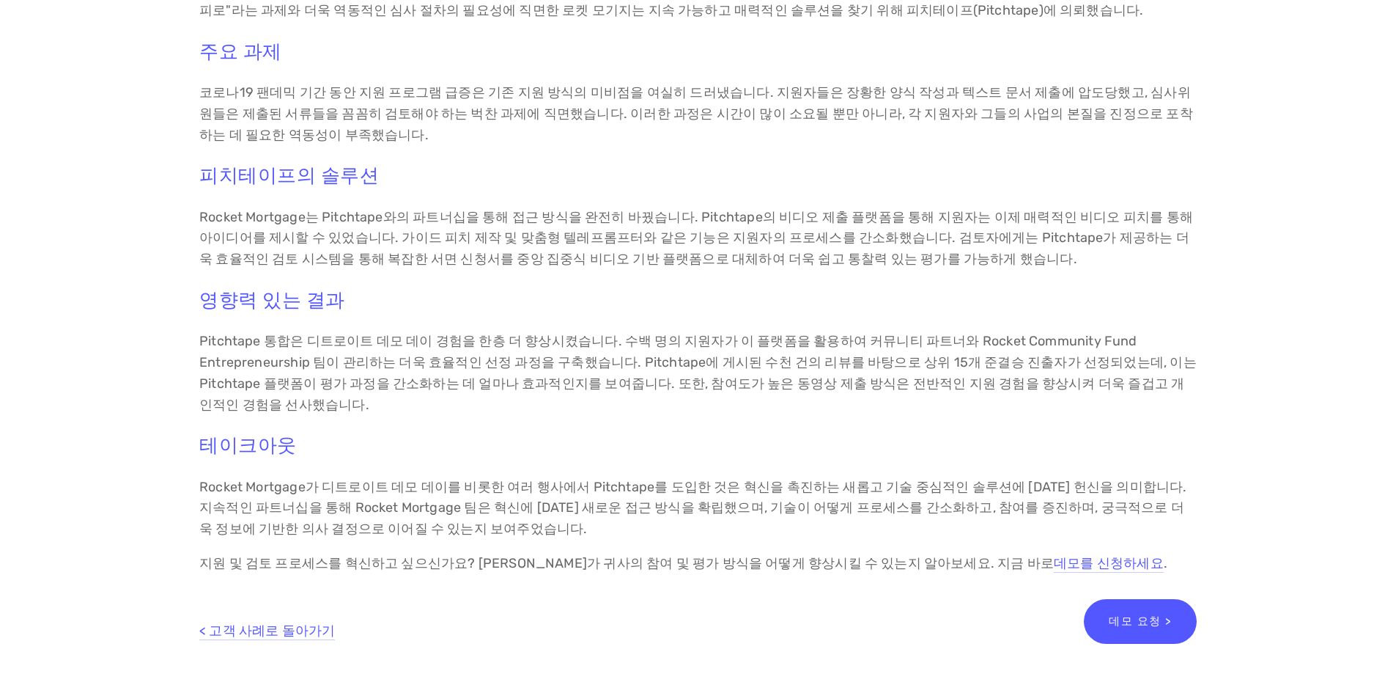
click at [155, 383] on div "개요 모기지 대출 업계의 선두주자인 로켓 모기지(Rocket Mortgage)는 특히 본사가 위치한 디트로이트 지역의 기업가 정신 함양에 힘쓰…" at bounding box center [698, 244] width 1227 height 683
drag, startPoint x: 317, startPoint y: 359, endPoint x: 614, endPoint y: 359, distance: 297.6
click at [614, 359] on font "Pitchtape 통합은 디트로이트 데모 데이 경험을 한층 더 향상시켰습니다. 수백 명의 지원자가 이 플랫폼을 활용하여 커뮤니티 파트너와 Ro…" at bounding box center [699, 372] width 1000 height 79
drag, startPoint x: 720, startPoint y: 355, endPoint x: 783, endPoint y: 355, distance: 62.3
click at [783, 355] on font "Pitchtape 통합은 디트로이트 데모 데이 경험을 한층 더 향상시켰습니다. 수백 명의 지원자가 이 플랫폼을 활용하여 커뮤니티 파트너와 Ro…" at bounding box center [699, 372] width 1000 height 79
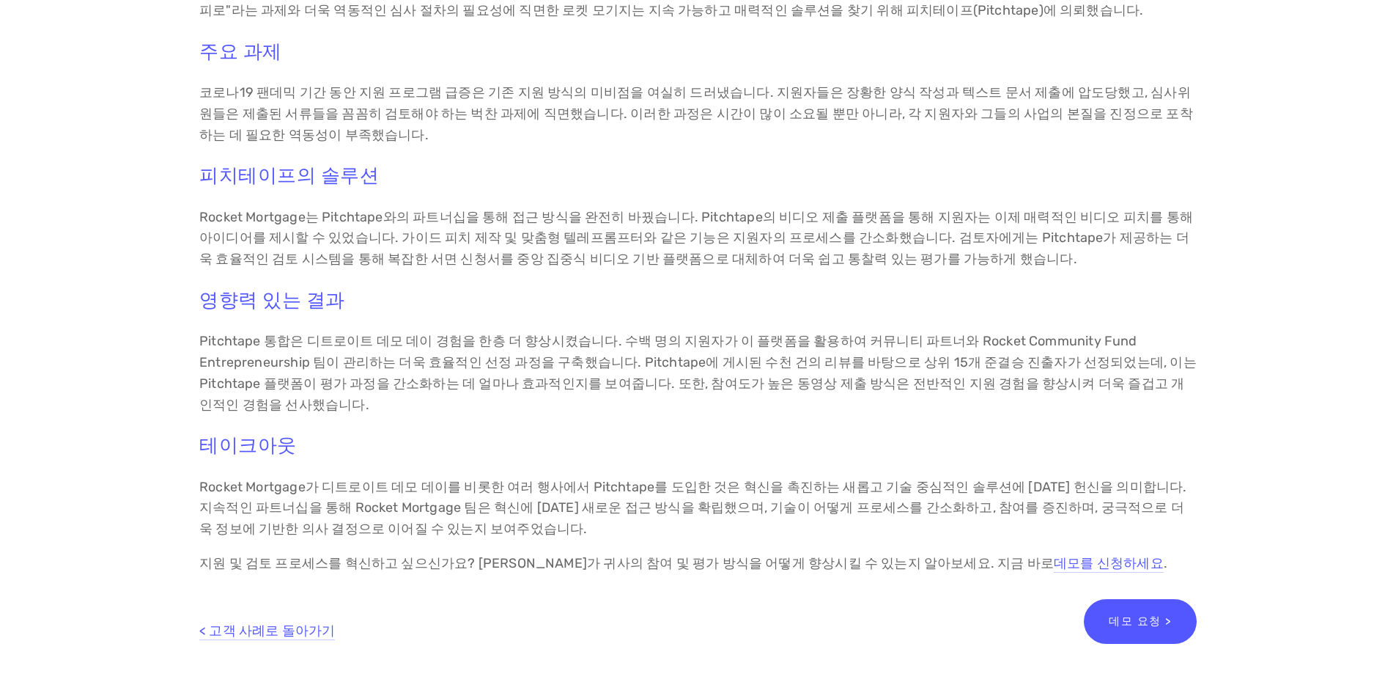
click at [680, 358] on font "Pitchtape 통합은 디트로이트 데모 데이 경험을 한층 더 향상시켰습니다. 수백 명의 지원자가 이 플랫폼을 활용하여 커뮤니티 파트너와 Ro…" at bounding box center [699, 372] width 1000 height 79
click at [565, 364] on font "Pitchtape 통합은 디트로이트 데모 데이 경험을 한층 더 향상시켰습니다. 수백 명의 지원자가 이 플랫폼을 활용하여 커뮤니티 파트너와 Ro…" at bounding box center [699, 372] width 1000 height 79
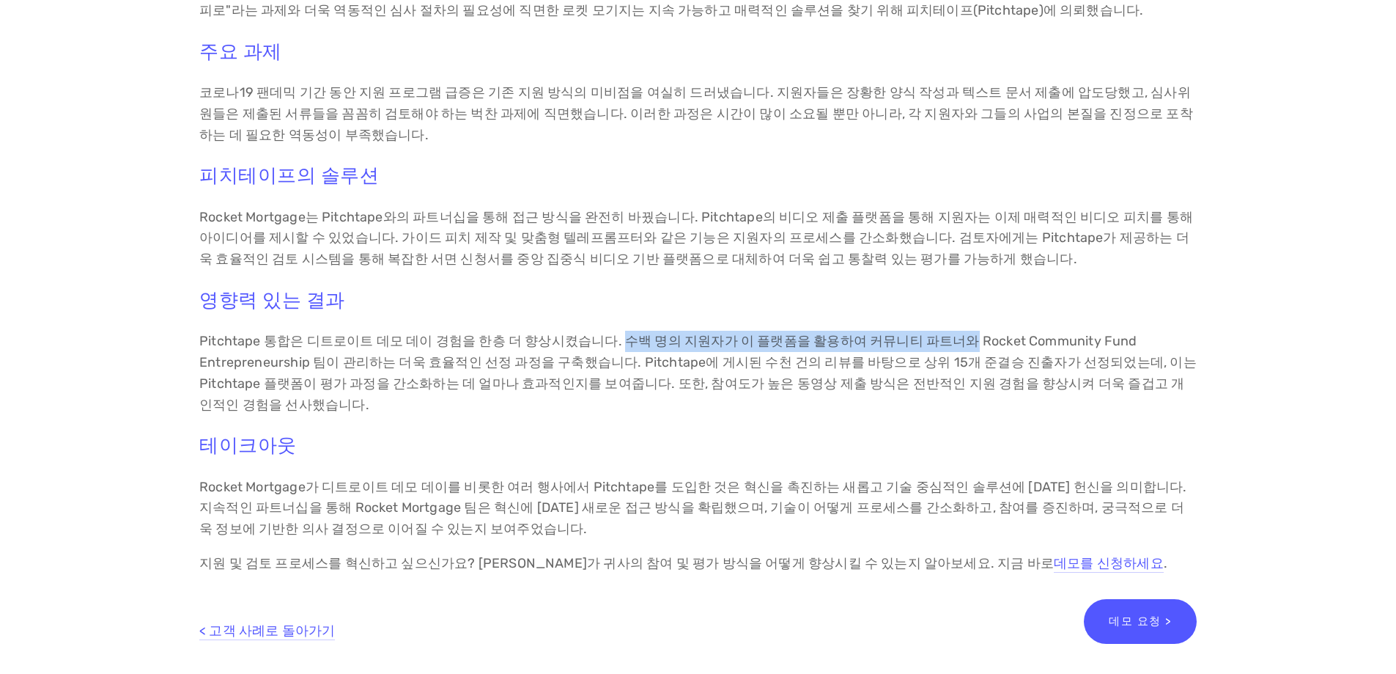
drag, startPoint x: 604, startPoint y: 343, endPoint x: 926, endPoint y: 340, distance: 321.8
click at [926, 340] on font "Pitchtape 통합은 디트로이트 데모 데이 경험을 한층 더 향상시켰습니다. 수백 명의 지원자가 이 플랫폼을 활용하여 커뮤니티 파트너와 Ro…" at bounding box center [699, 372] width 1000 height 79
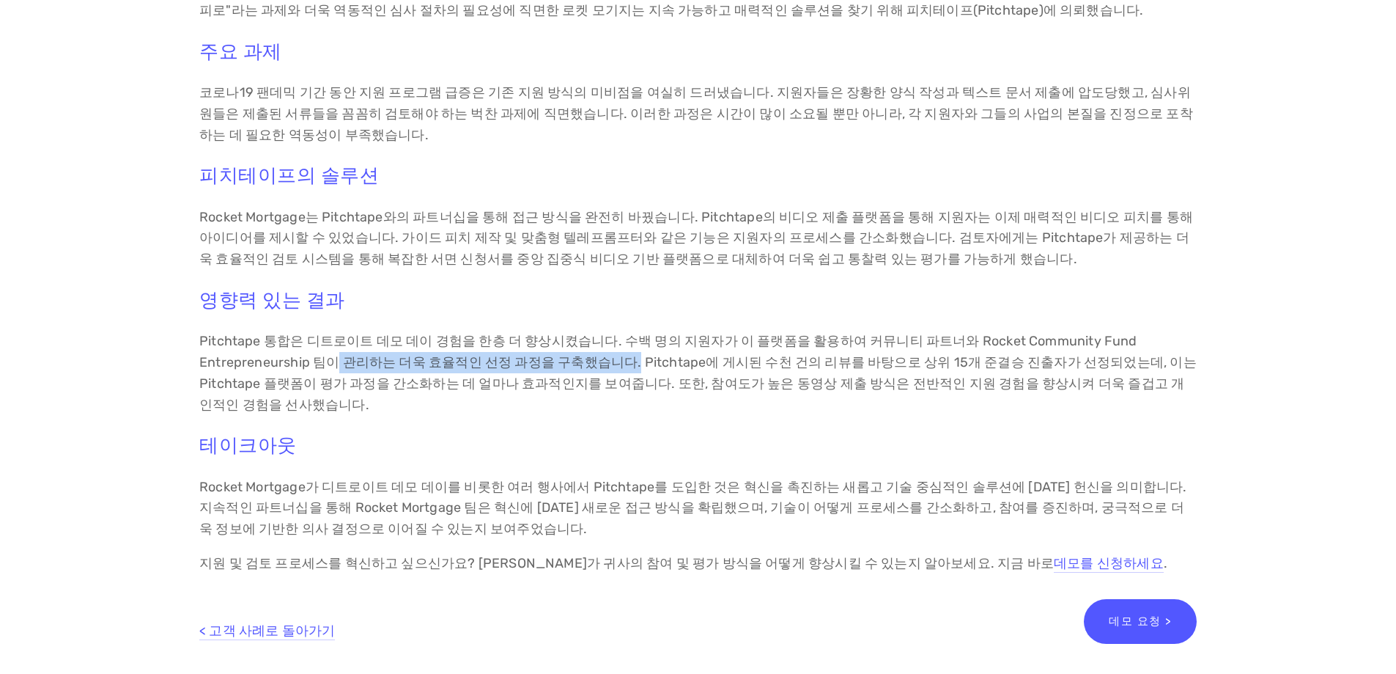
drag, startPoint x: 333, startPoint y: 366, endPoint x: 619, endPoint y: 361, distance: 286.6
click at [619, 361] on font "Pitchtape 통합은 디트로이트 데모 데이 경험을 한층 더 향상시켰습니다. 수백 명의 지원자가 이 플랫폼을 활용하여 커뮤니티 파트너와 Ro…" at bounding box center [699, 372] width 1000 height 79
click at [704, 360] on font "Pitchtape 통합은 디트로이트 데모 데이 경험을 한층 더 향상시켰습니다. 수백 명의 지원자가 이 플랫폼을 활용하여 커뮤니티 파트너와 Ro…" at bounding box center [699, 372] width 1000 height 79
drag, startPoint x: 794, startPoint y: 361, endPoint x: 895, endPoint y: 361, distance: 101.1
click at [895, 361] on font "Pitchtape 통합은 디트로이트 데모 데이 경험을 한층 더 향상시켰습니다. 수백 명의 지원자가 이 플랫폼을 활용하여 커뮤니티 파트너와 Ro…" at bounding box center [699, 372] width 1000 height 79
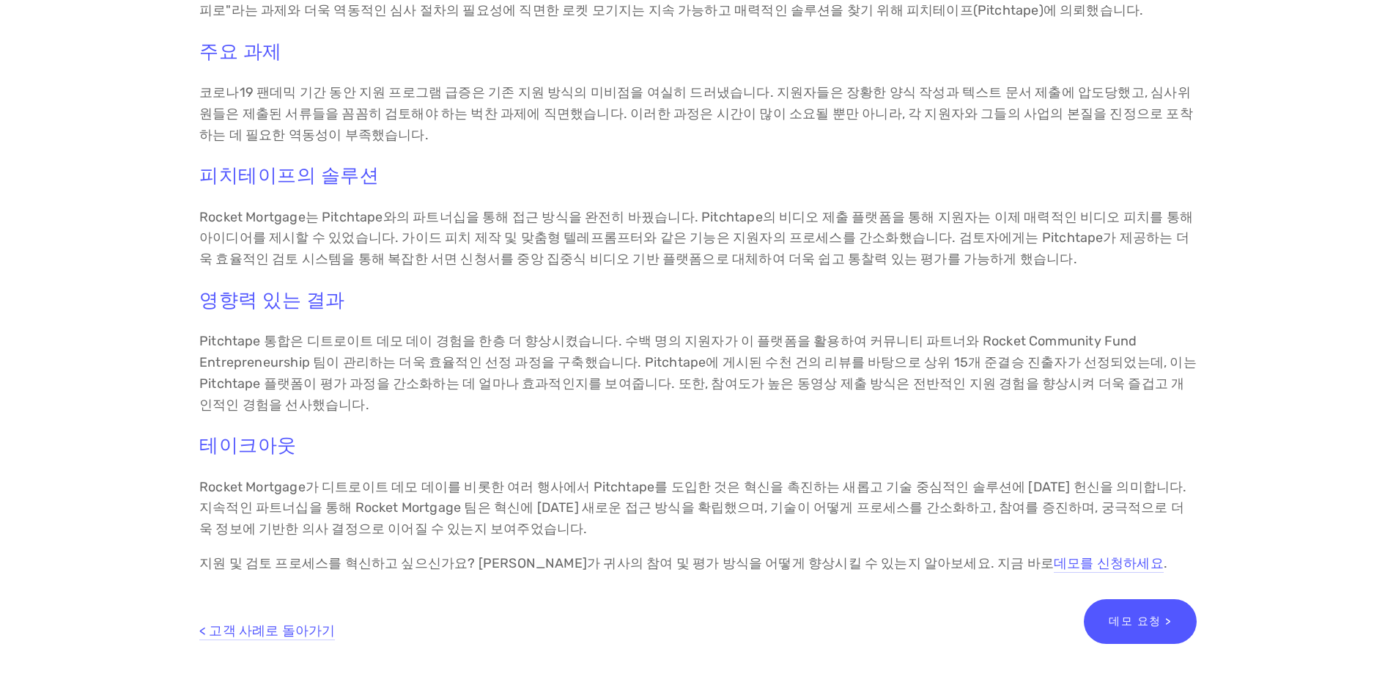
click at [914, 360] on font "Pitchtape 통합은 디트로이트 데모 데이 경험을 한층 더 향상시켰습니다. 수백 명의 지원자가 이 플랫폼을 활용하여 커뮤니티 파트너와 Ro…" at bounding box center [699, 372] width 1000 height 79
drag, startPoint x: 882, startPoint y: 360, endPoint x: 1114, endPoint y: 360, distance: 231.6
click at [1114, 360] on font "Pitchtape 통합은 디트로이트 데모 데이 경험을 한층 더 향상시켰습니다. 수백 명의 지원자가 이 플랫폼을 활용하여 커뮤니티 파트너와 Ro…" at bounding box center [699, 372] width 1000 height 79
drag, startPoint x: 348, startPoint y: 383, endPoint x: 682, endPoint y: 377, distance: 333.5
click at [669, 380] on font "Pitchtape 통합은 디트로이트 데모 데이 경험을 한층 더 향상시켰습니다. 수백 명의 지원자가 이 플랫폼을 활용하여 커뮤니티 파트너와 Ro…" at bounding box center [699, 372] width 1000 height 79
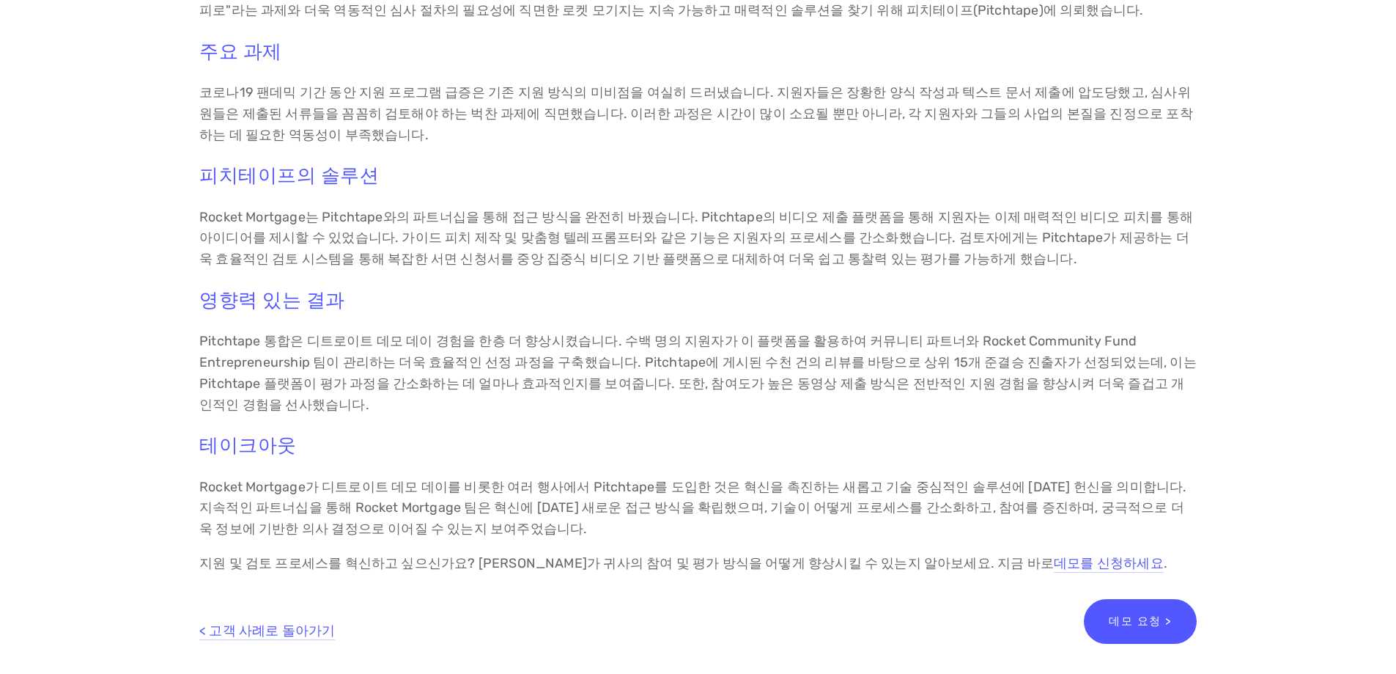
click at [753, 364] on font "Pitchtape 통합은 디트로이트 데모 데이 경험을 한층 더 향상시켰습니다. 수백 명의 지원자가 이 플랫폼을 활용하여 커뮤니티 파트너와 Ro…" at bounding box center [699, 372] width 1000 height 79
drag, startPoint x: 743, startPoint y: 361, endPoint x: 1112, endPoint y: 358, distance: 368.7
click at [1112, 358] on font "Pitchtape 통합은 디트로이트 데모 데이 경험을 한층 더 향상시켰습니다. 수백 명의 지원자가 이 플랫폼을 활용하여 커뮤니티 파트너와 Ro…" at bounding box center [699, 372] width 1000 height 79
drag, startPoint x: 332, startPoint y: 383, endPoint x: 652, endPoint y: 380, distance: 319.6
click at [652, 380] on font "Pitchtape 통합은 디트로이트 데모 데이 경험을 한층 더 향상시켰습니다. 수백 명의 지원자가 이 플랫폼을 활용하여 커뮤니티 파트너와 Ro…" at bounding box center [699, 372] width 1000 height 79
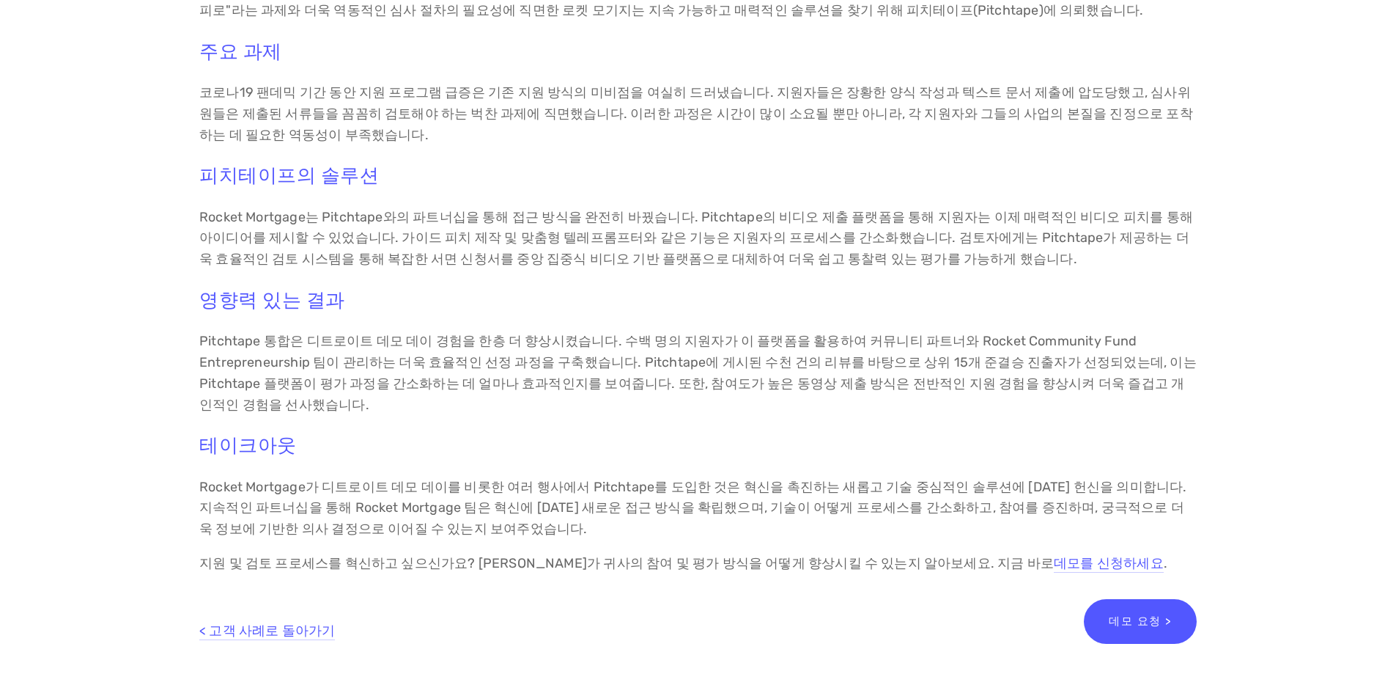
click at [689, 380] on font "Pitchtape 통합은 디트로이트 데모 데이 경험을 한층 더 향상시켰습니다. 수백 명의 지원자가 이 플랫폼을 활용하여 커뮤니티 파트너와 Ro…" at bounding box center [699, 372] width 1000 height 79
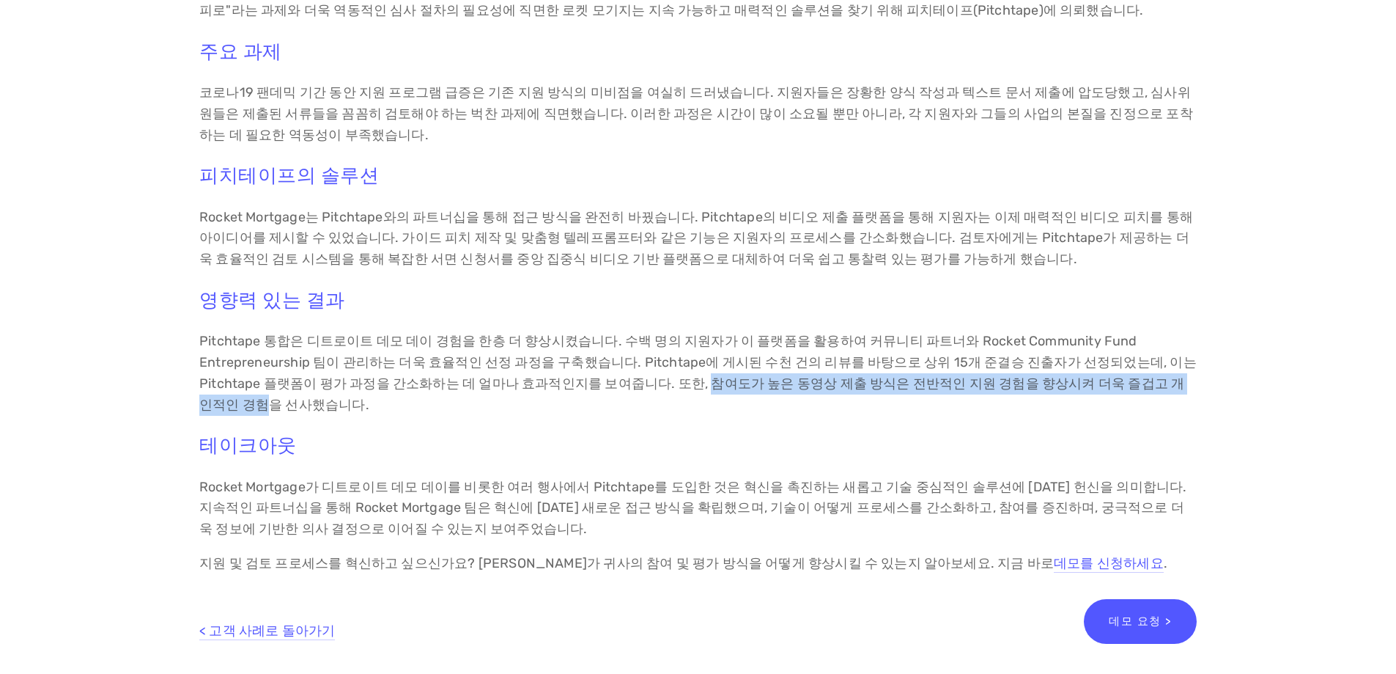
drag, startPoint x: 684, startPoint y: 380, endPoint x: 1183, endPoint y: 378, distance: 499.1
click at [1183, 378] on font "Pitchtape 통합은 디트로이트 데모 데이 경험을 한층 더 향상시켰습니다. 수백 명의 지원자가 이 플랫폼을 활용하여 커뮤니티 파트너와 Ro…" at bounding box center [699, 372] width 1000 height 79
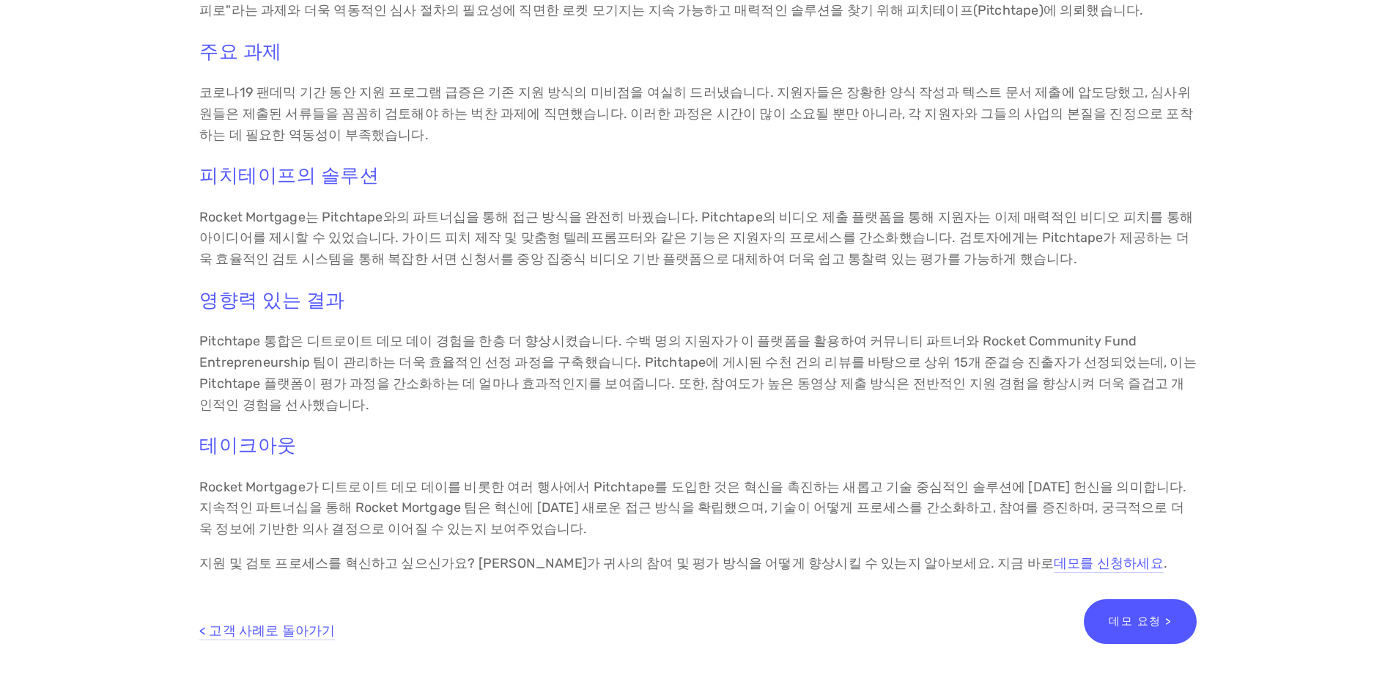
click at [291, 405] on font "Pitchtape 통합은 디트로이트 데모 데이 경험을 한층 더 향상시켰습니다. 수백 명의 지원자가 이 플랫폼을 활용하여 커뮤니티 파트너와 Ro…" at bounding box center [699, 372] width 1000 height 79
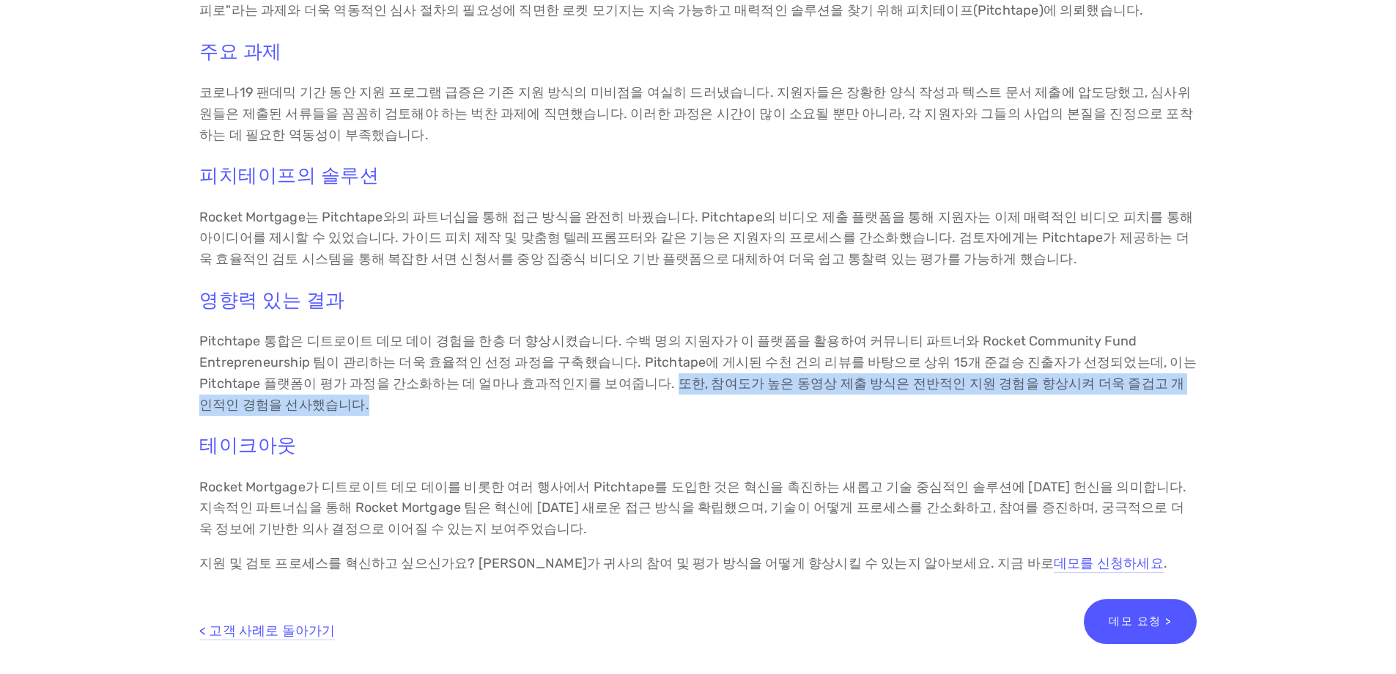
drag, startPoint x: 654, startPoint y: 381, endPoint x: 1193, endPoint y: 397, distance: 539.7
click at [1193, 397] on p "Pitchtape 통합은 디트로이트 데모 데이 경험을 한층 더 향상시켰습니다. 수백 명의 지원자가 이 플랫폼을 활용하여 커뮤니티 파트너와 Ro…" at bounding box center [698, 373] width 998 height 84
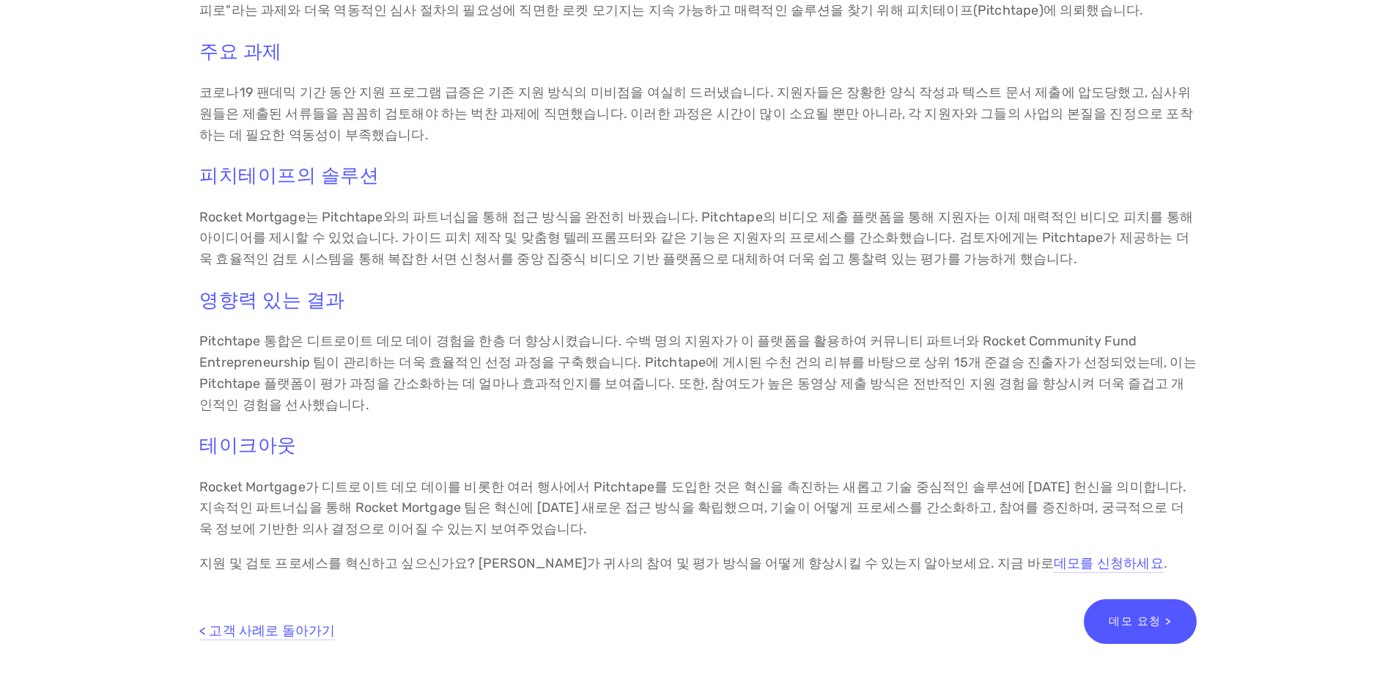
click at [122, 521] on div "개요 모기지 대출 업계의 선두주자인 로켓 모기지(Rocket Mortgage)는 특히 본사가 위치한 디트로이트 지역의 기업가 정신 함양에 힘쓰…" at bounding box center [698, 244] width 1227 height 683
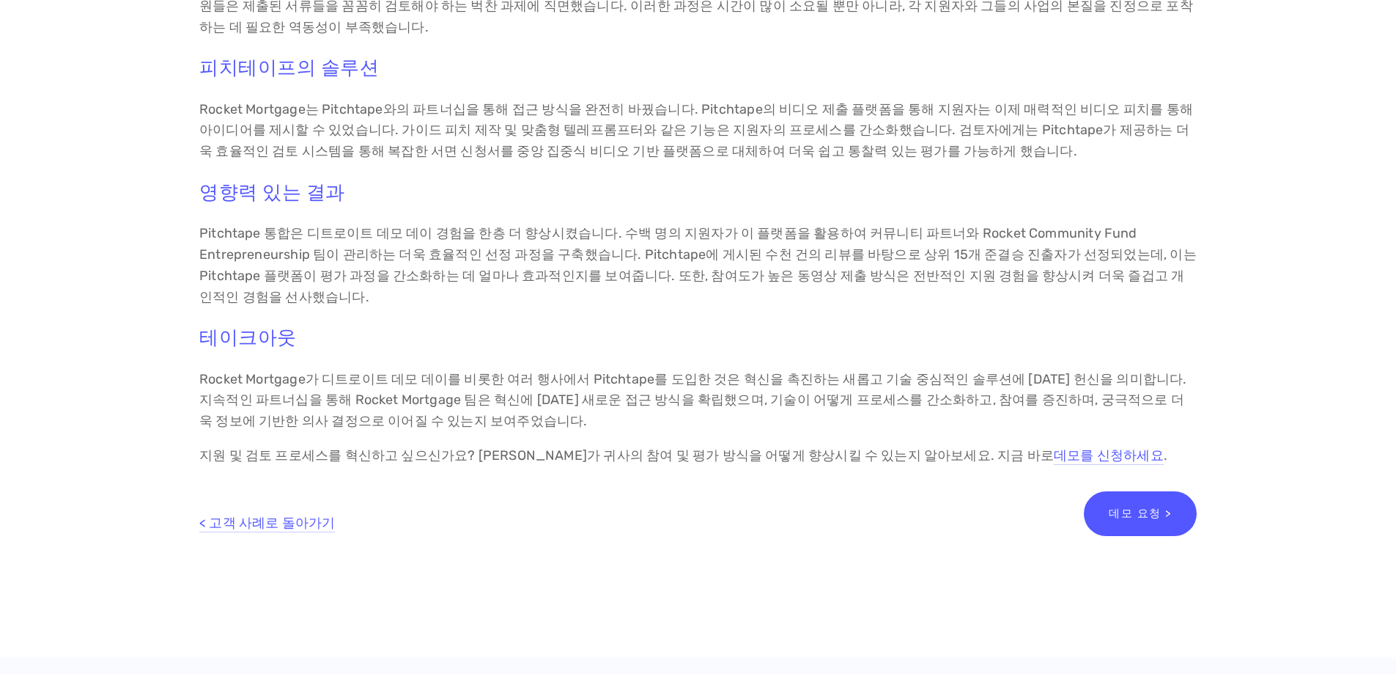
scroll to position [660, 0]
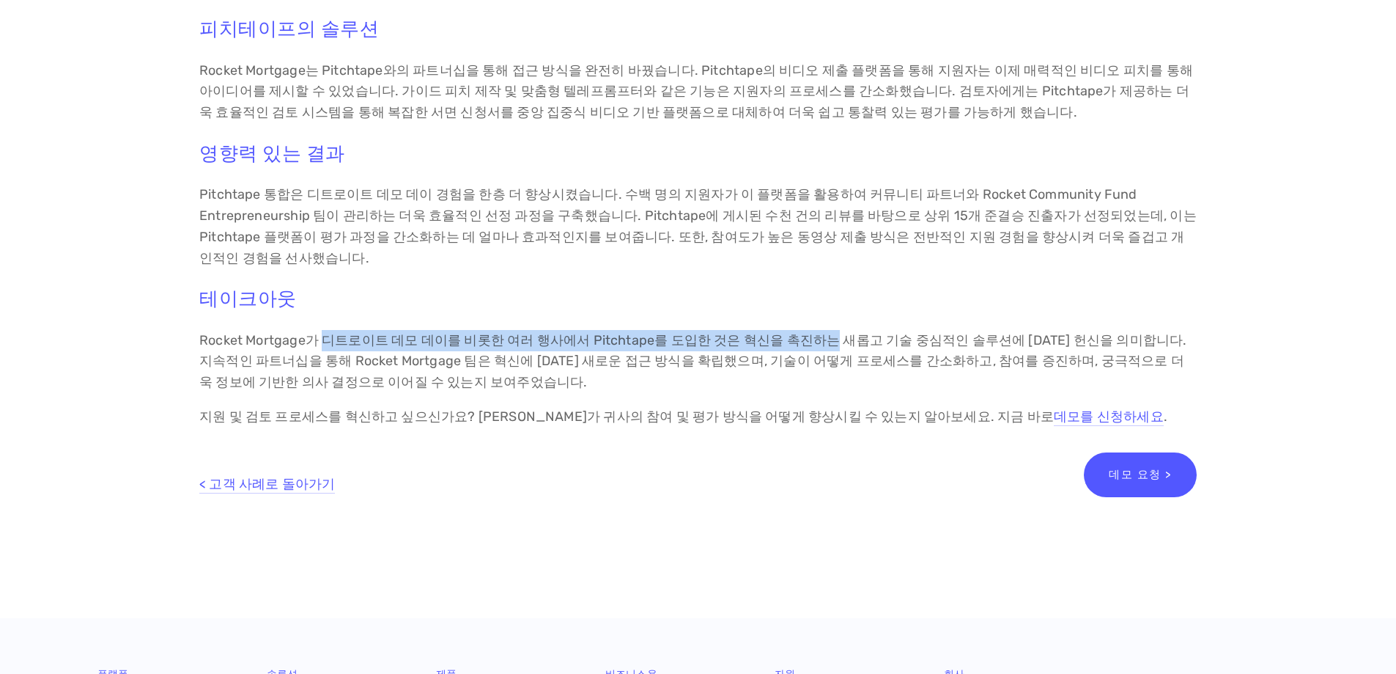
drag, startPoint x: 322, startPoint y: 338, endPoint x: 809, endPoint y: 338, distance: 487.4
click at [809, 338] on font "Rocket Mortgage가 디트로이트 데모 데이를 비롯한 여러 행사에서 Pitchtape를 도입한 것은 혁신을 촉진하는 새롭고 기술 중심적…" at bounding box center [694, 361] width 991 height 59
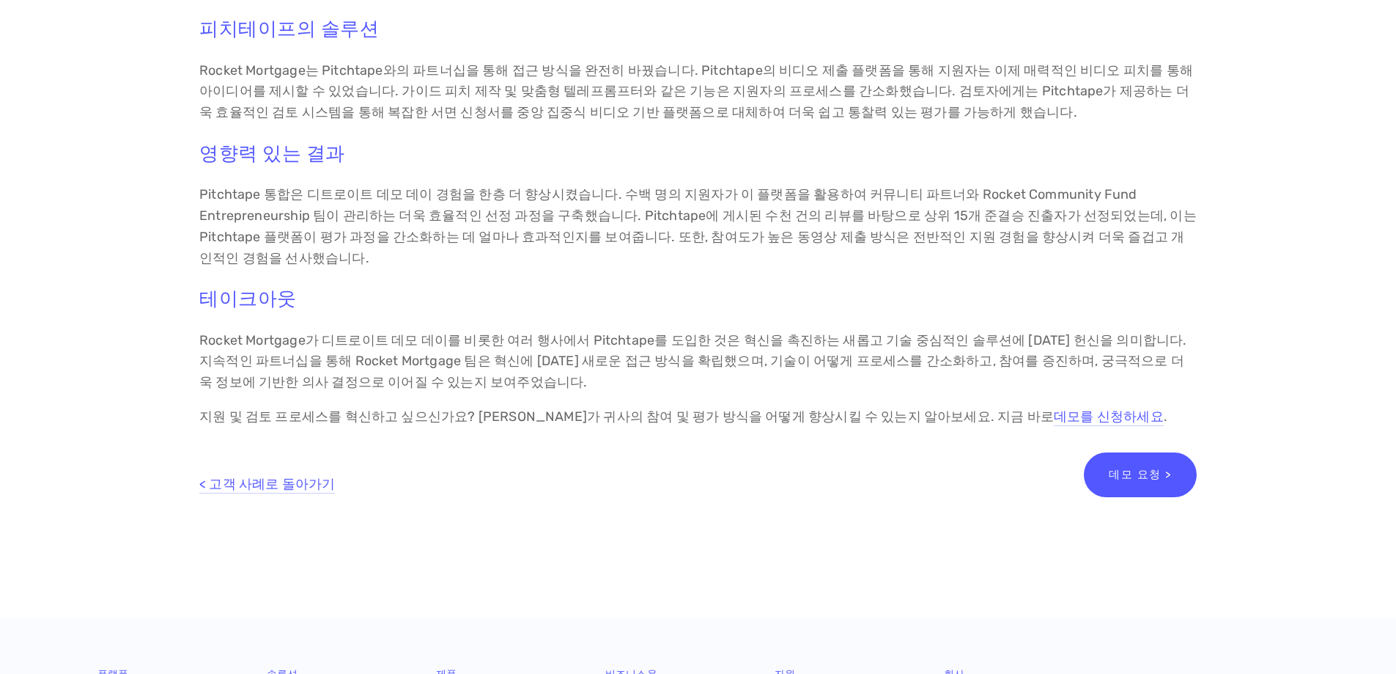
click at [431, 301] on h3 "테이크아웃" at bounding box center [698, 298] width 998 height 23
click at [139, 348] on div "개요 모기지 대출 업계의 선두주자인 로켓 모기지(Rocket Mortgage)는 특히 본사가 위치한 디트로이트 지역의 기업가 정신 함양에 힘쓰…" at bounding box center [698, 98] width 1227 height 683
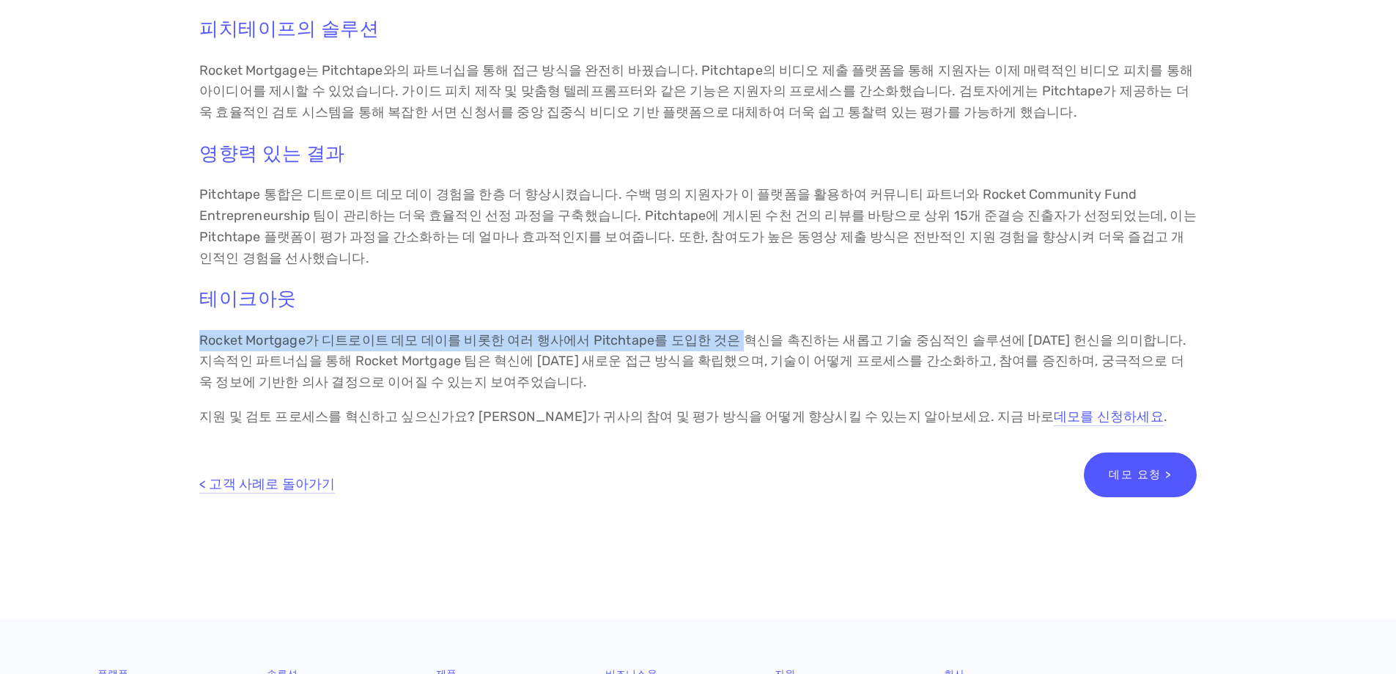
drag, startPoint x: 166, startPoint y: 343, endPoint x: 745, endPoint y: 321, distance: 580.2
click at [723, 322] on div "개요 모기지 대출 업계의 선두주자인 로켓 모기지(Rocket Mortgage)는 특히 본사가 위치한 디트로이트 지역의 기업가 정신 함양에 힘쓰…" at bounding box center [698, 98] width 1227 height 683
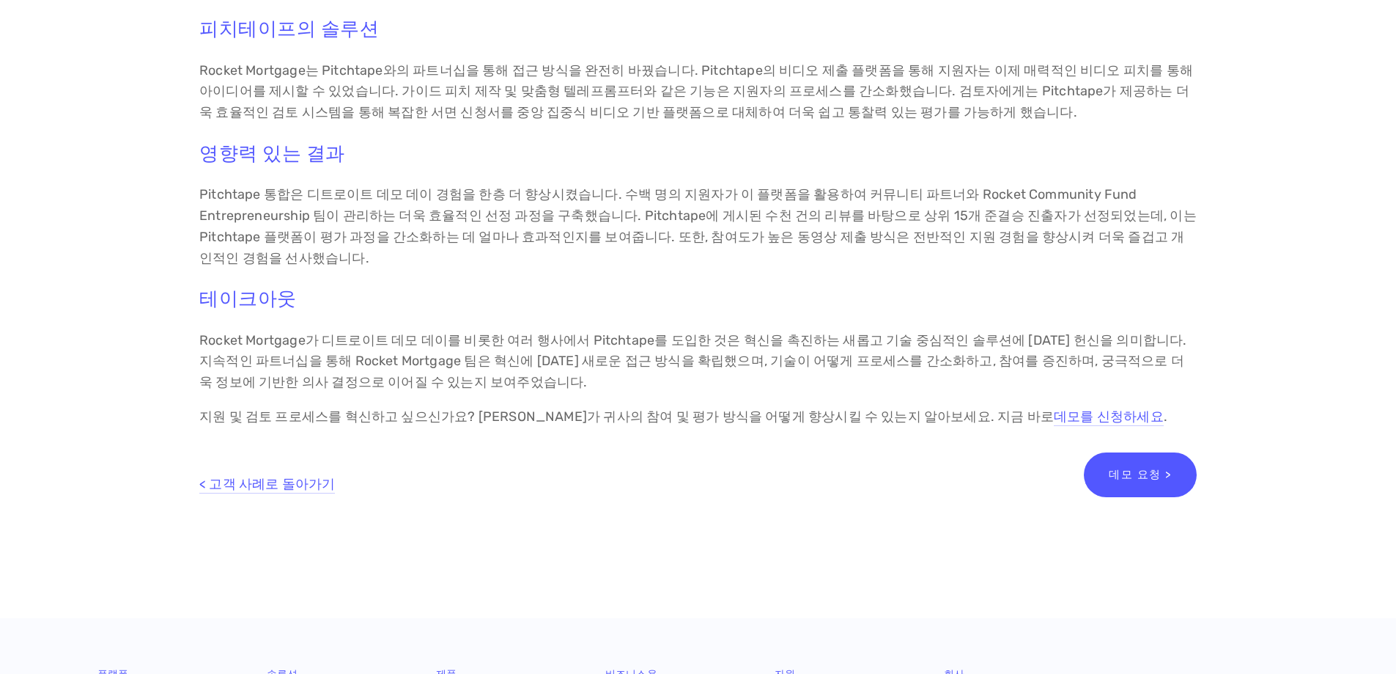
click at [752, 327] on div "개요 모기지 대출 업계의 선두주자인 로켓 모기지(Rocket Mortgage)는 특히 본사가 위치한 디트로이트 지역의 기업가 정신 함양에 힘쓰…" at bounding box center [698, 98] width 998 height 658
drag, startPoint x: 722, startPoint y: 336, endPoint x: 1118, endPoint y: 334, distance: 395.8
click at [1118, 334] on font "Rocket Mortgage가 디트로이트 데모 데이를 비롯한 여러 행사에서 Pitchtape를 도입한 것은 혁신을 촉진하는 새롭고 기술 중심적…" at bounding box center [694, 361] width 991 height 59
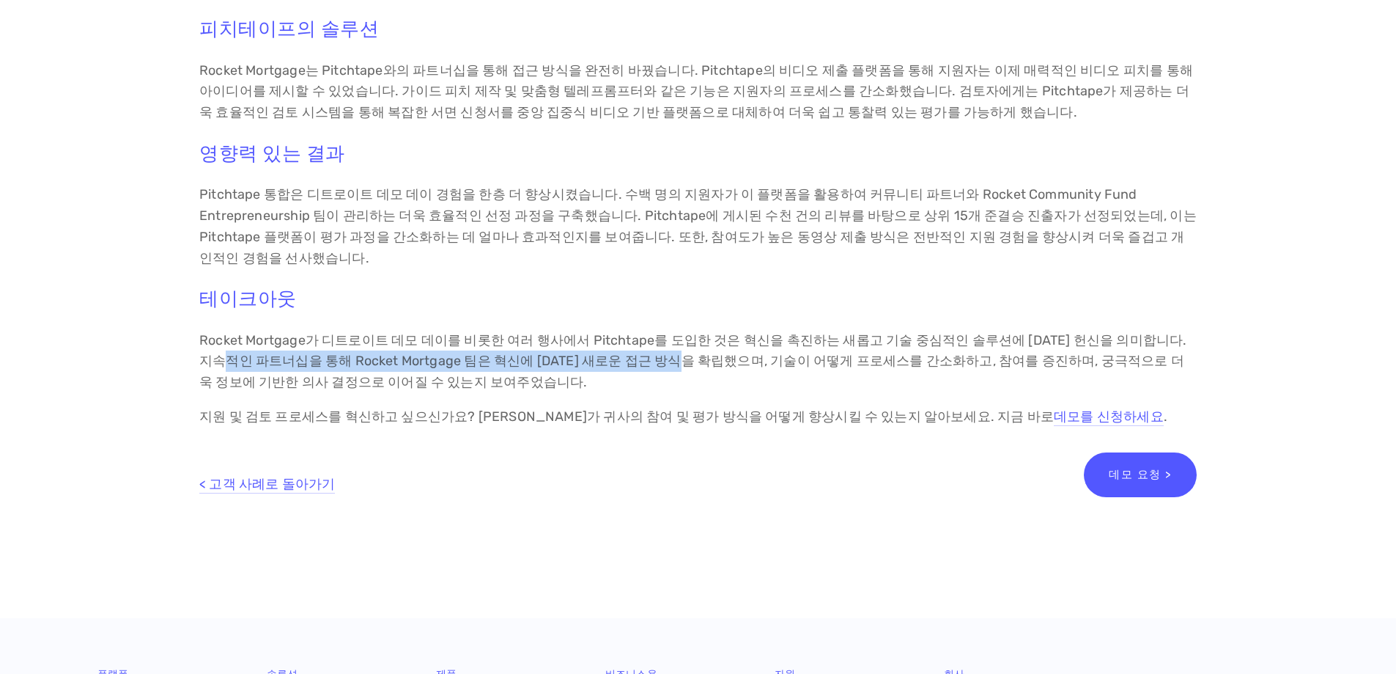
drag, startPoint x: 200, startPoint y: 363, endPoint x: 713, endPoint y: 357, distance: 513.1
click at [660, 358] on font "Rocket Mortgage가 디트로이트 데모 데이를 비롯한 여러 행사에서 Pitchtape를 도입한 것은 혁신을 촉진하는 새롭고 기술 중심적…" at bounding box center [694, 361] width 991 height 59
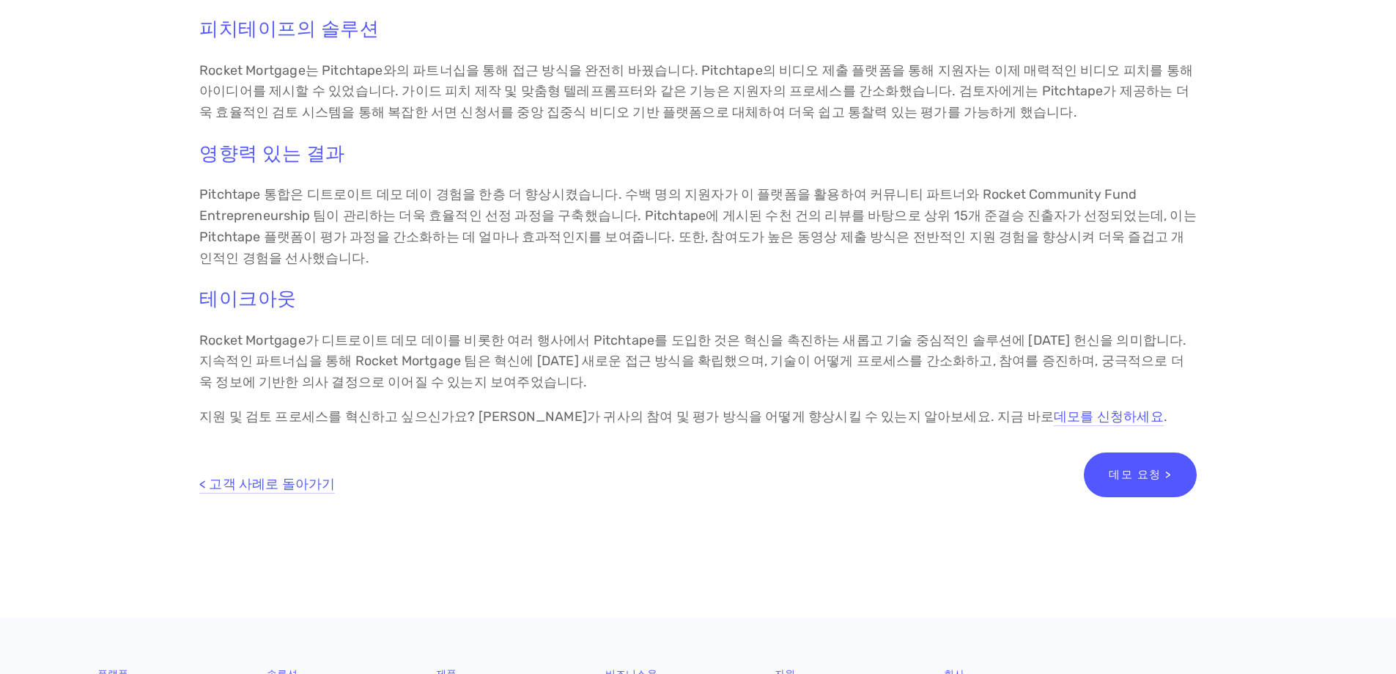
click at [714, 357] on font "Rocket Mortgage가 디트로이트 데모 데이를 비롯한 여러 행사에서 Pitchtape를 도입한 것은 혁신을 촉진하는 새롭고 기술 중심적…" at bounding box center [694, 361] width 991 height 59
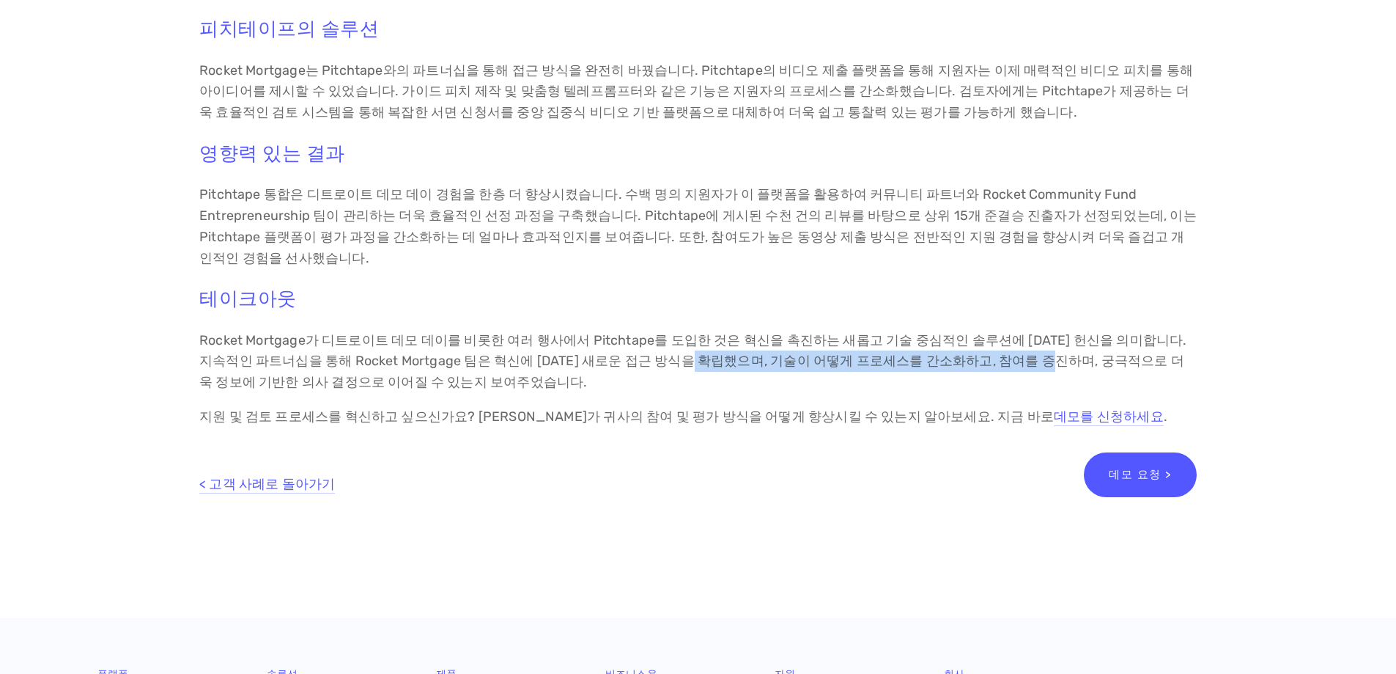
drag, startPoint x: 660, startPoint y: 364, endPoint x: 1004, endPoint y: 359, distance: 343.8
click at [1004, 359] on font "Rocket Mortgage가 디트로이트 데모 데이를 비롯한 여러 행사에서 Pitchtape를 도입한 것은 혁신을 촉진하는 새롭고 기술 중심적…" at bounding box center [694, 361] width 991 height 59
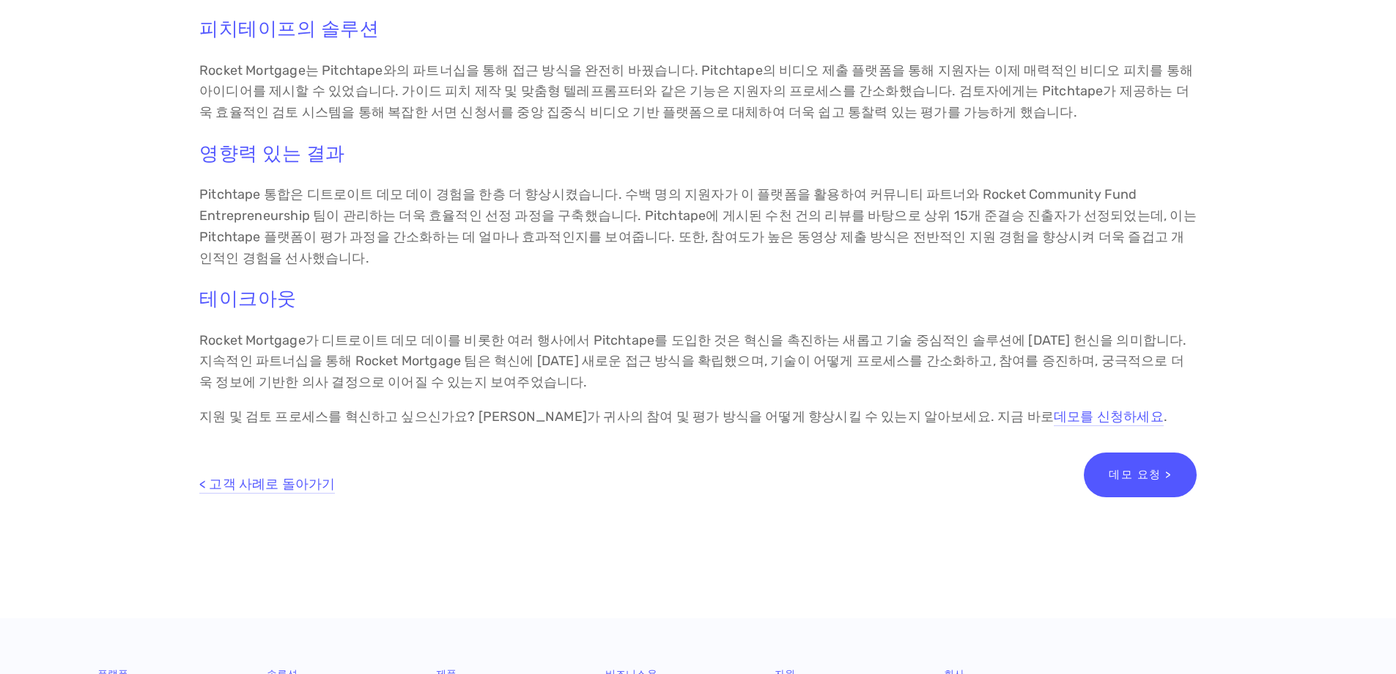
click at [102, 446] on div at bounding box center [136, 465] width 102 height 50
click at [1154, 479] on font "데모 요청 >" at bounding box center [1140, 474] width 63 height 13
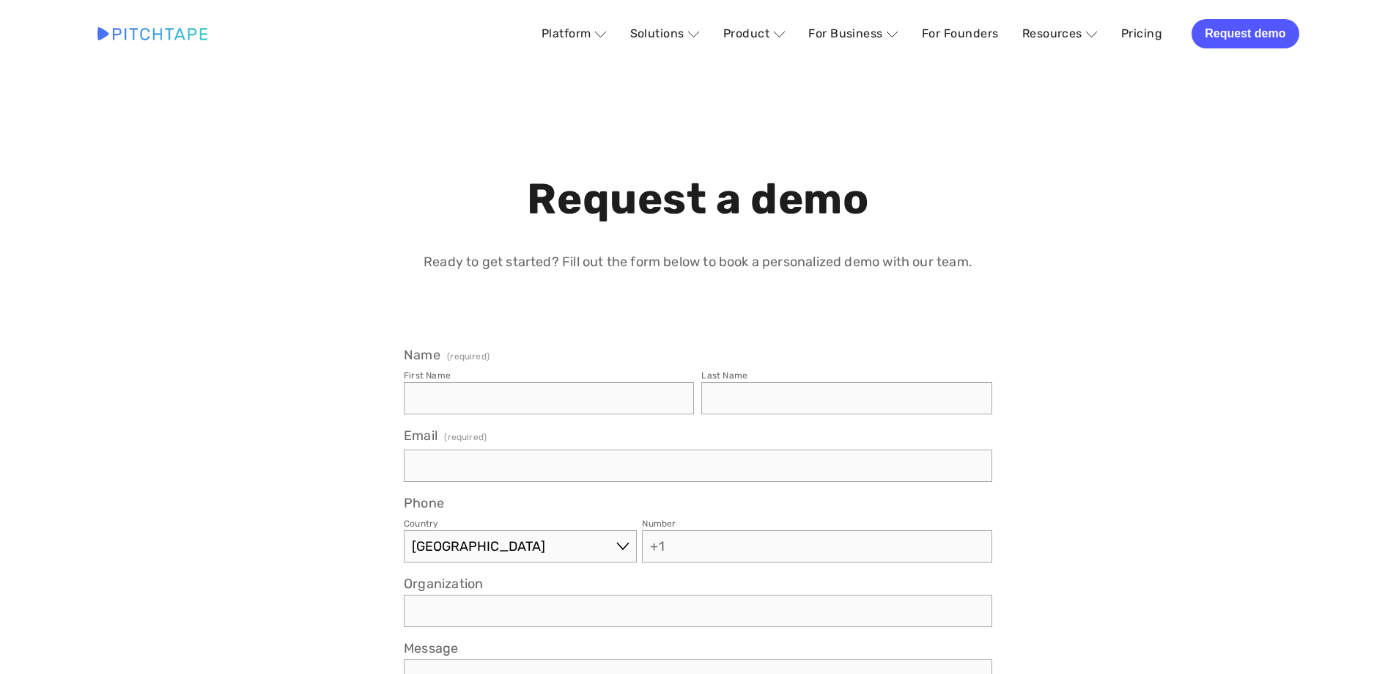
select select "US"
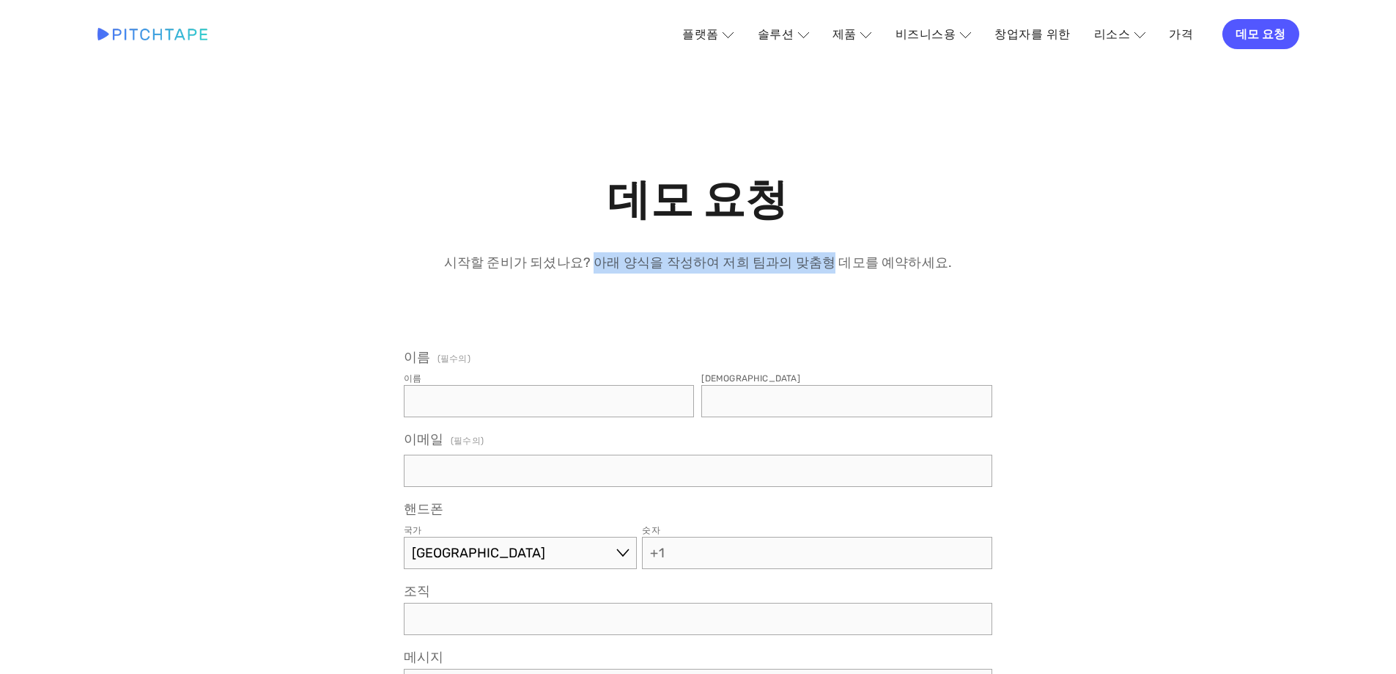
drag, startPoint x: 606, startPoint y: 261, endPoint x: 827, endPoint y: 261, distance: 220.6
click at [827, 261] on font "시작할 준비가 되셨나요? 아래 양식을 작성하여 저희 팀과의 맞춤형 데모를 예약하세요." at bounding box center [698, 262] width 508 height 16
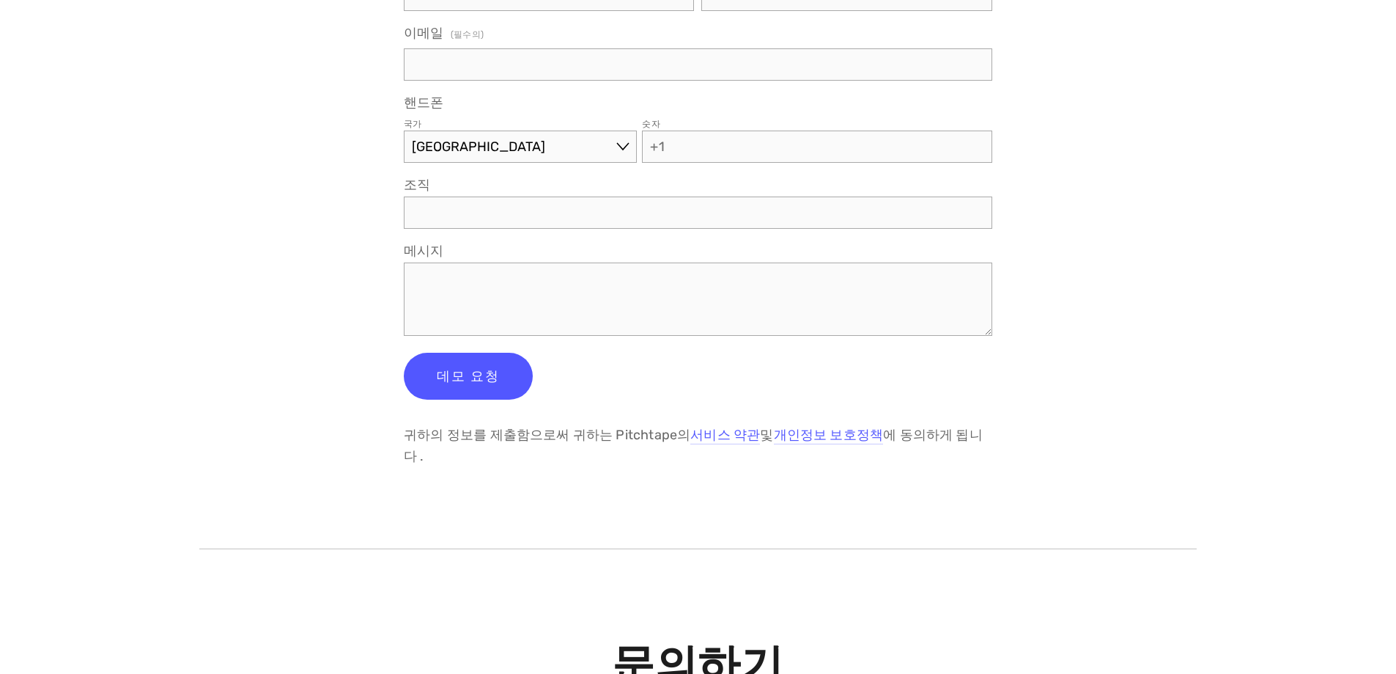
scroll to position [440, 0]
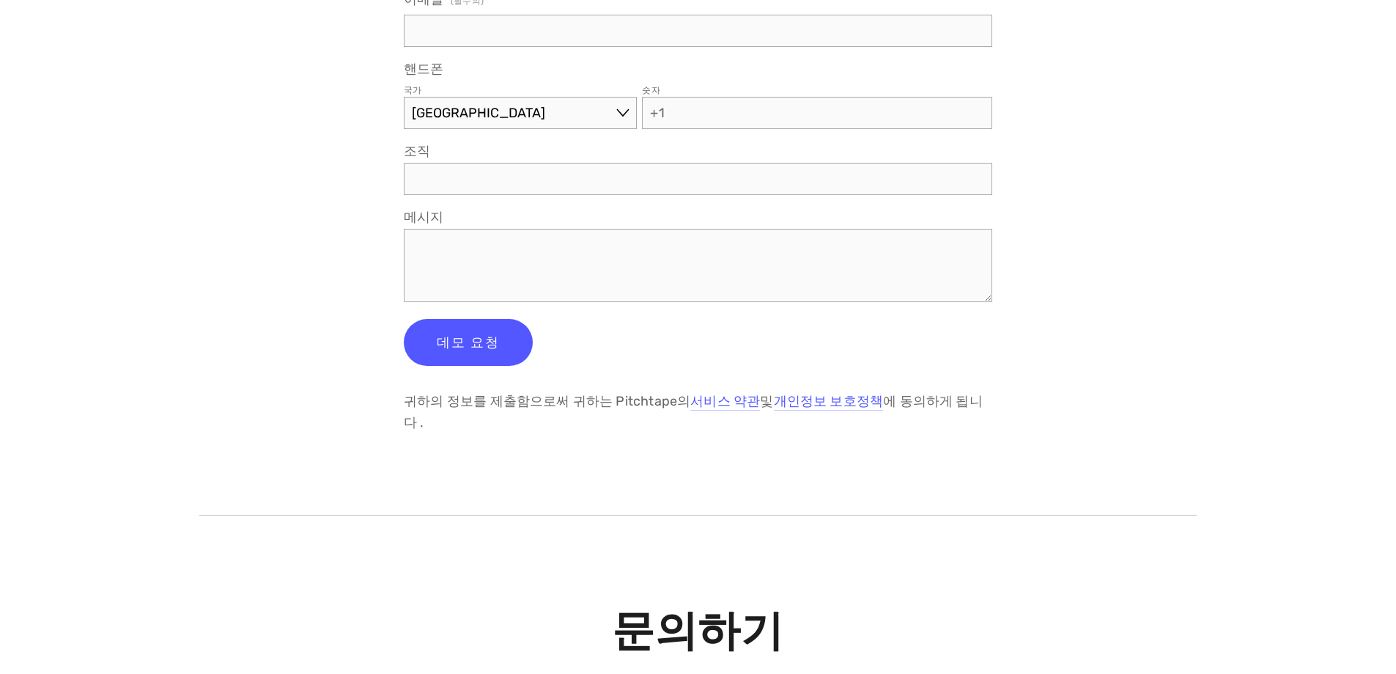
click at [235, 413] on div "데모 요청 시작할 준비가 되셨나요? 아래 양식을 작성하여 저희 팀과의 맞춤형 데모를 예약하세요. 이름 (필수의) 이름 성 이메일 (필수의) 핸…" at bounding box center [698, 283] width 1227 height 1192
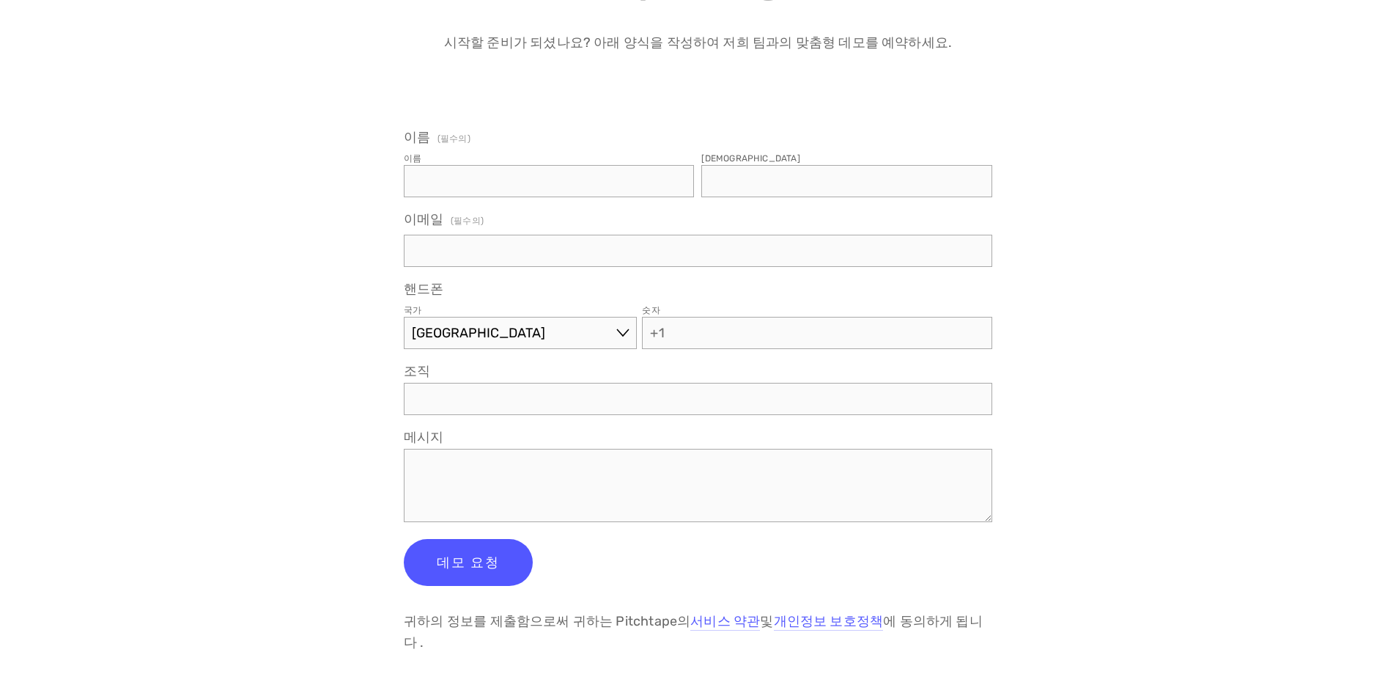
scroll to position [366, 0]
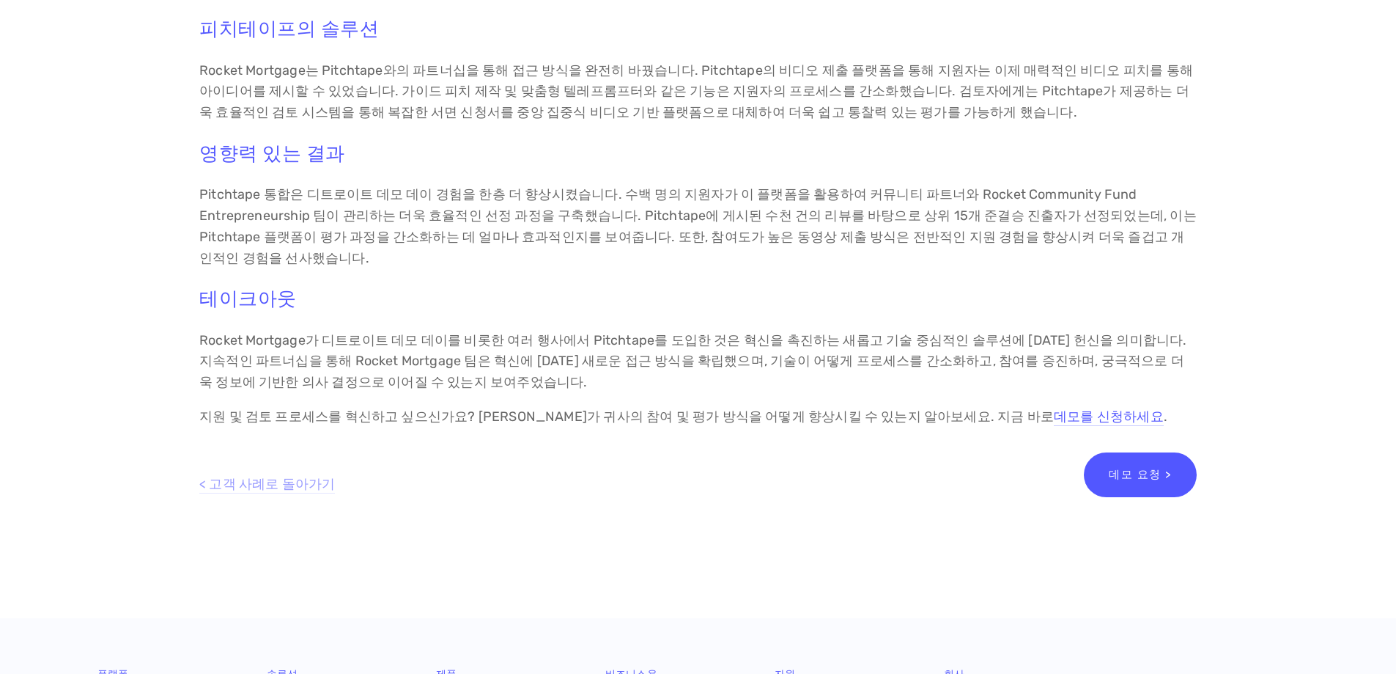
click at [268, 482] on font "< 고객 사례로 돌아가기" at bounding box center [267, 484] width 136 height 16
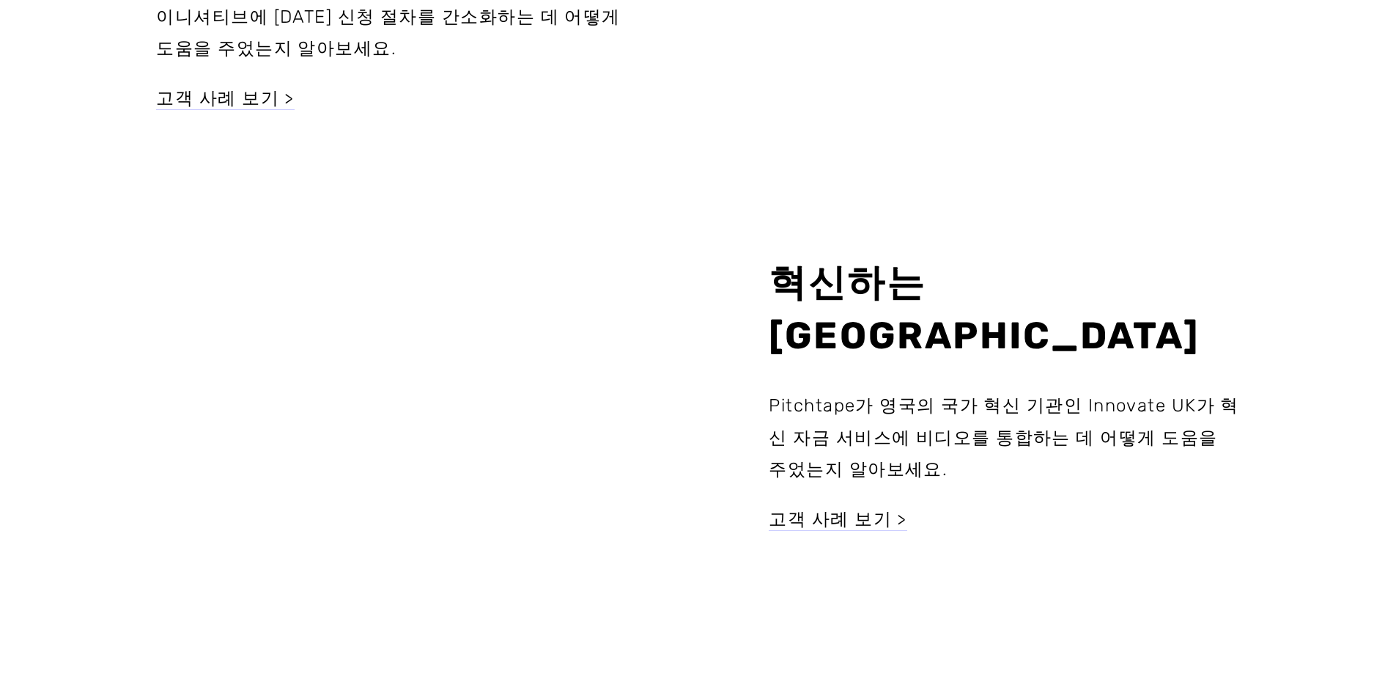
scroll to position [1099, 0]
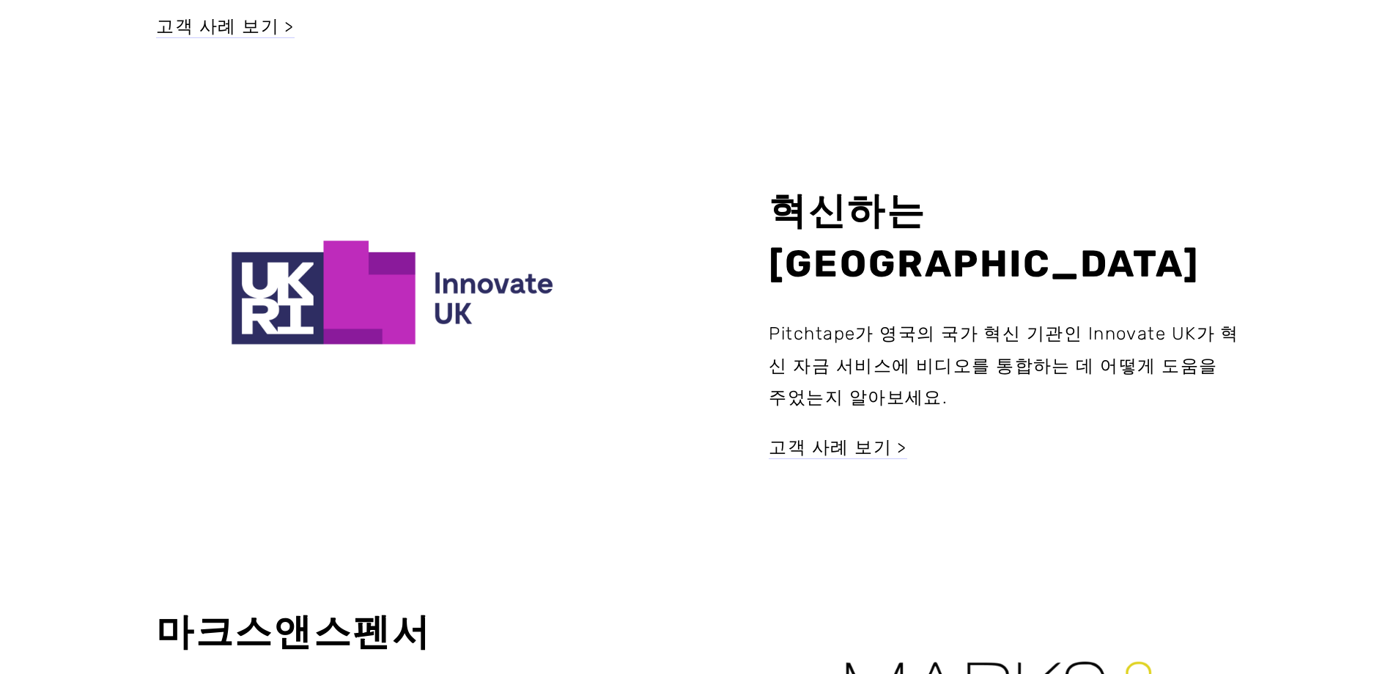
click at [485, 292] on div at bounding box center [391, 273] width 589 height 295
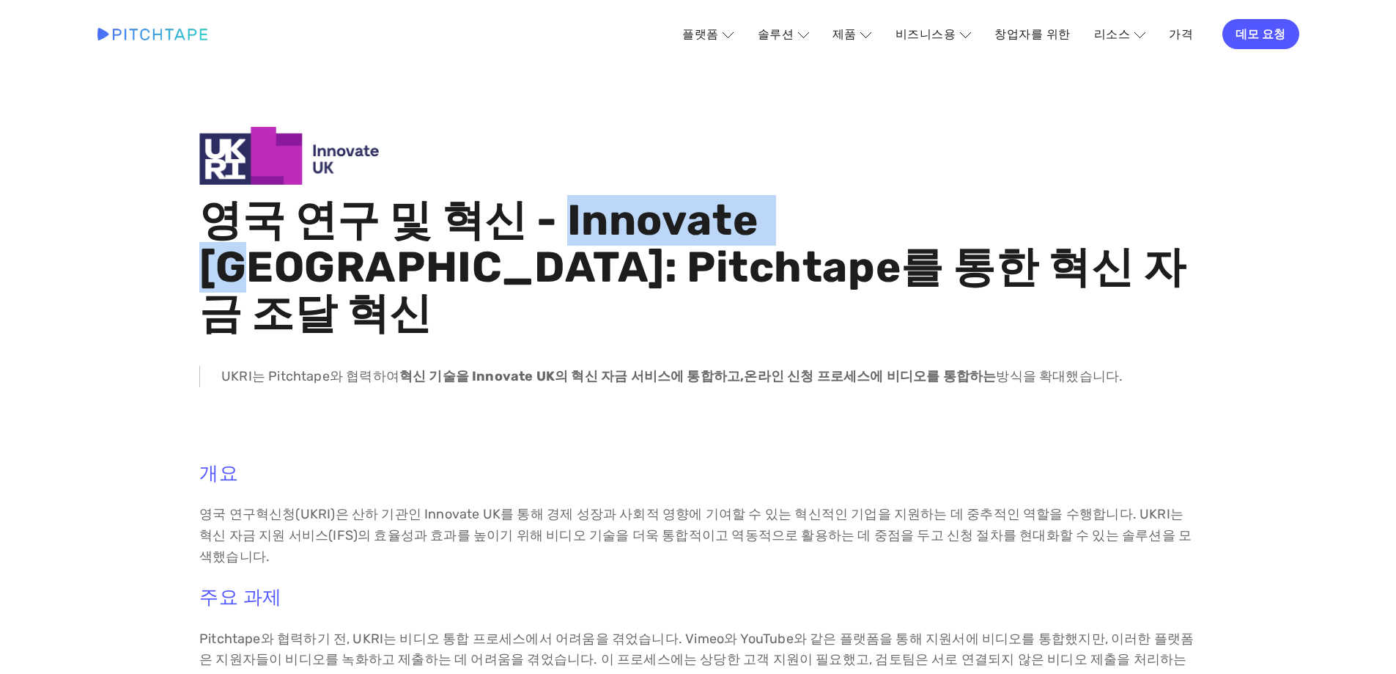
drag, startPoint x: 545, startPoint y: 216, endPoint x: 806, endPoint y: 216, distance: 261.7
click at [806, 216] on font "영국 연구 및 혁신 - Innovate [GEOGRAPHIC_DATA]: Pitchtape를 통한 혁신 자금 조달 혁신" at bounding box center [692, 267] width 987 height 144
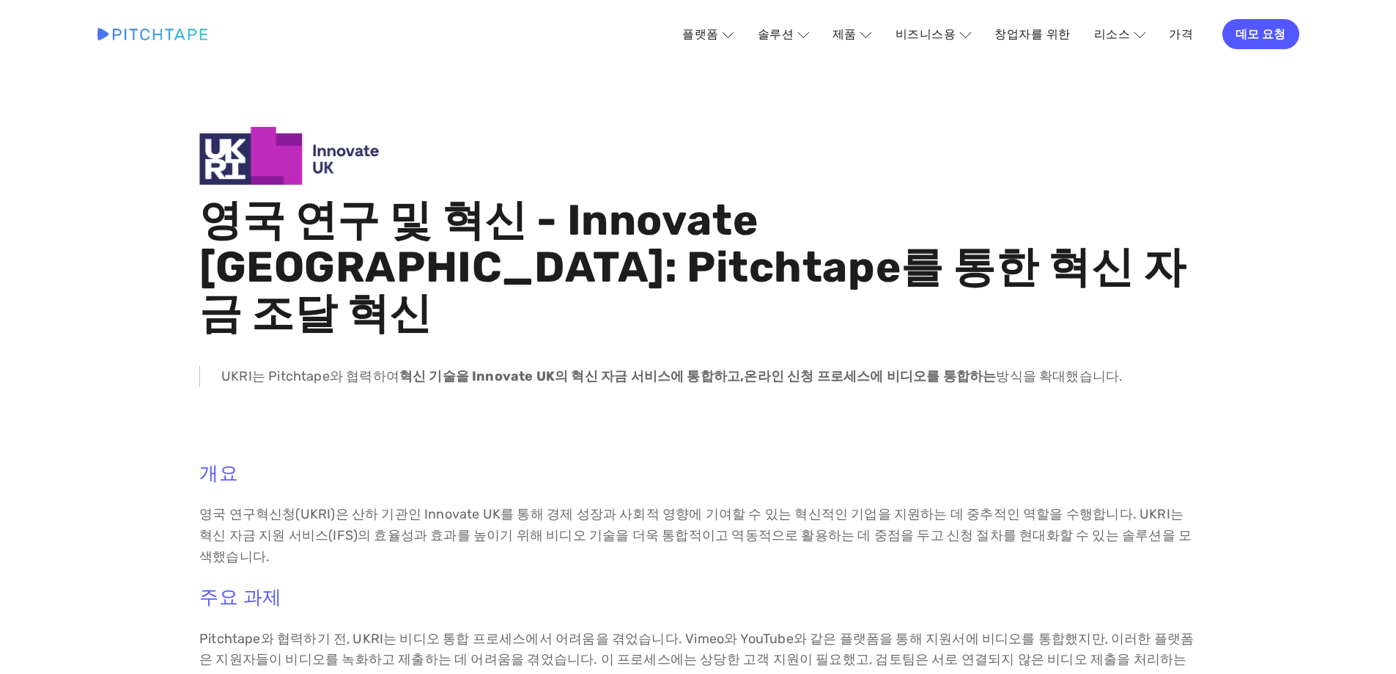
click at [863, 218] on font "영국 연구 및 혁신 - Innovate [GEOGRAPHIC_DATA]: Pitchtape를 통한 혁신 자금 조달 혁신" at bounding box center [692, 267] width 987 height 144
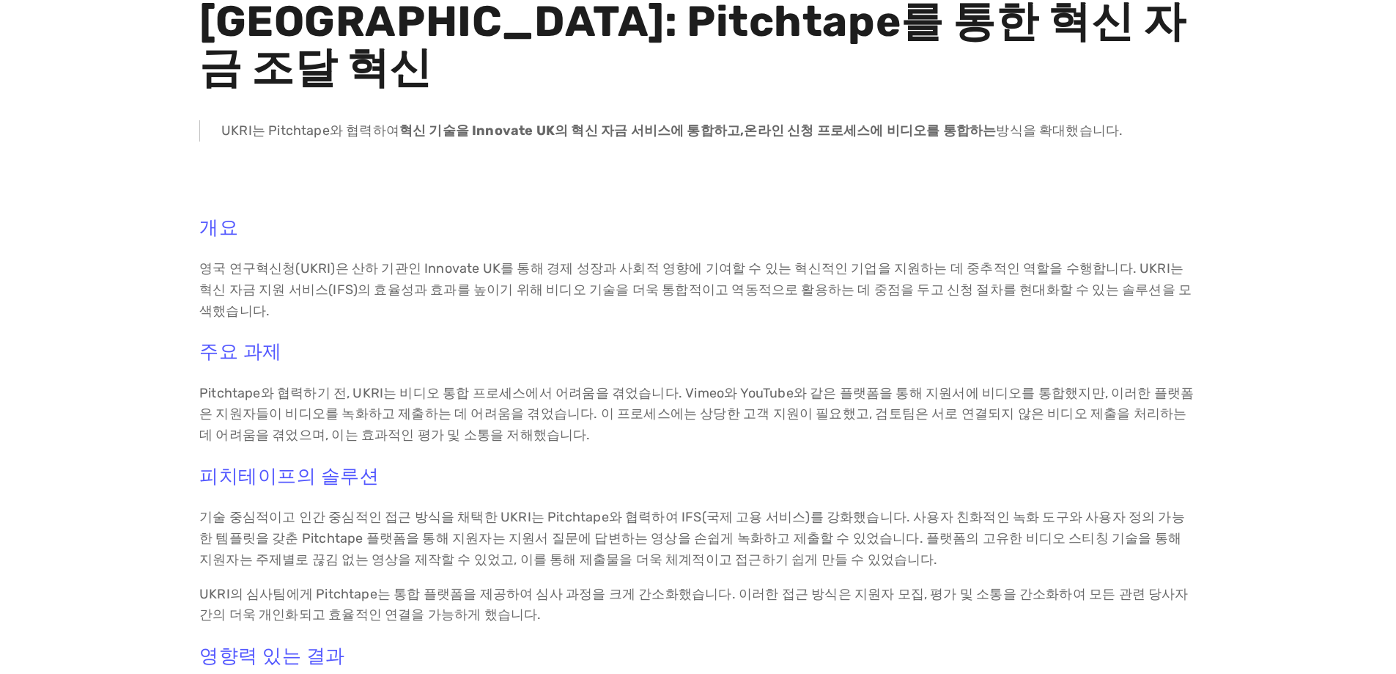
scroll to position [293, 0]
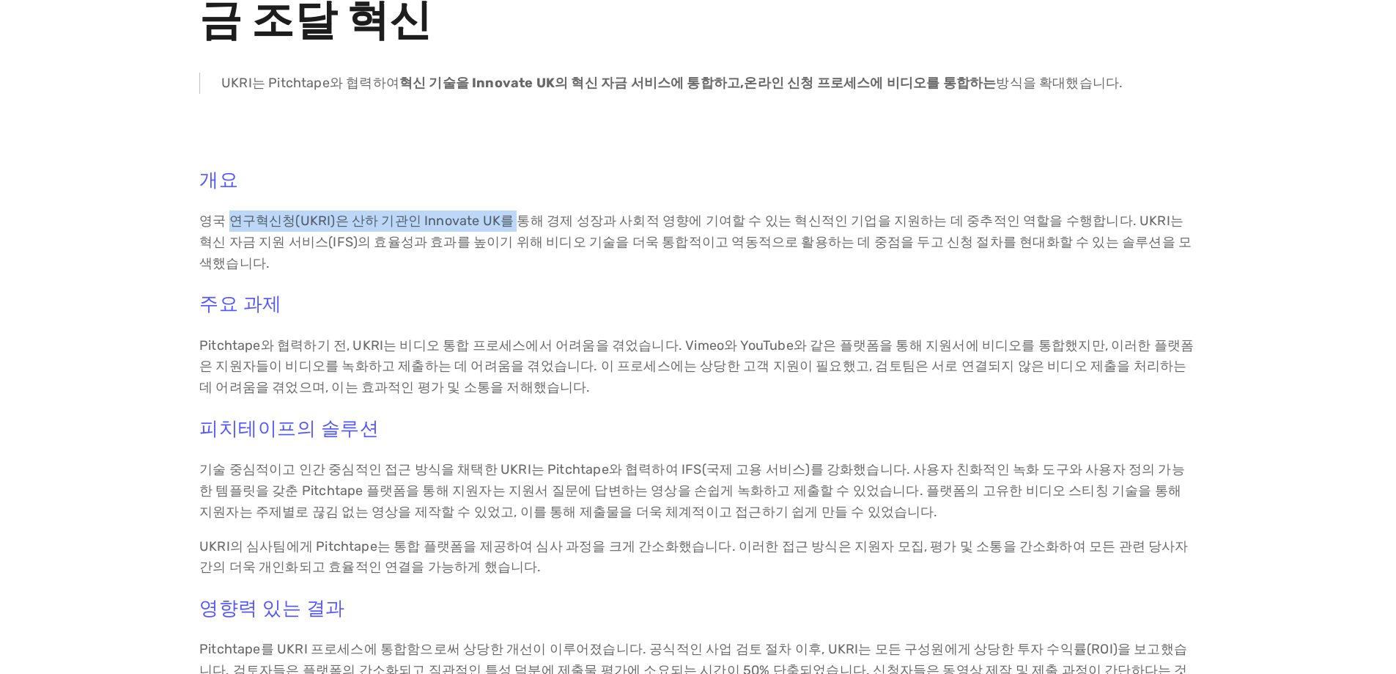
drag, startPoint x: 227, startPoint y: 172, endPoint x: 506, endPoint y: 173, distance: 278.5
click at [506, 213] on font "영국 연구혁신청(UKRI)은 산하 기관인 Innovate UK를 통해 경제 성장과 사회적 영향에 기여할 수 있는 혁신적인 기업을 지원하는 데 …" at bounding box center [695, 242] width 992 height 59
click at [530, 213] on font "영국 연구혁신청(UKRI)은 산하 기관인 Innovate UK를 통해 경제 성장과 사회적 영향에 기여할 수 있는 혁신적인 기업을 지원하는 데 …" at bounding box center [695, 242] width 992 height 59
drag, startPoint x: 204, startPoint y: 172, endPoint x: 797, endPoint y: 174, distance: 593.7
click at [780, 213] on font "영국 연구혁신청(UKRI)은 산하 기관인 Innovate UK를 통해 경제 성장과 사회적 영향에 기여할 수 있는 혁신적인 기업을 지원하는 데 …" at bounding box center [695, 242] width 992 height 59
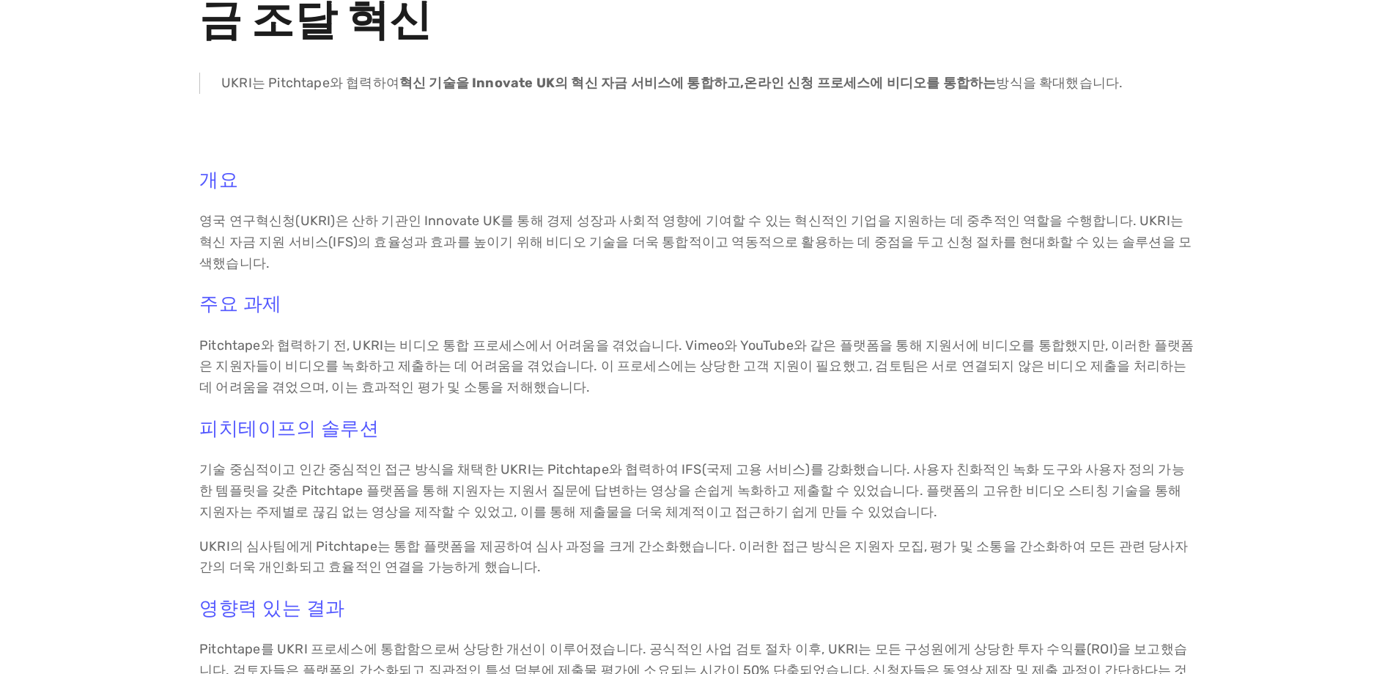
click at [719, 335] on p "Pitchtape와 협력하기 전, UKRI는 비디오 통합 프로세스에서 어려움을 겪었습니다. Vimeo와 YouTube와 같은 플랫폼을 통해 지…" at bounding box center [698, 366] width 998 height 63
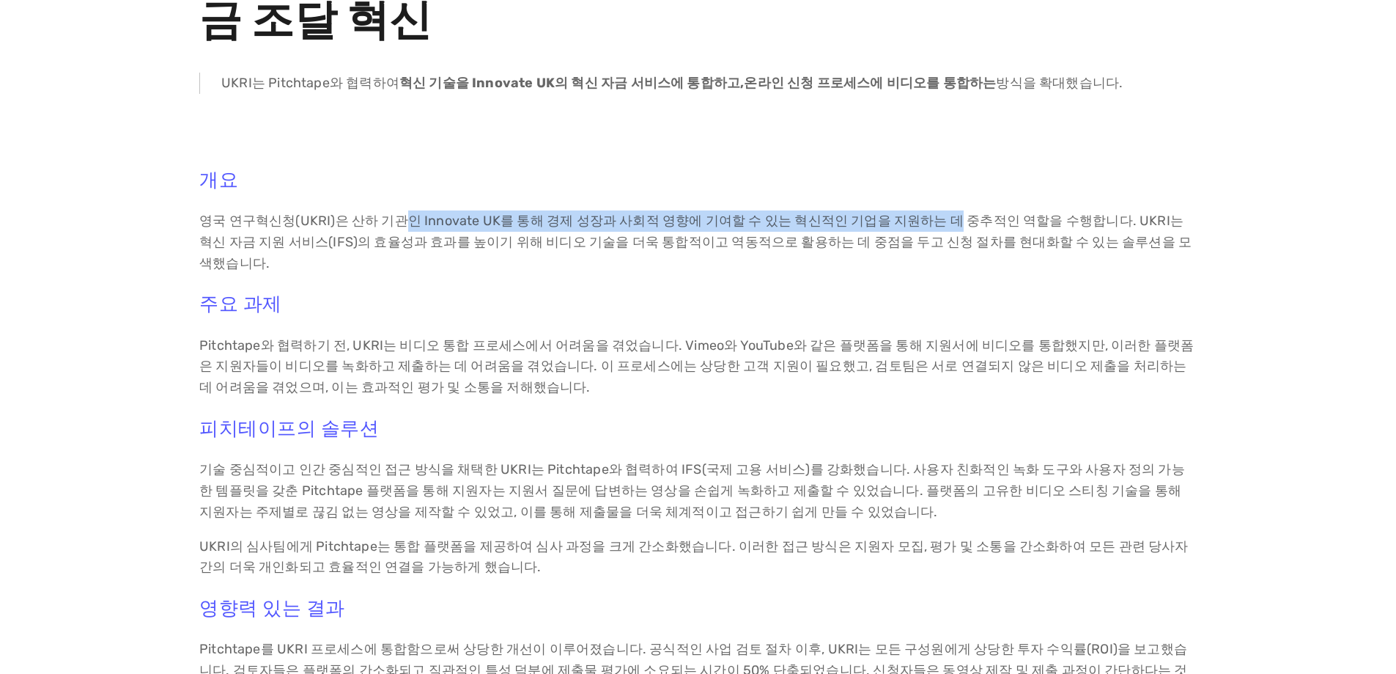
drag, startPoint x: 401, startPoint y: 173, endPoint x: 918, endPoint y: 173, distance: 516.7
click at [918, 213] on font "영국 연구혁신청(UKRI)은 산하 기관인 Innovate UK를 통해 경제 성장과 사회적 영향에 기여할 수 있는 혁신적인 기업을 지원하는 데 …" at bounding box center [695, 242] width 992 height 59
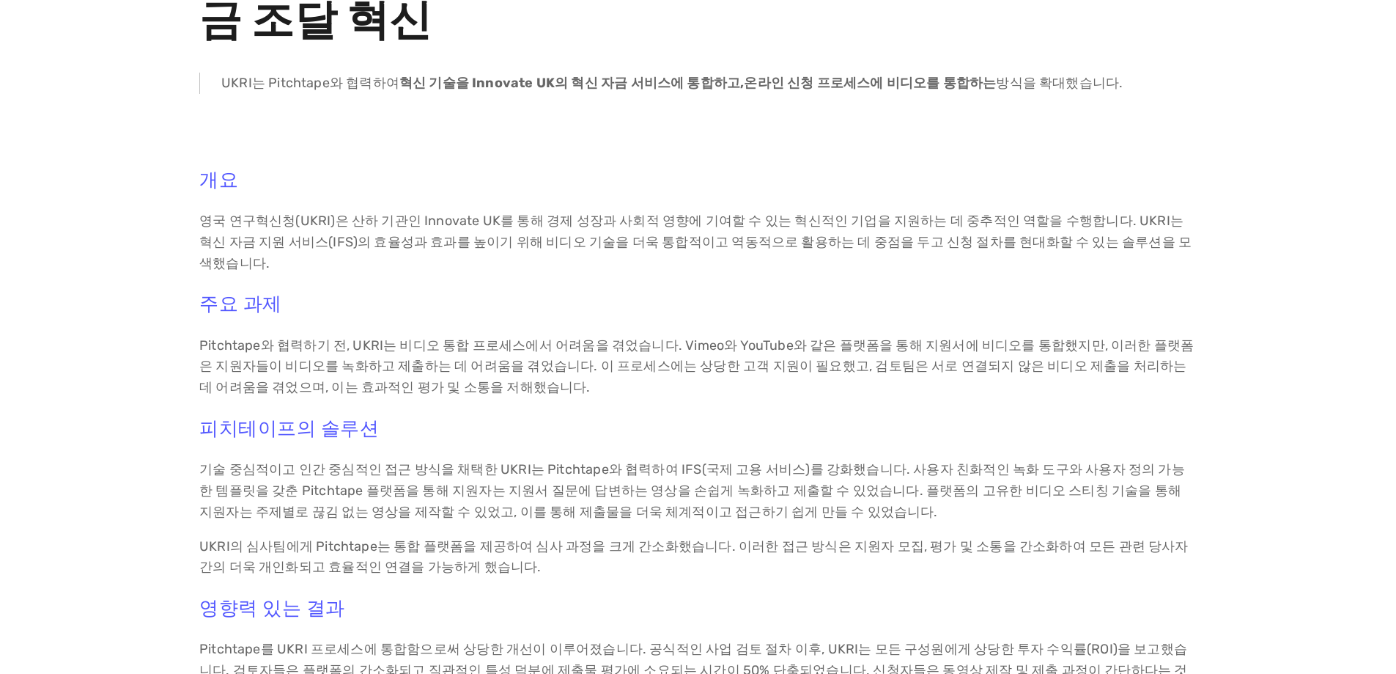
click at [872, 292] on h3 "주요 과제" at bounding box center [698, 303] width 998 height 23
drag, startPoint x: 759, startPoint y: 175, endPoint x: 1094, endPoint y: 170, distance: 334.3
click at [1094, 213] on font "영국 연구혁신청(UKRI)은 산하 기관인 Innovate UK를 통해 경제 성장과 사회적 영향에 기여할 수 있는 혁신적인 기업을 지원하는 데 …" at bounding box center [695, 242] width 992 height 59
drag, startPoint x: 309, startPoint y: 199, endPoint x: 473, endPoint y: 189, distance: 163.7
click at [473, 213] on font "영국 연구혁신청(UKRI)은 산하 기관인 Innovate UK를 통해 경제 성장과 사회적 영향에 기여할 수 있는 혁신적인 기업을 지원하는 데 …" at bounding box center [695, 242] width 992 height 59
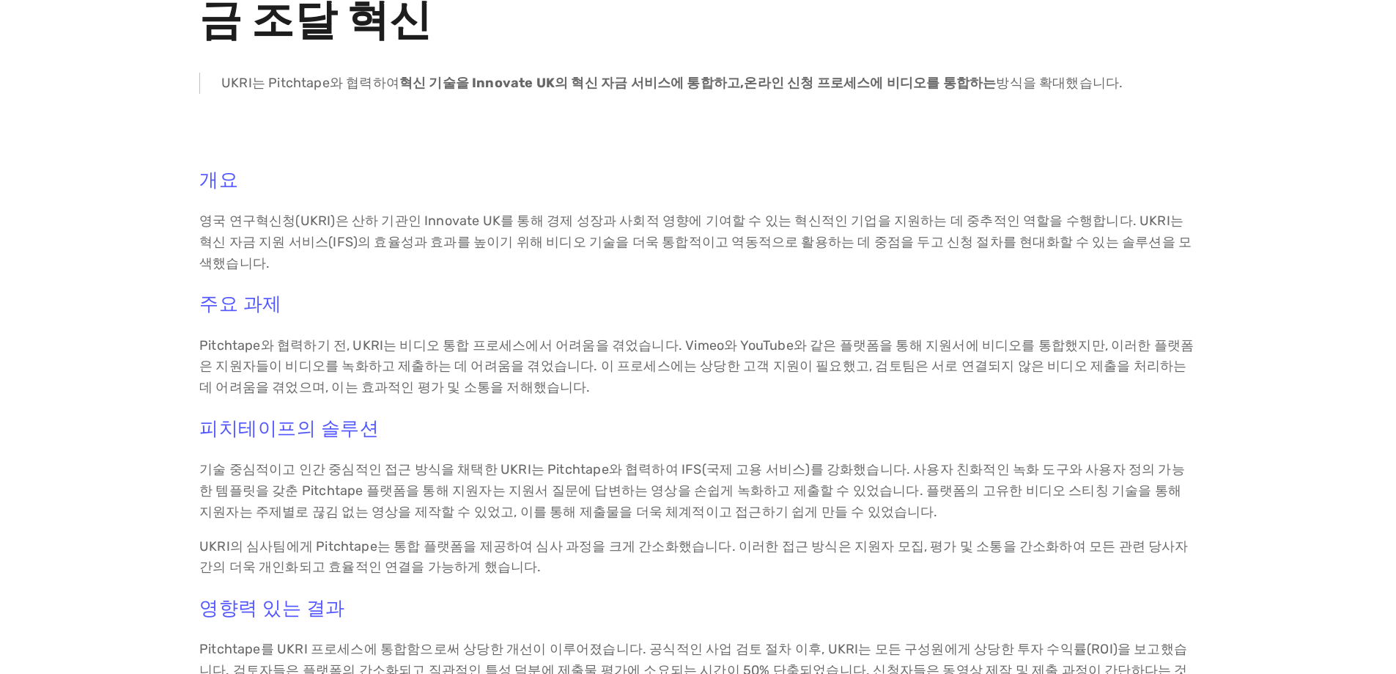
click at [477, 213] on font "영국 연구혁신청(UKRI)은 산하 기관인 Innovate UK를 통해 경제 성장과 사회적 영향에 기여할 수 있는 혁신적인 기업을 지원하는 데 …" at bounding box center [695, 242] width 992 height 59
drag, startPoint x: 1083, startPoint y: 171, endPoint x: 353, endPoint y: 188, distance: 730.2
click at [353, 213] on font "영국 연구혁신청(UKRI)은 산하 기관인 Innovate UK를 통해 경제 성장과 사회적 영향에 기여할 수 있는 혁신적인 기업을 지원하는 데 …" at bounding box center [695, 242] width 992 height 59
drag, startPoint x: 363, startPoint y: 190, endPoint x: 461, endPoint y: 190, distance: 98.2
click at [461, 213] on font "영국 연구혁신청(UKRI)은 산하 기관인 Innovate UK를 통해 경제 성장과 사회적 영향에 기여할 수 있는 혁신적인 기업을 지원하는 데 …" at bounding box center [695, 242] width 992 height 59
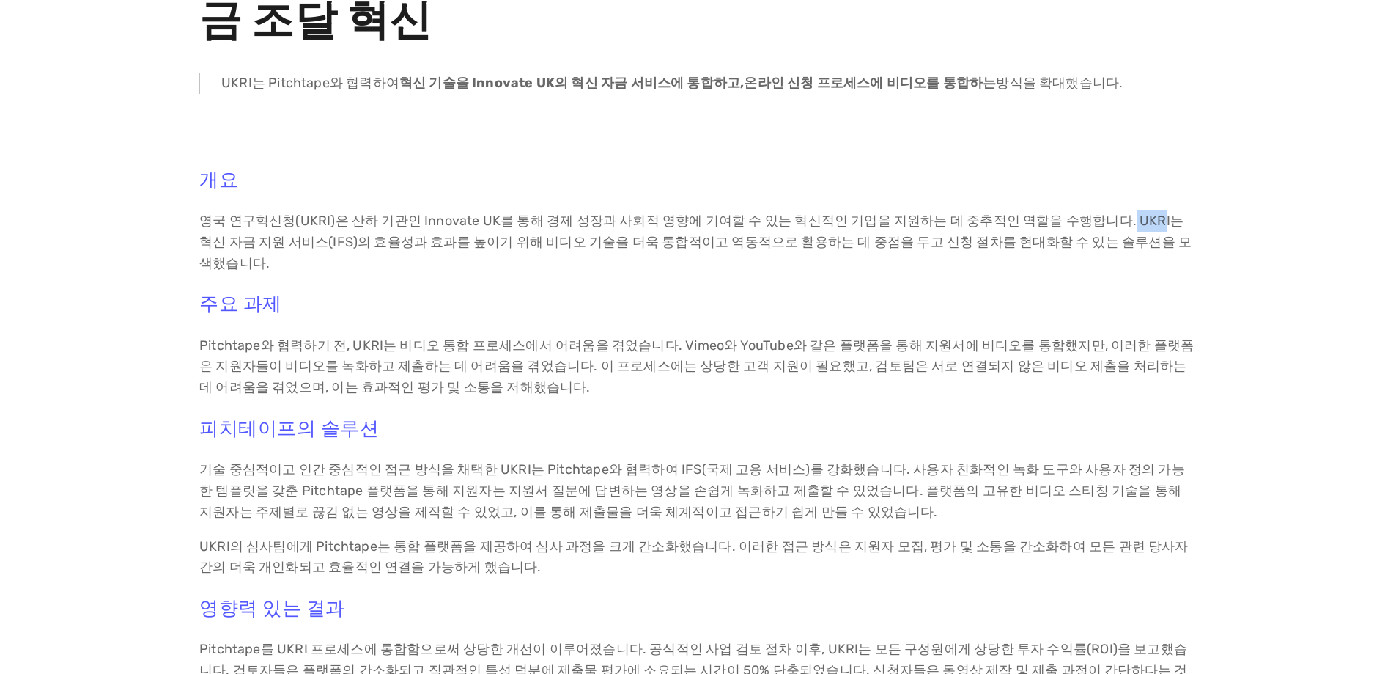
drag, startPoint x: 1082, startPoint y: 169, endPoint x: 1107, endPoint y: 181, distance: 27.5
click at [1107, 213] on font "영국 연구혁신청(UKRI)은 산하 기관인 Innovate UK를 통해 경제 성장과 사회적 영향에 기여할 수 있는 혁신적인 기업을 지원하는 데 …" at bounding box center [695, 242] width 992 height 59
click at [843, 292] on h3 "주요 과제" at bounding box center [698, 303] width 998 height 23
drag, startPoint x: 309, startPoint y: 193, endPoint x: 473, endPoint y: 192, distance: 164.2
click at [473, 213] on font "영국 연구혁신청(UKRI)은 산하 기관인 Innovate UK를 통해 경제 성장과 사회적 영향에 기여할 수 있는 혁신적인 기업을 지원하는 데 …" at bounding box center [695, 242] width 992 height 59
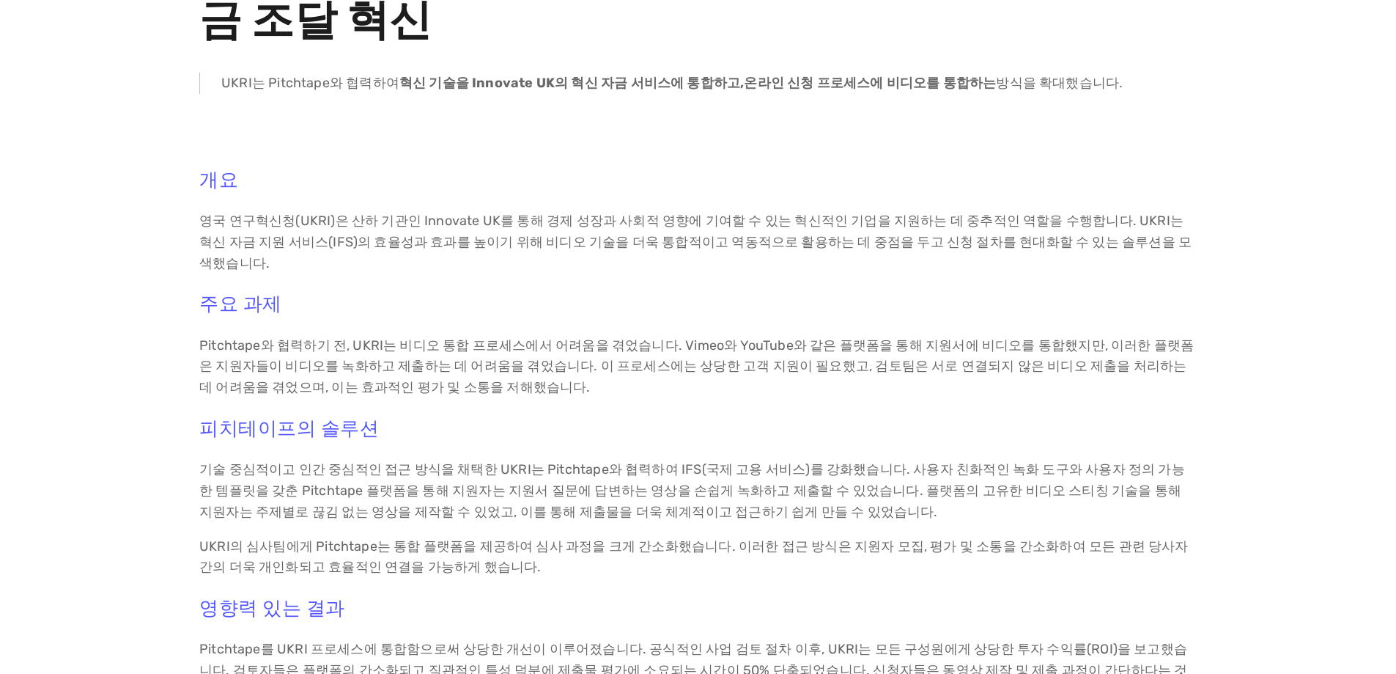
click at [516, 218] on div "개요 영국 연구혁신청(UKRI)은 산하 기관인 Innovate UK를 통해 경제 성장과 사회적 영향에 기여할 수 있는 혁신적인 기업을 지원하는…" at bounding box center [698, 536] width 998 height 734
